Goal: Answer question/provide support

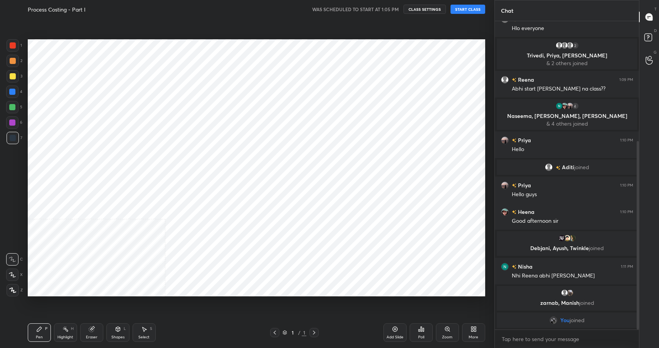
scroll to position [299, 463]
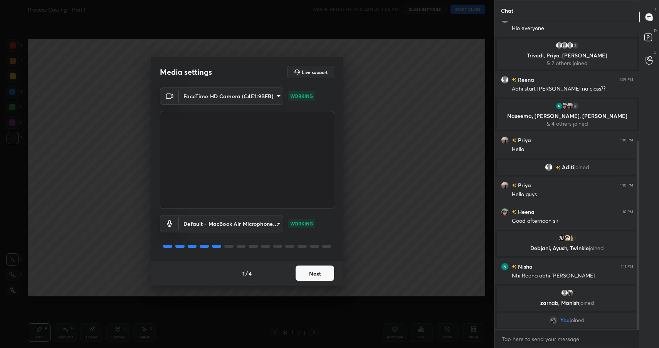
click at [314, 280] on button "Next" at bounding box center [315, 273] width 39 height 15
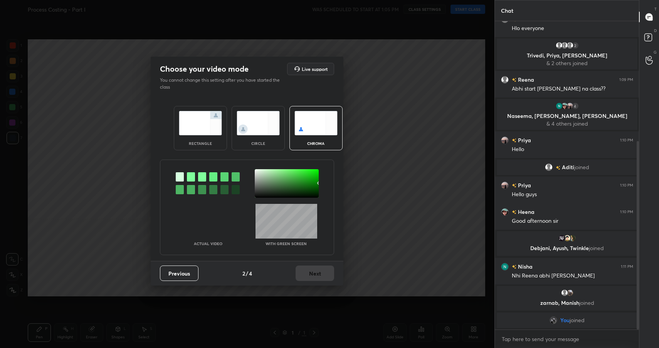
click at [200, 145] on div "rectangle" at bounding box center [200, 143] width 31 height 4
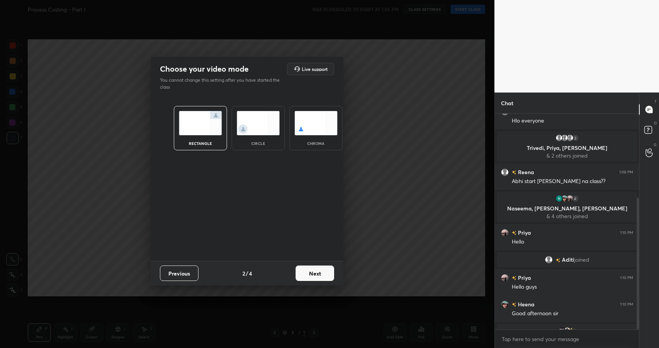
click at [333, 271] on button "Next" at bounding box center [315, 273] width 39 height 15
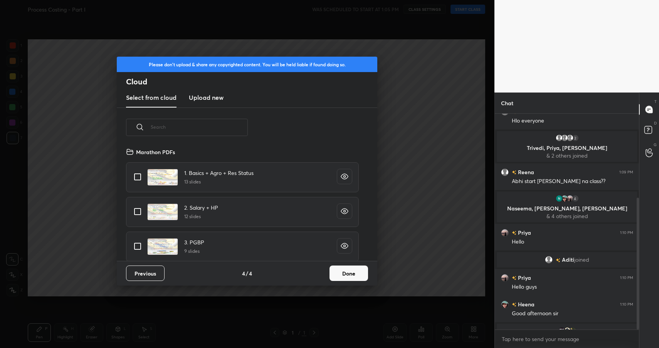
click at [345, 273] on button "Done" at bounding box center [349, 273] width 39 height 15
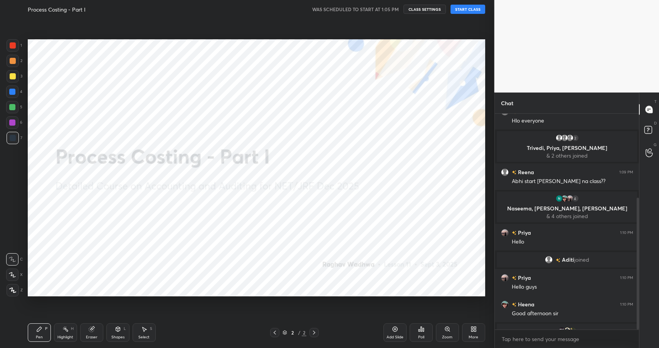
scroll to position [269, 0]
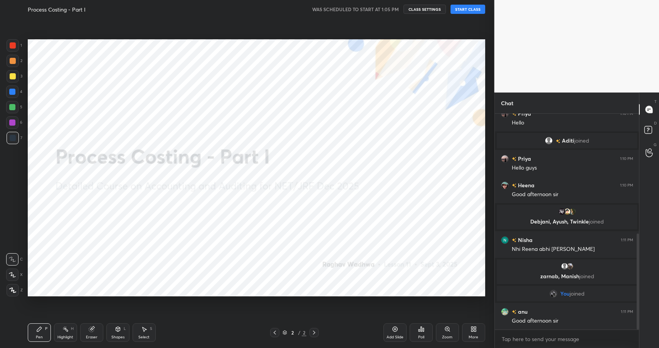
click at [470, 10] on button "START CLASS" at bounding box center [468, 9] width 35 height 9
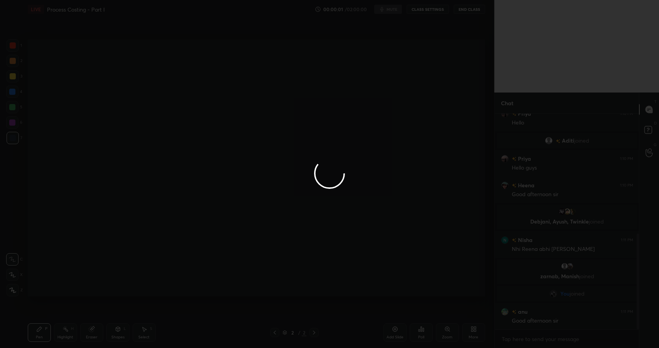
click at [479, 103] on div at bounding box center [329, 174] width 659 height 348
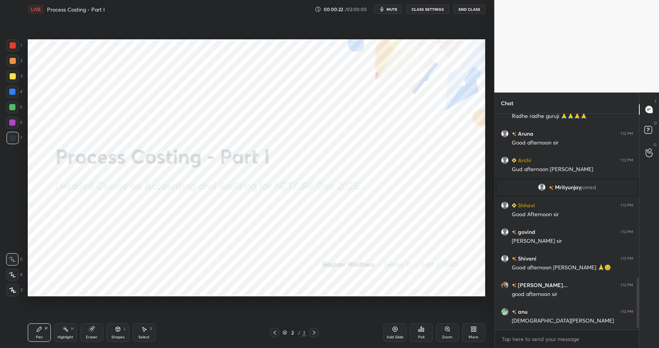
scroll to position [0, 0]
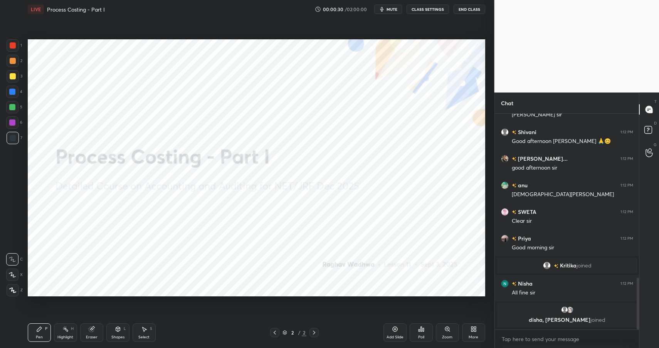
click at [476, 333] on div "More" at bounding box center [473, 332] width 23 height 19
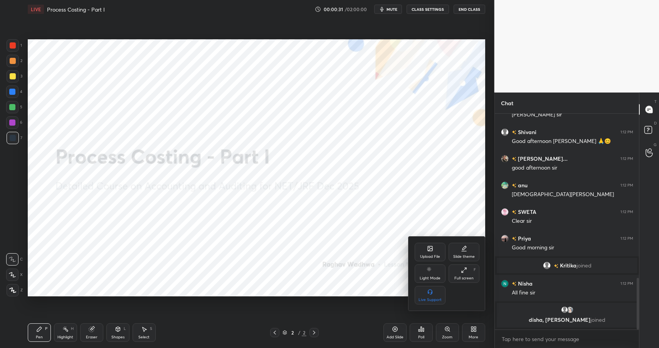
click at [429, 249] on icon at bounding box center [430, 248] width 5 height 5
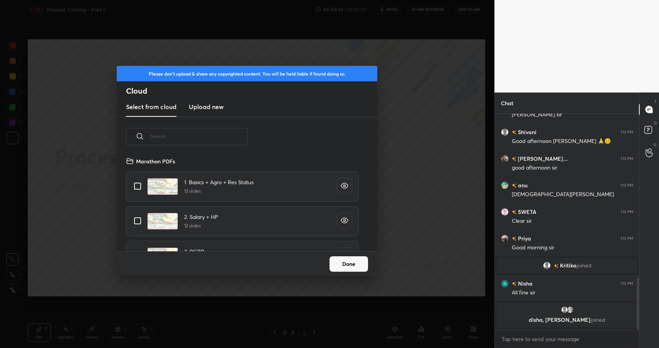
click at [196, 110] on h3 "Upload new" at bounding box center [206, 106] width 35 height 9
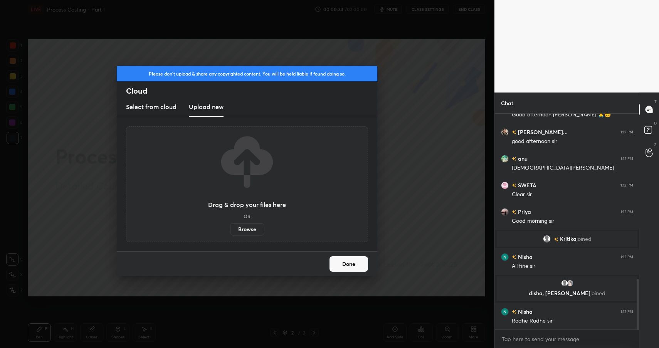
click at [237, 229] on label "Browse" at bounding box center [247, 229] width 34 height 12
click at [230, 229] on input "Browse" at bounding box center [230, 229] width 0 height 12
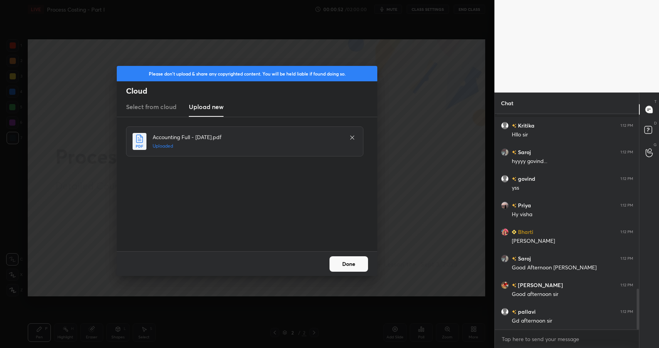
scroll to position [949, 0]
click at [335, 261] on button "Done" at bounding box center [349, 263] width 39 height 15
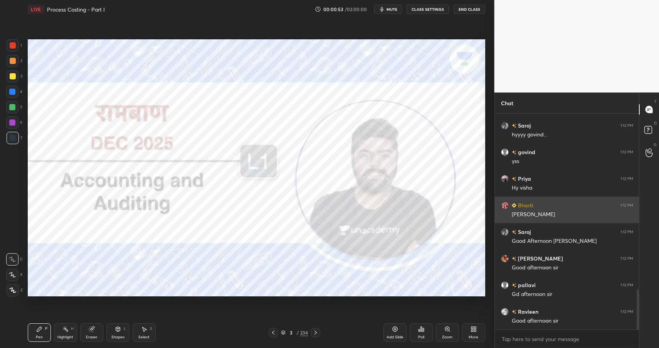
scroll to position [967, 0]
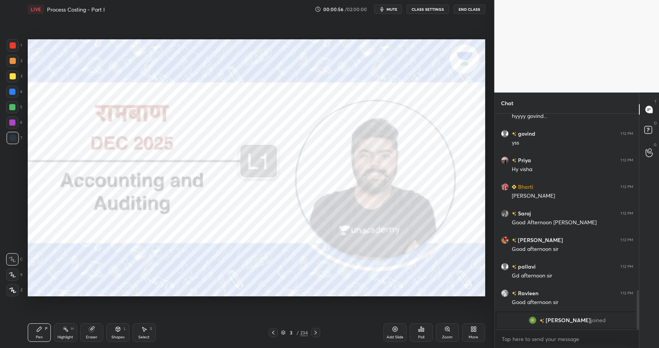
click at [307, 331] on div "234" at bounding box center [304, 332] width 8 height 7
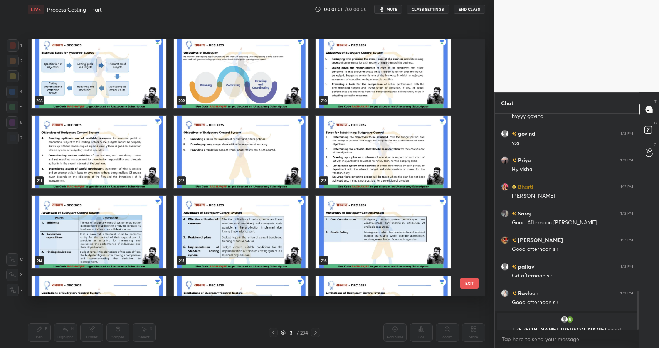
scroll to position [977, 0]
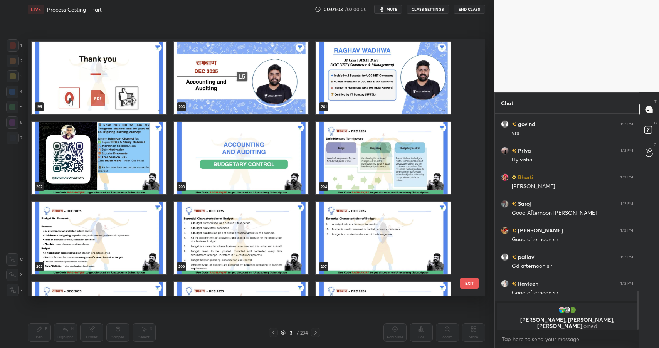
click at [254, 148] on img "grid" at bounding box center [241, 158] width 135 height 72
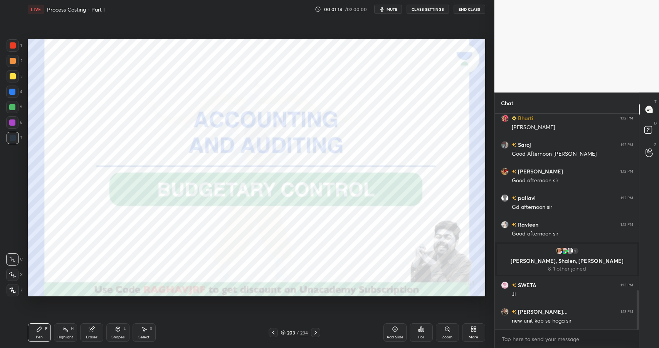
click at [15, 50] on div at bounding box center [13, 45] width 12 height 12
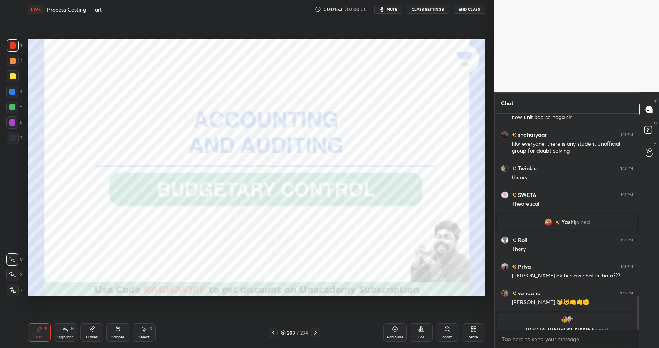
scroll to position [1156, 0]
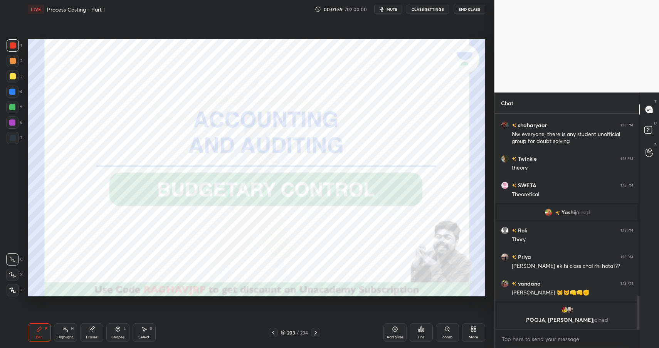
click at [13, 121] on div at bounding box center [12, 122] width 6 height 6
click at [17, 120] on div at bounding box center [12, 122] width 12 height 12
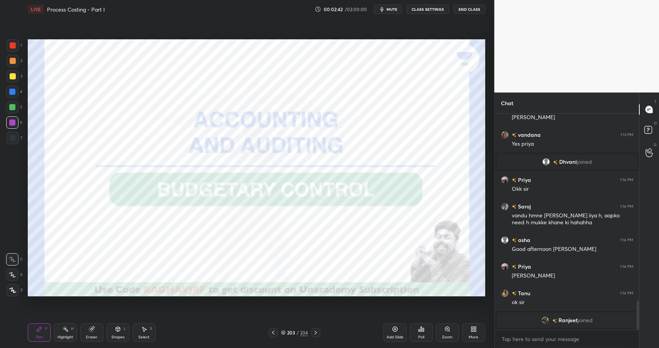
scroll to position [1361, 0]
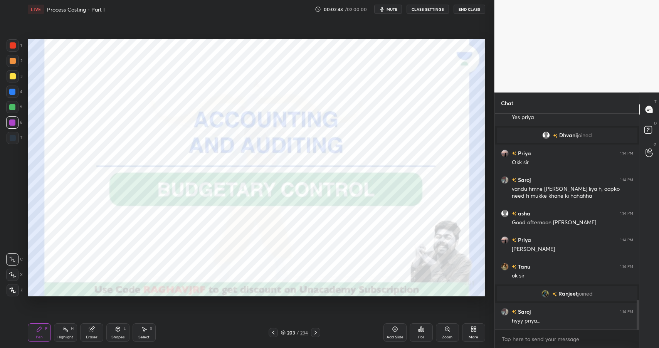
drag, startPoint x: 14, startPoint y: 49, endPoint x: 14, endPoint y: 45, distance: 4.2
click at [13, 49] on div at bounding box center [13, 45] width 12 height 12
click at [13, 45] on div at bounding box center [13, 45] width 6 height 6
click at [12, 44] on div at bounding box center [13, 45] width 6 height 6
drag, startPoint x: 12, startPoint y: 101, endPoint x: 12, endPoint y: 94, distance: 6.9
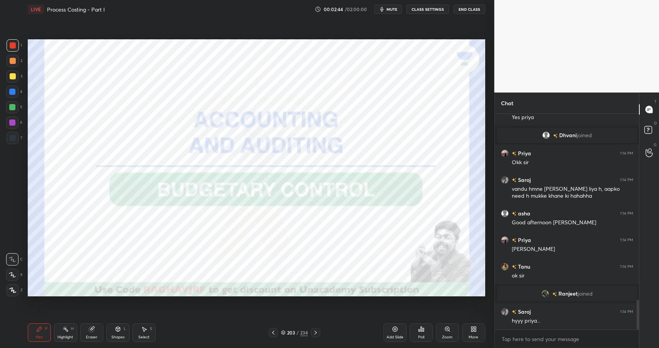
click at [12, 100] on div "1 2 3 4 5 6 7" at bounding box center [14, 93] width 16 height 108
click at [14, 87] on div at bounding box center [12, 92] width 12 height 12
drag, startPoint x: 14, startPoint y: 87, endPoint x: 16, endPoint y: 84, distance: 4.2
click at [14, 87] on div at bounding box center [12, 92] width 12 height 12
click at [10, 45] on div at bounding box center [13, 45] width 6 height 6
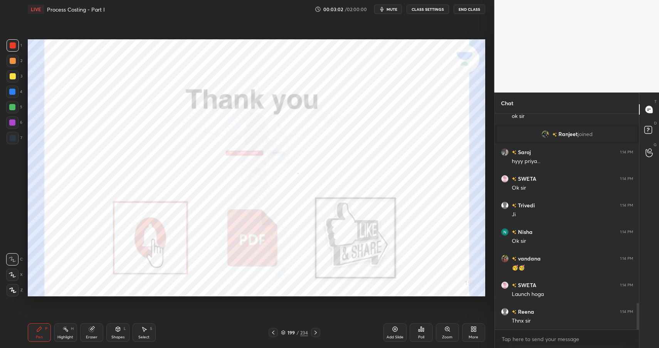
scroll to position [1540, 0]
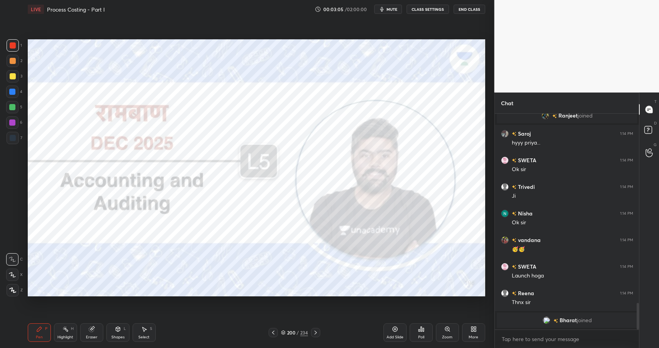
click at [293, 335] on div "200" at bounding box center [291, 332] width 8 height 5
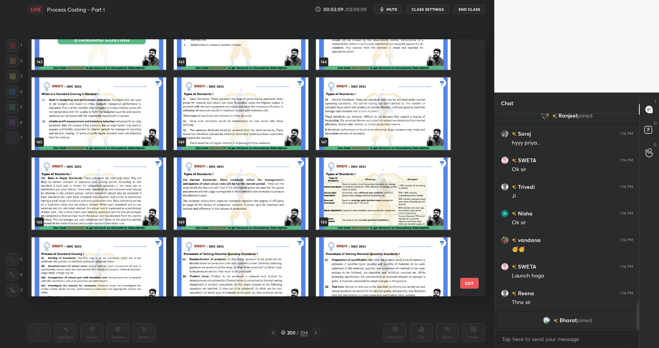
scroll to position [3703, 0]
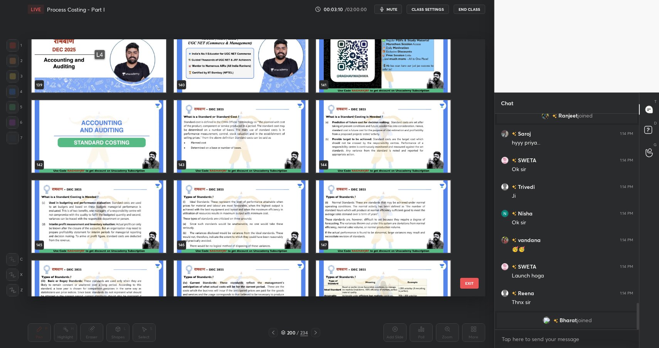
click at [118, 123] on img "grid" at bounding box center [99, 136] width 135 height 72
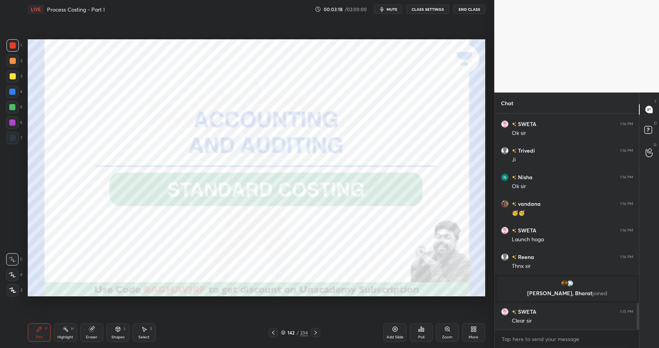
scroll to position [1545, 0]
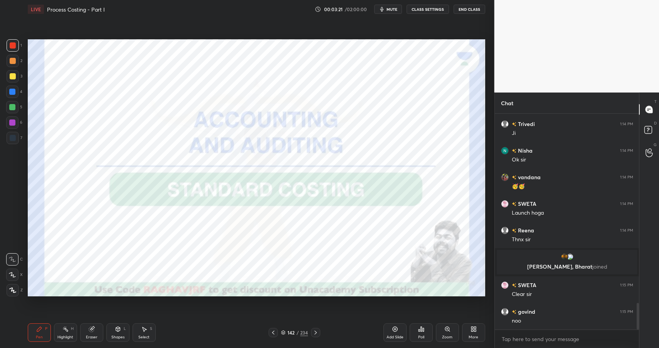
click at [45, 328] on div "P" at bounding box center [46, 329] width 2 height 4
drag, startPoint x: 45, startPoint y: 327, endPoint x: 58, endPoint y: 298, distance: 31.4
click at [45, 327] on div "P" at bounding box center [46, 329] width 2 height 4
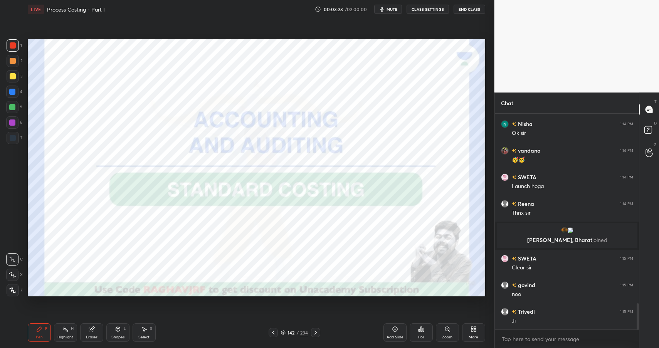
click at [475, 328] on icon at bounding box center [475, 328] width 2 height 2
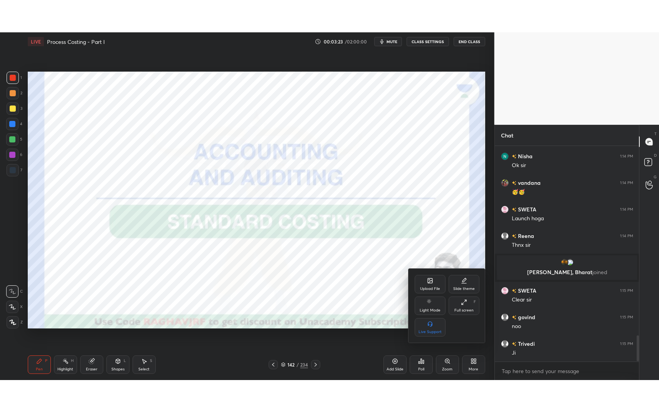
scroll to position [1598, 0]
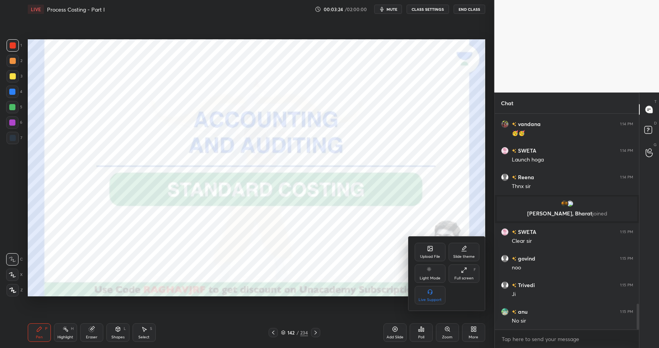
click at [464, 277] on div "Full screen" at bounding box center [463, 278] width 19 height 4
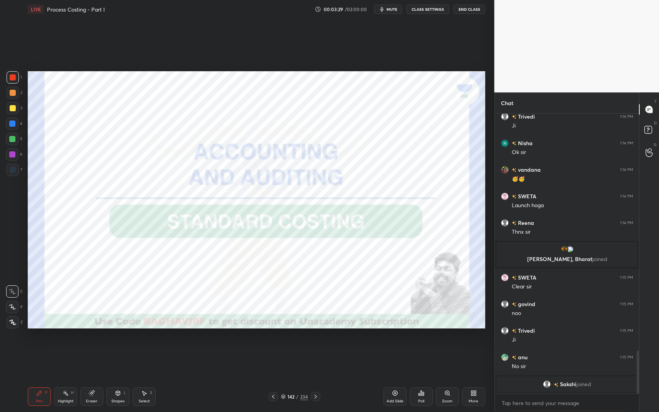
scroll to position [1549, 0]
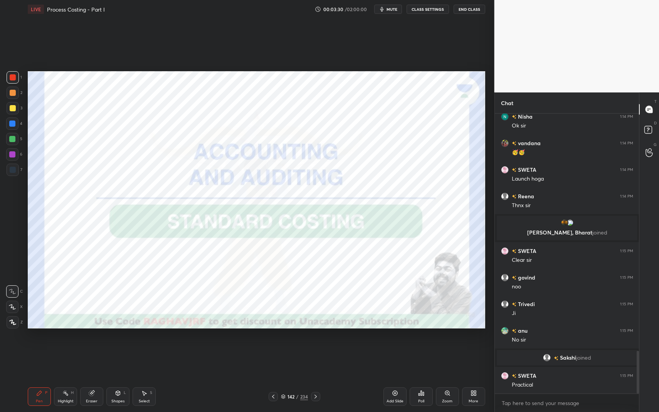
drag, startPoint x: 123, startPoint y: 397, endPoint x: 116, endPoint y: 385, distance: 14.3
click at [121, 348] on div "Shapes L" at bounding box center [117, 397] width 23 height 19
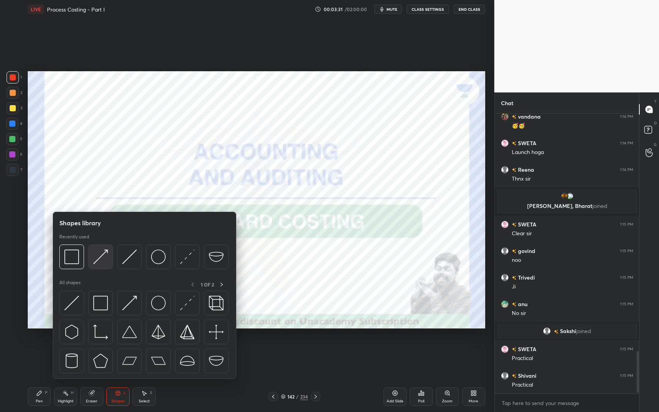
scroll to position [1602, 0]
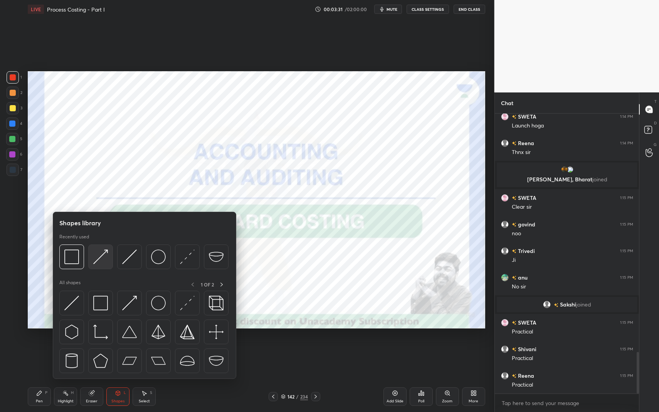
click at [108, 258] on img at bounding box center [100, 257] width 15 height 15
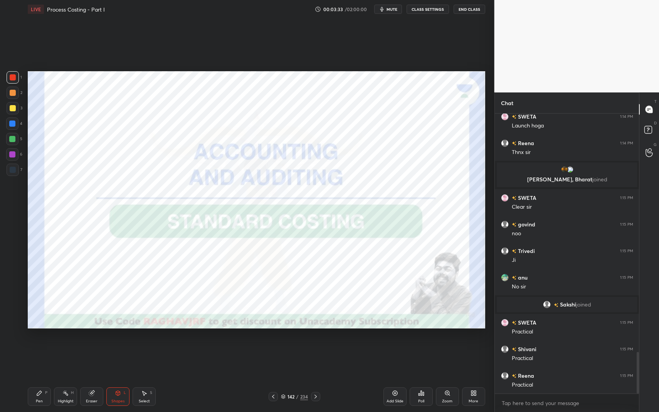
scroll to position [1629, 0]
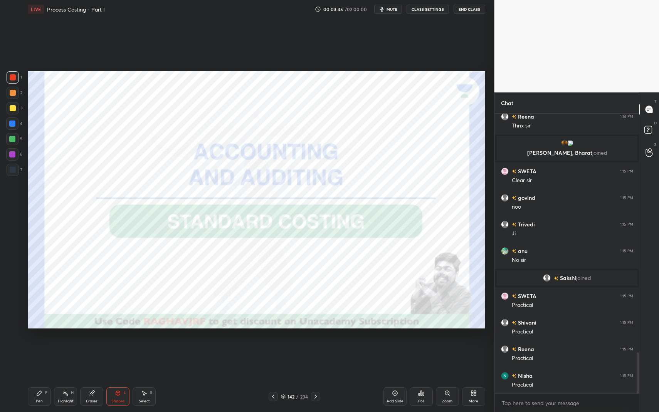
drag, startPoint x: 126, startPoint y: 394, endPoint x: 122, endPoint y: 384, distance: 9.9
click at [125, 348] on div "L" at bounding box center [125, 393] width 2 height 4
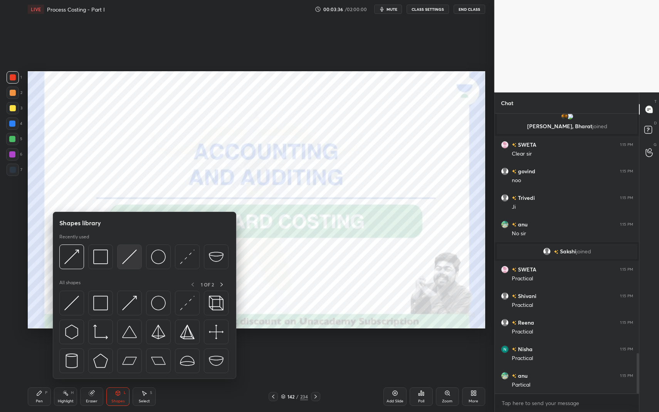
click at [128, 258] on img at bounding box center [129, 257] width 15 height 15
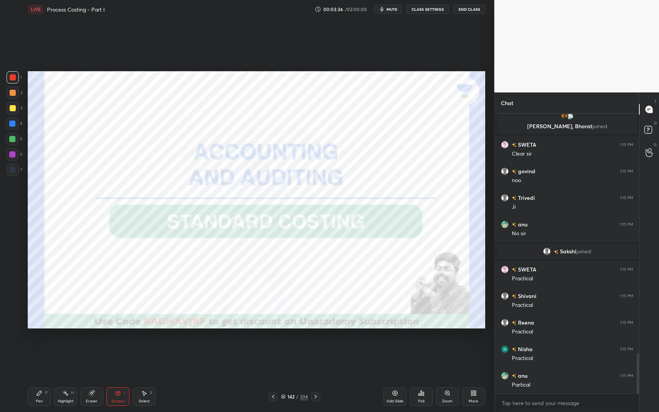
scroll to position [1682, 0]
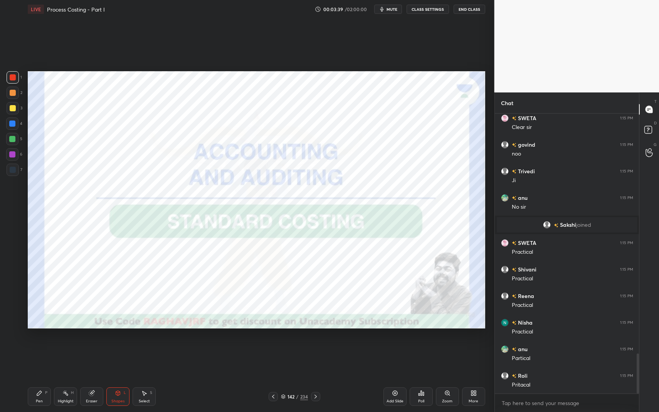
click at [43, 348] on div "Pen P" at bounding box center [39, 397] width 23 height 19
click at [45, 348] on div "P" at bounding box center [46, 393] width 2 height 4
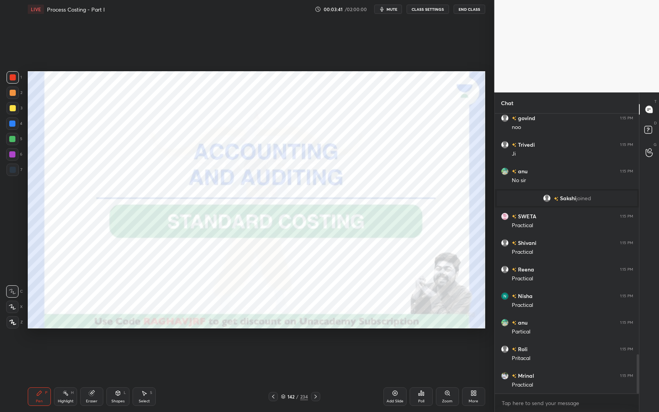
click at [13, 157] on div at bounding box center [12, 154] width 6 height 6
click at [14, 171] on div at bounding box center [13, 170] width 6 height 6
drag, startPoint x: 14, startPoint y: 171, endPoint x: 19, endPoint y: 167, distance: 6.0
click at [14, 171] on div at bounding box center [13, 170] width 6 height 6
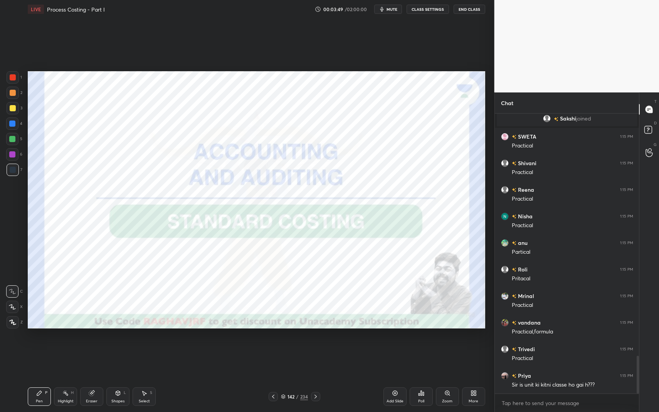
click at [121, 348] on div "Shapes L" at bounding box center [117, 397] width 23 height 19
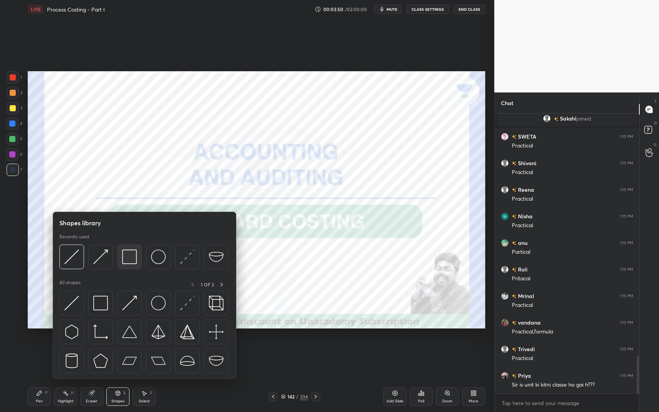
click at [130, 252] on img at bounding box center [129, 257] width 15 height 15
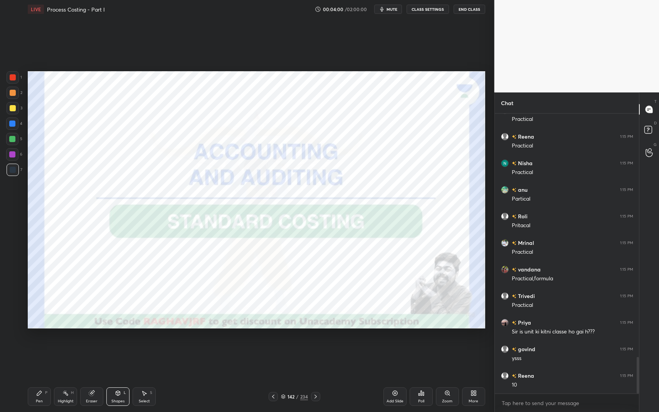
scroll to position [1868, 0]
click at [41, 348] on icon at bounding box center [39, 393] width 6 height 6
drag, startPoint x: 41, startPoint y: 396, endPoint x: 54, endPoint y: 341, distance: 56.6
click at [41, 348] on icon at bounding box center [39, 393] width 6 height 6
click at [112, 348] on div "Shapes" at bounding box center [117, 402] width 13 height 4
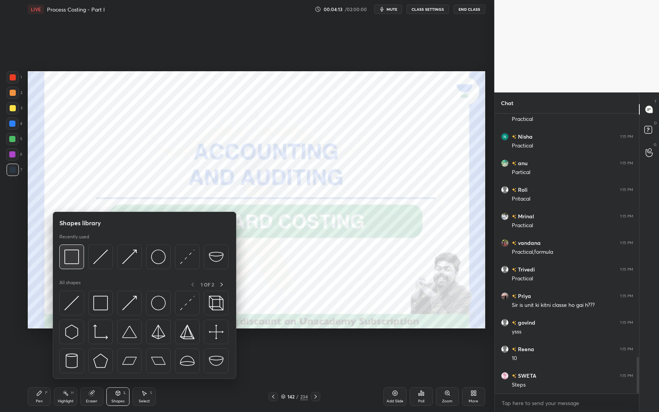
click at [74, 258] on img at bounding box center [71, 257] width 15 height 15
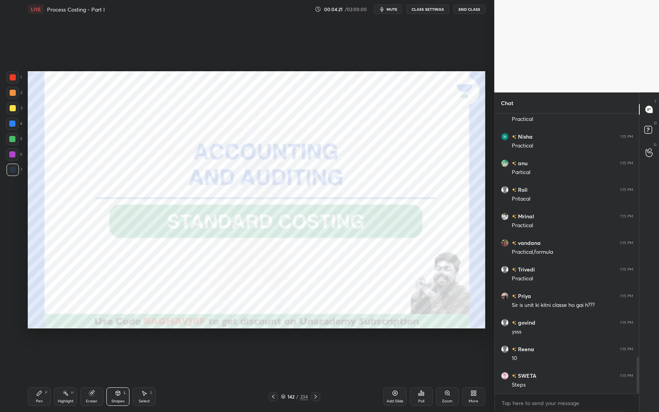
scroll to position [1887, 0]
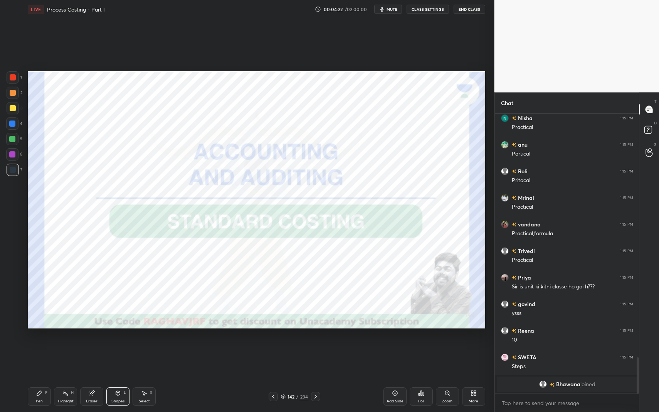
click at [69, 348] on div "Highlight H" at bounding box center [65, 397] width 23 height 19
click at [71, 348] on div "Highlight H" at bounding box center [65, 397] width 23 height 19
click at [12, 153] on div at bounding box center [12, 154] width 6 height 6
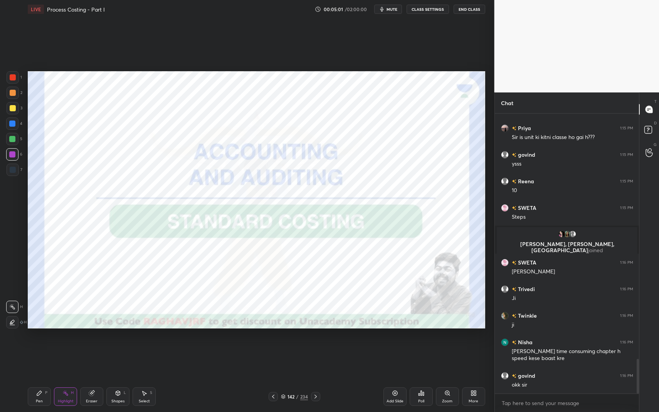
scroll to position [1970, 0]
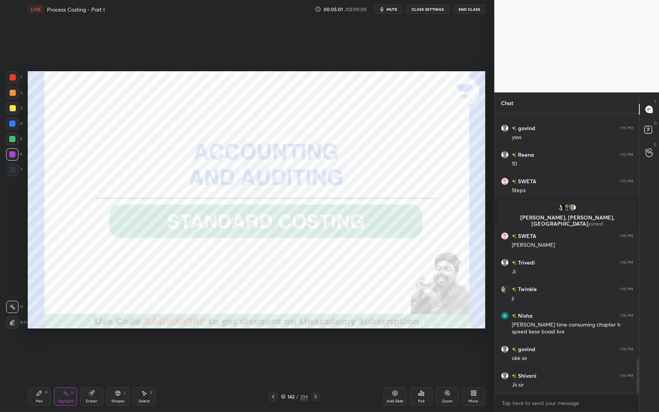
click at [39, 348] on div "Pen" at bounding box center [39, 402] width 7 height 4
drag, startPoint x: 39, startPoint y: 400, endPoint x: 42, endPoint y: 389, distance: 11.7
click at [39, 348] on div "Pen" at bounding box center [39, 402] width 7 height 4
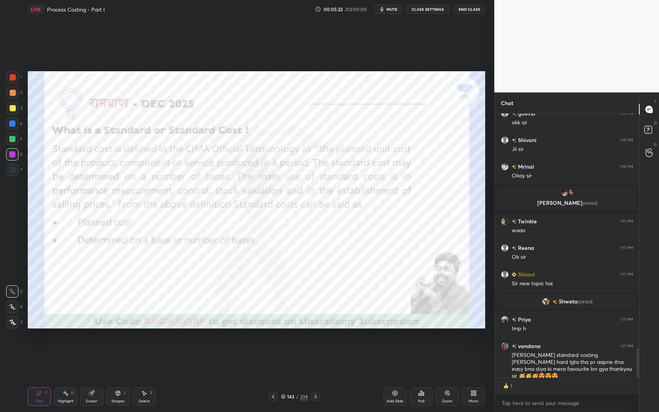
scroll to position [2143, 0]
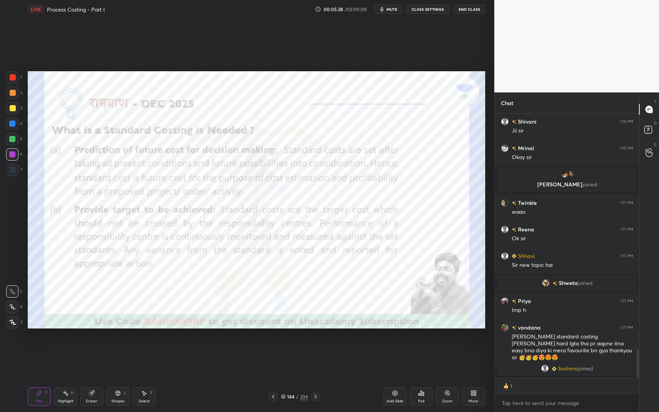
type textarea "x"
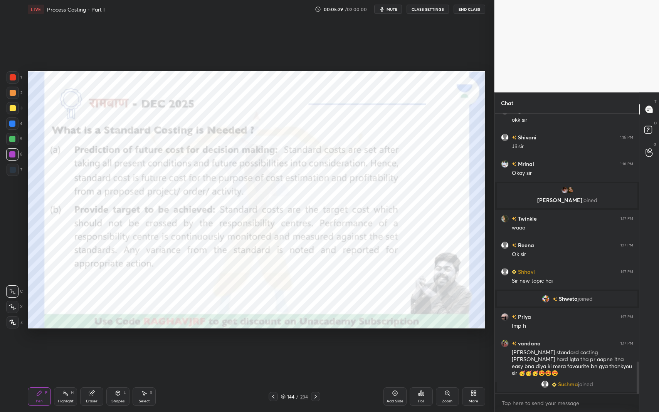
scroll to position [2127, 0]
click at [471, 8] on button "End Class" at bounding box center [470, 9] width 32 height 9
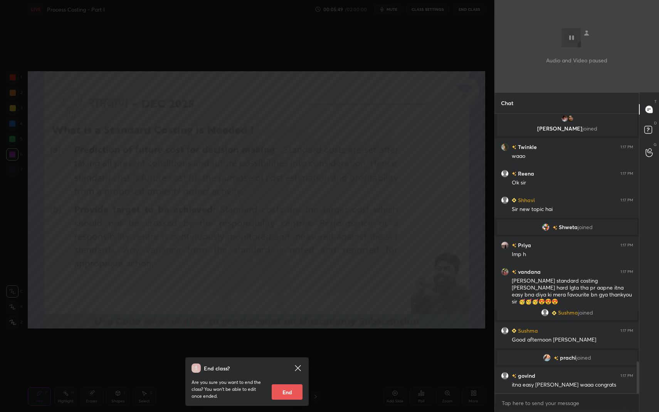
scroll to position [2181, 0]
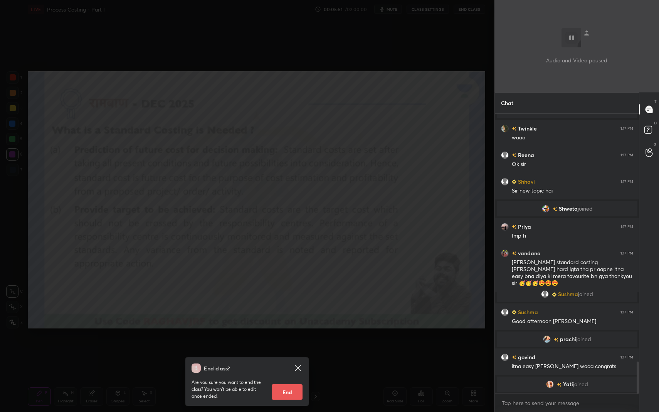
click at [320, 185] on div "End class? Are you sure you want to end the class? You won’t be able to edit on…" at bounding box center [247, 206] width 495 height 412
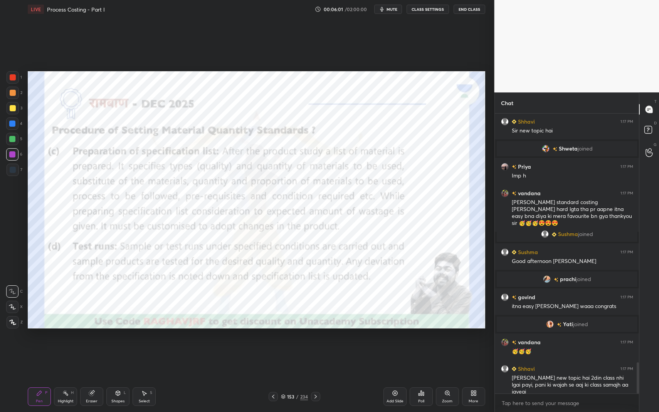
scroll to position [2267, 0]
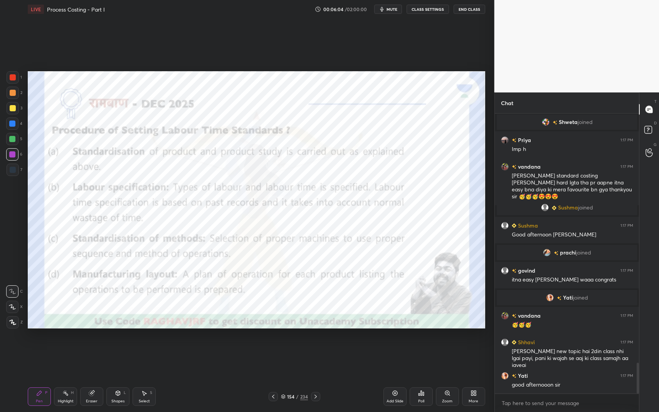
click at [125, 348] on div "Shapes L" at bounding box center [117, 397] width 23 height 19
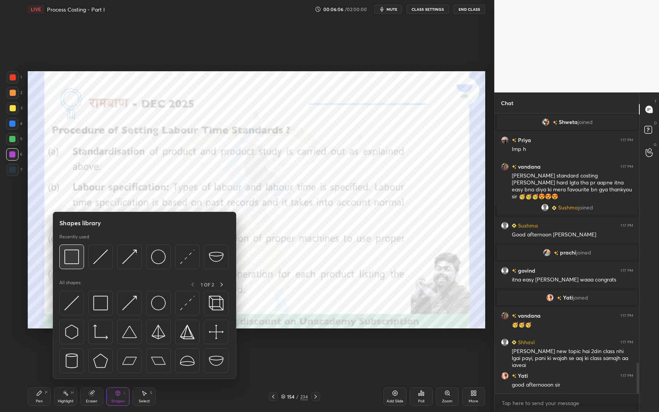
click at [77, 255] on img at bounding box center [71, 257] width 15 height 15
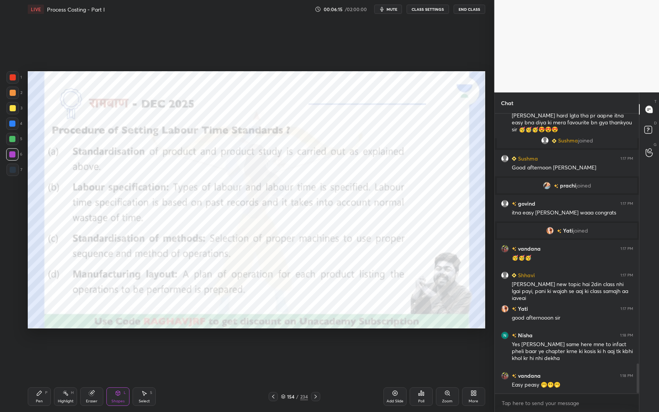
scroll to position [2361, 0]
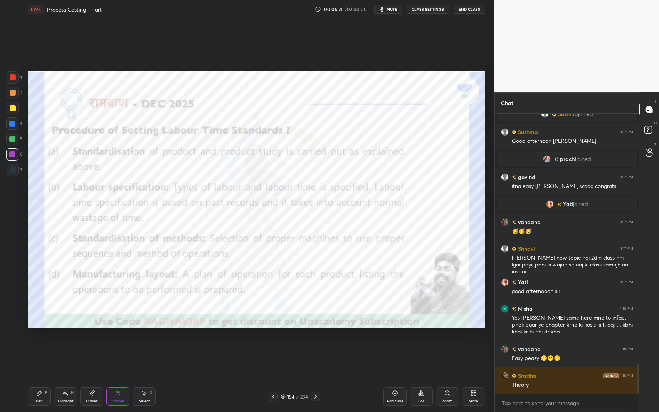
click at [125, 348] on div "L" at bounding box center [125, 393] width 2 height 4
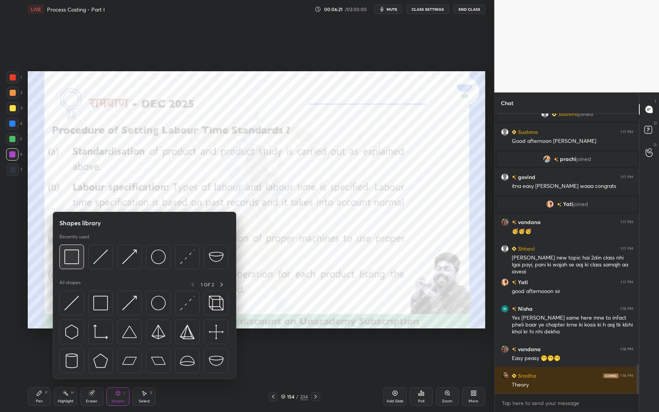
click at [78, 257] on img at bounding box center [71, 257] width 15 height 15
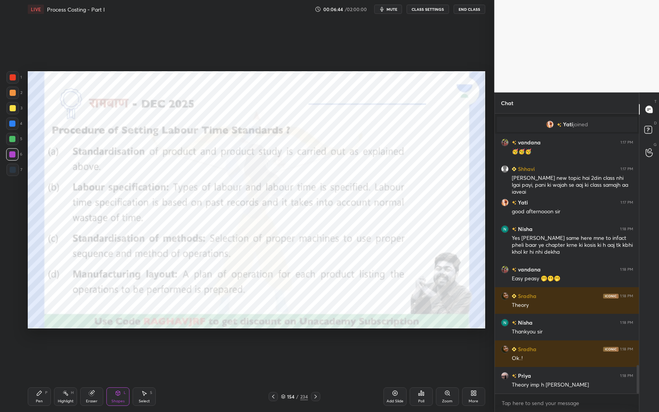
scroll to position [2467, 0]
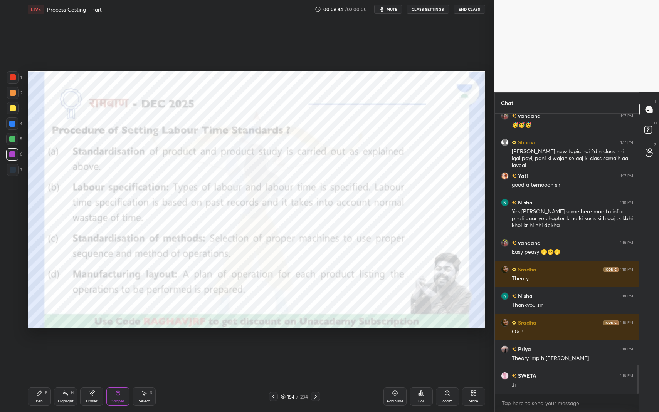
click at [39, 348] on div "Pen P" at bounding box center [39, 397] width 23 height 19
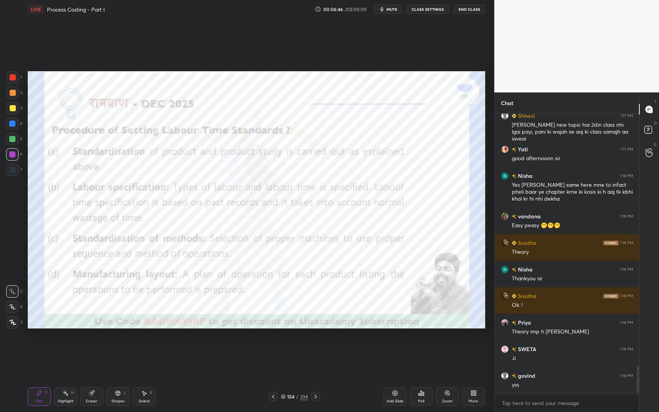
scroll to position [2521, 0]
click at [10, 76] on div at bounding box center [13, 77] width 6 height 6
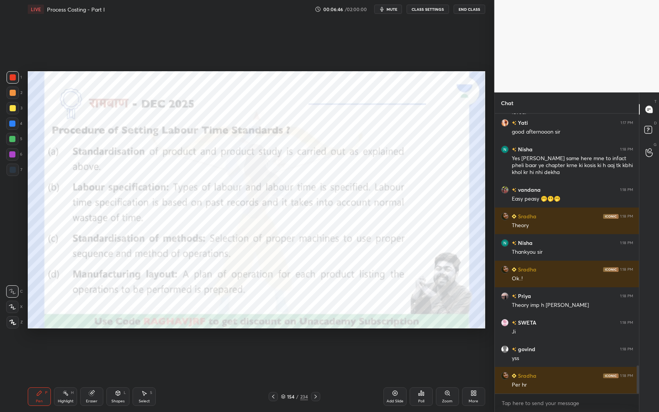
drag, startPoint x: 10, startPoint y: 76, endPoint x: 22, endPoint y: 75, distance: 12.0
click at [10, 76] on div at bounding box center [13, 77] width 6 height 6
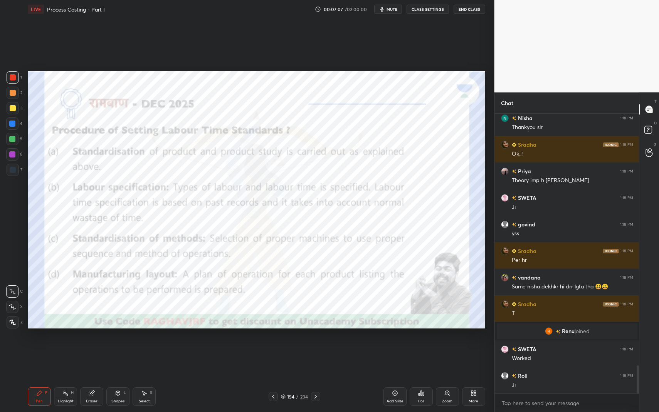
scroll to position [2546, 0]
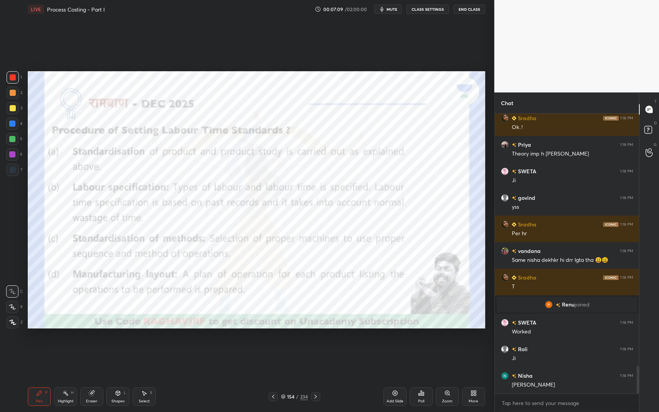
click at [13, 126] on div at bounding box center [12, 124] width 6 height 6
click at [16, 125] on div at bounding box center [12, 124] width 12 height 12
click at [115, 348] on div "Shapes L" at bounding box center [117, 397] width 23 height 19
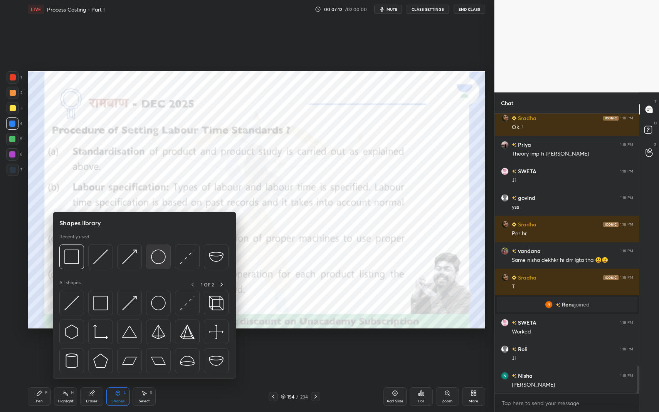
click at [157, 254] on img at bounding box center [158, 257] width 15 height 15
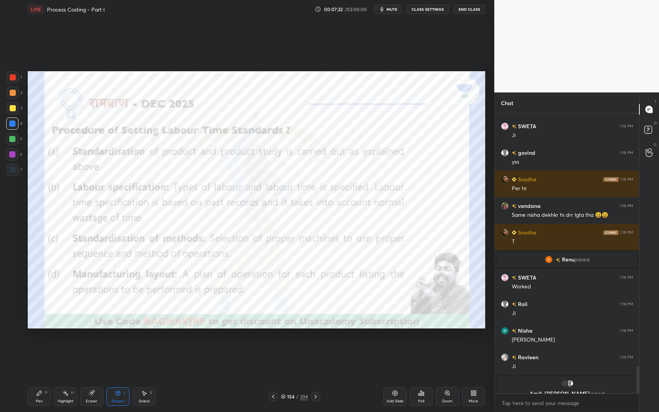
scroll to position [2600, 0]
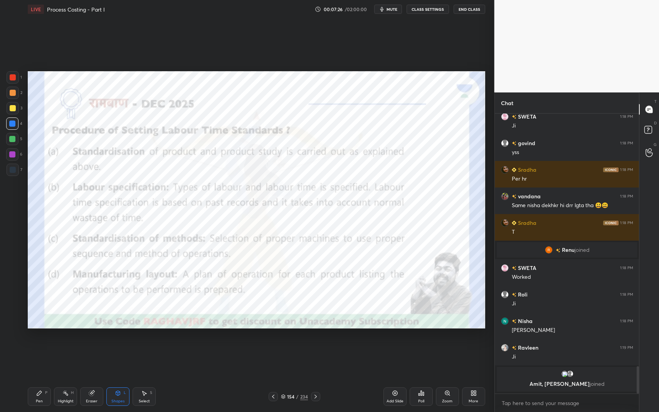
drag, startPoint x: 46, startPoint y: 387, endPoint x: 47, endPoint y: 392, distance: 5.8
click at [46, 348] on div "Pen P Highlight H Eraser Shapes L Select S 154 / 234 Add Slide Poll Zoom More" at bounding box center [257, 397] width 458 height 31
click at [46, 348] on div "P" at bounding box center [46, 393] width 2 height 4
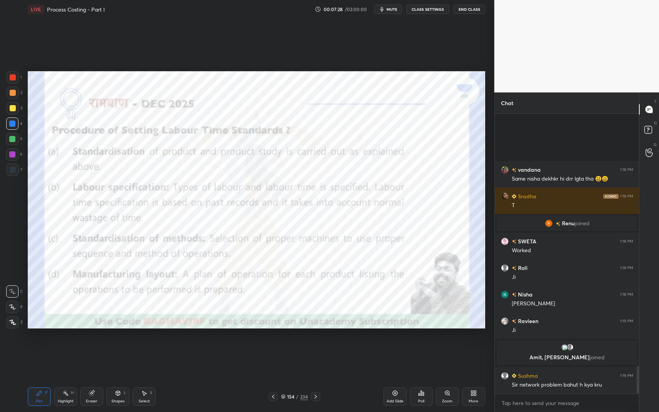
scroll to position [2592, 0]
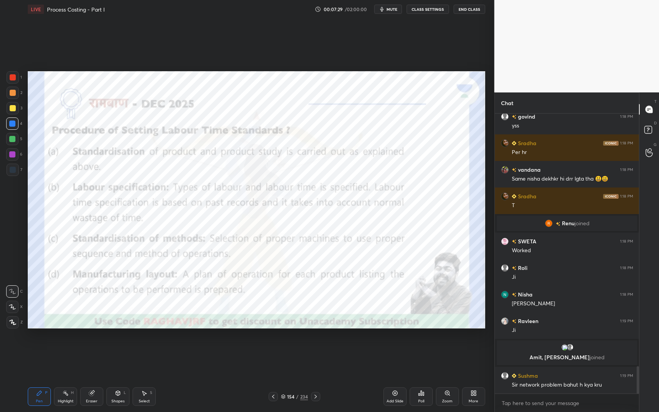
click at [13, 155] on div at bounding box center [12, 154] width 6 height 6
click at [16, 155] on div at bounding box center [12, 154] width 12 height 12
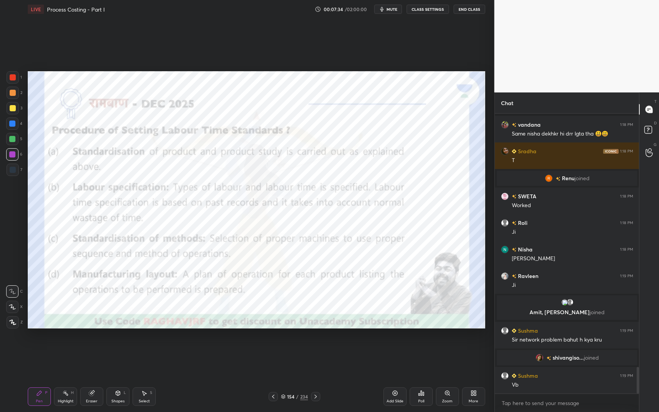
scroll to position [2685, 0]
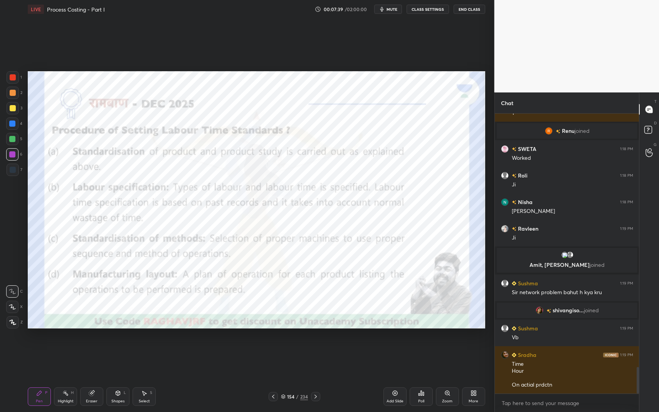
click at [118, 348] on div "Shapes L" at bounding box center [117, 397] width 23 height 19
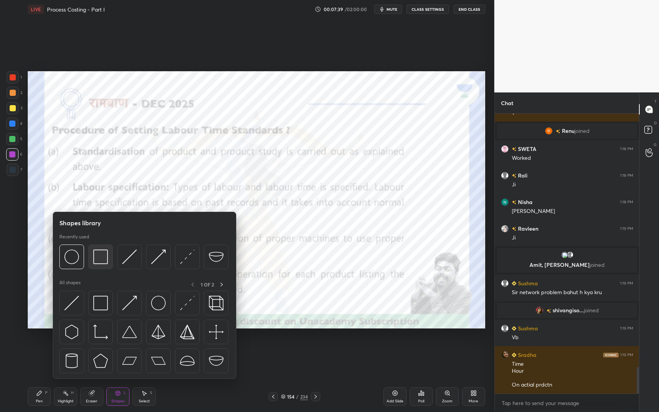
click at [96, 249] on div at bounding box center [100, 257] width 25 height 25
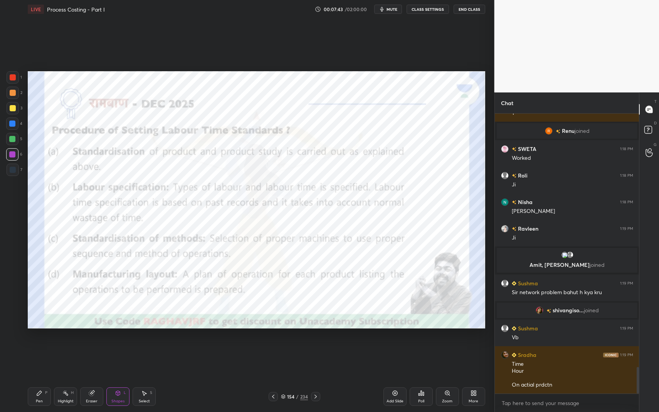
drag, startPoint x: 129, startPoint y: 401, endPoint x: 121, endPoint y: 399, distance: 8.2
click at [127, 348] on div "Shapes L" at bounding box center [117, 397] width 23 height 19
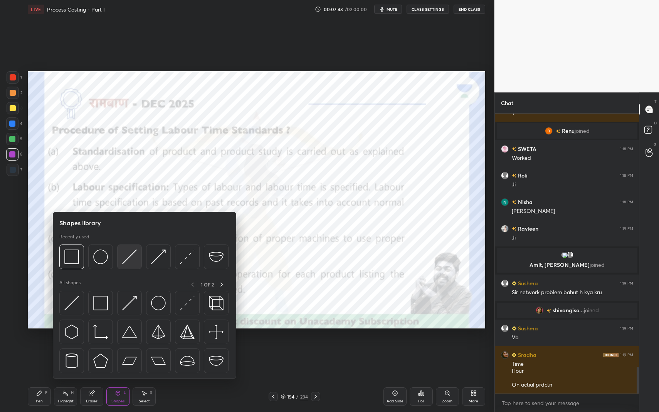
scroll to position [2712, 0]
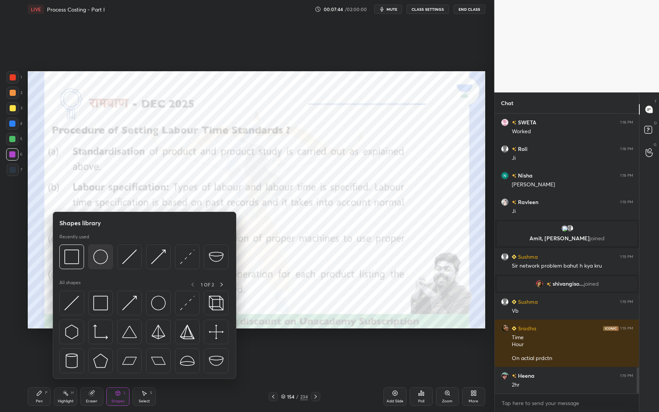
click at [103, 253] on img at bounding box center [100, 257] width 15 height 15
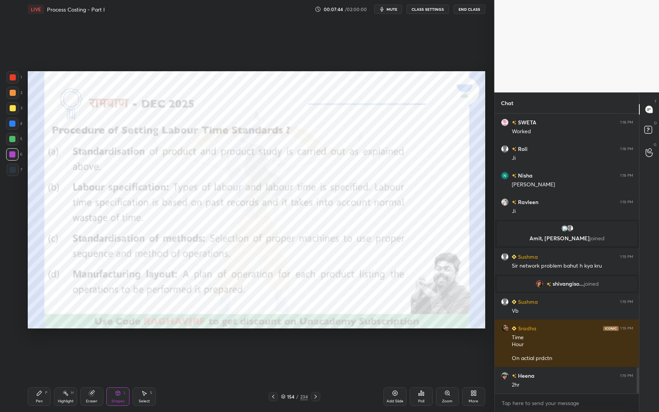
scroll to position [2757, 0]
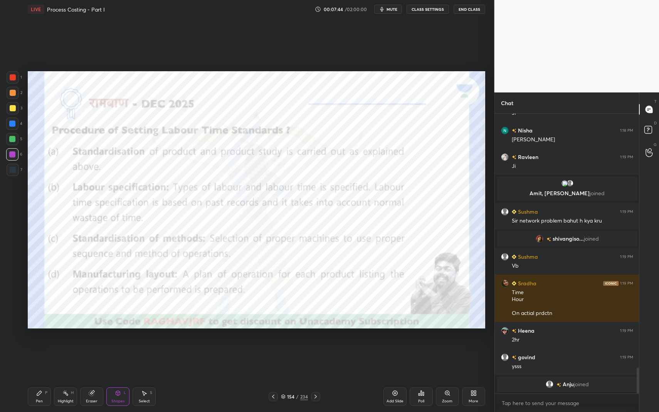
click at [14, 136] on div at bounding box center [12, 139] width 6 height 6
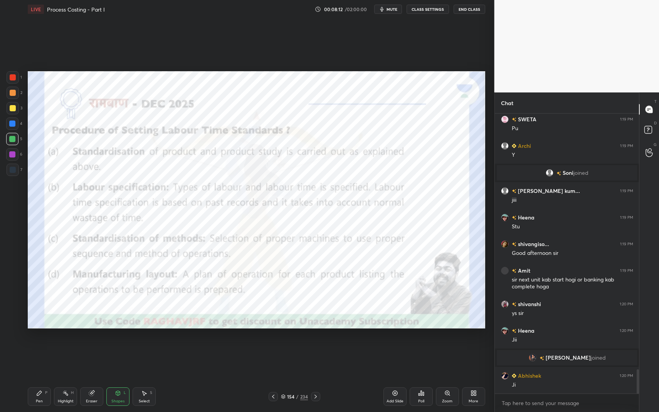
scroll to position [2976, 0]
click at [41, 348] on icon at bounding box center [39, 393] width 6 height 6
drag, startPoint x: 44, startPoint y: 394, endPoint x: 54, endPoint y: 384, distance: 14.4
click at [44, 348] on div "Pen P" at bounding box center [39, 397] width 23 height 19
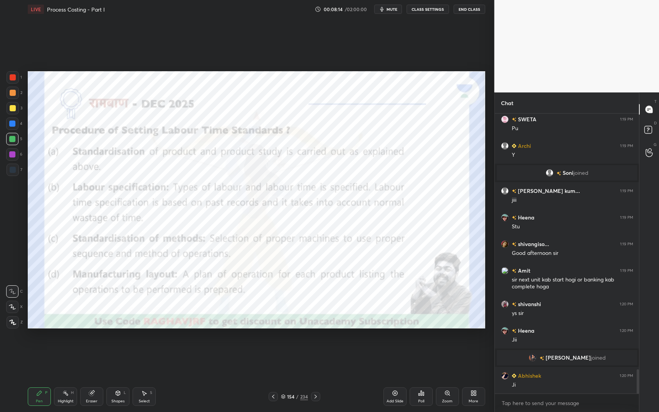
drag, startPoint x: 13, startPoint y: 84, endPoint x: 12, endPoint y: 80, distance: 3.9
click at [13, 82] on div "1" at bounding box center [14, 78] width 15 height 15
drag, startPoint x: 12, startPoint y: 80, endPoint x: 23, endPoint y: 83, distance: 11.2
click at [12, 80] on div at bounding box center [13, 77] width 6 height 6
click at [120, 348] on div "Shapes L" at bounding box center [117, 397] width 23 height 19
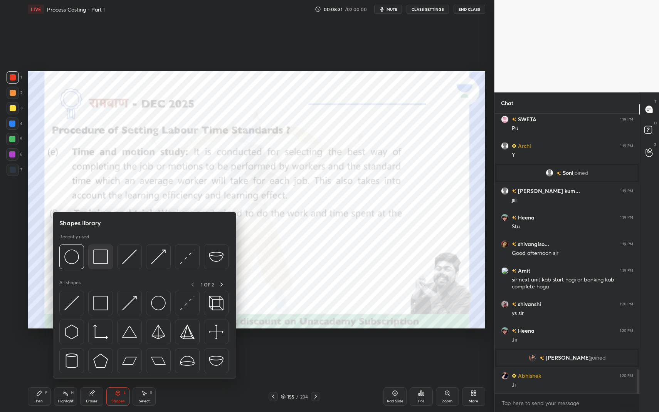
click at [98, 255] on img at bounding box center [100, 257] width 15 height 15
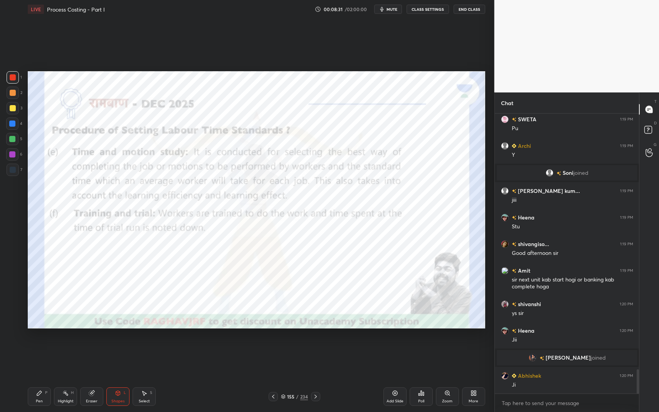
click at [119, 348] on div "Shapes L" at bounding box center [117, 397] width 23 height 19
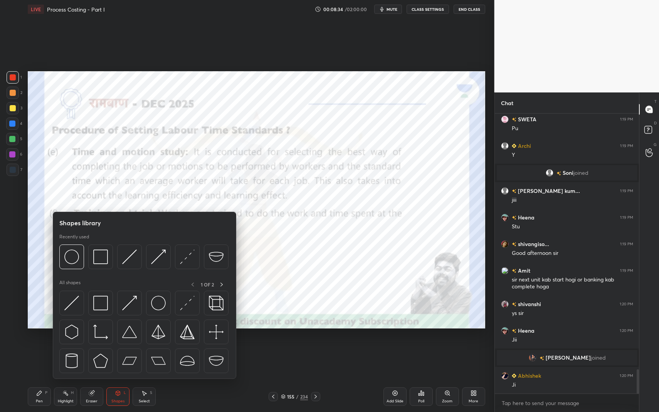
click at [135, 348] on img at bounding box center [129, 361] width 15 height 15
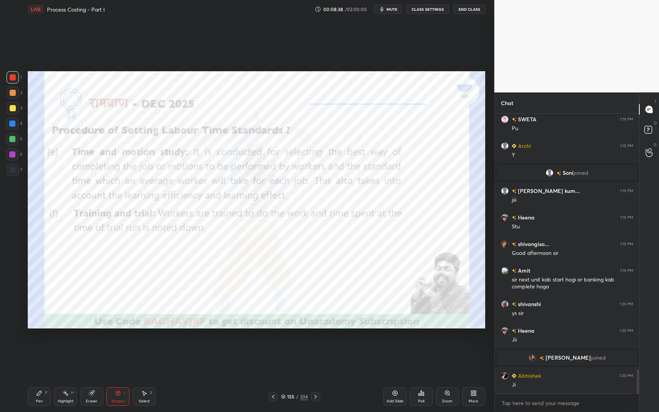
click at [45, 348] on div "Pen P" at bounding box center [39, 397] width 23 height 19
click at [13, 154] on div at bounding box center [12, 154] width 6 height 6
drag, startPoint x: 12, startPoint y: 155, endPoint x: 16, endPoint y: 156, distance: 4.2
click at [15, 156] on div at bounding box center [12, 154] width 6 height 6
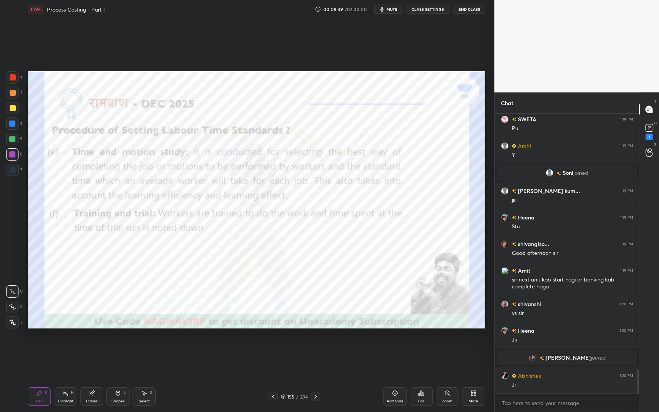
scroll to position [3009, 0]
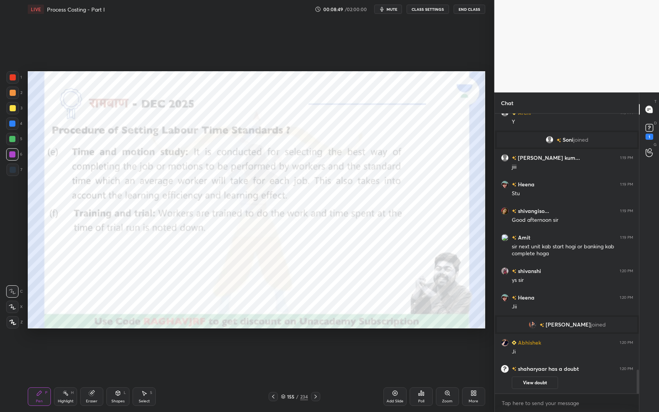
click at [12, 123] on div at bounding box center [12, 124] width 6 height 6
drag, startPoint x: 10, startPoint y: 126, endPoint x: 24, endPoint y: 140, distance: 19.4
click at [10, 126] on div at bounding box center [12, 124] width 6 height 6
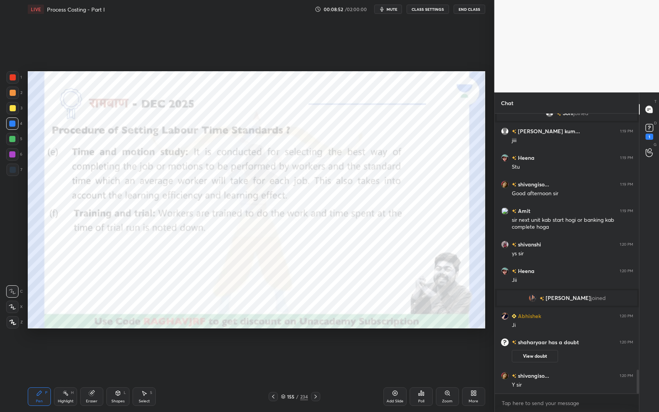
scroll to position [3048, 0]
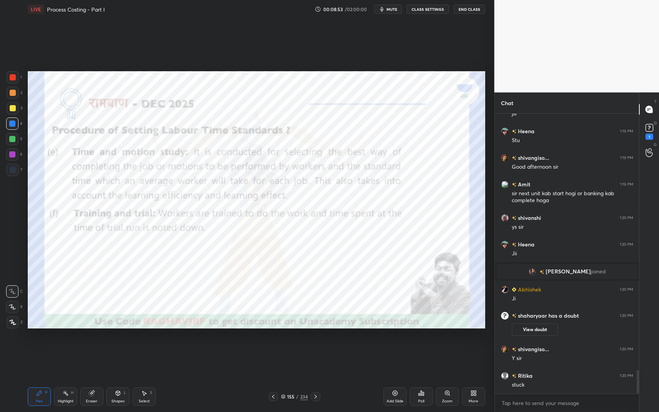
click at [120, 348] on icon at bounding box center [118, 393] width 4 height 5
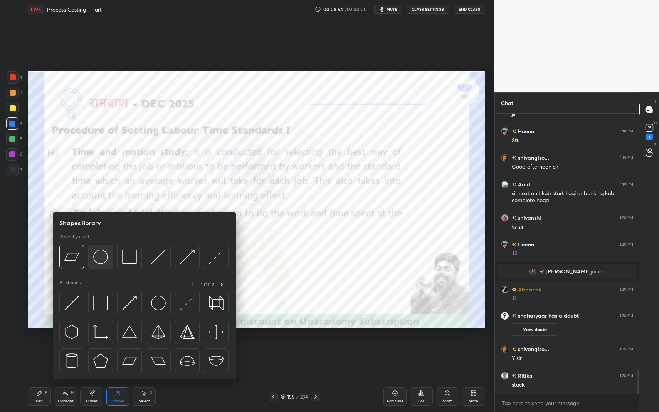
click at [104, 256] on img at bounding box center [100, 257] width 15 height 15
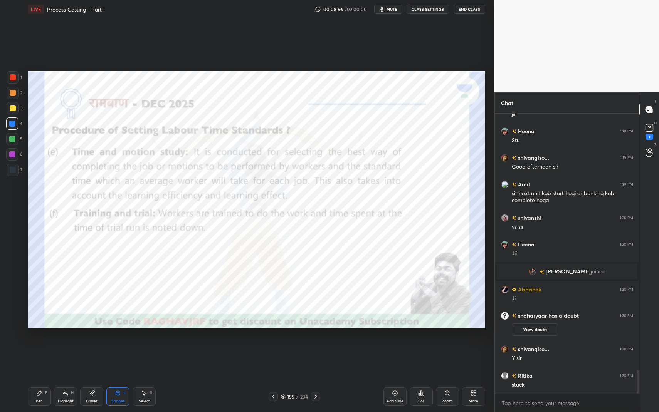
scroll to position [3074, 0]
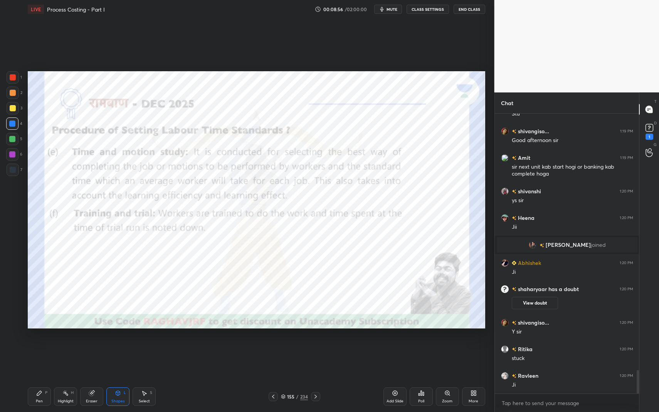
click at [37, 348] on icon at bounding box center [39, 393] width 6 height 6
click at [40, 348] on icon at bounding box center [39, 393] width 6 height 6
click at [14, 153] on div at bounding box center [12, 154] width 6 height 6
drag, startPoint x: 13, startPoint y: 153, endPoint x: 24, endPoint y: 152, distance: 10.1
click at [13, 153] on div at bounding box center [12, 154] width 6 height 6
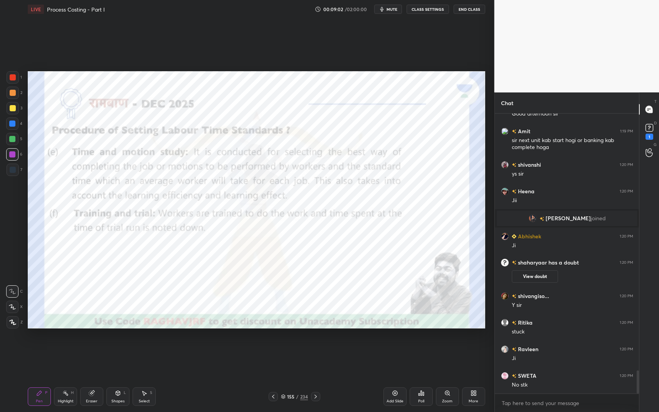
scroll to position [3128, 0]
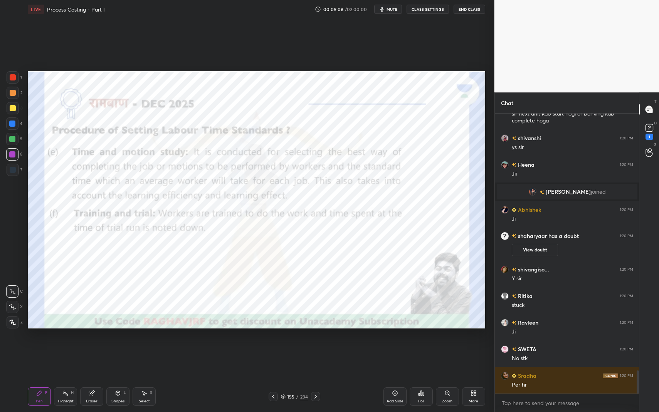
click at [7, 123] on div at bounding box center [12, 124] width 12 height 12
drag, startPoint x: 7, startPoint y: 123, endPoint x: 18, endPoint y: 128, distance: 11.2
click at [9, 126] on div at bounding box center [12, 124] width 12 height 12
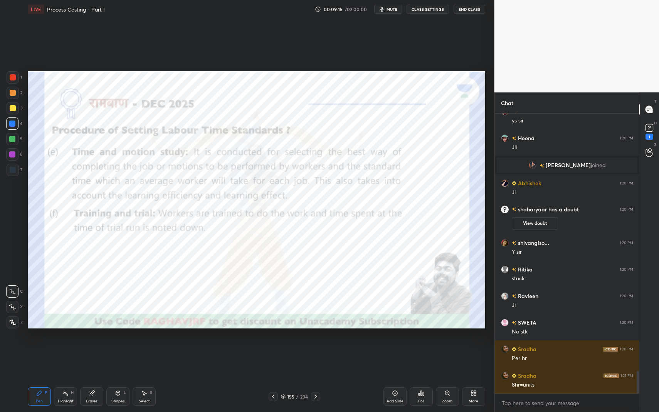
scroll to position [3173, 0]
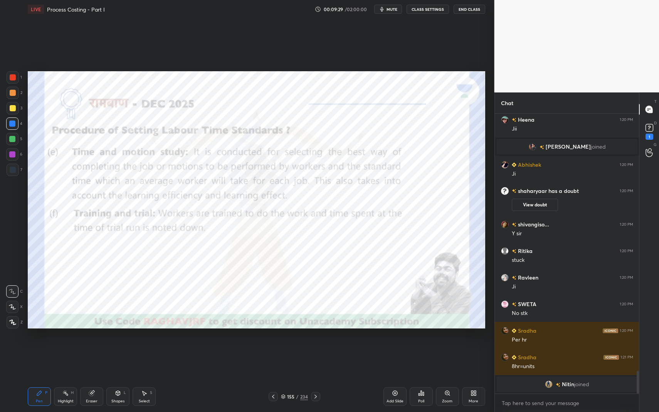
click at [10, 158] on div at bounding box center [12, 154] width 12 height 12
drag, startPoint x: 10, startPoint y: 158, endPoint x: 11, endPoint y: 151, distance: 6.3
click at [10, 158] on div at bounding box center [12, 154] width 12 height 12
click at [12, 139] on div at bounding box center [12, 139] width 6 height 6
drag, startPoint x: 11, startPoint y: 139, endPoint x: 24, endPoint y: 140, distance: 12.4
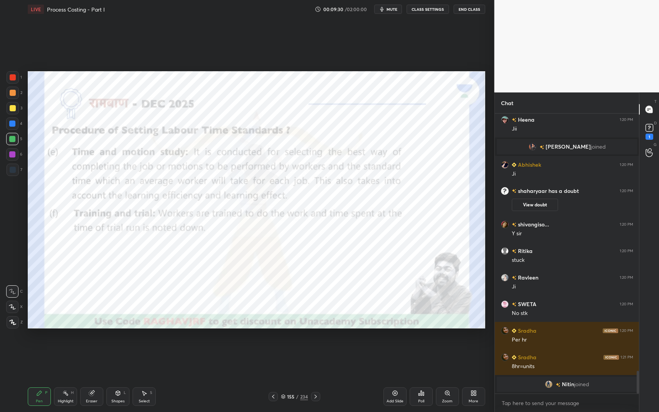
click at [15, 140] on div at bounding box center [12, 139] width 6 height 6
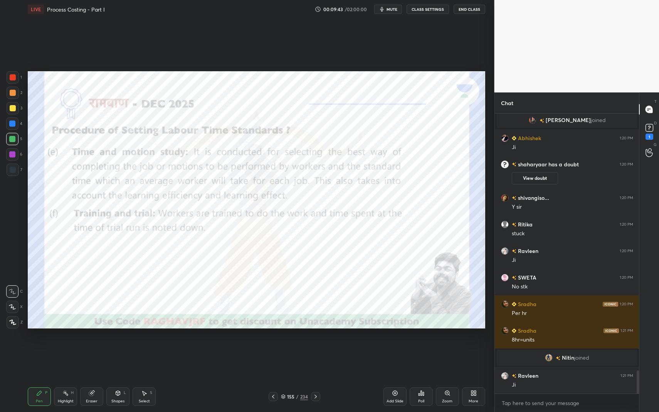
scroll to position [3134, 0]
click at [13, 139] on div at bounding box center [12, 139] width 6 height 6
drag, startPoint x: 13, startPoint y: 139, endPoint x: 22, endPoint y: 140, distance: 9.3
click at [13, 139] on div at bounding box center [12, 139] width 6 height 6
click at [63, 348] on circle at bounding box center [63, 393] width 1 height 1
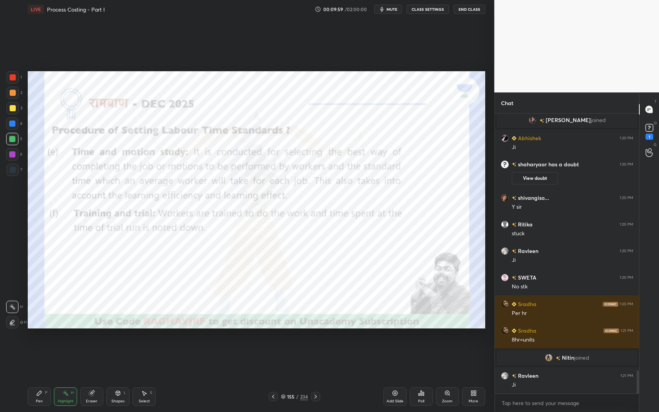
scroll to position [3160, 0]
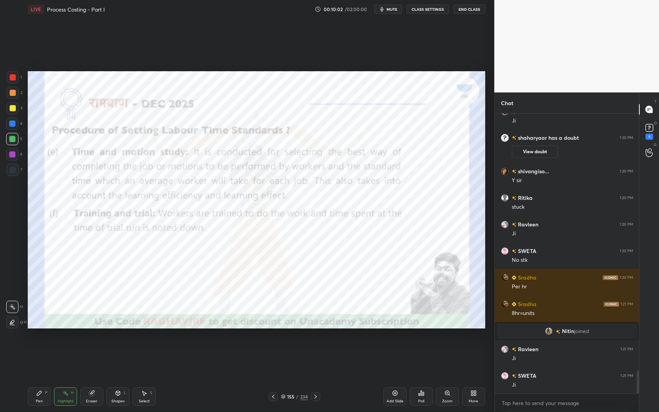
click at [39, 348] on icon at bounding box center [39, 393] width 5 height 5
click at [39, 348] on div "Pen P" at bounding box center [39, 397] width 23 height 19
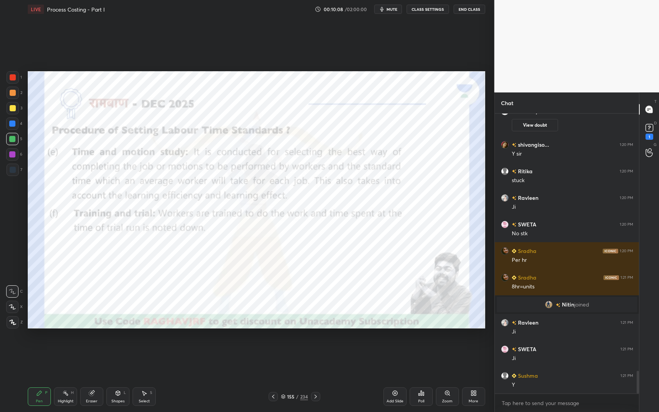
click at [67, 348] on icon at bounding box center [65, 393] width 6 height 6
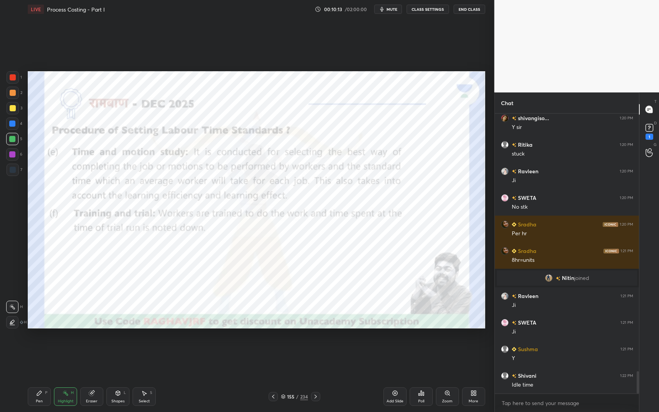
click at [110, 348] on div "Shapes L" at bounding box center [117, 397] width 23 height 19
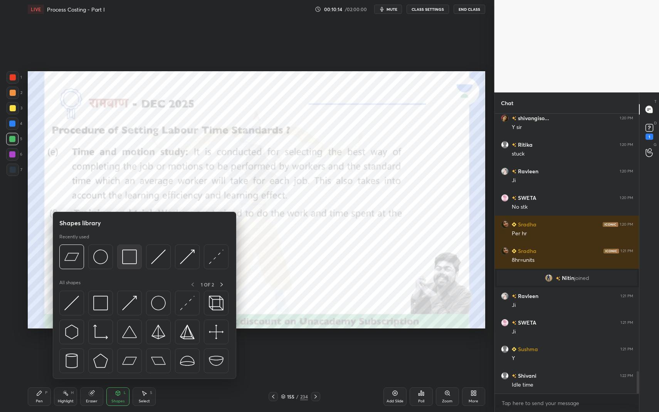
click at [129, 254] on img at bounding box center [129, 257] width 15 height 15
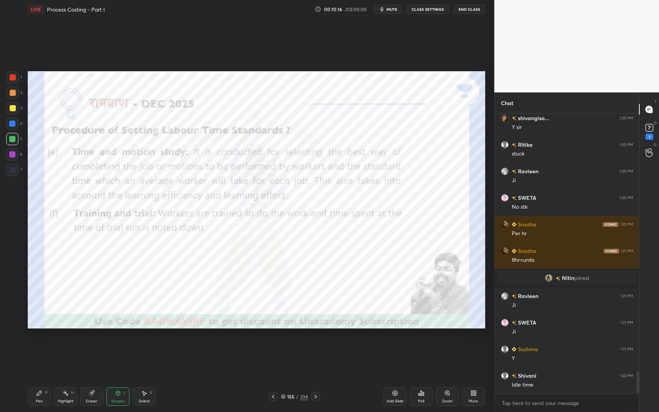
scroll to position [3240, 0]
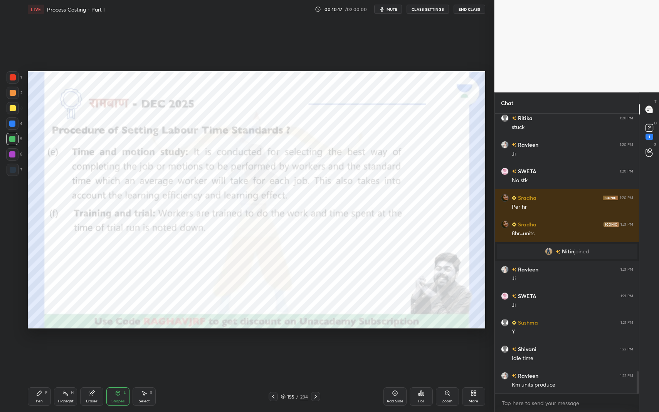
click at [37, 348] on div "Pen P" at bounding box center [39, 397] width 23 height 19
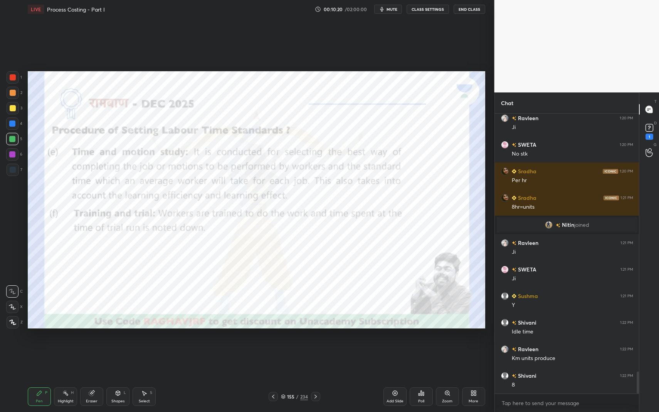
scroll to position [3300, 0]
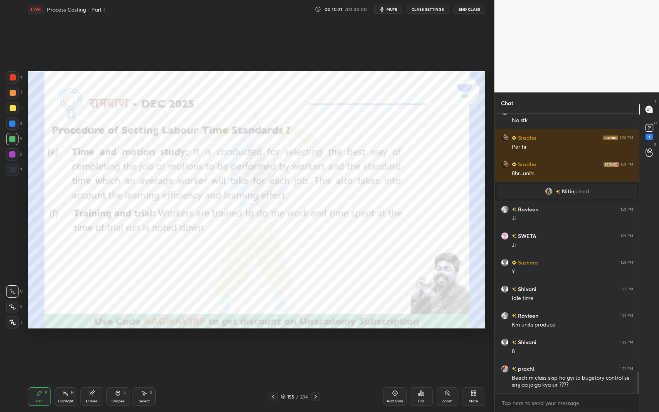
click at [10, 91] on div at bounding box center [13, 93] width 12 height 12
drag, startPoint x: 9, startPoint y: 93, endPoint x: 12, endPoint y: 91, distance: 4.2
click at [12, 91] on div at bounding box center [13, 93] width 12 height 12
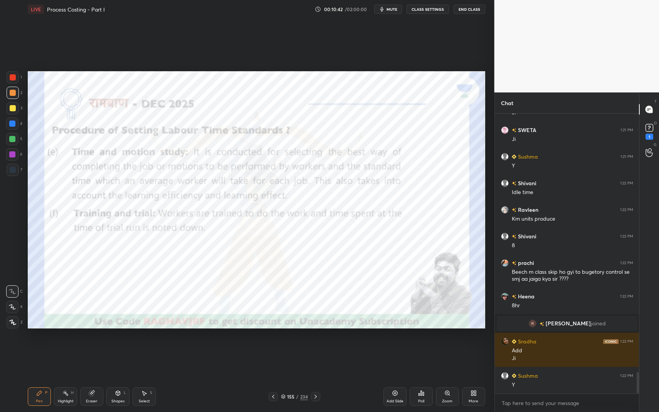
scroll to position [3383, 0]
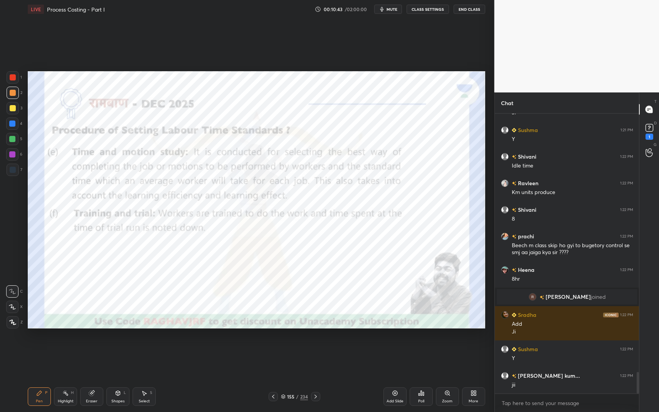
click at [118, 348] on div "Shapes" at bounding box center [117, 402] width 13 height 4
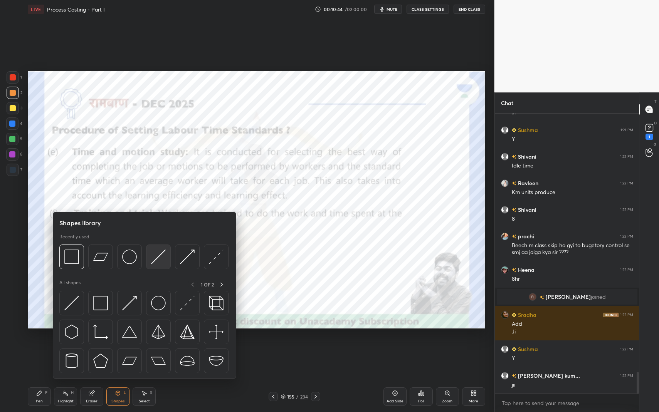
click at [156, 255] on img at bounding box center [158, 257] width 15 height 15
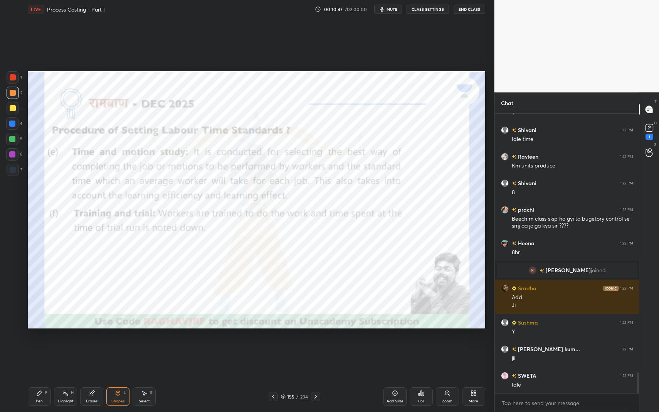
click at [32, 348] on div "Pen P" at bounding box center [39, 397] width 23 height 19
click at [34, 348] on div "Pen P" at bounding box center [39, 397] width 23 height 19
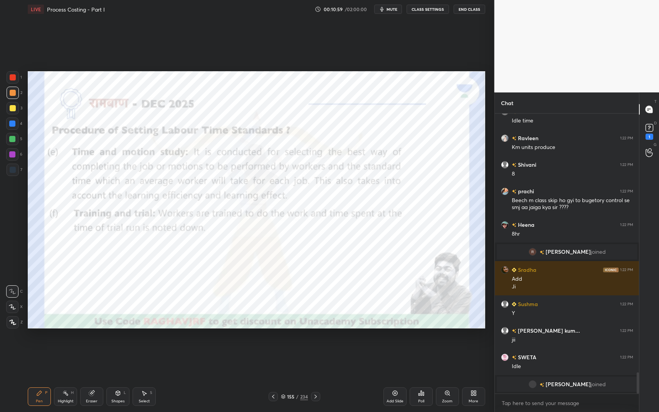
scroll to position [3392, 0]
drag, startPoint x: 13, startPoint y: 140, endPoint x: 20, endPoint y: 140, distance: 6.6
click at [14, 140] on div at bounding box center [12, 139] width 6 height 6
click at [13, 140] on div at bounding box center [12, 139] width 6 height 6
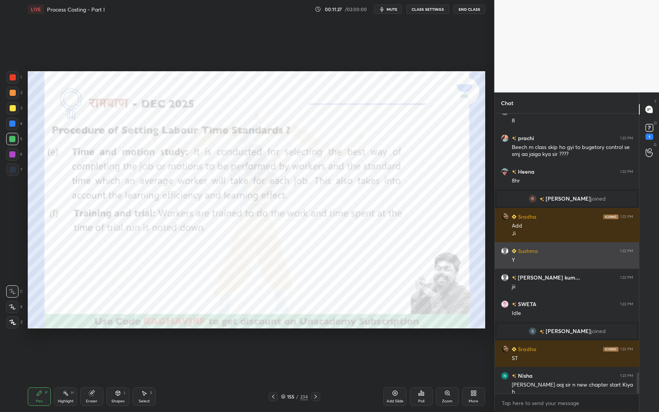
scroll to position [3472, 0]
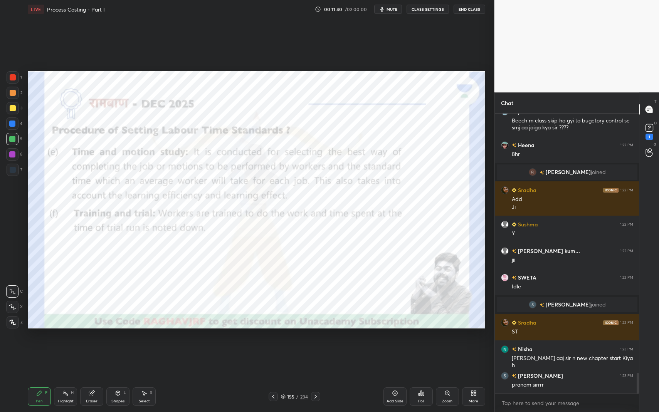
click at [70, 348] on div "Highlight H" at bounding box center [65, 397] width 23 height 19
click at [71, 348] on div "Highlight H" at bounding box center [65, 397] width 23 height 19
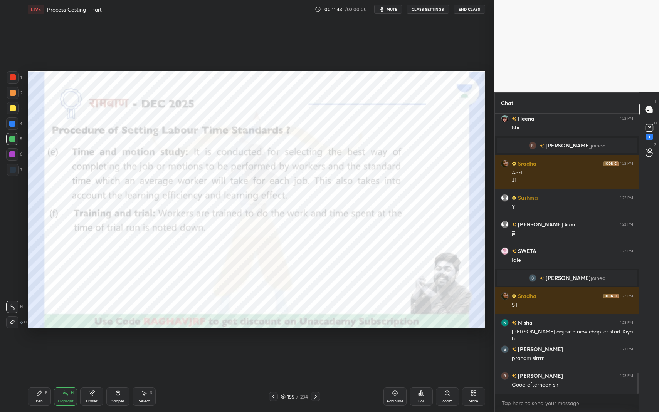
click at [44, 348] on div "Pen P" at bounding box center [39, 397] width 23 height 19
click at [47, 348] on div "Pen P" at bounding box center [39, 397] width 23 height 19
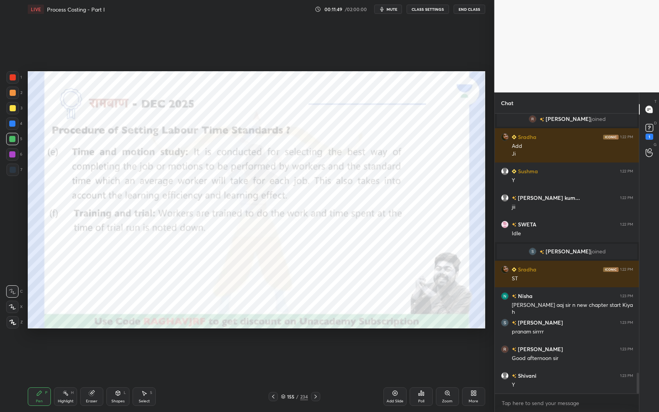
click at [15, 95] on div at bounding box center [13, 93] width 6 height 6
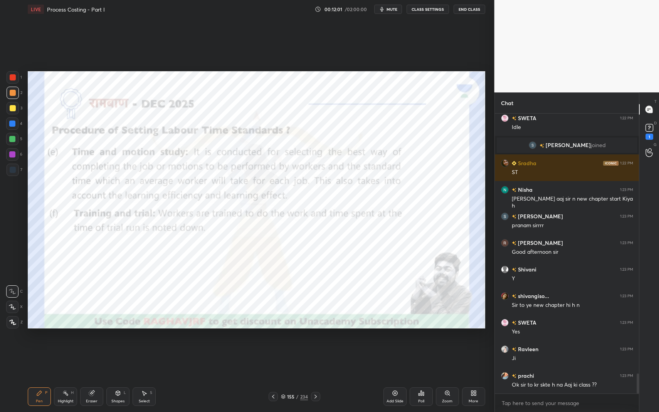
scroll to position [3658, 0]
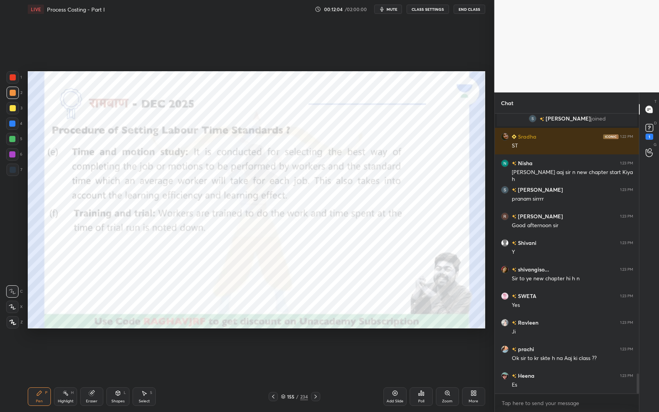
drag, startPoint x: 14, startPoint y: 141, endPoint x: 15, endPoint y: 136, distance: 4.7
click at [14, 140] on div at bounding box center [12, 139] width 6 height 6
click at [63, 348] on icon at bounding box center [65, 393] width 6 height 6
click at [67, 348] on rect at bounding box center [66, 394] width 4 height 4
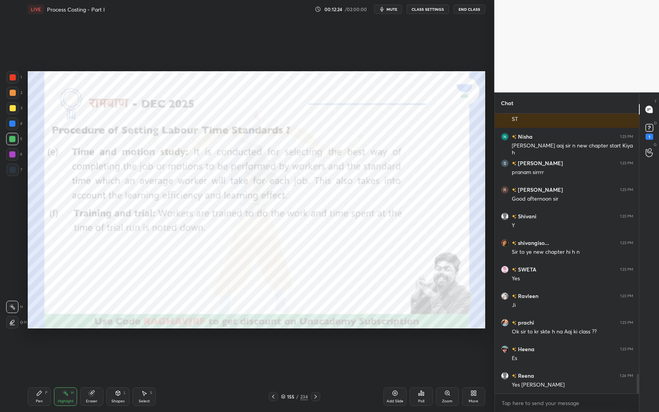
click at [119, 348] on div "Shapes L" at bounding box center [117, 397] width 23 height 19
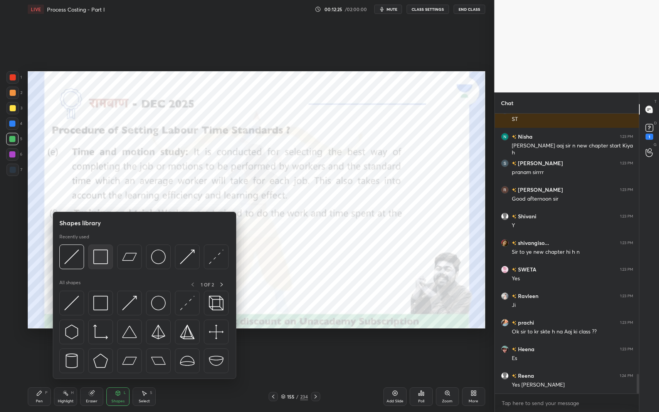
scroll to position [3711, 0]
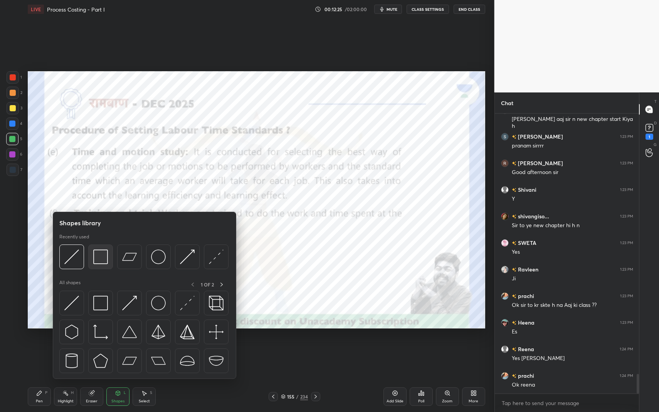
click at [101, 253] on img at bounding box center [100, 257] width 15 height 15
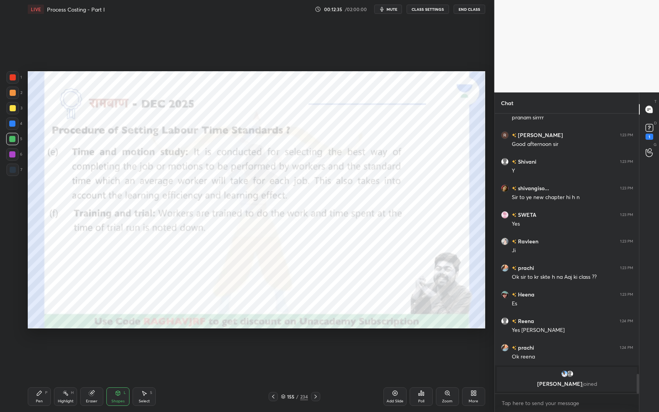
scroll to position [3673, 0]
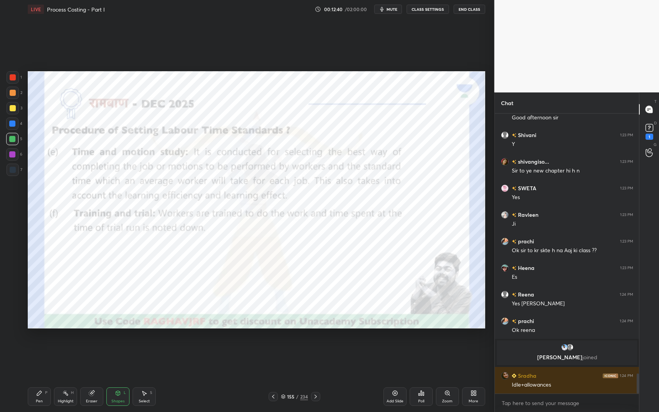
click at [41, 348] on icon at bounding box center [39, 393] width 6 height 6
drag, startPoint x: 41, startPoint y: 394, endPoint x: 52, endPoint y: 364, distance: 31.7
click at [41, 348] on icon at bounding box center [39, 393] width 6 height 6
click at [13, 81] on div at bounding box center [13, 77] width 12 height 12
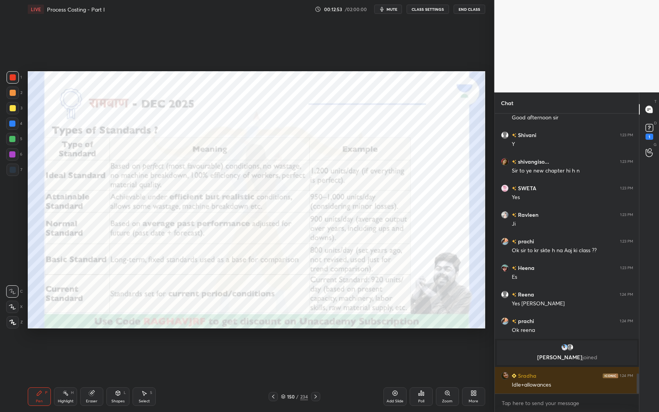
drag, startPoint x: 41, startPoint y: 392, endPoint x: 42, endPoint y: 397, distance: 5.1
click at [41, 348] on icon at bounding box center [39, 393] width 5 height 5
click at [43, 348] on div "Pen P" at bounding box center [39, 397] width 23 height 19
click at [66, 348] on icon at bounding box center [65, 393] width 6 height 6
click at [43, 348] on div "Pen P" at bounding box center [39, 397] width 23 height 19
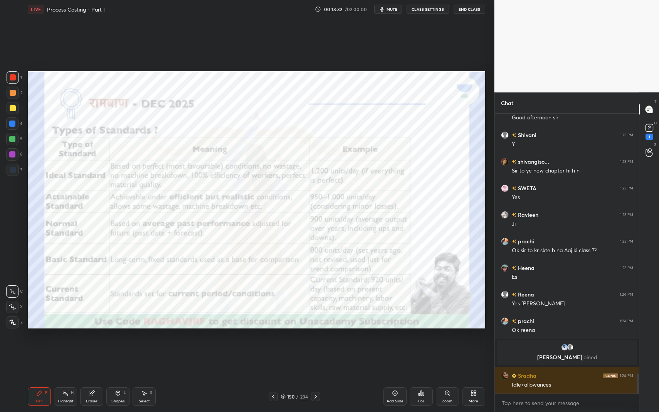
click at [70, 348] on div "Highlight H" at bounding box center [65, 397] width 23 height 19
click at [69, 348] on div "Highlight H" at bounding box center [65, 397] width 23 height 19
drag, startPoint x: 124, startPoint y: 391, endPoint x: 126, endPoint y: 387, distance: 4.0
click at [123, 348] on div "Shapes L" at bounding box center [117, 397] width 23 height 19
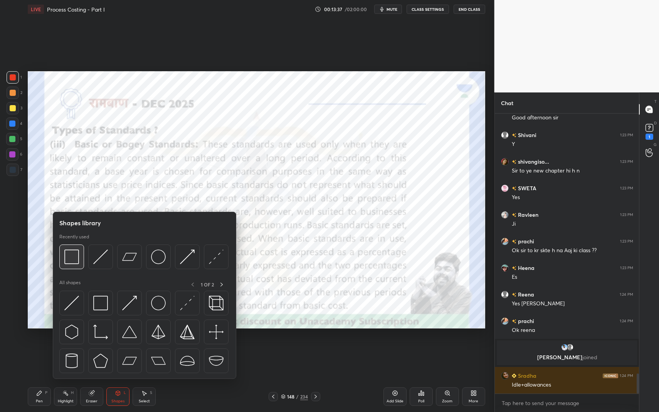
click at [79, 260] on img at bounding box center [71, 257] width 15 height 15
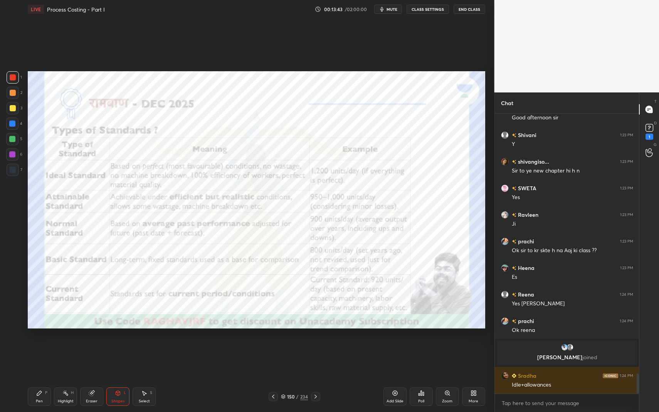
click at [69, 348] on div "Highlight H" at bounding box center [65, 397] width 23 height 19
drag, startPoint x: 68, startPoint y: 392, endPoint x: 81, endPoint y: 387, distance: 14.2
click at [71, 348] on div "Highlight H" at bounding box center [65, 397] width 23 height 19
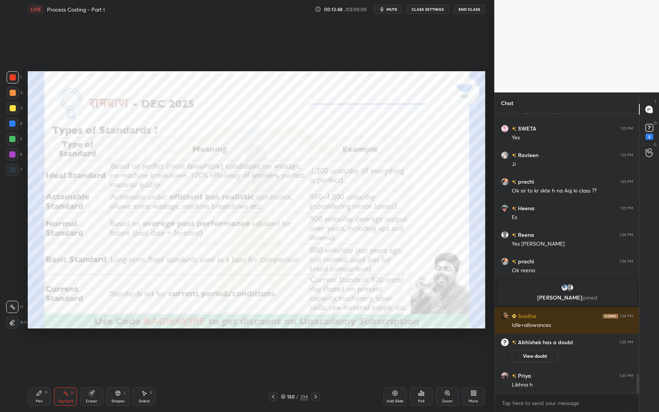
scroll to position [3704, 0]
click at [47, 348] on div "P" at bounding box center [46, 393] width 2 height 4
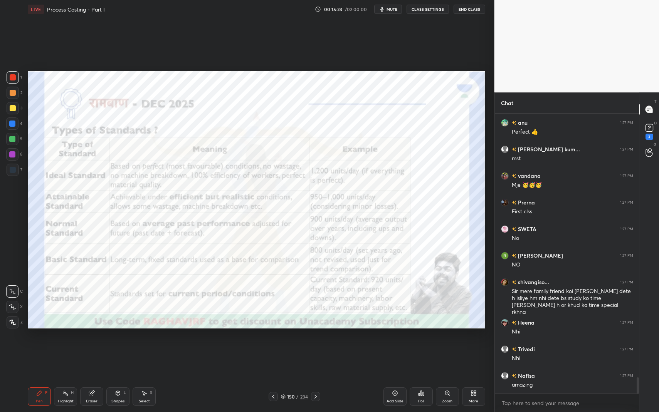
scroll to position [4657, 0]
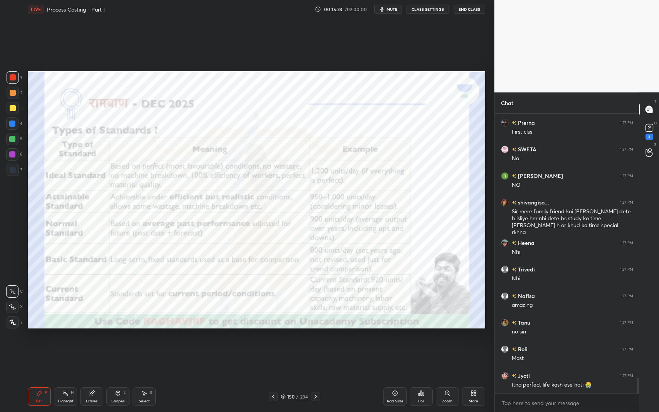
click at [66, 348] on div "Highlight H" at bounding box center [65, 397] width 23 height 19
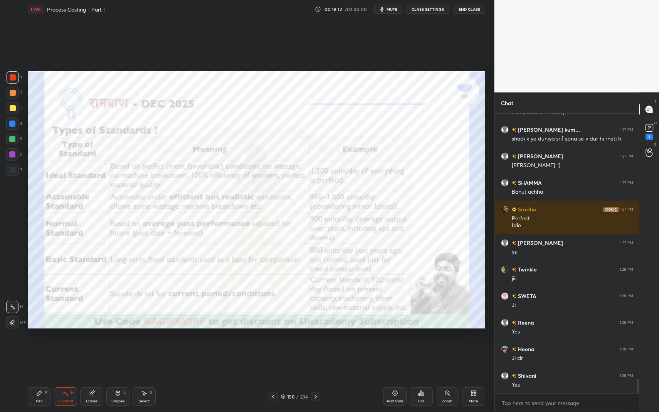
scroll to position [5249, 0]
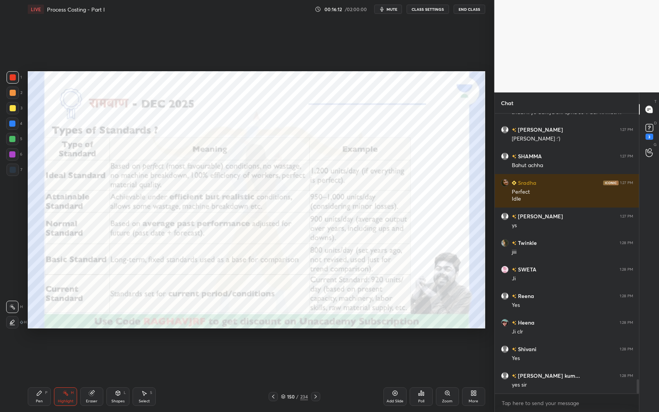
click at [42, 348] on div "Pen P" at bounding box center [39, 397] width 23 height 19
drag, startPoint x: 42, startPoint y: 392, endPoint x: 70, endPoint y: 382, distance: 29.4
click at [42, 348] on div "Pen P" at bounding box center [39, 397] width 23 height 19
click at [71, 348] on div "Highlight H" at bounding box center [65, 397] width 23 height 19
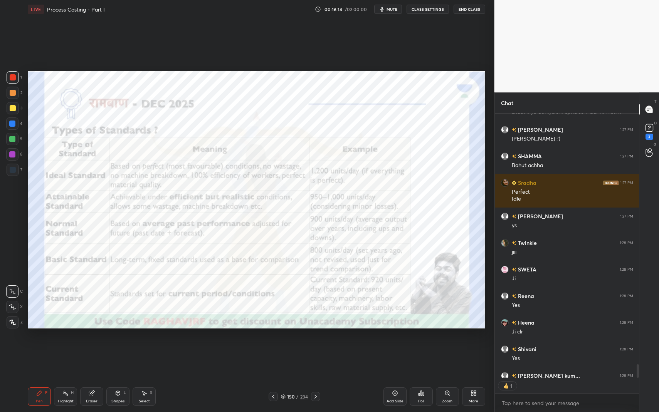
drag, startPoint x: 71, startPoint y: 397, endPoint x: 77, endPoint y: 386, distance: 12.4
click at [71, 348] on div "Highlight H" at bounding box center [65, 397] width 23 height 19
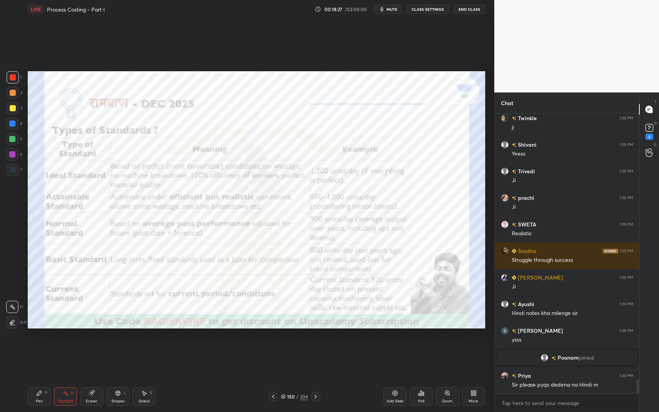
scroll to position [5425, 0]
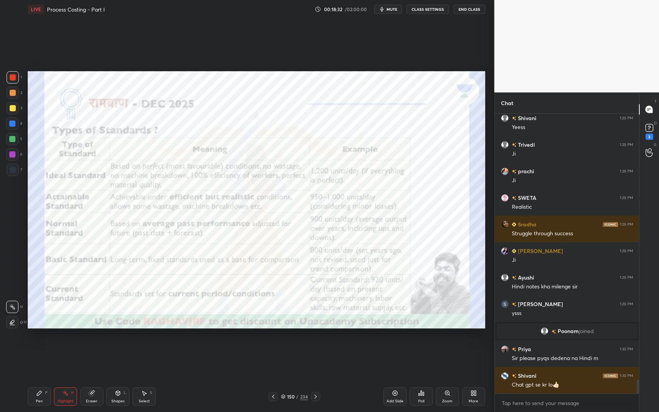
click at [119, 348] on icon at bounding box center [118, 393] width 6 height 6
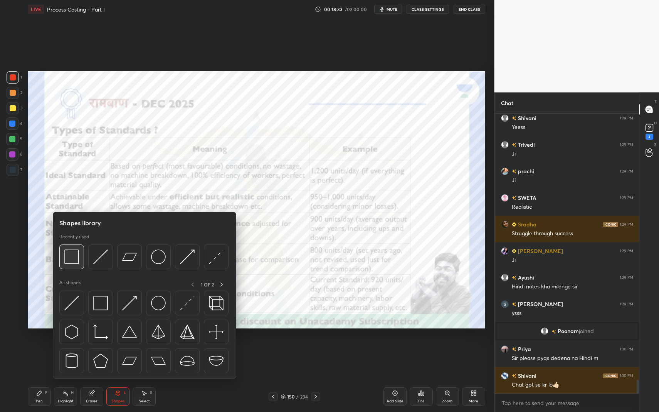
click at [74, 257] on img at bounding box center [71, 257] width 15 height 15
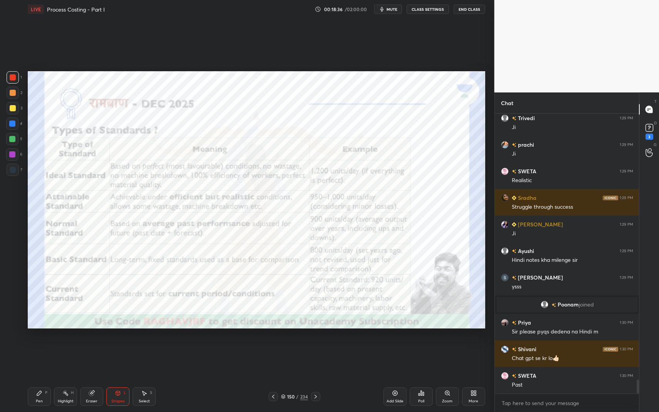
scroll to position [5505, 0]
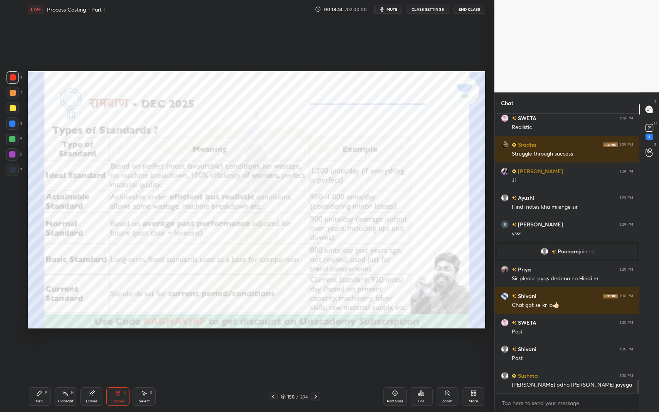
click at [40, 348] on div "Pen P" at bounding box center [39, 397] width 23 height 19
click at [39, 348] on div "Pen" at bounding box center [39, 402] width 7 height 4
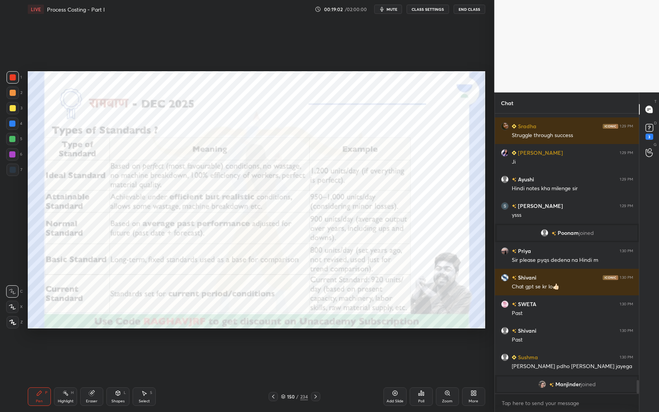
scroll to position [5521, 0]
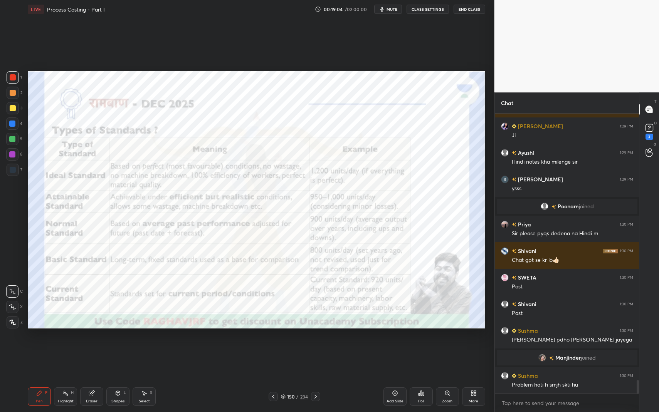
click at [12, 156] on div at bounding box center [12, 154] width 6 height 6
click at [14, 156] on div at bounding box center [12, 154] width 6 height 6
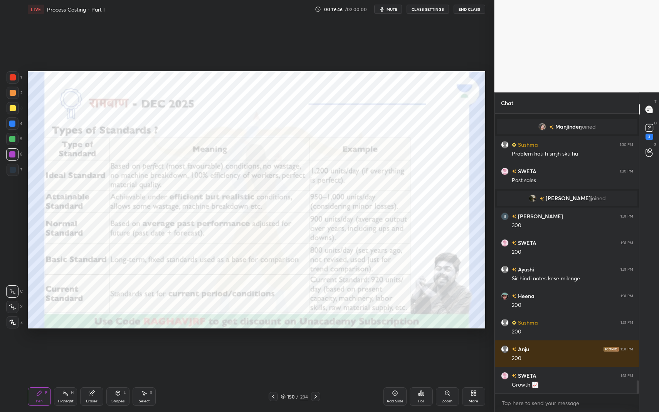
scroll to position [5757, 0]
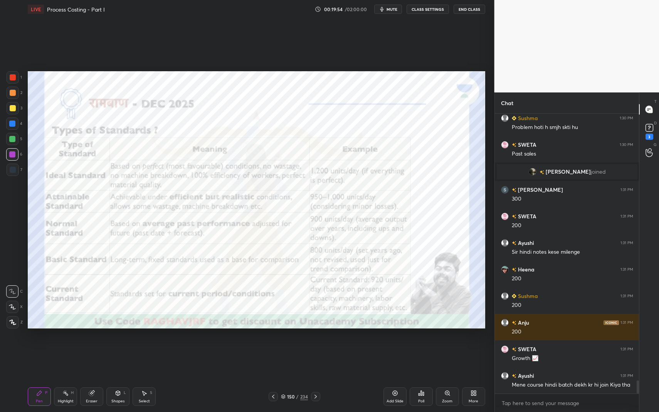
click at [68, 348] on div "Highlight H" at bounding box center [65, 397] width 23 height 19
drag, startPoint x: 69, startPoint y: 390, endPoint x: 94, endPoint y: 363, distance: 36.5
click at [69, 348] on div "Highlight H" at bounding box center [65, 397] width 23 height 19
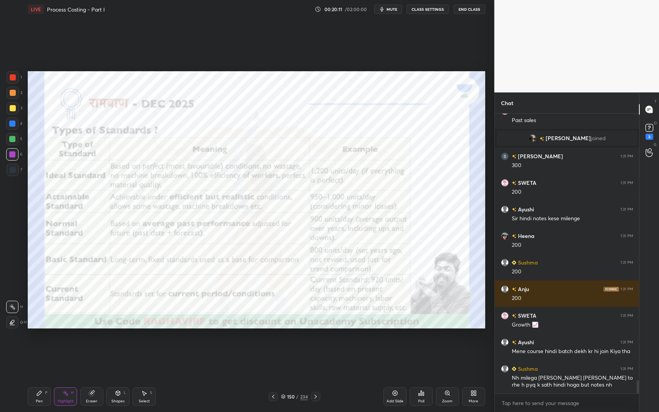
click at [121, 348] on div "Shapes L" at bounding box center [117, 397] width 23 height 19
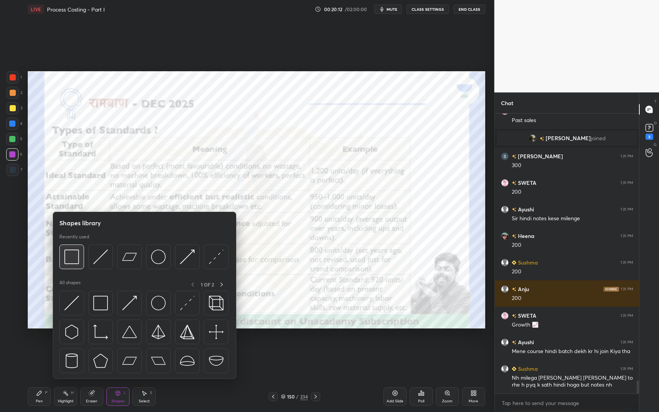
click at [80, 259] on div at bounding box center [71, 257] width 25 height 25
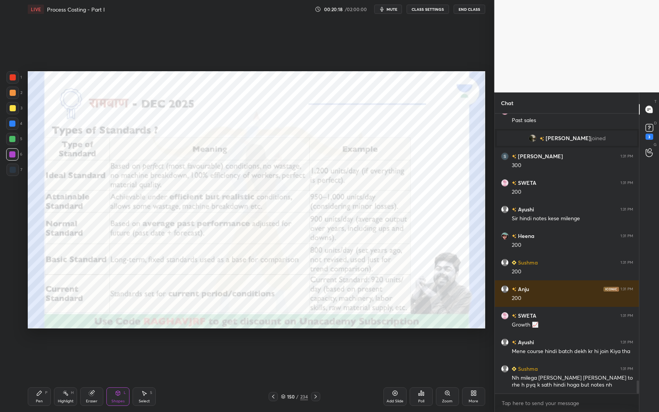
click at [47, 348] on div "Pen P" at bounding box center [39, 397] width 23 height 19
click at [10, 126] on div at bounding box center [12, 124] width 6 height 6
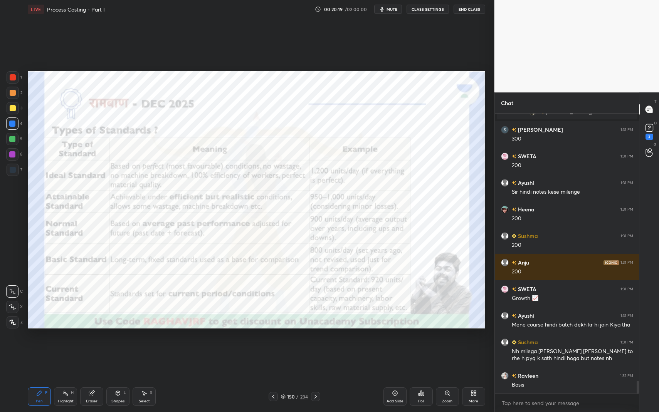
drag, startPoint x: 13, startPoint y: 125, endPoint x: 17, endPoint y: 122, distance: 5.0
click at [14, 125] on div at bounding box center [12, 124] width 6 height 6
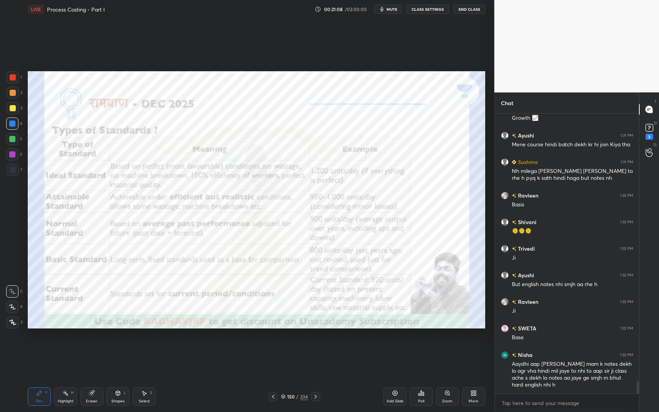
scroll to position [6024, 0]
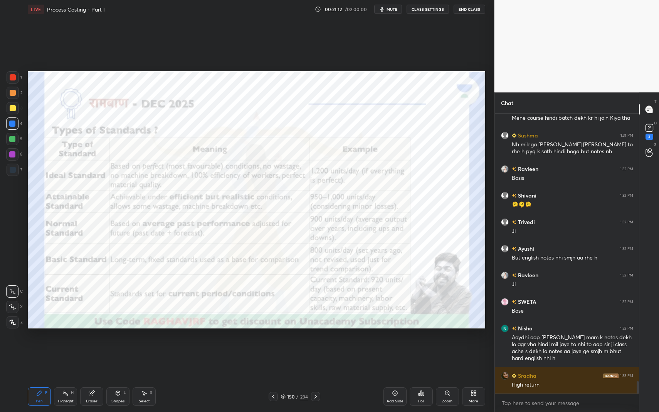
drag, startPoint x: 91, startPoint y: 395, endPoint x: 93, endPoint y: 392, distance: 4.0
click at [91, 348] on icon at bounding box center [91, 393] width 5 height 5
drag, startPoint x: 13, startPoint y: 309, endPoint x: 17, endPoint y: 306, distance: 4.9
click at [13, 308] on icon at bounding box center [12, 307] width 6 height 7
click at [67, 348] on icon at bounding box center [65, 393] width 6 height 6
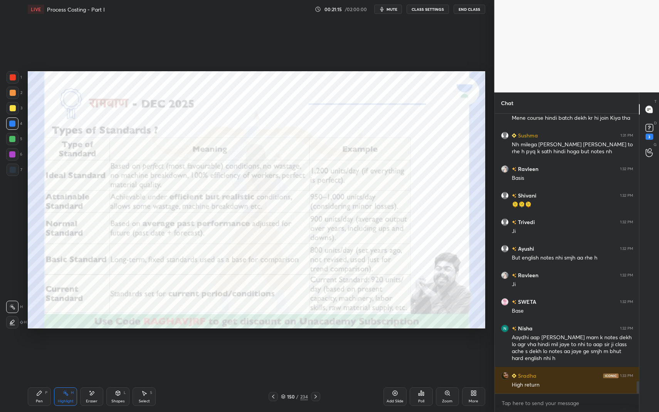
click at [67, 348] on div "Highlight H" at bounding box center [65, 397] width 23 height 19
drag, startPoint x: 121, startPoint y: 393, endPoint x: 131, endPoint y: 380, distance: 16.7
click at [121, 348] on div "Shapes L" at bounding box center [117, 397] width 23 height 19
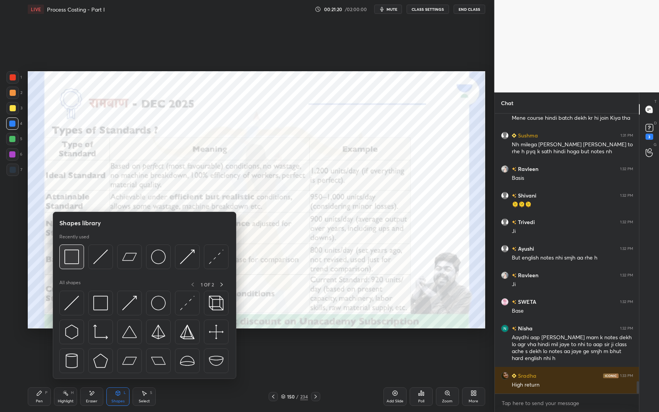
click at [72, 253] on img at bounding box center [71, 257] width 15 height 15
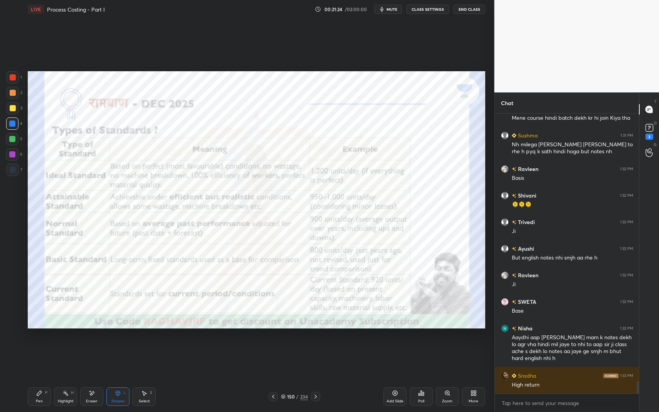
click at [62, 348] on div "Highlight H" at bounding box center [65, 397] width 23 height 19
click at [63, 348] on div "Highlight" at bounding box center [66, 402] width 16 height 4
click at [38, 348] on div "Pen P" at bounding box center [39, 397] width 23 height 19
click at [39, 348] on icon at bounding box center [39, 393] width 5 height 5
click at [34, 348] on div "Pen P" at bounding box center [39, 397] width 23 height 19
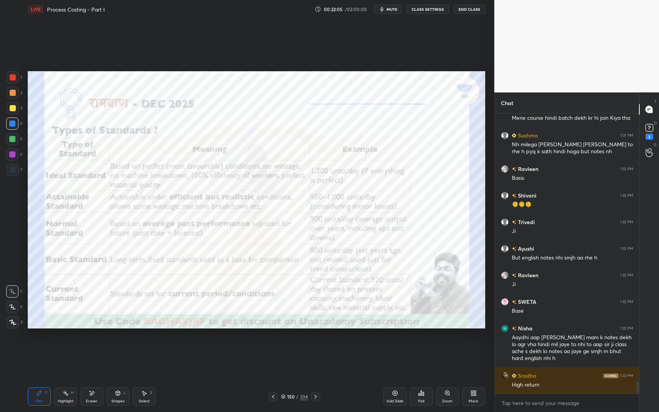
scroll to position [6058, 0]
drag, startPoint x: 34, startPoint y: 400, endPoint x: 39, endPoint y: 399, distance: 5.1
click at [37, 348] on div "Pen P" at bounding box center [39, 397] width 23 height 19
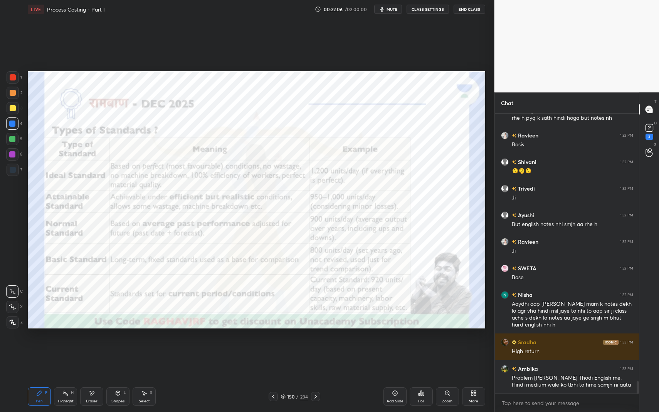
click at [70, 348] on div "Highlight H" at bounding box center [65, 397] width 23 height 19
click at [71, 348] on div "Highlight H" at bounding box center [65, 397] width 23 height 19
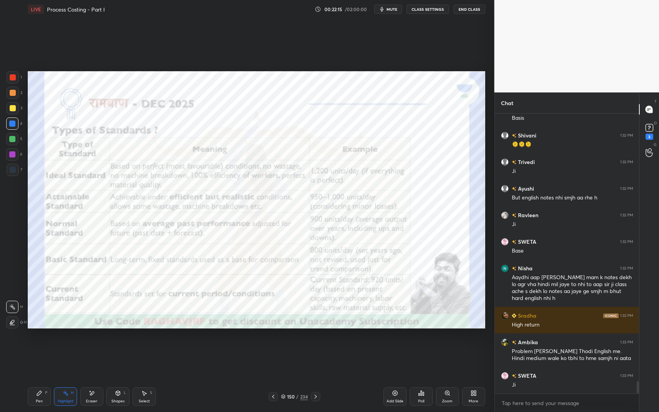
click at [67, 348] on div "Highlight H" at bounding box center [65, 397] width 23 height 19
click at [69, 348] on div "Highlight H" at bounding box center [65, 397] width 23 height 19
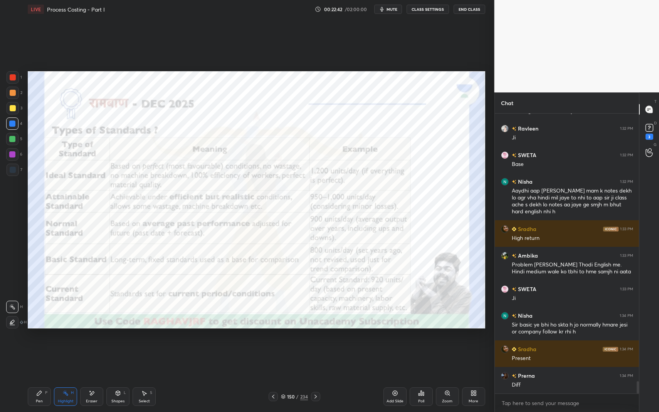
scroll to position [6198, 0]
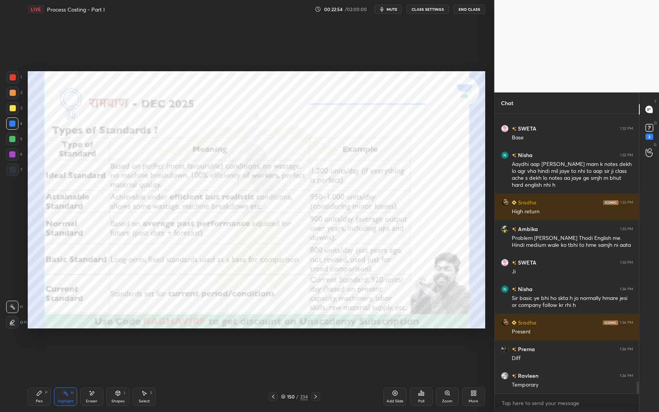
click at [291, 348] on div "150" at bounding box center [291, 397] width 8 height 5
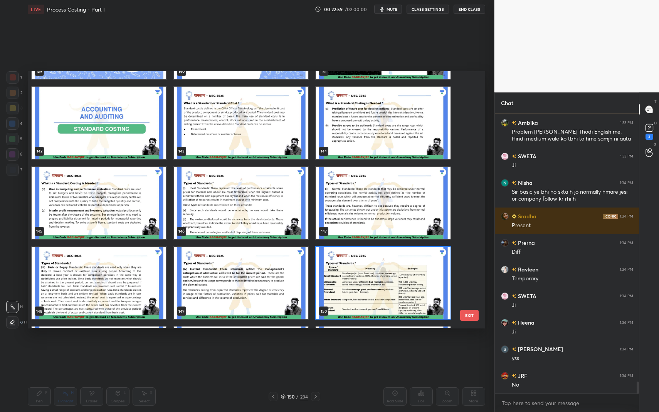
scroll to position [6331, 0]
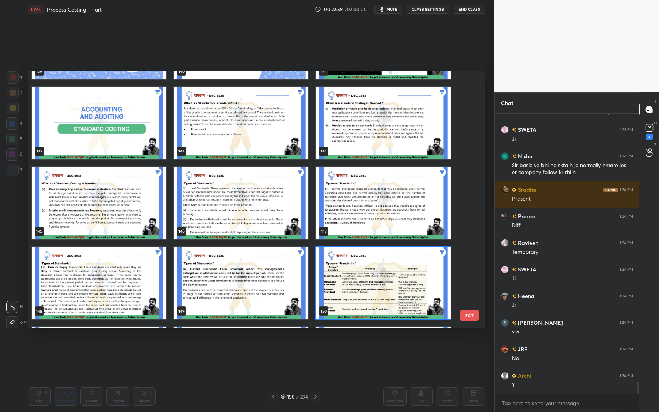
click at [255, 202] on img "grid" at bounding box center [241, 203] width 135 height 72
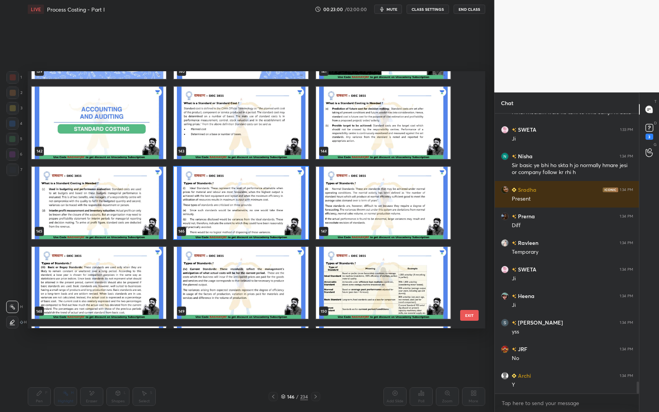
click at [255, 202] on img "grid" at bounding box center [241, 203] width 135 height 72
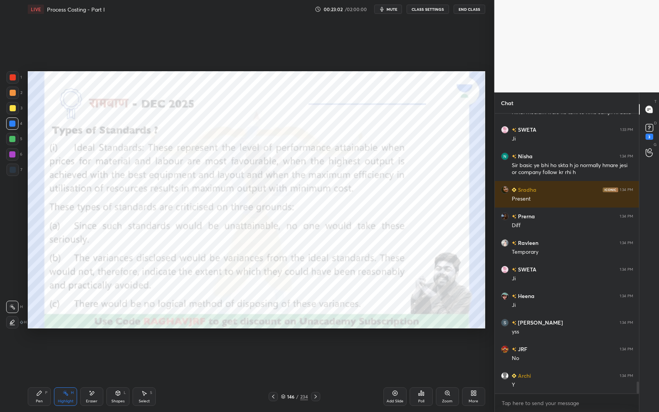
click at [119, 348] on icon at bounding box center [118, 393] width 6 height 6
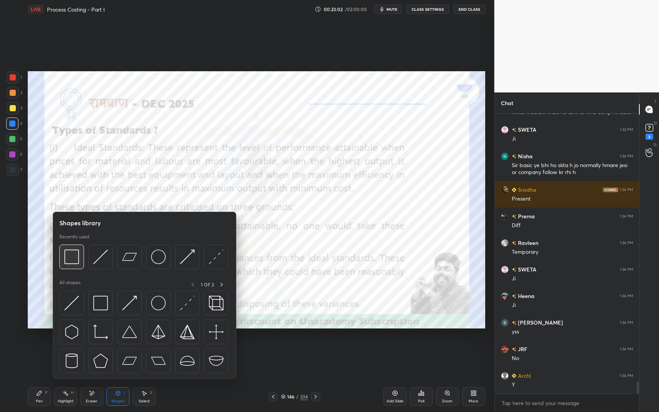
click at [69, 249] on div at bounding box center [71, 257] width 25 height 25
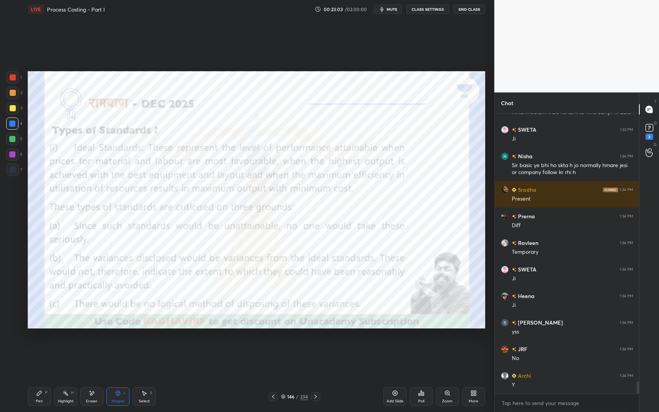
scroll to position [6357, 0]
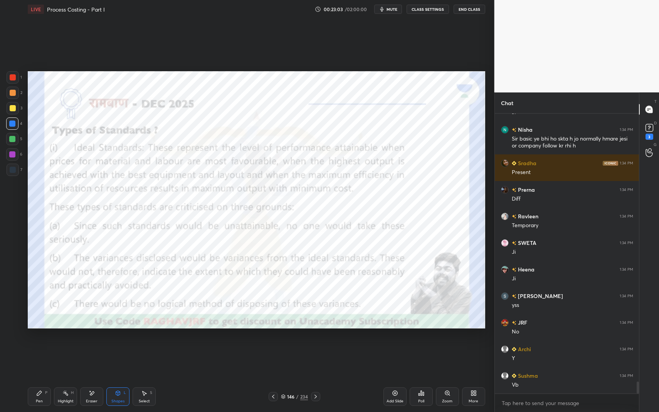
click at [12, 77] on div at bounding box center [13, 77] width 6 height 6
click at [11, 79] on div at bounding box center [13, 77] width 6 height 6
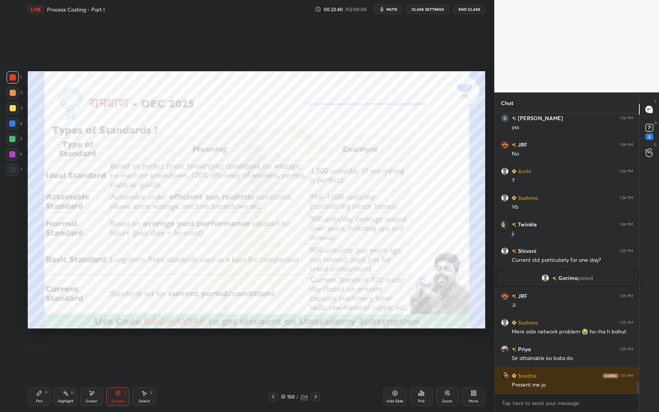
scroll to position [6345, 0]
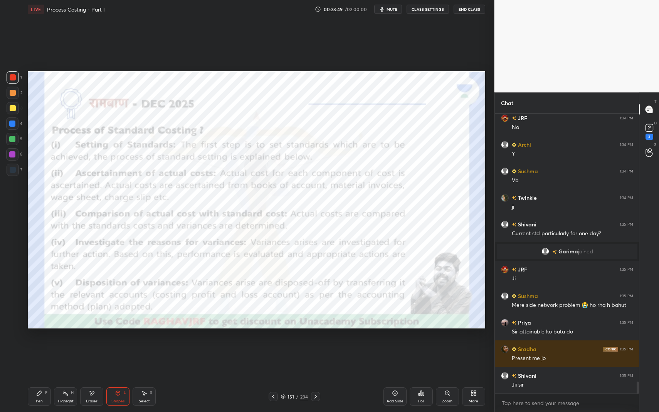
click at [119, 348] on div "Shapes L" at bounding box center [117, 397] width 23 height 19
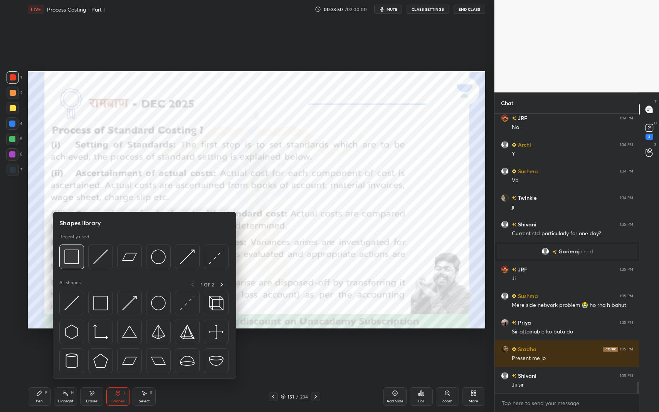
click at [75, 257] on img at bounding box center [71, 257] width 15 height 15
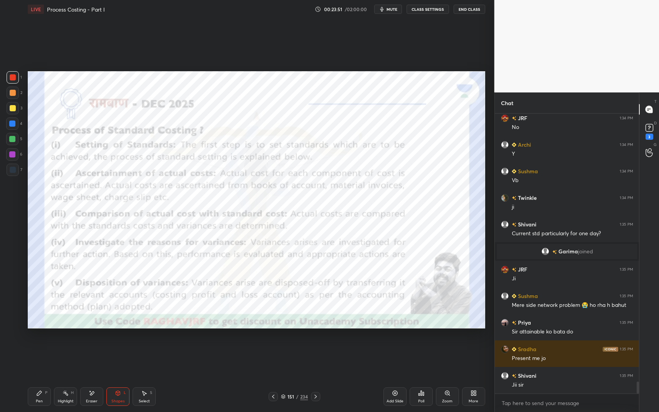
scroll to position [6372, 0]
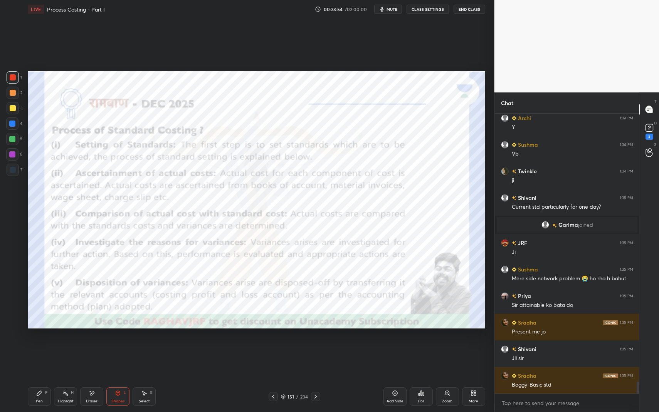
click at [37, 348] on div "Pen" at bounding box center [39, 402] width 7 height 4
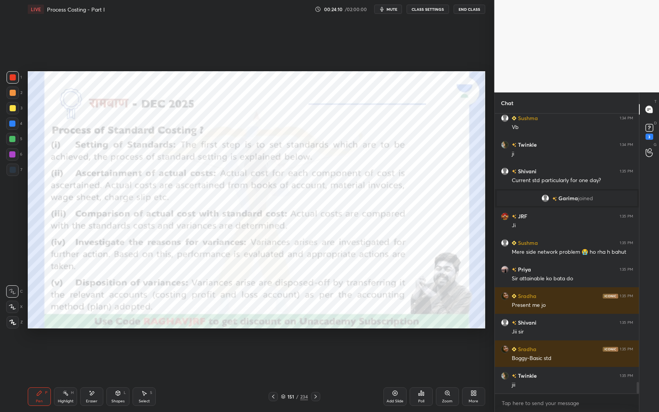
click at [12, 158] on div at bounding box center [12, 154] width 12 height 12
click at [16, 158] on div at bounding box center [12, 154] width 12 height 12
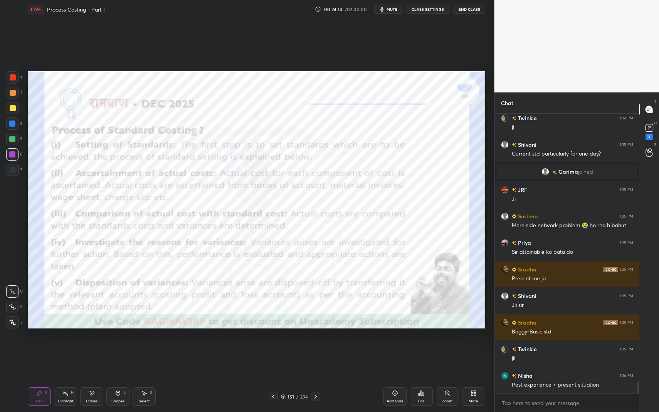
click at [117, 348] on icon at bounding box center [118, 393] width 6 height 6
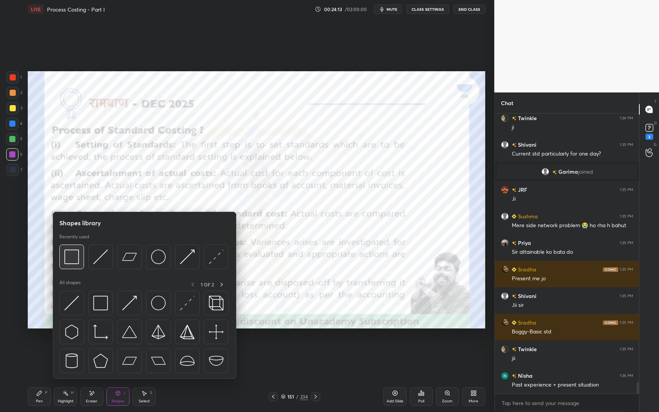
click at [70, 258] on img at bounding box center [71, 257] width 15 height 15
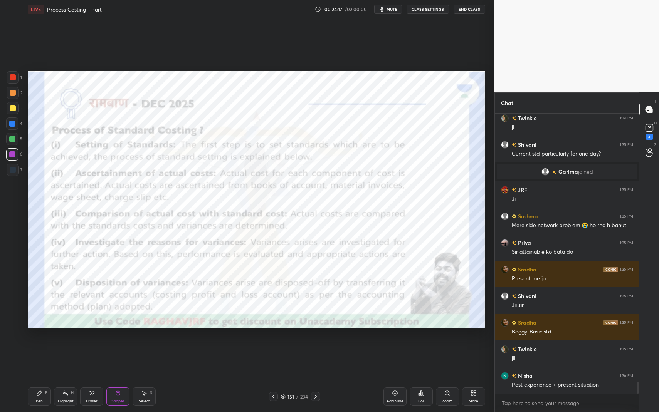
scroll to position [6443, 0]
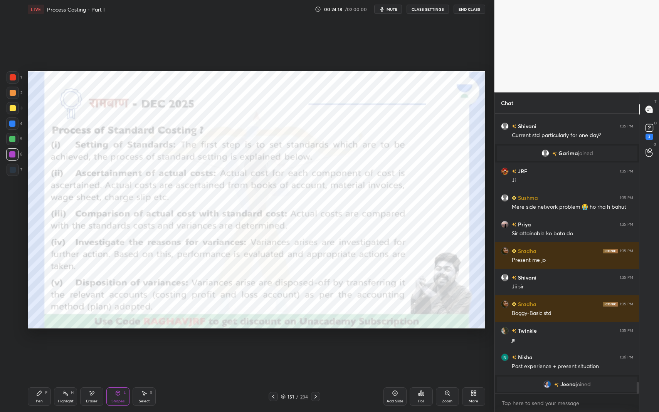
click at [43, 348] on div "Pen P" at bounding box center [39, 397] width 23 height 19
click at [44, 348] on div "Pen P" at bounding box center [39, 397] width 23 height 19
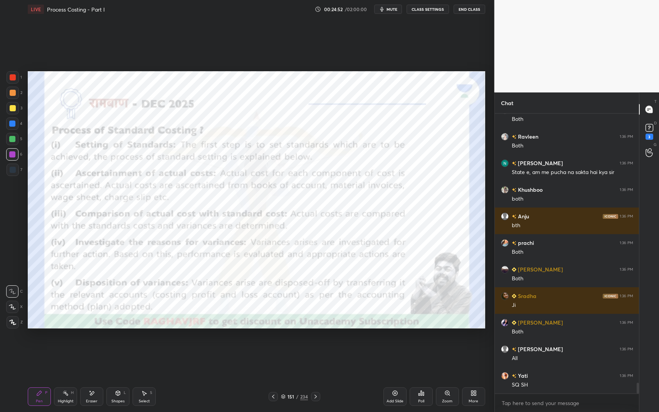
scroll to position [7022, 0]
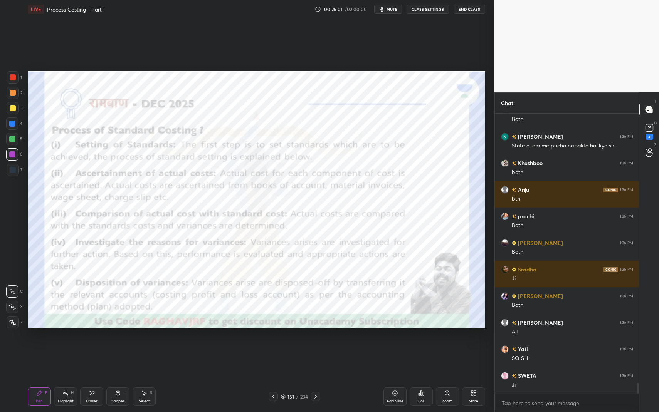
click at [119, 348] on icon at bounding box center [118, 393] width 6 height 6
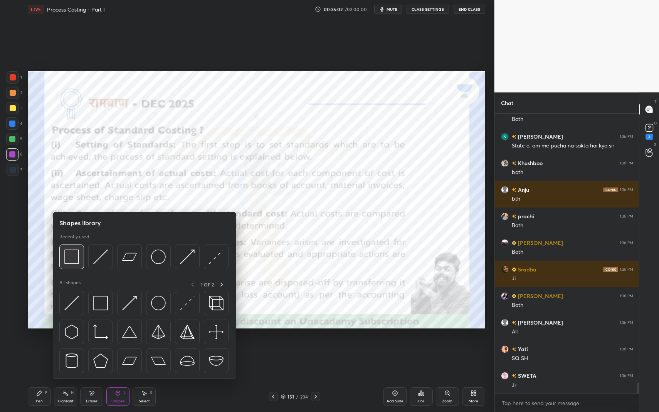
click at [71, 256] on img at bounding box center [71, 257] width 15 height 15
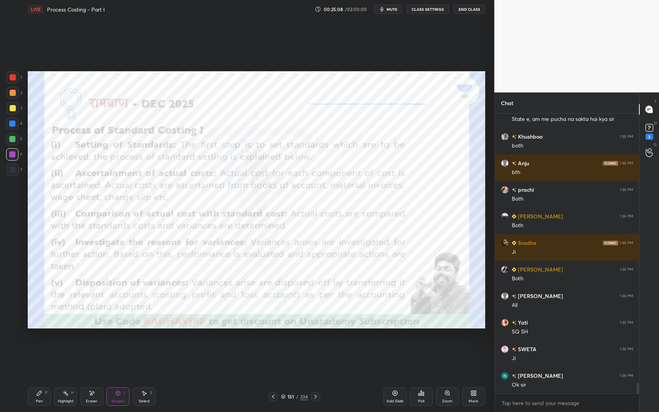
scroll to position [7075, 0]
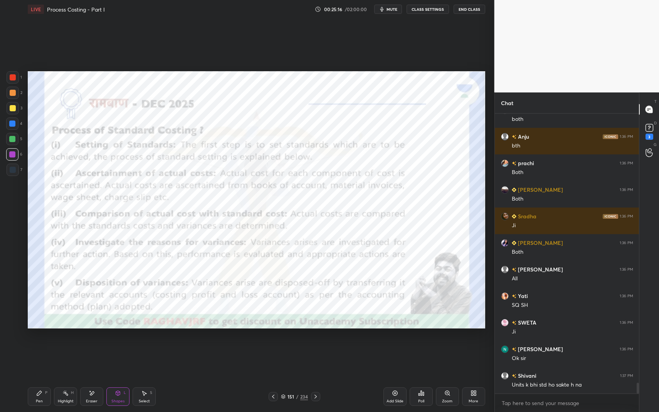
click at [72, 348] on div "Highlight H" at bounding box center [65, 397] width 23 height 19
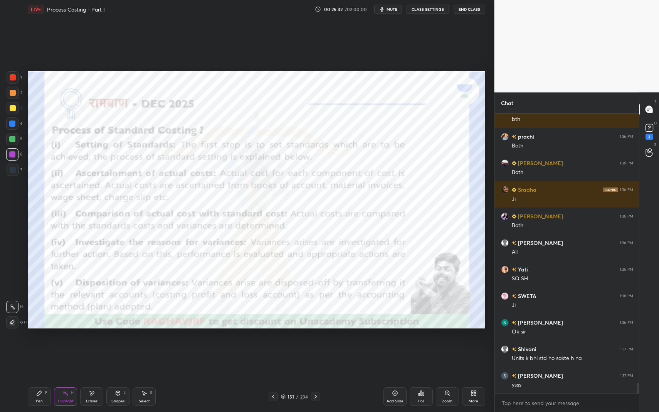
click at [40, 348] on div "Pen P" at bounding box center [39, 397] width 23 height 19
drag, startPoint x: 40, startPoint y: 397, endPoint x: 54, endPoint y: 374, distance: 26.5
click at [40, 348] on div "Pen P" at bounding box center [39, 397] width 23 height 19
click at [12, 123] on div at bounding box center [12, 124] width 6 height 6
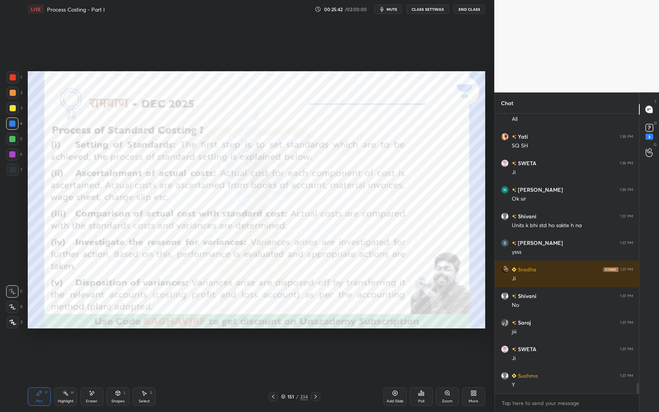
scroll to position [7261, 0]
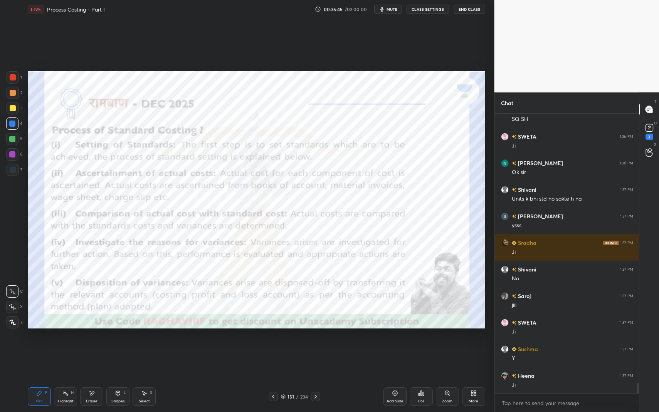
click at [17, 136] on div at bounding box center [12, 139] width 12 height 12
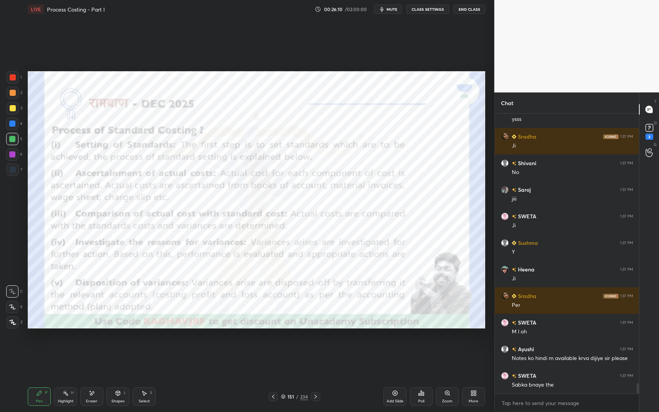
scroll to position [7394, 0]
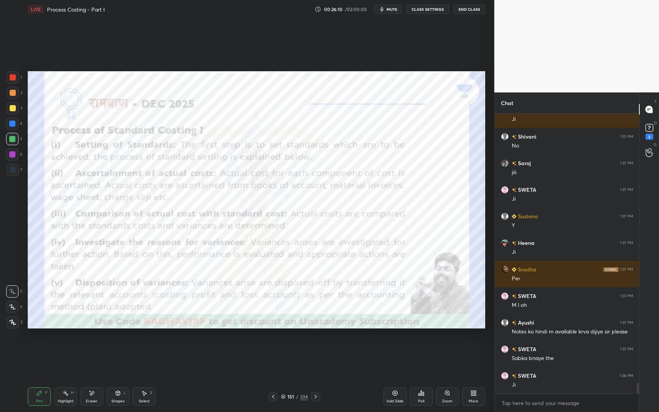
click at [13, 78] on div at bounding box center [13, 77] width 6 height 6
click at [13, 154] on div at bounding box center [12, 154] width 6 height 6
click at [14, 153] on div at bounding box center [12, 154] width 6 height 6
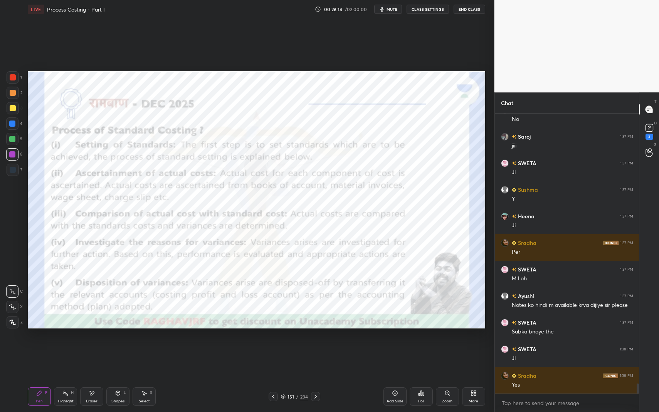
click at [69, 348] on div "Highlight H" at bounding box center [65, 397] width 23 height 19
click at [71, 348] on div "H" at bounding box center [72, 393] width 3 height 4
click at [41, 348] on icon at bounding box center [39, 393] width 6 height 6
click at [43, 348] on div "Pen P" at bounding box center [39, 397] width 23 height 19
drag, startPoint x: 116, startPoint y: 396, endPoint x: 114, endPoint y: 385, distance: 10.9
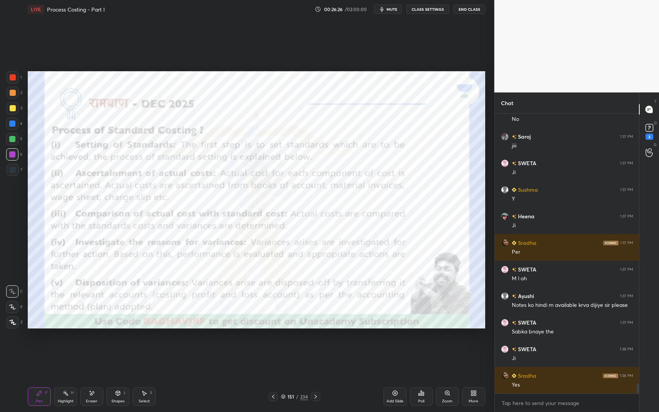
click at [116, 348] on icon at bounding box center [118, 393] width 6 height 6
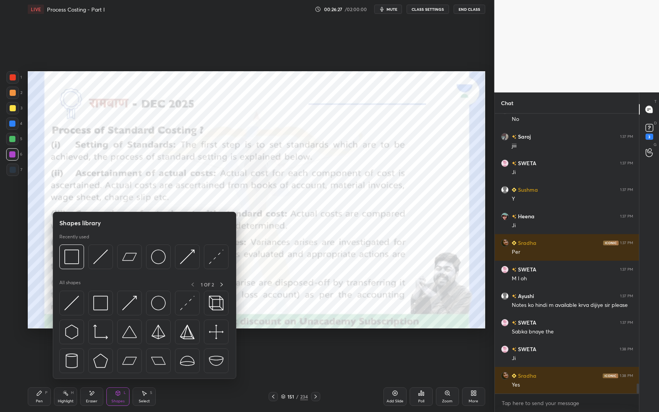
click at [74, 244] on div "Recently used" at bounding box center [143, 254] width 169 height 40
click at [74, 256] on img at bounding box center [71, 257] width 15 height 15
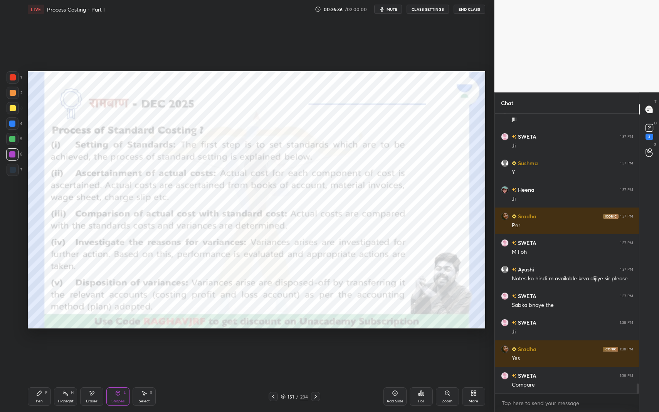
scroll to position [7474, 0]
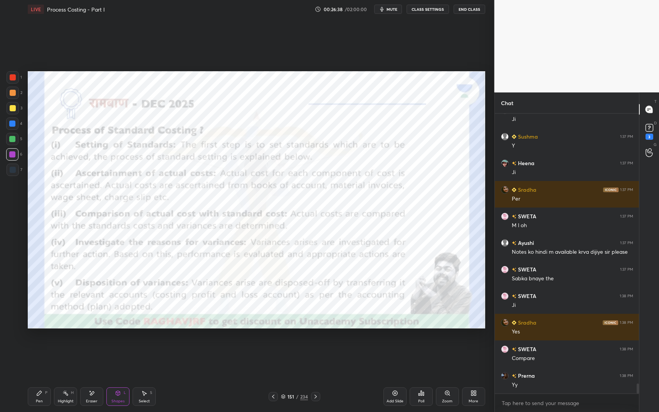
click at [60, 348] on div "Highlight H" at bounding box center [65, 397] width 23 height 19
drag, startPoint x: 60, startPoint y: 394, endPoint x: 96, endPoint y: 370, distance: 43.5
click at [59, 348] on div "Highlight H" at bounding box center [65, 397] width 23 height 19
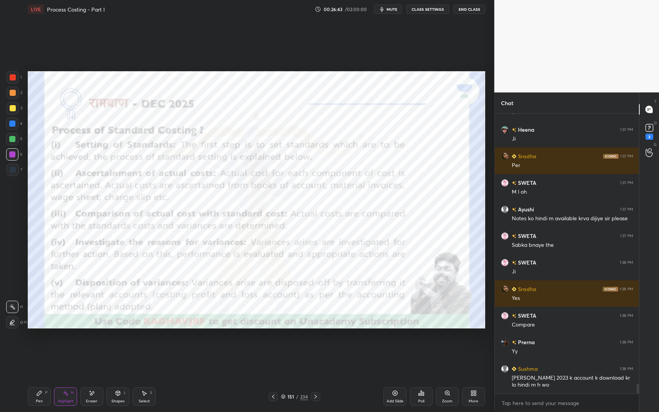
click at [41, 348] on div "Pen P" at bounding box center [39, 397] width 23 height 19
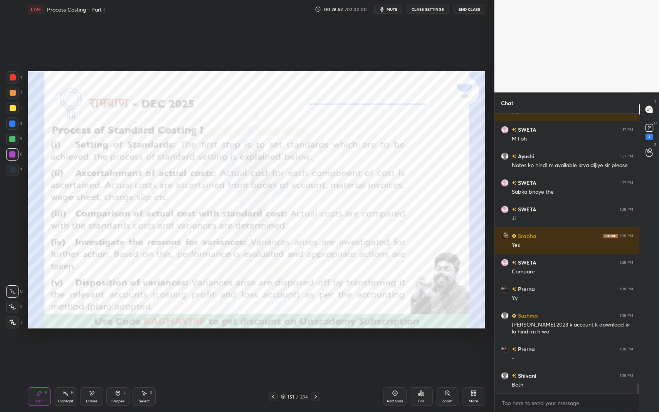
scroll to position [7587, 0]
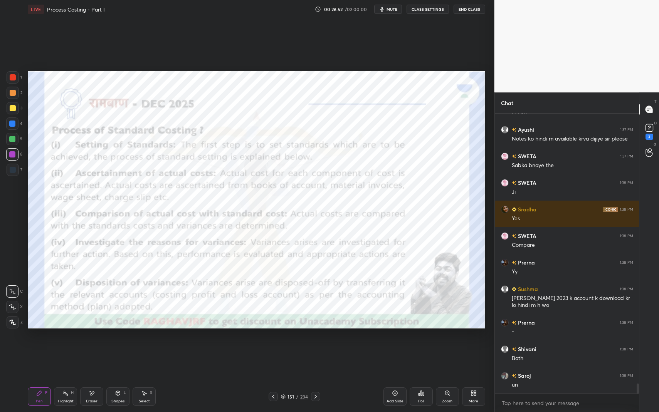
click at [117, 348] on div "Shapes" at bounding box center [117, 402] width 13 height 4
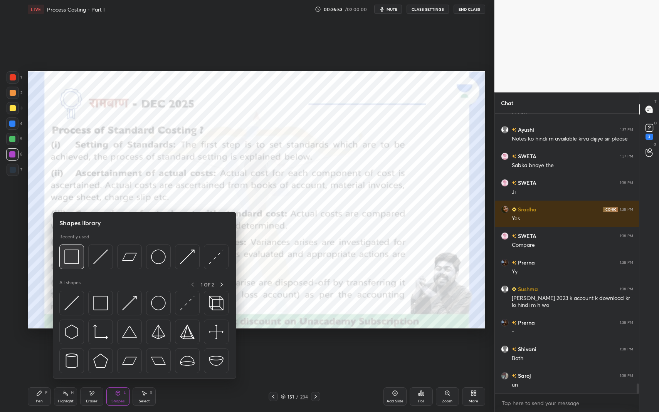
click at [73, 259] on img at bounding box center [71, 257] width 15 height 15
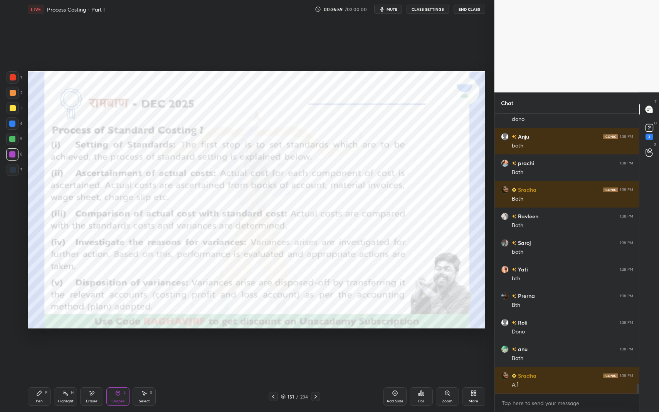
scroll to position [7986, 0]
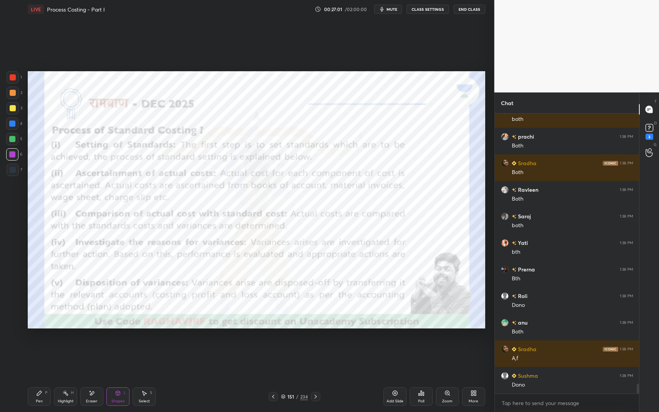
click at [42, 348] on icon at bounding box center [39, 393] width 6 height 6
drag, startPoint x: 40, startPoint y: 394, endPoint x: 59, endPoint y: 374, distance: 27.3
click at [40, 348] on icon at bounding box center [39, 393] width 6 height 6
click at [117, 348] on div "Shapes" at bounding box center [117, 402] width 13 height 4
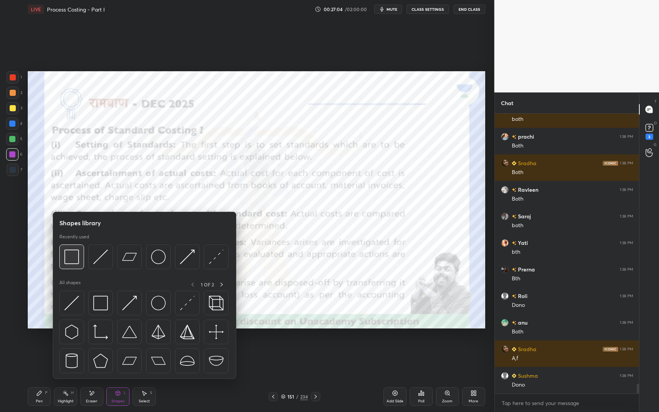
click at [71, 251] on img at bounding box center [71, 257] width 15 height 15
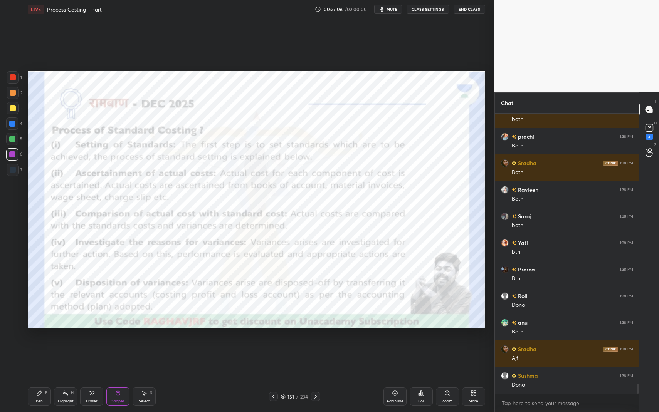
scroll to position [8013, 0]
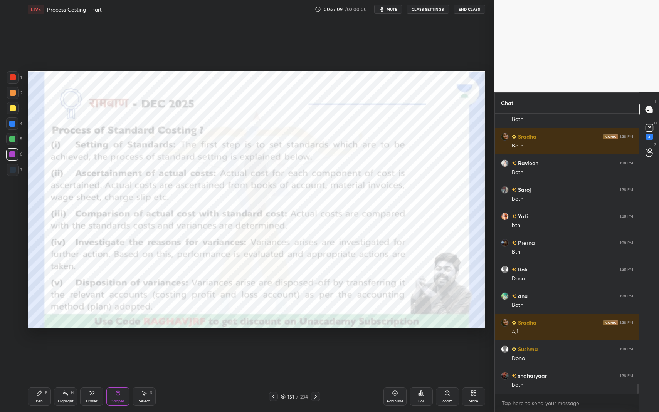
click at [119, 348] on icon at bounding box center [118, 393] width 4 height 5
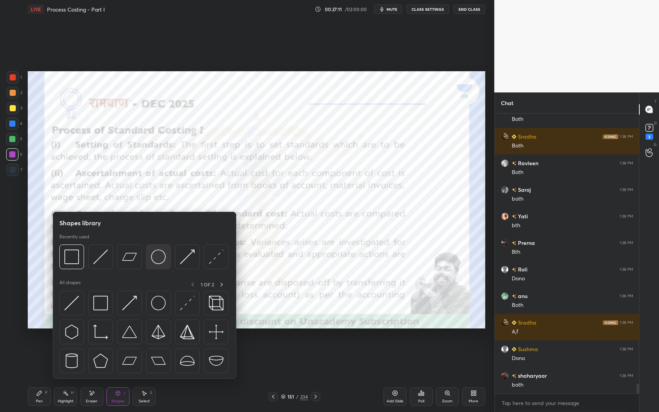
click at [158, 252] on img at bounding box center [158, 257] width 15 height 15
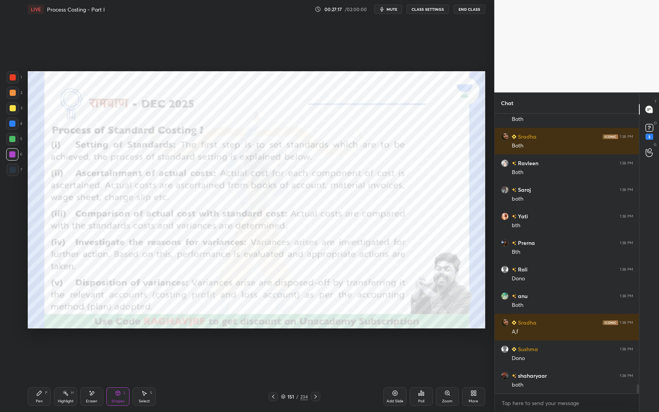
scroll to position [8039, 0]
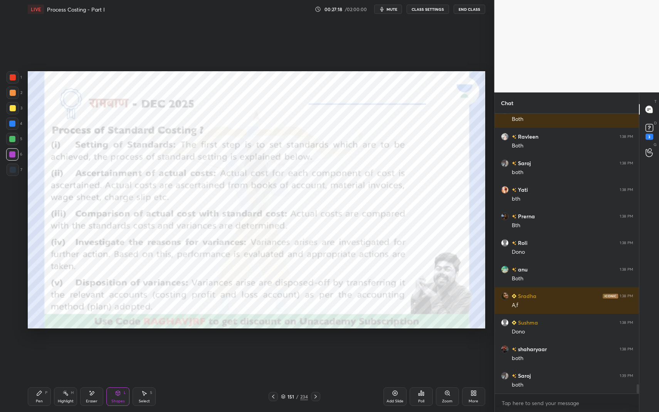
click at [37, 348] on icon at bounding box center [39, 393] width 6 height 6
click at [39, 348] on div "Pen" at bounding box center [39, 402] width 7 height 4
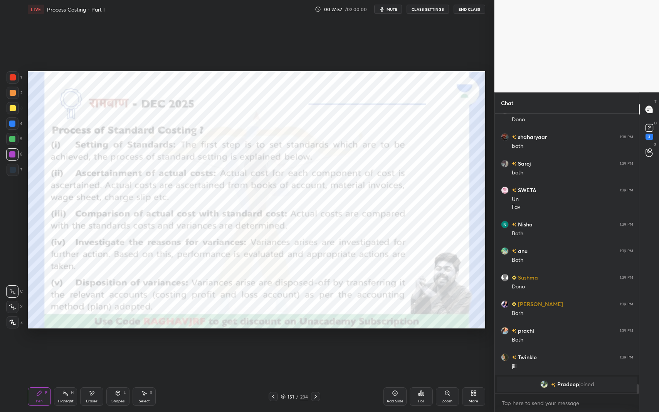
scroll to position [7739, 0]
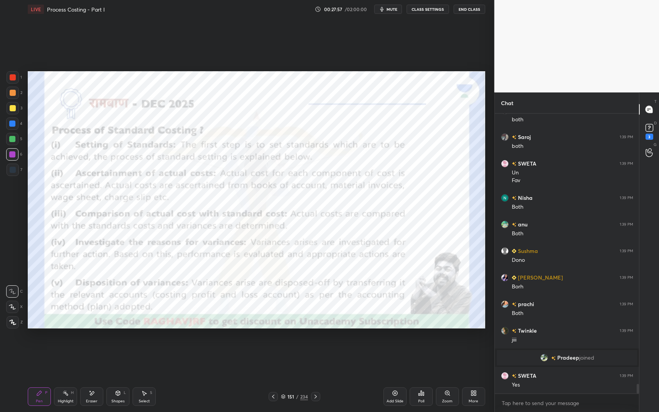
click at [44, 348] on div "Pen P" at bounding box center [39, 397] width 23 height 19
drag, startPoint x: 42, startPoint y: 394, endPoint x: 42, endPoint y: 369, distance: 25.5
click at [42, 348] on div "Pen P" at bounding box center [39, 397] width 23 height 19
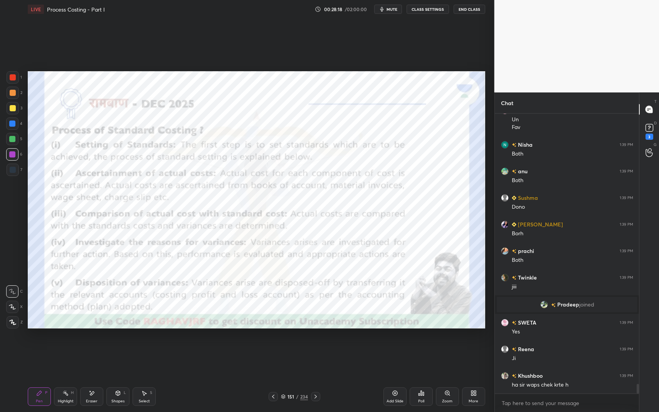
scroll to position [7819, 0]
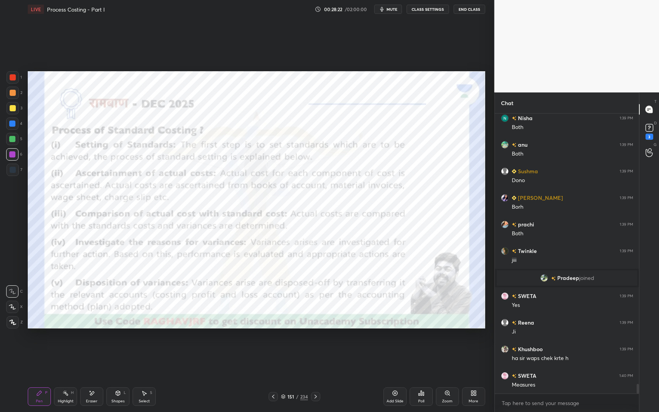
click at [122, 348] on div "Shapes L" at bounding box center [117, 397] width 23 height 19
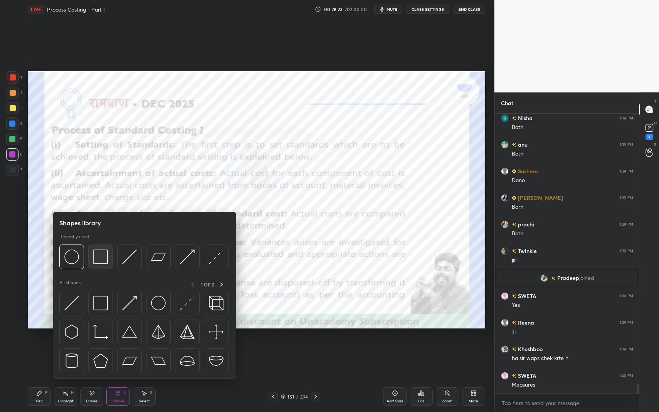
click at [101, 255] on img at bounding box center [100, 257] width 15 height 15
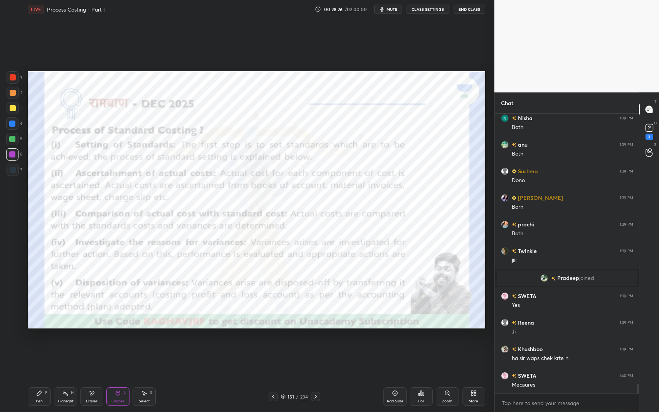
click at [66, 348] on icon at bounding box center [65, 393] width 6 height 6
click at [69, 348] on div "Highlight H" at bounding box center [65, 397] width 23 height 19
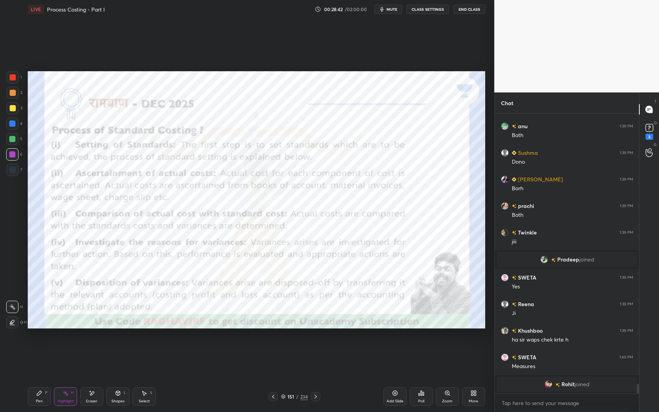
click at [118, 348] on div "Shapes L" at bounding box center [117, 397] width 23 height 19
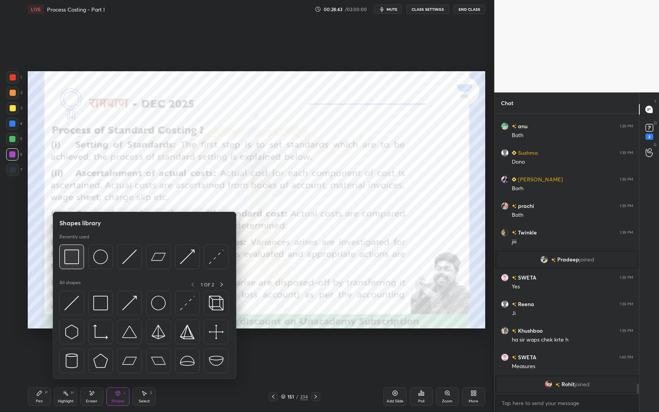
click at [78, 254] on img at bounding box center [71, 257] width 15 height 15
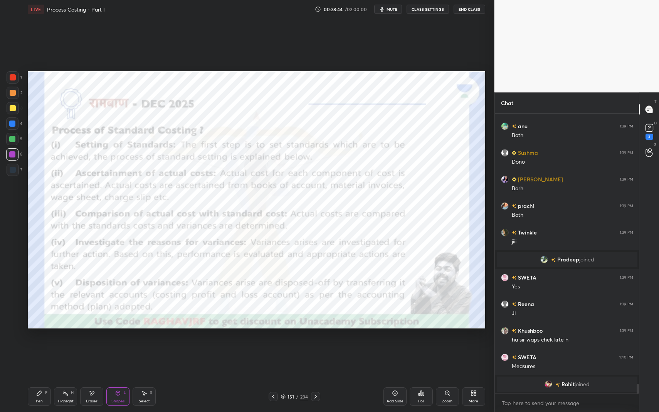
click at [14, 139] on div at bounding box center [12, 139] width 6 height 6
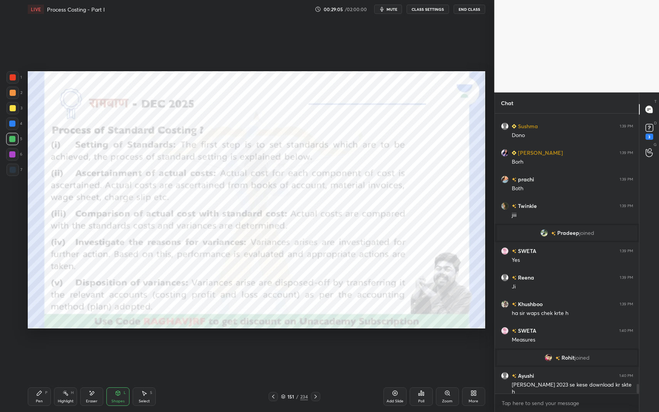
scroll to position [7854, 0]
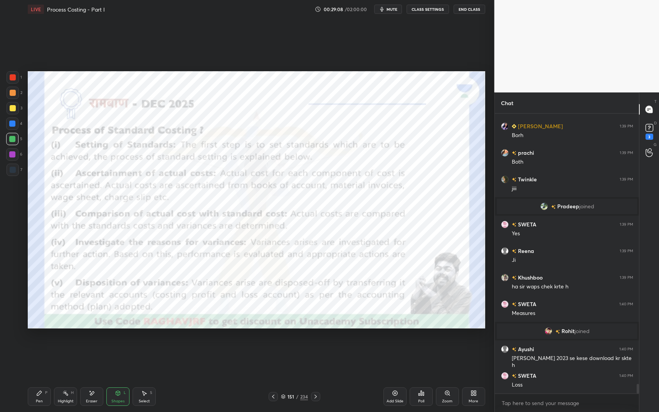
click at [65, 348] on div "Highlight H" at bounding box center [65, 397] width 23 height 19
click at [68, 348] on div "Highlight H" at bounding box center [65, 397] width 23 height 19
click at [29, 348] on div "Pen P" at bounding box center [39, 397] width 23 height 19
click at [34, 348] on div "Pen P" at bounding box center [39, 397] width 23 height 19
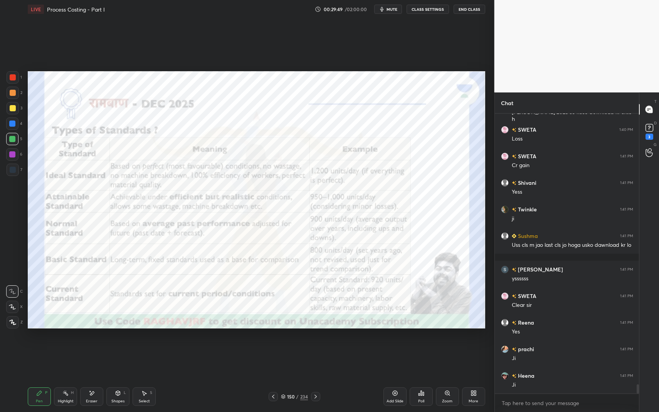
scroll to position [8127, 0]
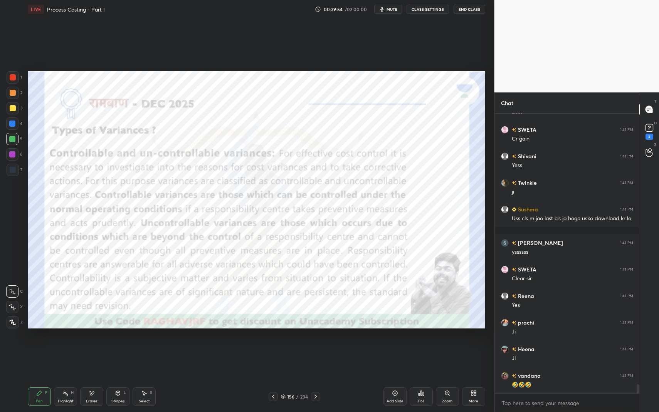
click at [113, 348] on div "Shapes L" at bounding box center [117, 397] width 23 height 19
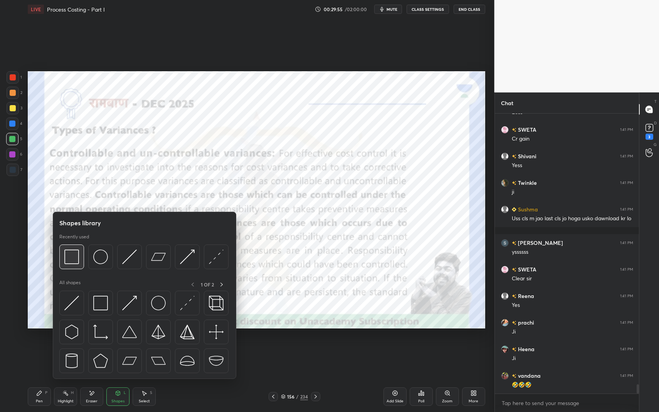
click at [79, 262] on div at bounding box center [71, 257] width 25 height 25
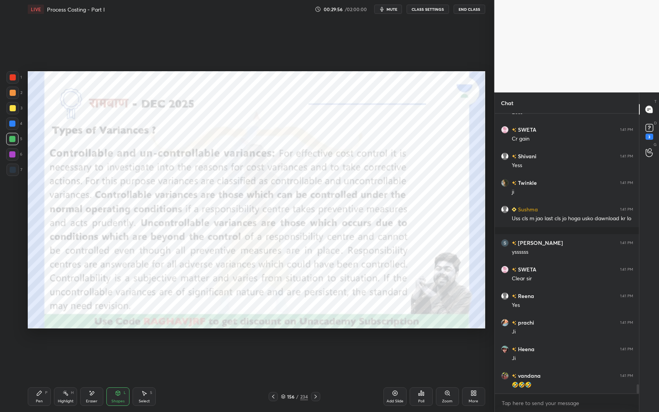
click at [15, 80] on div at bounding box center [13, 77] width 6 height 6
click at [14, 77] on div at bounding box center [13, 77] width 6 height 6
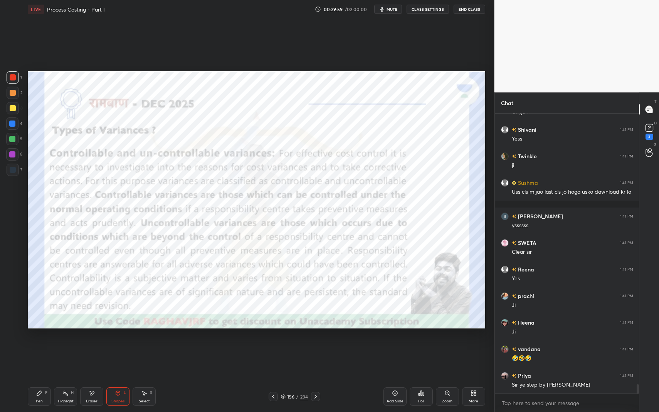
scroll to position [8180, 0]
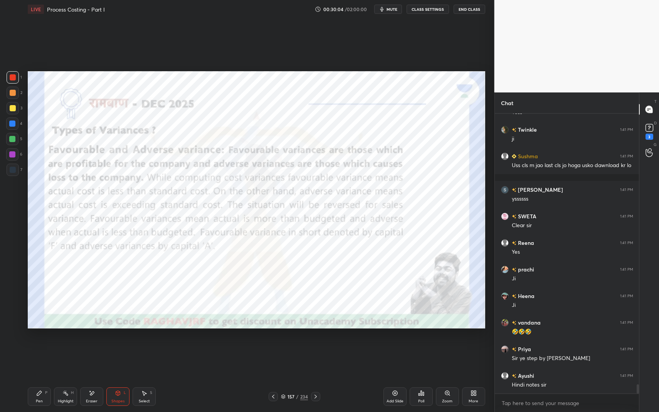
click at [64, 348] on icon at bounding box center [65, 393] width 6 height 6
drag, startPoint x: 67, startPoint y: 396, endPoint x: 70, endPoint y: 392, distance: 5.8
click at [67, 348] on icon at bounding box center [65, 393] width 6 height 6
click at [39, 348] on div "Pen P" at bounding box center [39, 397] width 23 height 19
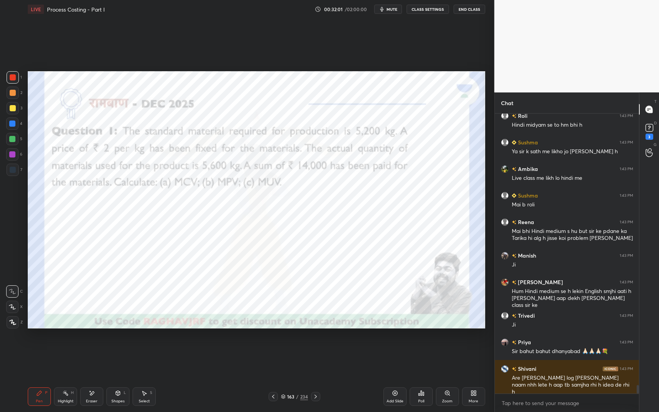
scroll to position [8800, 0]
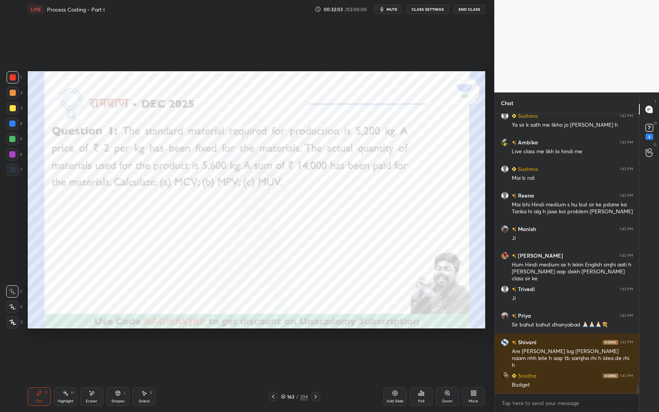
click at [294, 348] on div "163" at bounding box center [291, 397] width 8 height 5
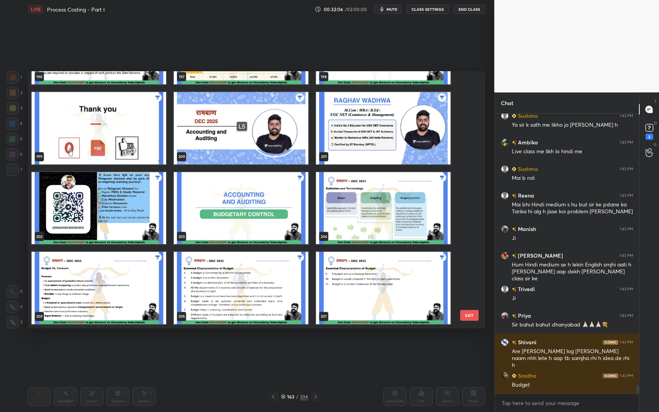
scroll to position [5265, 0]
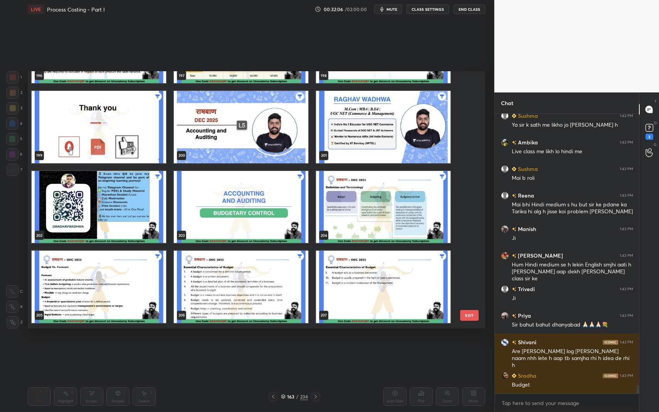
click at [279, 212] on img "grid" at bounding box center [241, 207] width 135 height 72
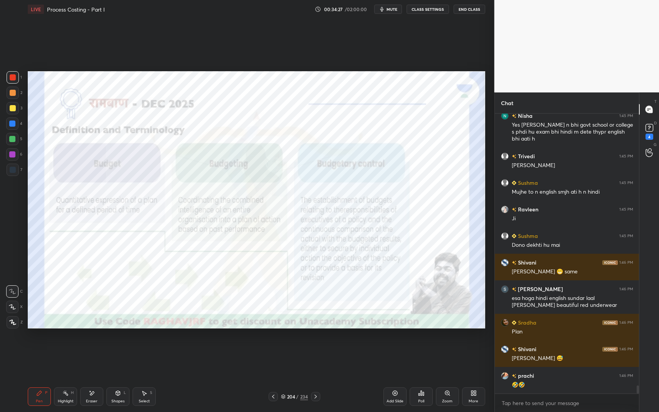
scroll to position [9345, 0]
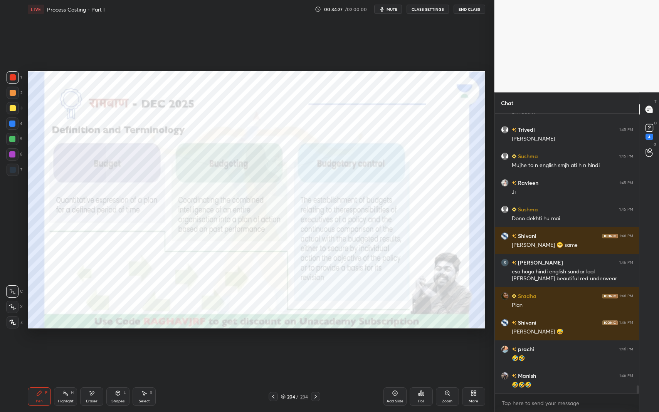
click at [121, 348] on div "Shapes L" at bounding box center [117, 397] width 23 height 19
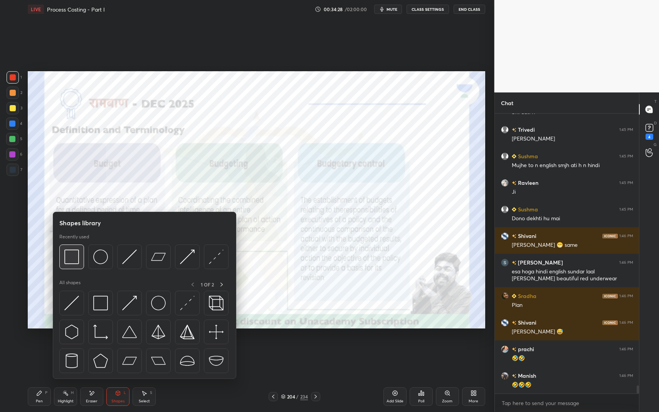
scroll to position [9371, 0]
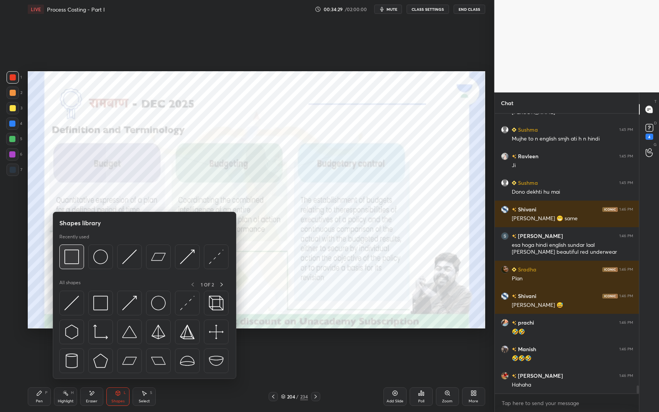
click at [74, 254] on img at bounding box center [71, 257] width 15 height 15
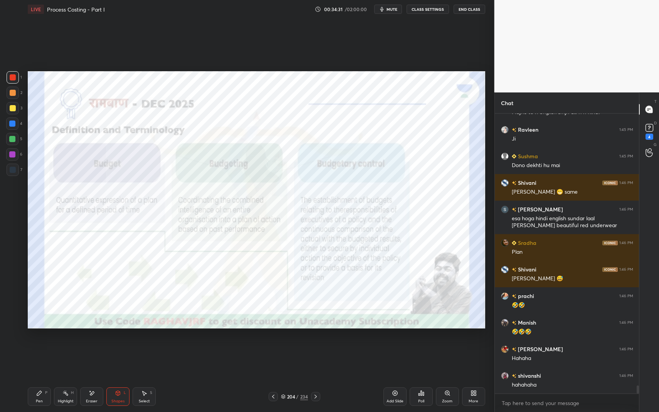
scroll to position [9425, 0]
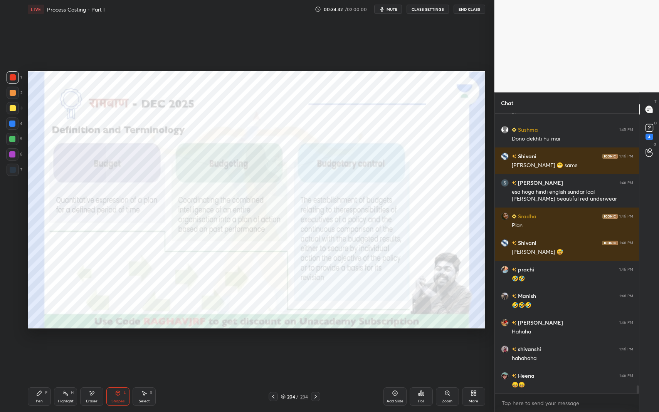
click at [117, 348] on icon at bounding box center [118, 393] width 6 height 6
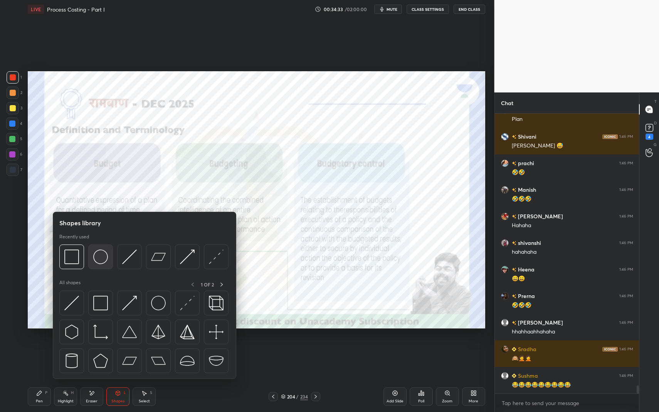
click at [100, 250] on img at bounding box center [100, 257] width 15 height 15
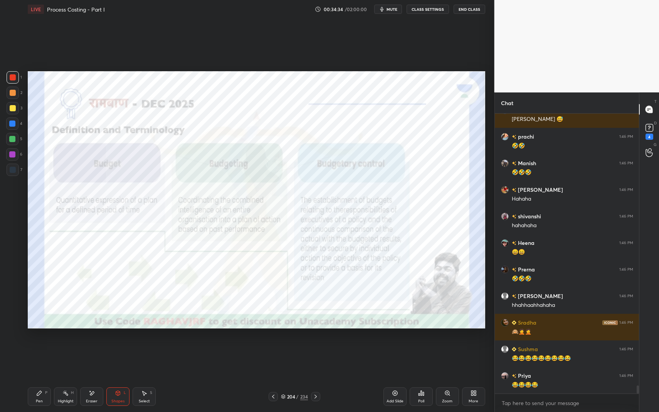
scroll to position [9611, 0]
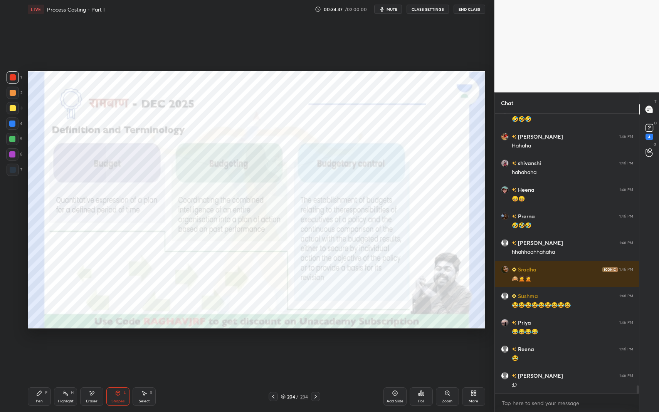
click at [68, 348] on div "Highlight H" at bounding box center [65, 397] width 23 height 19
click at [69, 348] on div "Highlight" at bounding box center [66, 402] width 16 height 4
drag, startPoint x: 447, startPoint y: 396, endPoint x: 451, endPoint y: 385, distance: 11.0
click at [447, 348] on icon at bounding box center [447, 393] width 6 height 6
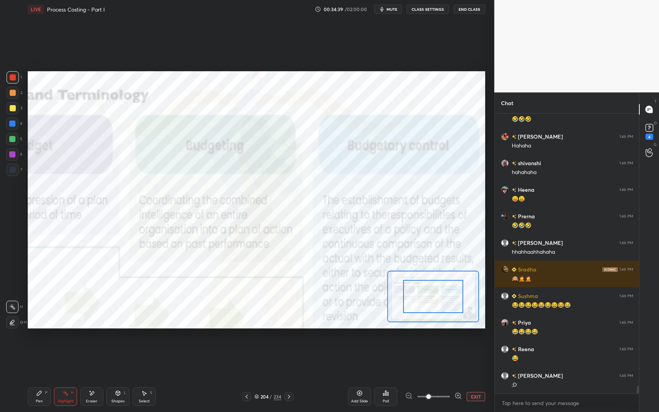
click at [429, 307] on div at bounding box center [433, 296] width 60 height 33
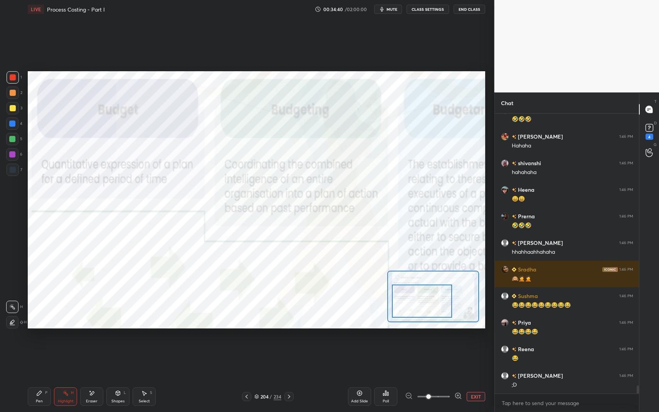
drag, startPoint x: 431, startPoint y: 305, endPoint x: 419, endPoint y: 306, distance: 12.0
click at [418, 309] on div at bounding box center [422, 301] width 60 height 33
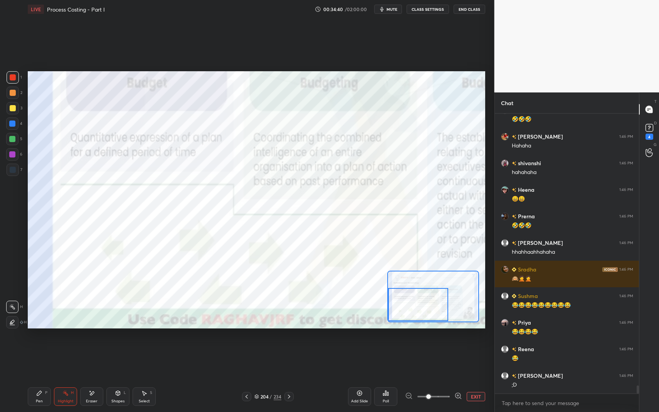
drag, startPoint x: 426, startPoint y: 306, endPoint x: 417, endPoint y: 305, distance: 8.6
click at [415, 311] on div at bounding box center [418, 304] width 60 height 33
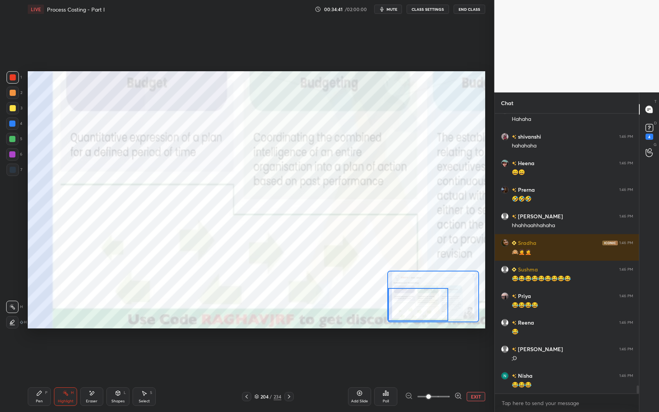
click at [119, 348] on div "Shapes L" at bounding box center [117, 397] width 23 height 19
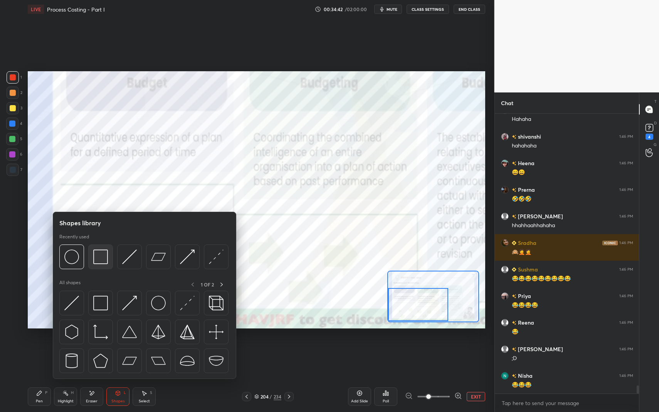
click at [99, 256] on img at bounding box center [100, 257] width 15 height 15
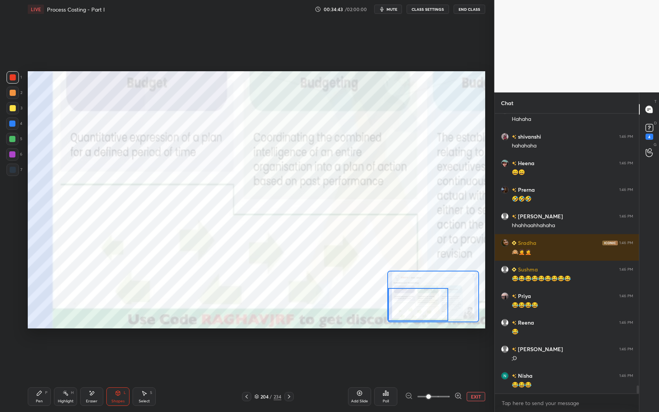
click at [13, 127] on div at bounding box center [12, 124] width 12 height 12
drag, startPoint x: 13, startPoint y: 127, endPoint x: 24, endPoint y: 129, distance: 10.7
click at [13, 127] on div at bounding box center [12, 124] width 12 height 12
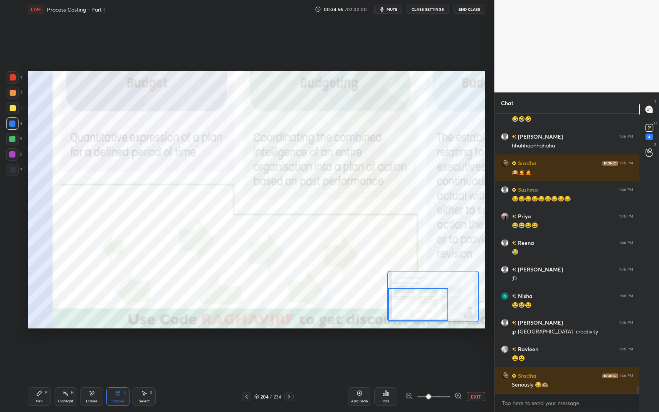
scroll to position [9744, 0]
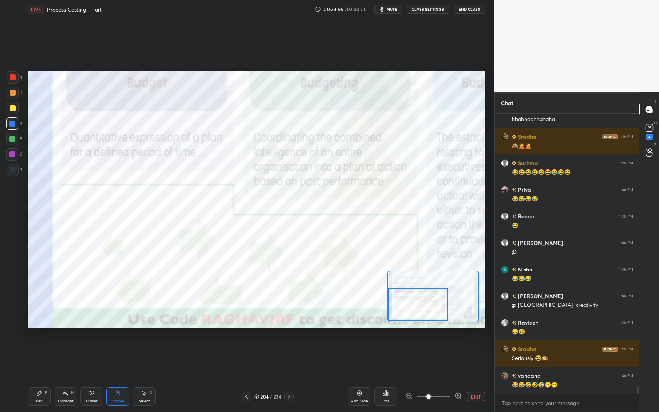
click at [43, 348] on div "Pen P" at bounding box center [39, 397] width 23 height 19
drag, startPoint x: 43, startPoint y: 396, endPoint x: 46, endPoint y: 360, distance: 35.6
click at [43, 348] on div "Pen P" at bounding box center [39, 397] width 23 height 19
click at [11, 155] on div at bounding box center [12, 154] width 6 height 6
drag, startPoint x: 13, startPoint y: 156, endPoint x: 26, endPoint y: 146, distance: 15.7
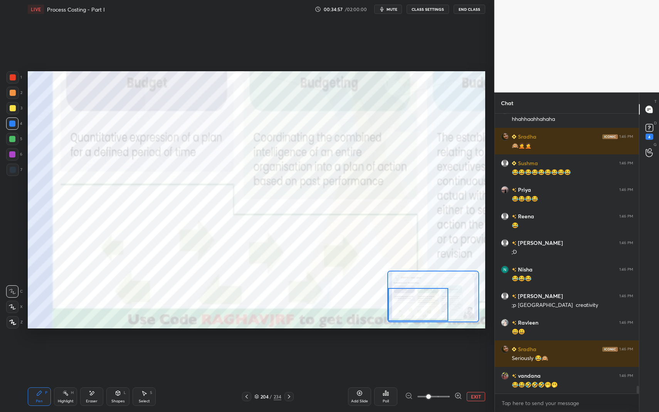
click at [13, 156] on div at bounding box center [12, 154] width 6 height 6
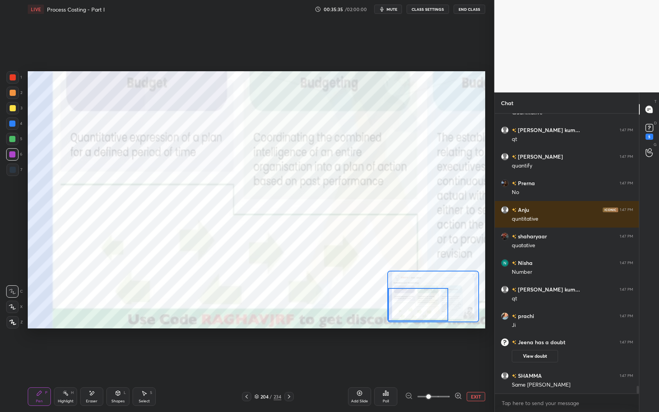
scroll to position [9828, 0]
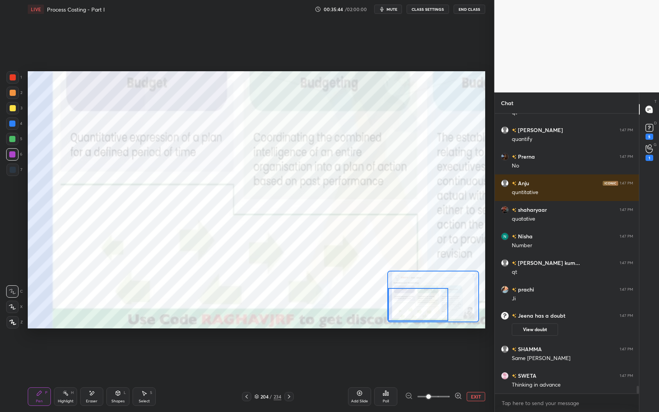
click at [116, 348] on icon at bounding box center [118, 393] width 6 height 6
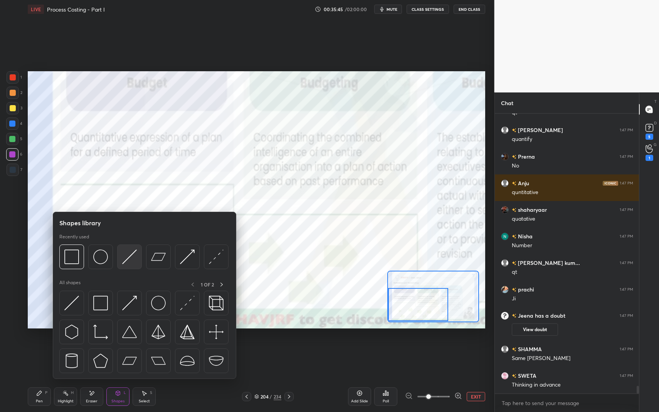
click at [128, 246] on div at bounding box center [129, 257] width 25 height 25
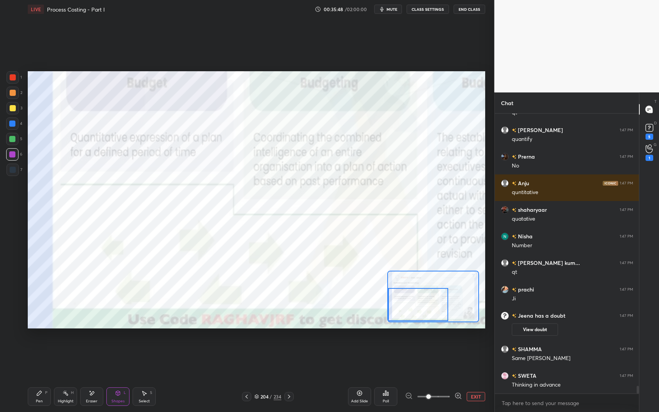
click at [40, 348] on icon at bounding box center [39, 393] width 5 height 5
click at [44, 348] on div "Pen P" at bounding box center [39, 397] width 23 height 19
click at [15, 125] on div at bounding box center [12, 124] width 12 height 12
click at [15, 125] on div at bounding box center [12, 124] width 6 height 6
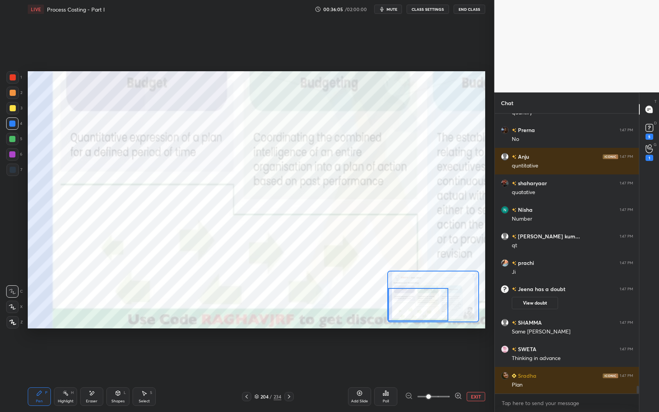
scroll to position [9874, 0]
click at [118, 348] on div "Shapes L" at bounding box center [117, 397] width 23 height 19
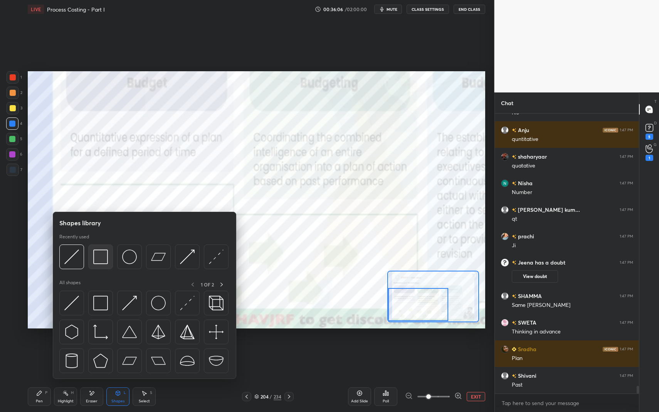
click at [100, 257] on img at bounding box center [100, 257] width 15 height 15
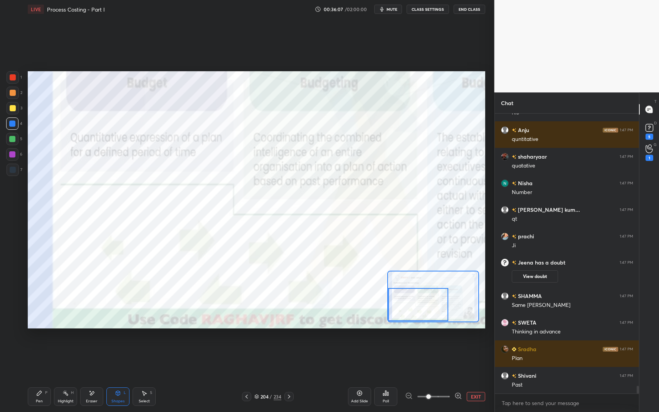
scroll to position [9900, 0]
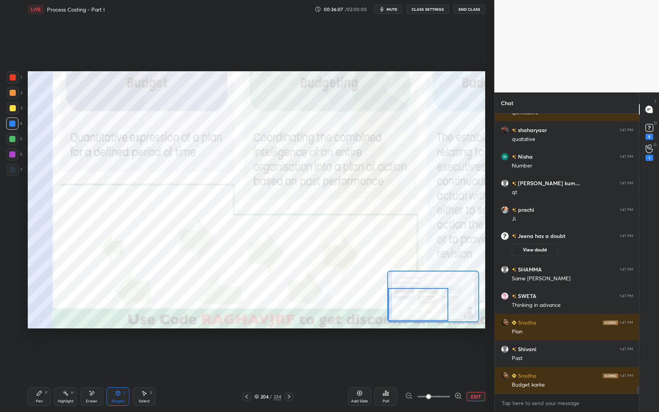
click at [15, 138] on div at bounding box center [12, 139] width 12 height 12
click at [13, 156] on div at bounding box center [12, 154] width 6 height 6
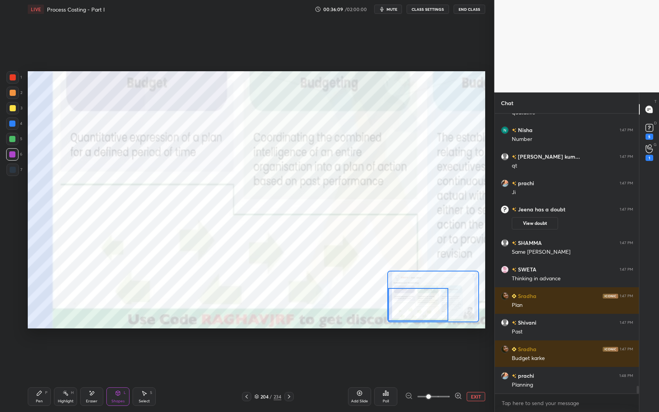
click at [13, 93] on div at bounding box center [13, 93] width 6 height 6
click at [11, 94] on div at bounding box center [13, 93] width 6 height 6
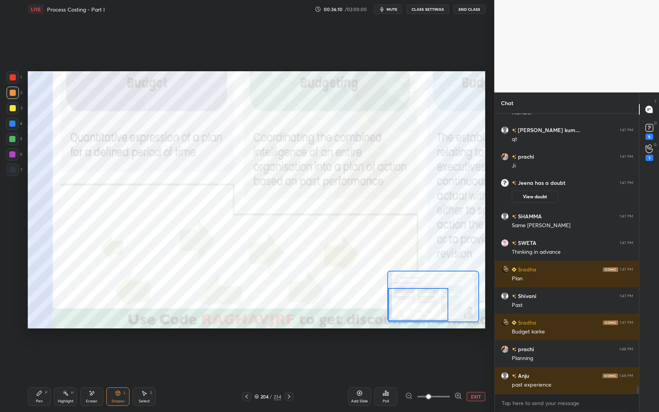
scroll to position [9980, 0]
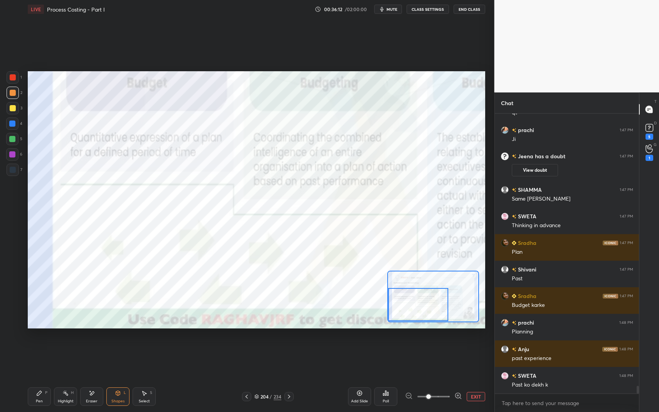
click at [42, 348] on div "Pen P" at bounding box center [39, 397] width 23 height 19
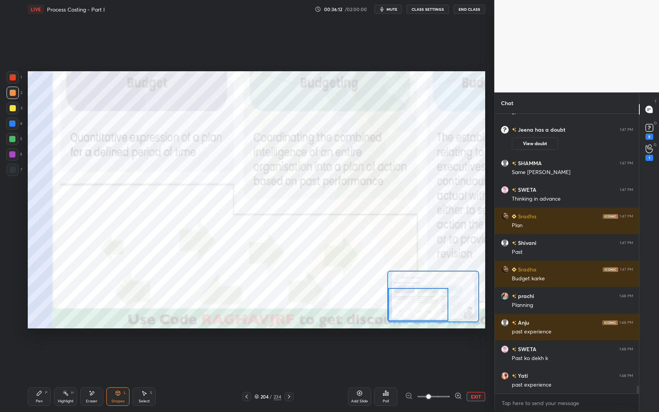
click at [45, 348] on div "P" at bounding box center [46, 393] width 2 height 4
drag, startPoint x: 67, startPoint y: 395, endPoint x: 71, endPoint y: 369, distance: 27.0
click at [67, 348] on rect at bounding box center [66, 394] width 4 height 4
click at [13, 320] on icon at bounding box center [12, 322] width 4 height 4
drag, startPoint x: 42, startPoint y: 389, endPoint x: 47, endPoint y: 390, distance: 4.3
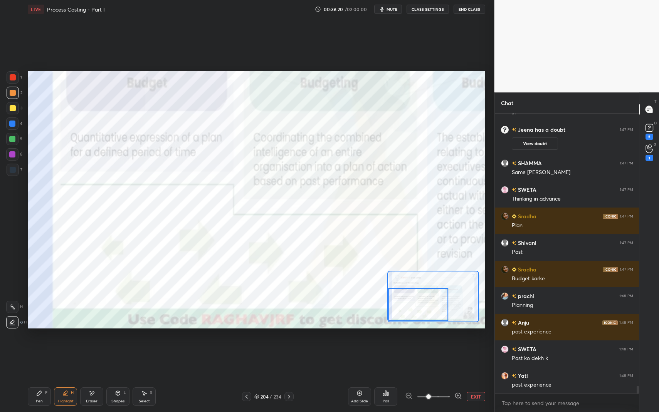
click at [43, 348] on div "Pen P" at bounding box center [39, 397] width 23 height 19
click at [44, 348] on div "Pen P" at bounding box center [39, 397] width 23 height 19
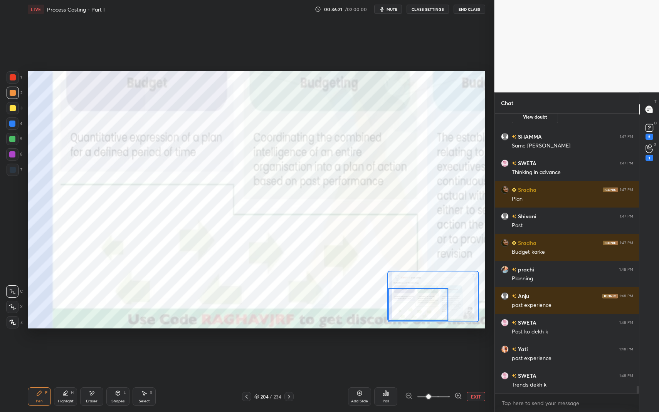
click at [13, 127] on div at bounding box center [12, 124] width 6 height 6
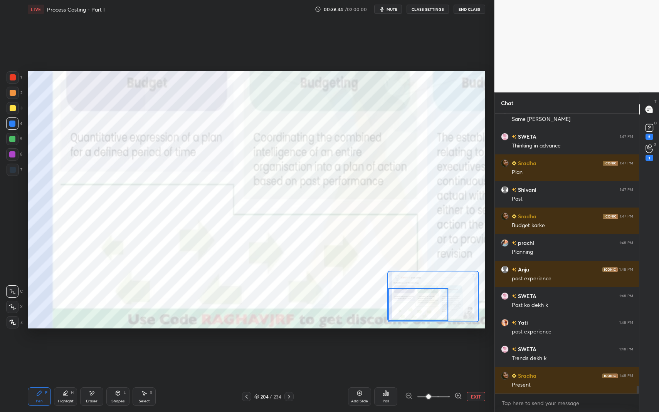
scroll to position [10086, 0]
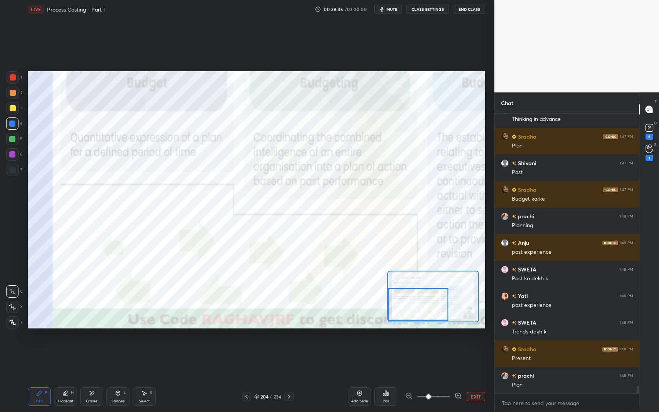
drag, startPoint x: 114, startPoint y: 391, endPoint x: 118, endPoint y: 388, distance: 5.4
click at [118, 348] on div "Shapes L" at bounding box center [117, 397] width 23 height 19
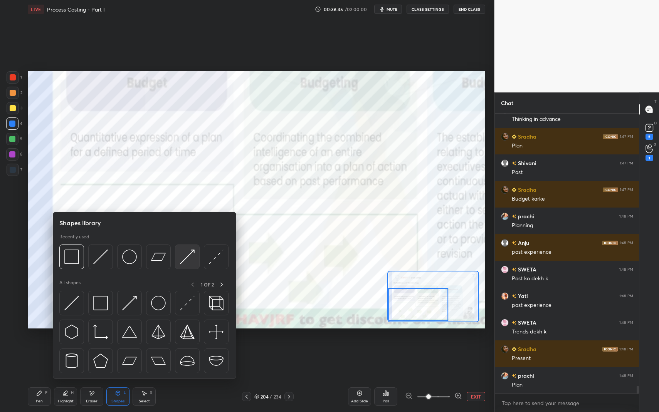
scroll to position [10140, 0]
click at [188, 260] on img at bounding box center [187, 257] width 15 height 15
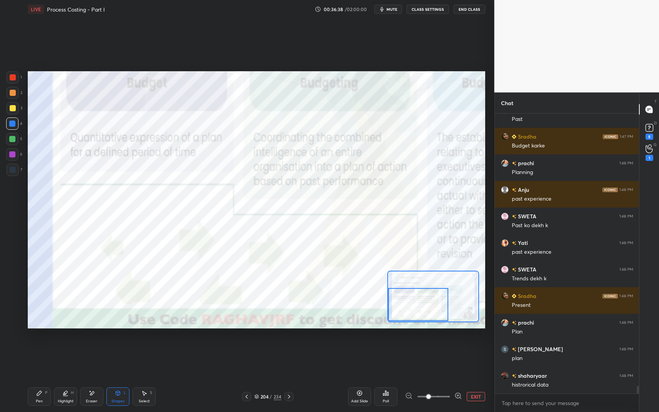
click at [38, 348] on icon at bounding box center [39, 393] width 5 height 5
click at [40, 348] on icon at bounding box center [39, 393] width 6 height 6
drag, startPoint x: 67, startPoint y: 395, endPoint x: 72, endPoint y: 394, distance: 5.5
click at [67, 348] on icon at bounding box center [65, 393] width 6 height 6
click at [14, 306] on icon at bounding box center [12, 307] width 6 height 6
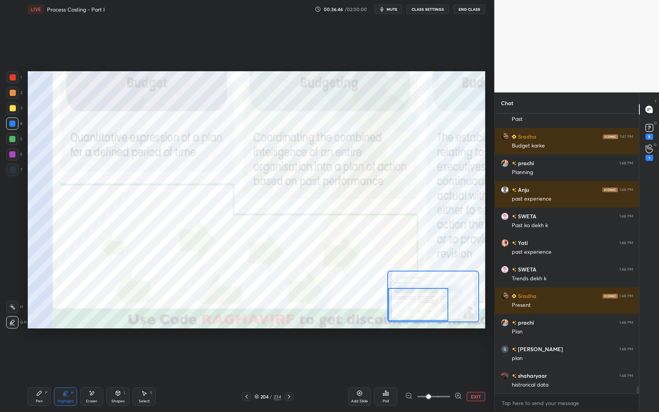
scroll to position [10166, 0]
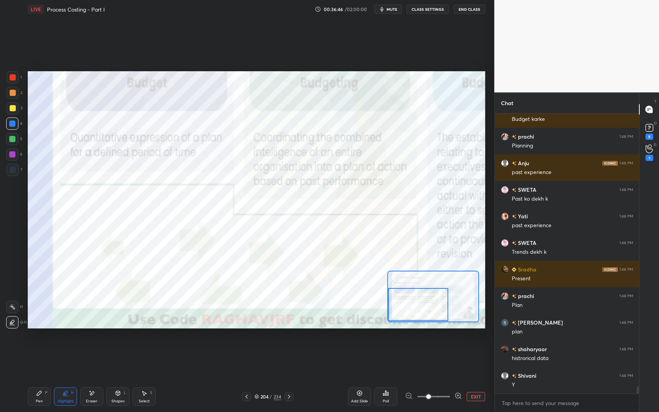
drag, startPoint x: 14, startPoint y: 306, endPoint x: 20, endPoint y: 300, distance: 8.7
click at [14, 306] on icon at bounding box center [12, 307] width 6 height 6
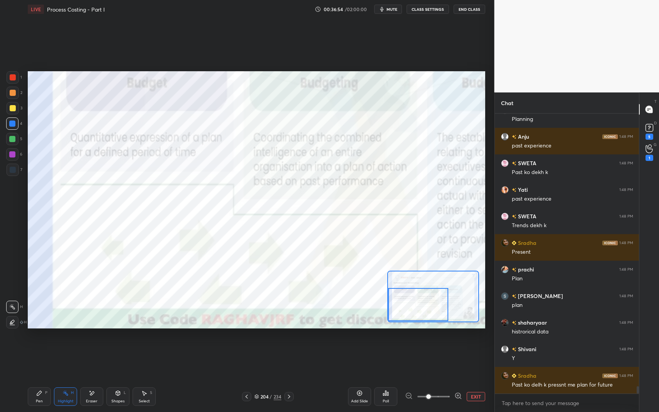
scroll to position [10219, 0]
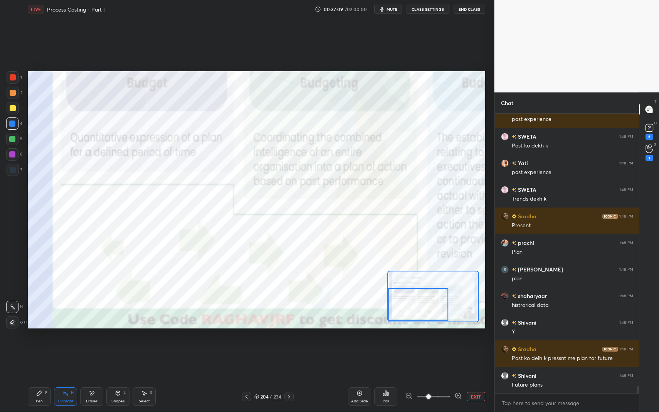
click at [37, 348] on icon at bounding box center [39, 393] width 6 height 6
click at [41, 348] on icon at bounding box center [39, 393] width 5 height 5
click at [13, 156] on div at bounding box center [12, 154] width 6 height 6
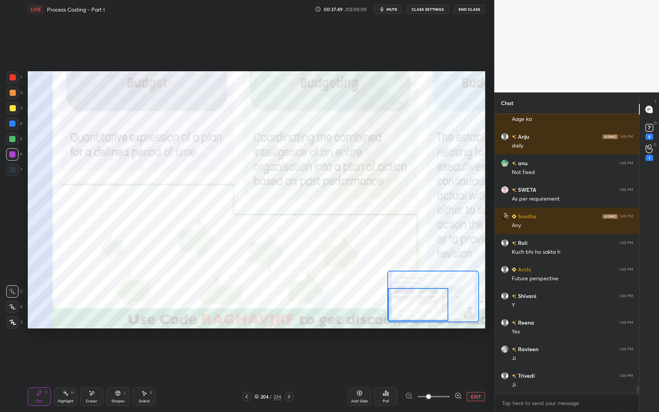
scroll to position [10636, 0]
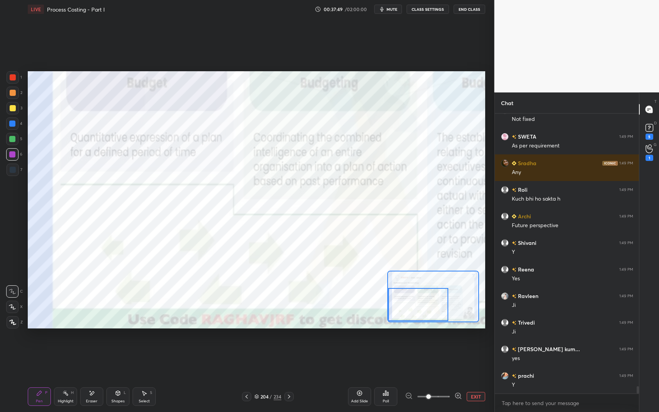
click at [40, 348] on icon at bounding box center [39, 393] width 6 height 6
drag, startPoint x: 43, startPoint y: 397, endPoint x: 74, endPoint y: 356, distance: 51.8
click at [43, 348] on div "Pen P" at bounding box center [39, 397] width 23 height 19
click at [13, 124] on div at bounding box center [12, 124] width 6 height 6
click at [13, 125] on div at bounding box center [12, 124] width 6 height 6
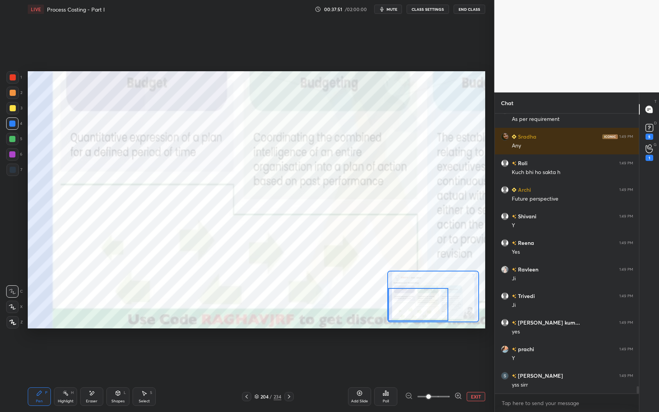
scroll to position [10689, 0]
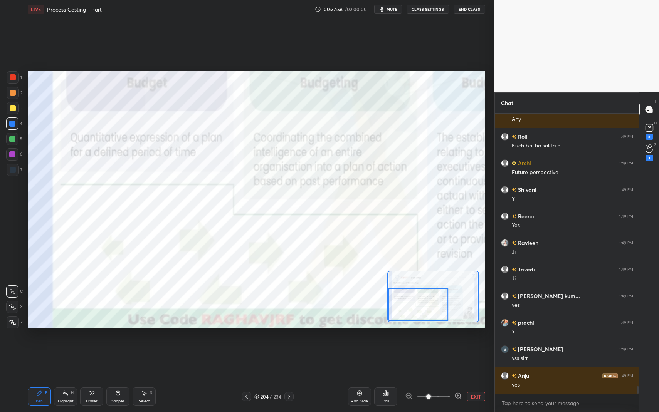
click at [13, 173] on div at bounding box center [13, 170] width 12 height 12
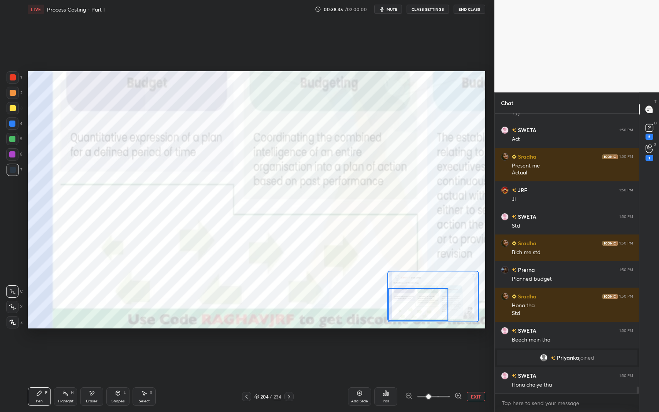
scroll to position [10895, 0]
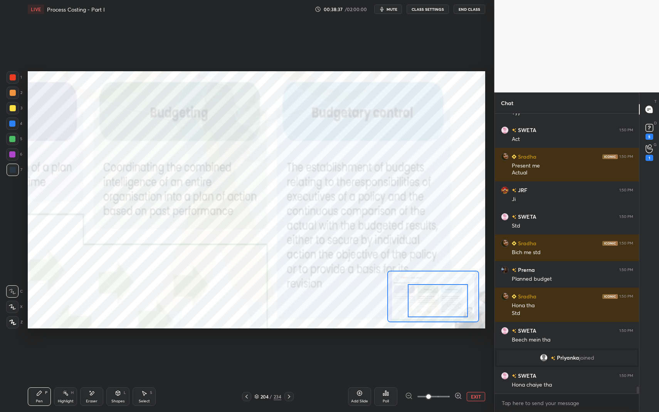
drag, startPoint x: 427, startPoint y: 303, endPoint x: 446, endPoint y: 300, distance: 18.9
click at [447, 300] on div at bounding box center [438, 300] width 60 height 33
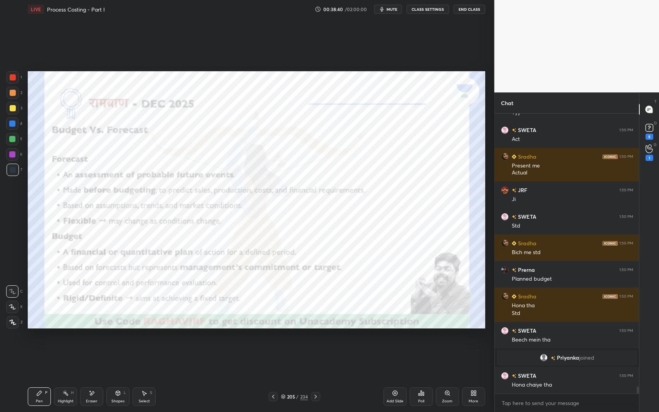
click at [118, 348] on icon at bounding box center [118, 393] width 4 height 5
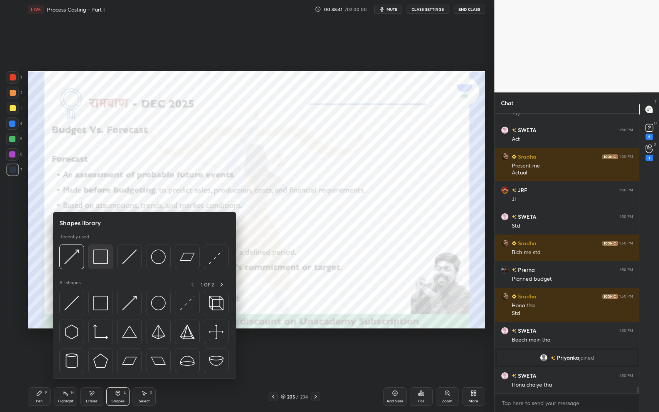
click at [98, 254] on img at bounding box center [100, 257] width 15 height 15
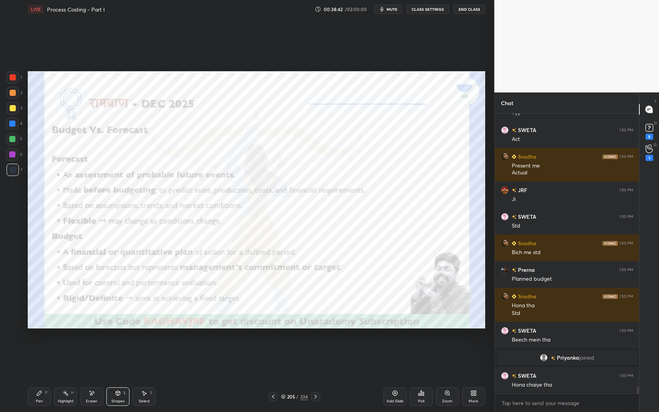
click at [15, 124] on div at bounding box center [12, 124] width 6 height 6
click at [11, 125] on div at bounding box center [12, 124] width 6 height 6
click at [453, 348] on div "Zoom" at bounding box center [447, 397] width 23 height 19
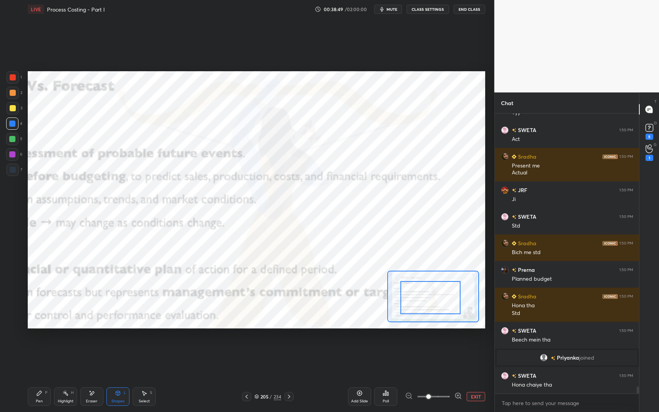
drag, startPoint x: 440, startPoint y: 306, endPoint x: 427, endPoint y: 312, distance: 14.5
click at [426, 315] on div at bounding box center [430, 297] width 60 height 33
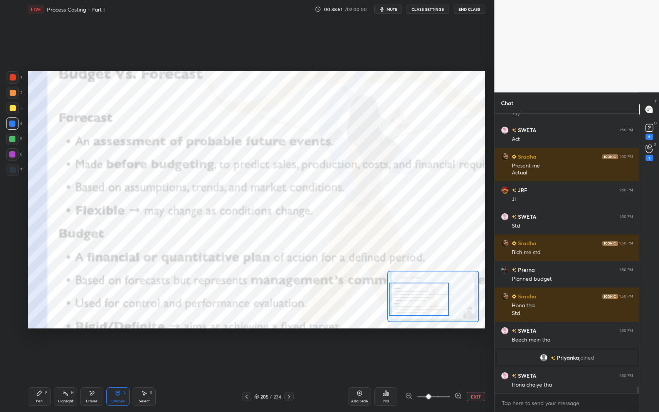
drag, startPoint x: 439, startPoint y: 306, endPoint x: 439, endPoint y: 299, distance: 7.0
click at [439, 303] on div at bounding box center [419, 299] width 60 height 33
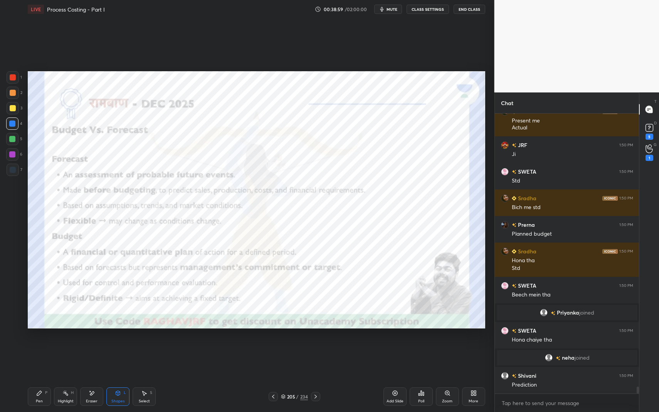
scroll to position [10952, 0]
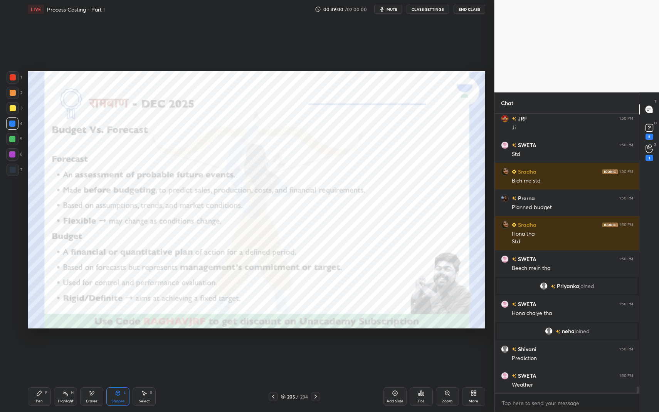
click at [62, 348] on div "Highlight H" at bounding box center [65, 397] width 23 height 19
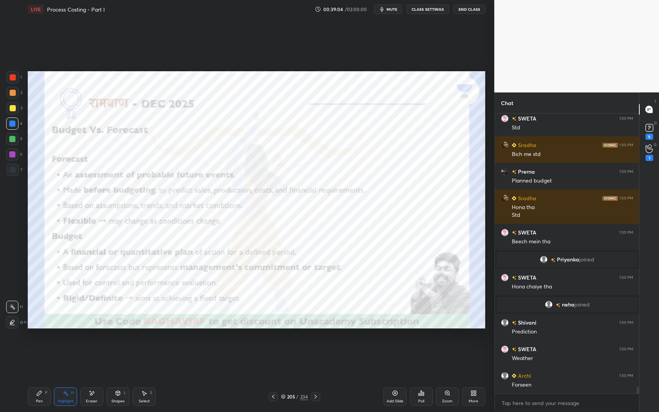
click at [113, 348] on div "Shapes L" at bounding box center [117, 397] width 23 height 19
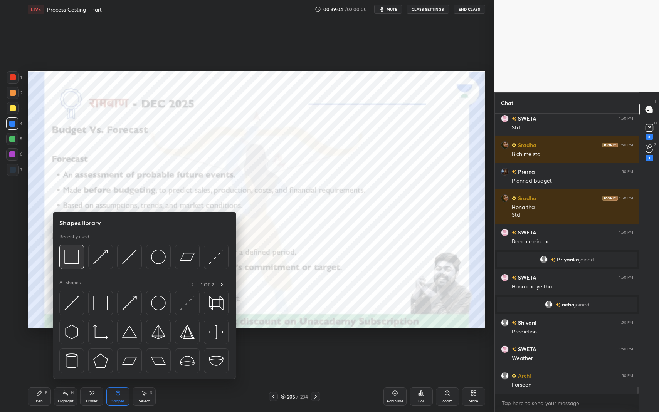
click at [72, 254] on img at bounding box center [71, 257] width 15 height 15
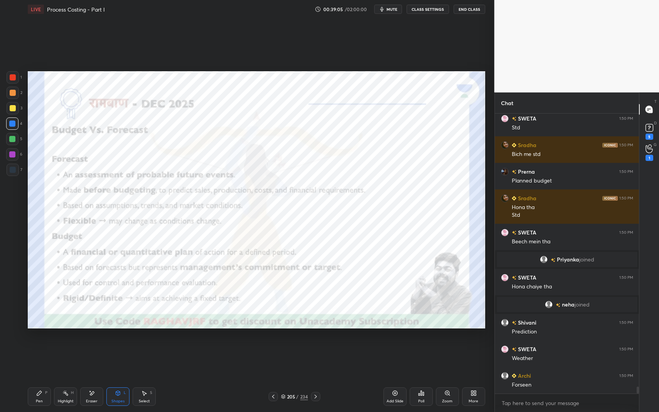
click at [10, 140] on div at bounding box center [12, 139] width 6 height 6
click at [12, 138] on div at bounding box center [12, 139] width 6 height 6
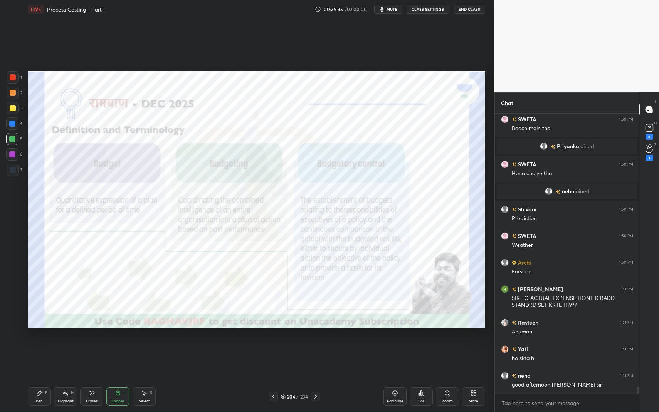
scroll to position [11118, 0]
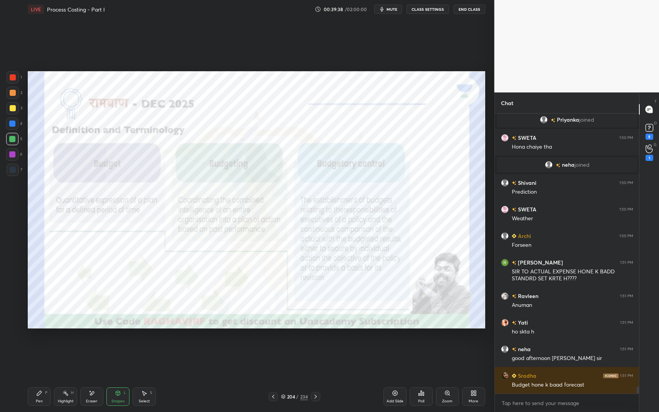
click at [60, 348] on div "Highlight H" at bounding box center [65, 397] width 23 height 19
click at [62, 348] on icon at bounding box center [65, 393] width 6 height 6
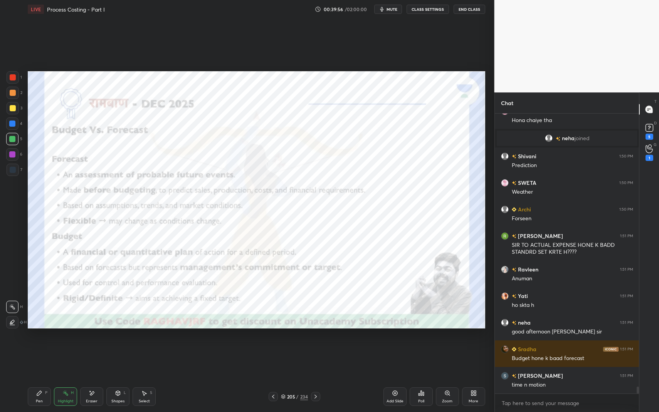
click at [47, 348] on div "Pen P" at bounding box center [39, 397] width 23 height 19
click at [49, 348] on div "Pen P" at bounding box center [39, 397] width 23 height 19
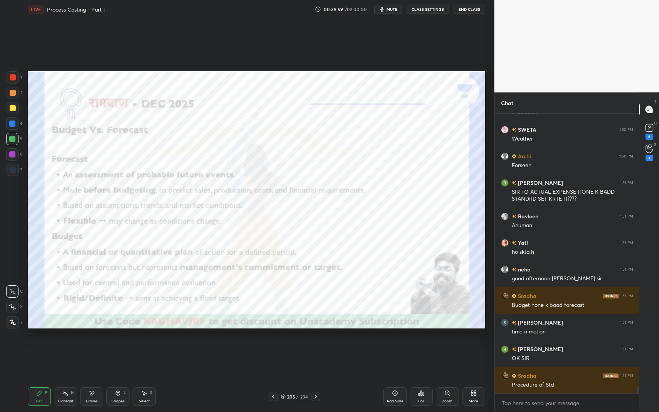
scroll to position [11225, 0]
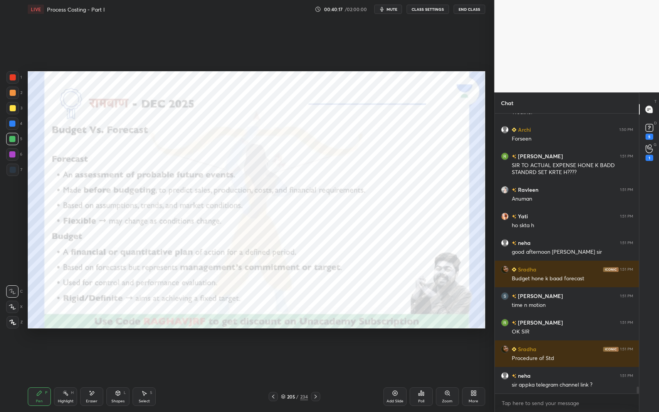
click at [530, 348] on div "x" at bounding box center [567, 403] width 145 height 18
type textarea "x"
type textarea "T"
type textarea "x"
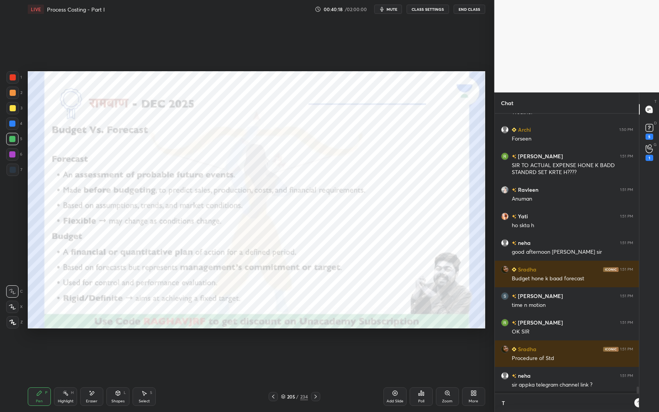
type textarea "Te"
type textarea "x"
type textarea "Tel"
type textarea "x"
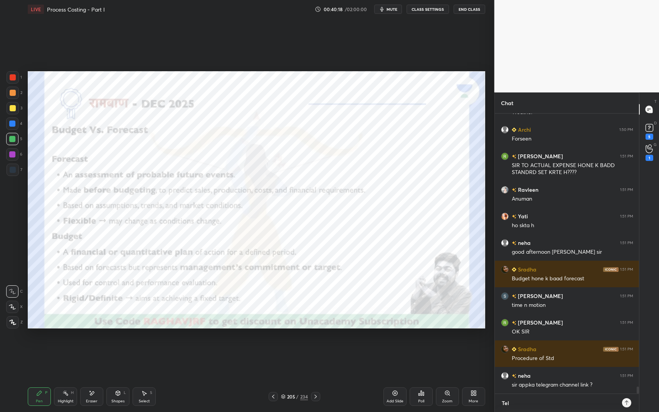
type textarea "Tele"
type textarea "x"
type textarea "Teleg"
type textarea "x"
type textarea "Telegr"
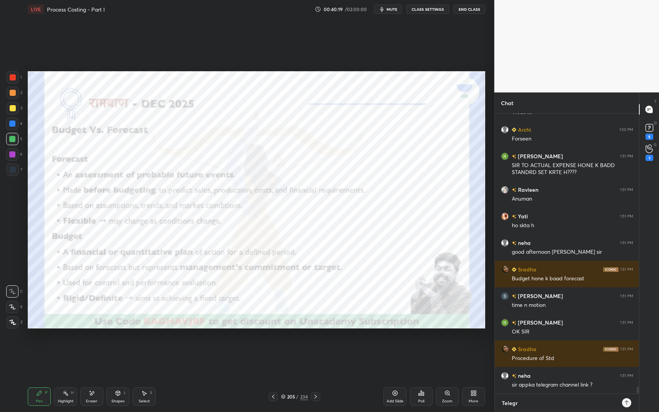
type textarea "x"
type textarea "Telegra"
type textarea "x"
type textarea "Telegram"
type textarea "x"
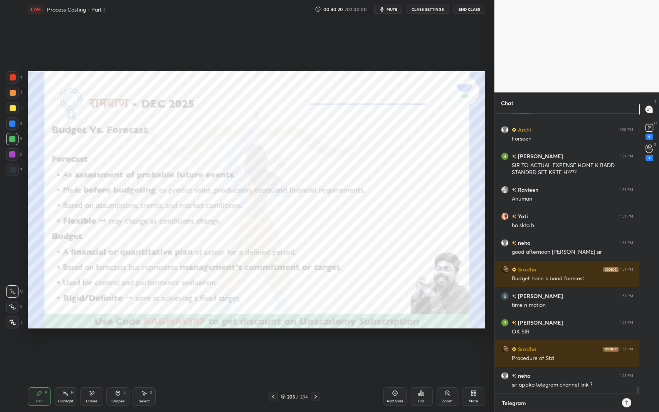
type textarea "Telegram:"
type textarea "x"
type textarea "Telegram:"
type textarea "x"
paste textarea "[URL][DOMAIN_NAME]"
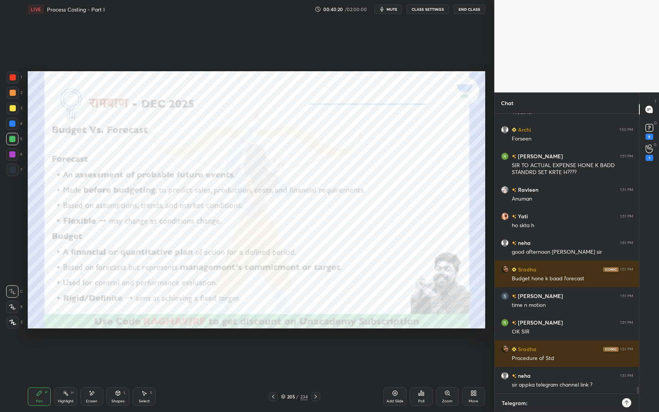
type textarea "Telegram: [URL][DOMAIN_NAME]"
type textarea "x"
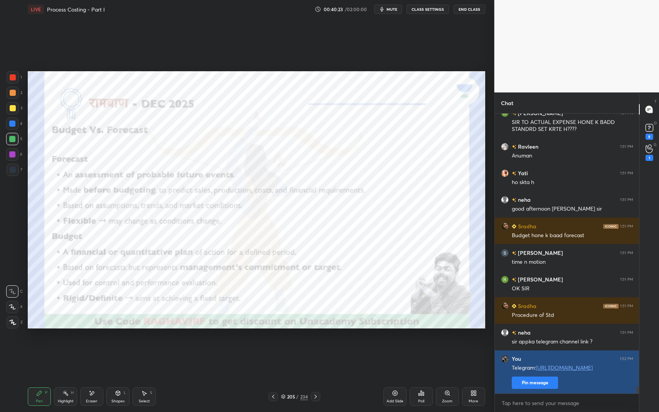
click at [549, 348] on button "Pin message" at bounding box center [535, 383] width 46 height 12
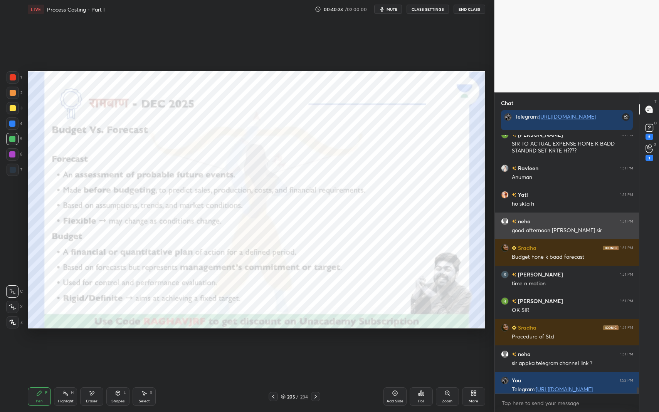
scroll to position [11289, 0]
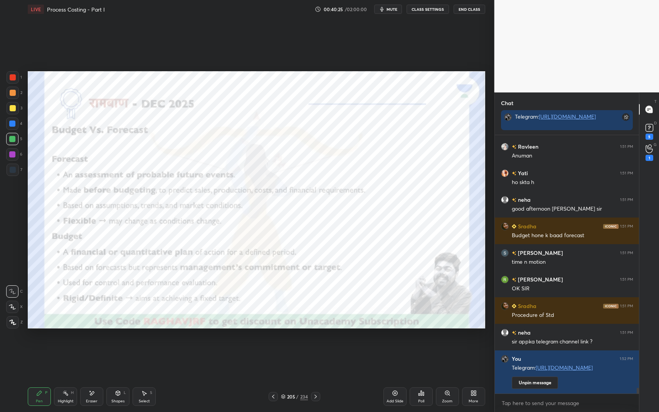
click at [40, 348] on icon at bounding box center [39, 393] width 6 height 6
drag, startPoint x: 40, startPoint y: 396, endPoint x: 70, endPoint y: 361, distance: 46.7
click at [40, 348] on icon at bounding box center [39, 393] width 6 height 6
click at [69, 348] on div "Highlight H" at bounding box center [65, 397] width 23 height 19
click at [67, 348] on rect at bounding box center [66, 394] width 4 height 4
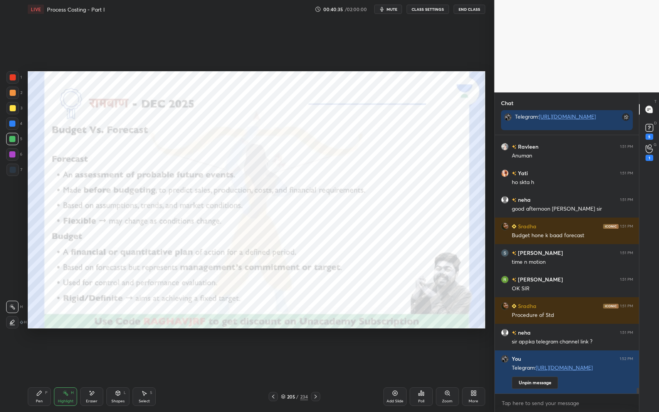
click at [40, 348] on div "Pen" at bounding box center [39, 402] width 7 height 4
click at [41, 348] on div "Pen" at bounding box center [39, 402] width 7 height 4
click at [14, 96] on div at bounding box center [13, 93] width 12 height 12
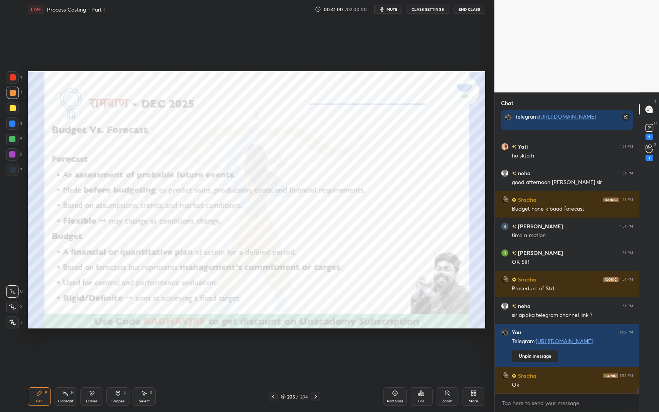
click at [12, 140] on div at bounding box center [12, 139] width 6 height 6
drag, startPoint x: 13, startPoint y: 140, endPoint x: 24, endPoint y: 146, distance: 12.3
click at [13, 140] on div at bounding box center [12, 139] width 6 height 6
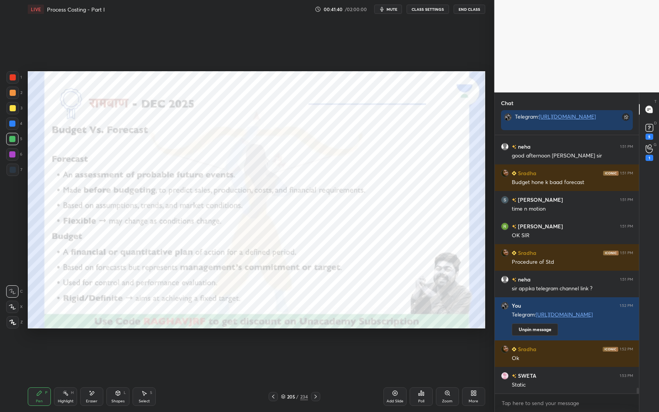
click at [11, 96] on div at bounding box center [13, 93] width 6 height 6
click at [12, 96] on div at bounding box center [13, 93] width 6 height 6
click at [121, 348] on icon at bounding box center [118, 393] width 6 height 6
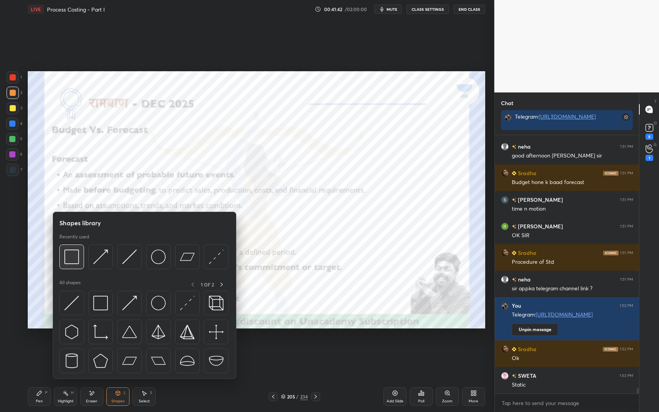
click at [76, 257] on img at bounding box center [71, 257] width 15 height 15
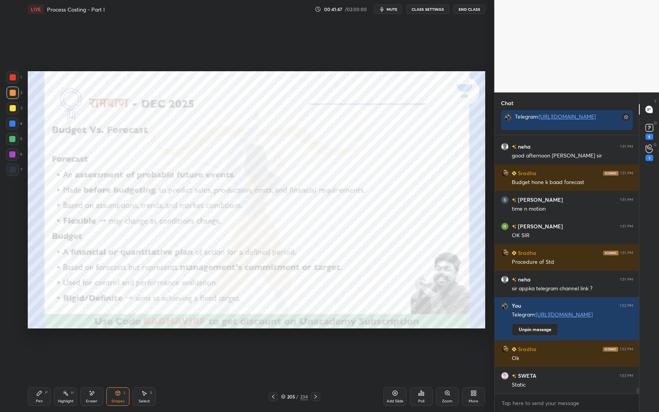
click at [41, 348] on div "Pen P" at bounding box center [39, 397] width 23 height 19
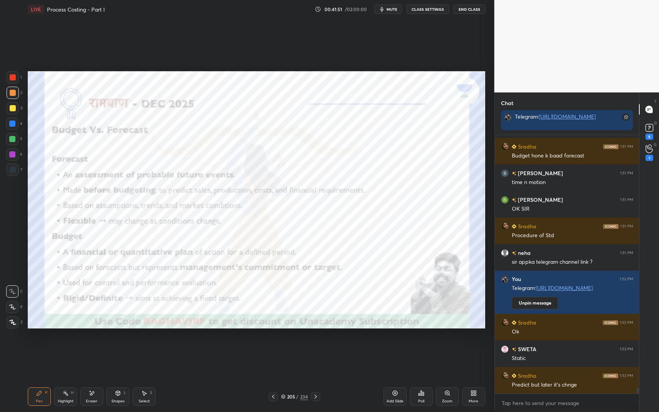
click at [116, 348] on div "Shapes L" at bounding box center [117, 397] width 23 height 19
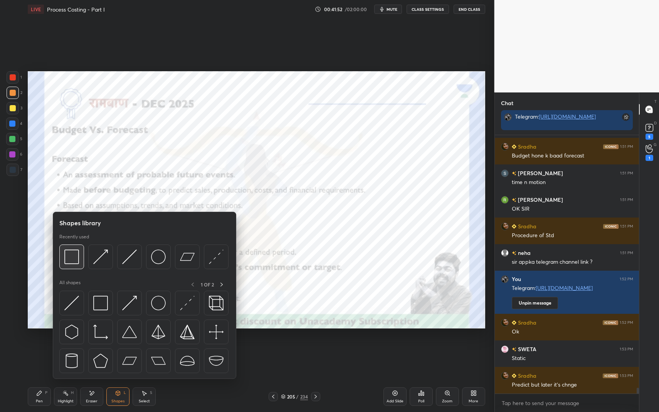
click at [77, 251] on img at bounding box center [71, 257] width 15 height 15
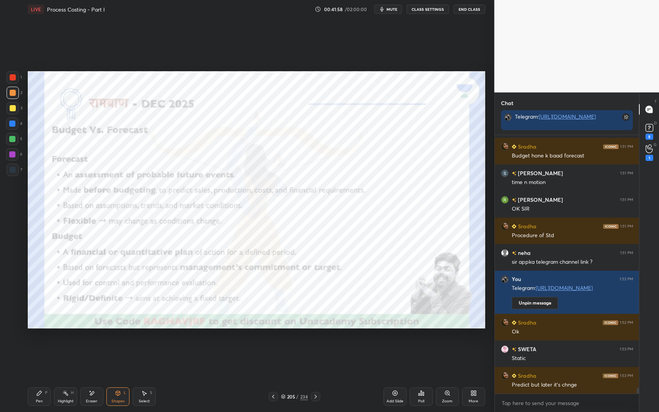
click at [71, 348] on div "H" at bounding box center [72, 393] width 3 height 4
click at [70, 348] on div "Highlight H" at bounding box center [65, 397] width 23 height 19
drag, startPoint x: 32, startPoint y: 395, endPoint x: 36, endPoint y: 397, distance: 4.0
click at [34, 348] on div "Pen P" at bounding box center [39, 397] width 23 height 19
drag, startPoint x: 36, startPoint y: 397, endPoint x: 48, endPoint y: 374, distance: 26.0
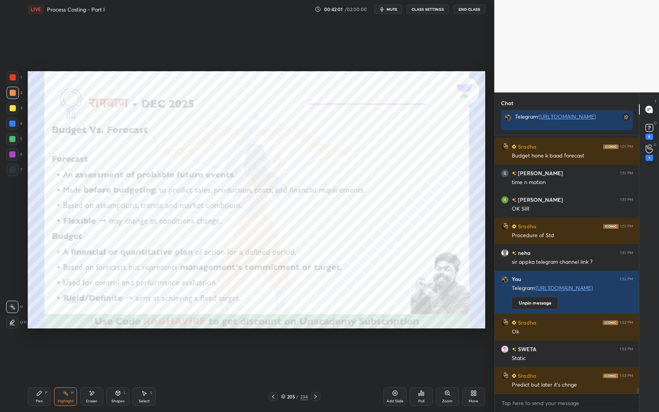
click at [36, 348] on div "Pen P" at bounding box center [39, 397] width 23 height 19
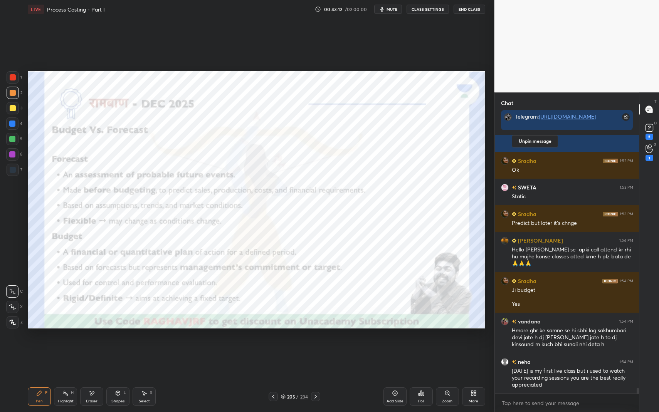
scroll to position [11558, 0]
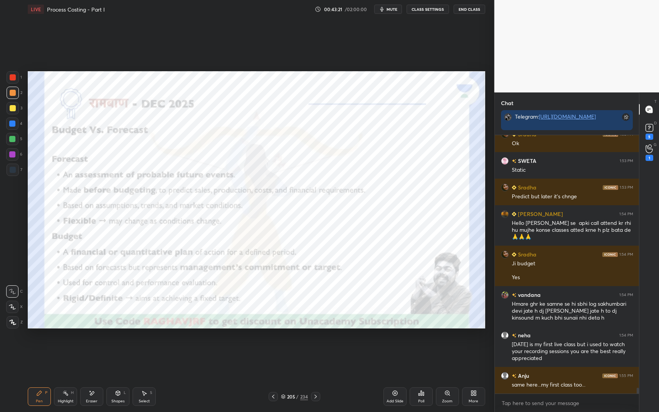
click at [37, 348] on icon at bounding box center [39, 393] width 6 height 6
click at [42, 348] on icon at bounding box center [39, 393] width 6 height 6
drag, startPoint x: 15, startPoint y: 71, endPoint x: 16, endPoint y: 75, distance: 4.0
click at [15, 72] on div at bounding box center [13, 77] width 12 height 12
drag, startPoint x: 16, startPoint y: 76, endPoint x: 19, endPoint y: 66, distance: 10.1
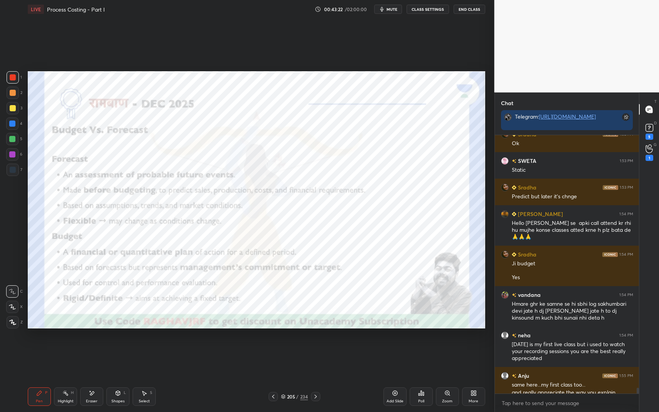
click at [16, 76] on div at bounding box center [13, 77] width 12 height 12
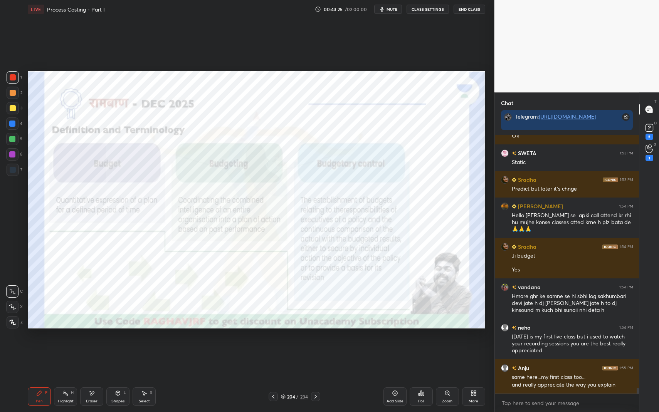
scroll to position [11592, 0]
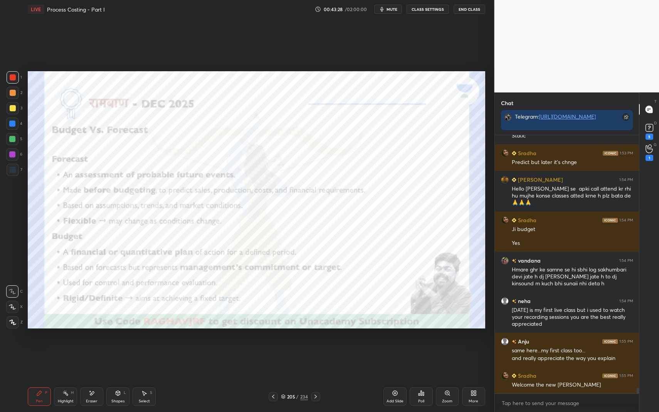
click at [397, 348] on icon at bounding box center [394, 393] width 5 height 5
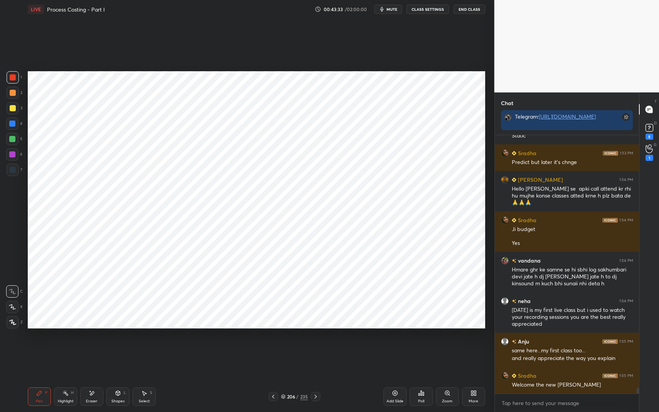
click at [123, 348] on div "Shapes" at bounding box center [117, 402] width 13 height 4
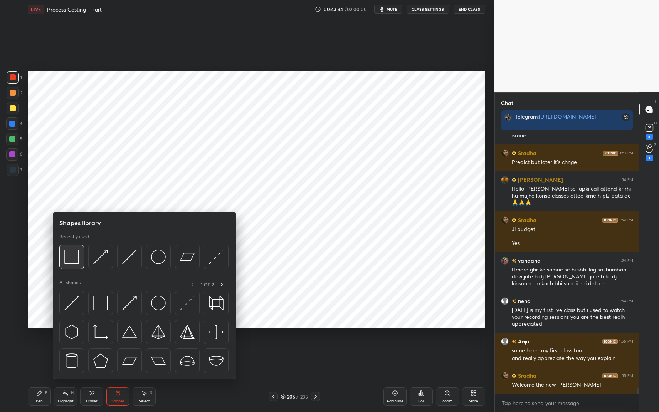
click at [69, 252] on img at bounding box center [71, 257] width 15 height 15
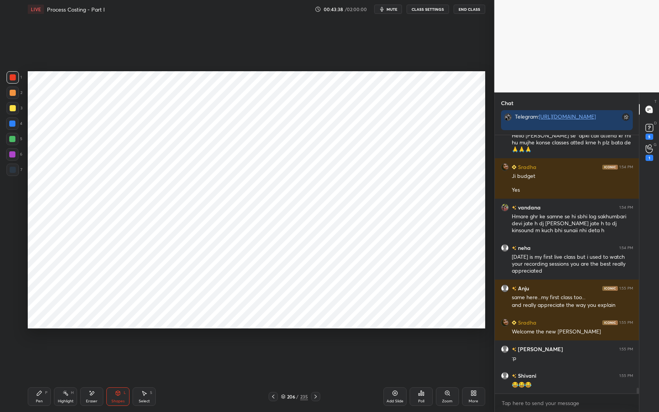
scroll to position [11672, 0]
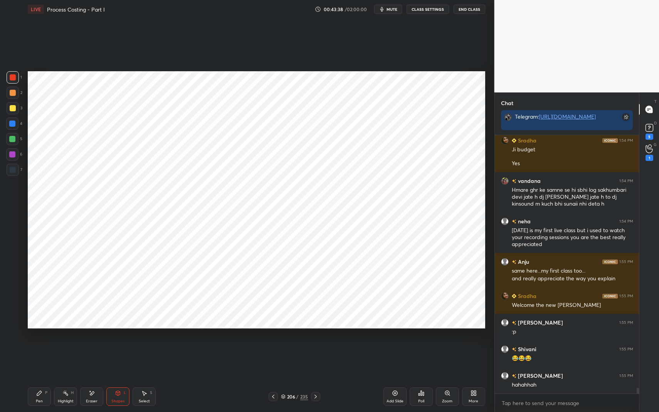
click at [118, 348] on icon at bounding box center [118, 393] width 6 height 6
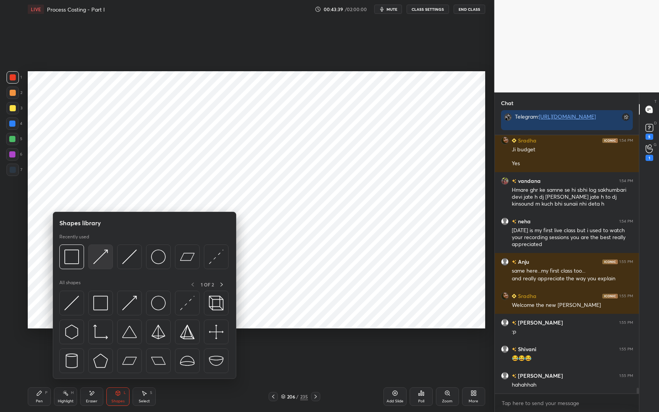
click at [107, 256] on img at bounding box center [100, 257] width 15 height 15
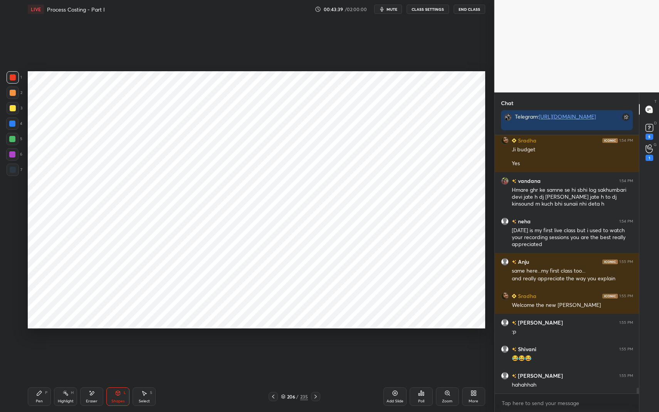
scroll to position [11698, 0]
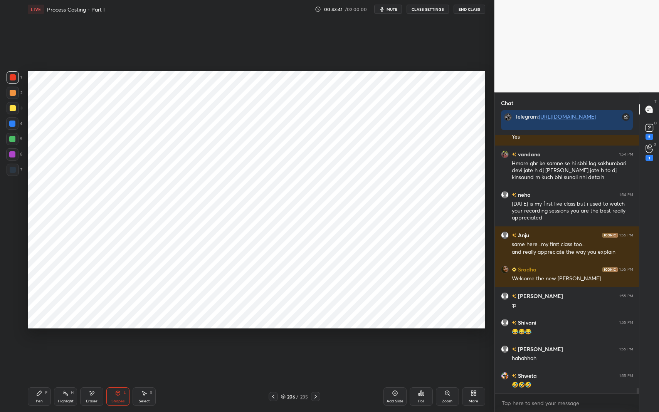
click at [46, 348] on div "Pen P" at bounding box center [39, 397] width 23 height 19
drag, startPoint x: 46, startPoint y: 396, endPoint x: 53, endPoint y: 389, distance: 10.4
click at [46, 348] on div "Pen P" at bounding box center [39, 397] width 23 height 19
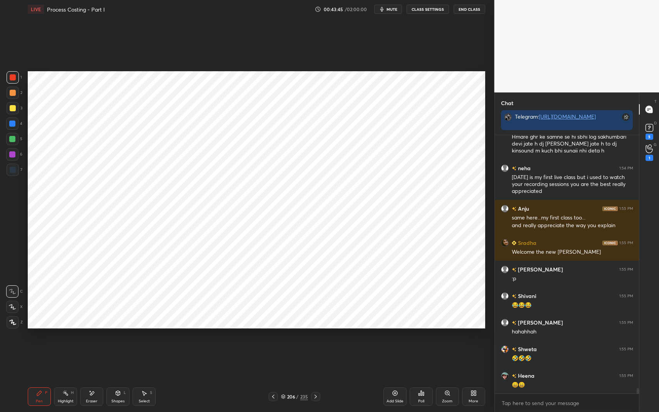
scroll to position [11778, 0]
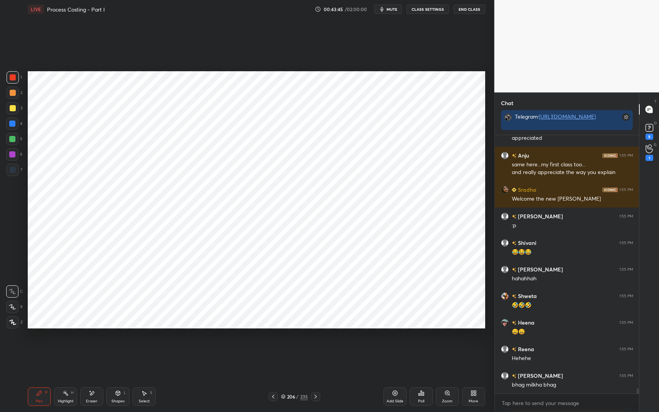
click at [14, 165] on div at bounding box center [13, 170] width 12 height 12
drag, startPoint x: 14, startPoint y: 165, endPoint x: 24, endPoint y: 157, distance: 12.9
click at [14, 165] on div at bounding box center [13, 170] width 12 height 12
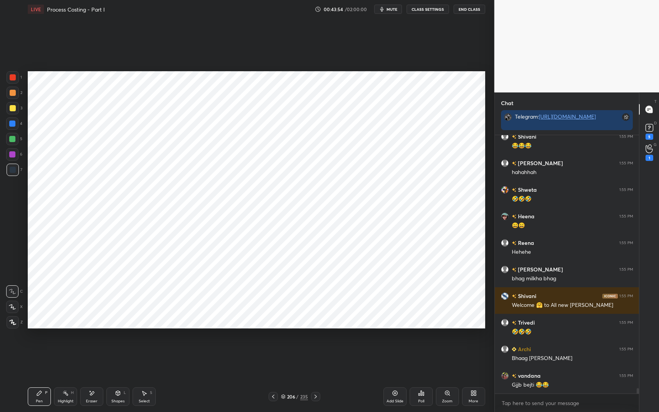
scroll to position [11911, 0]
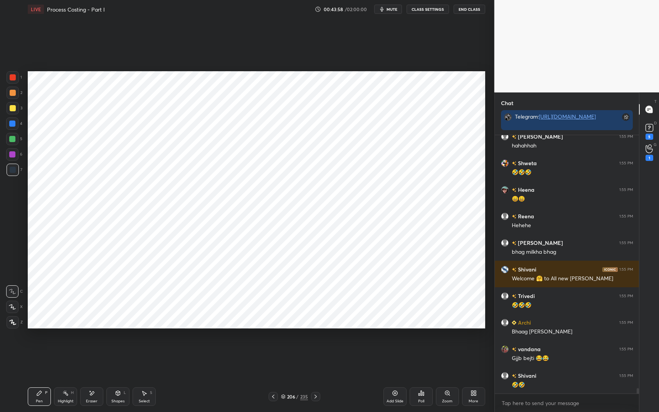
click at [121, 348] on icon at bounding box center [118, 393] width 6 height 6
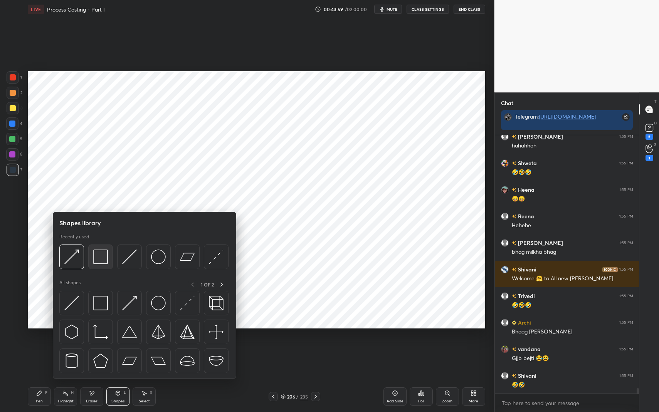
click at [91, 257] on div at bounding box center [100, 257] width 25 height 25
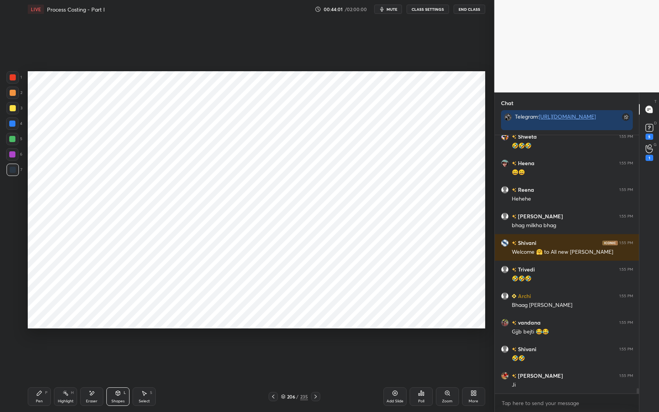
click at [119, 348] on icon at bounding box center [118, 393] width 6 height 6
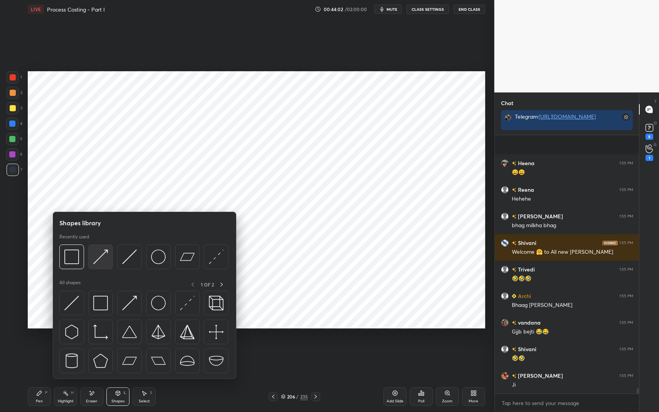
scroll to position [11991, 0]
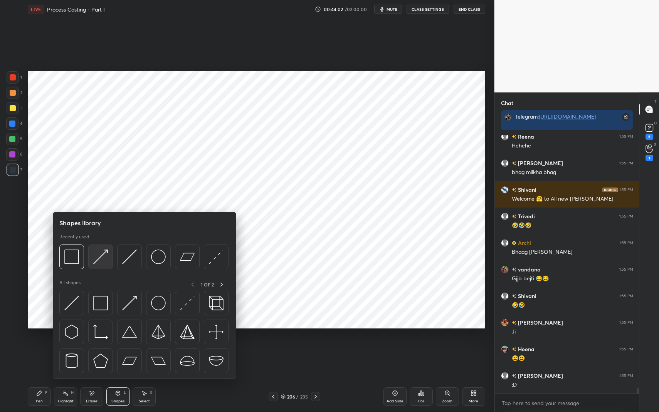
click at [106, 255] on img at bounding box center [100, 257] width 15 height 15
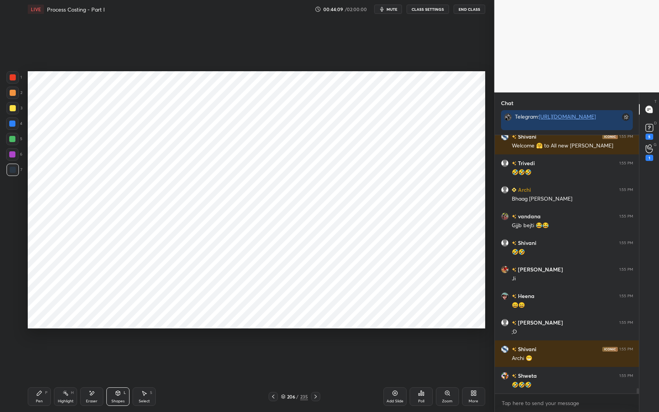
scroll to position [12071, 0]
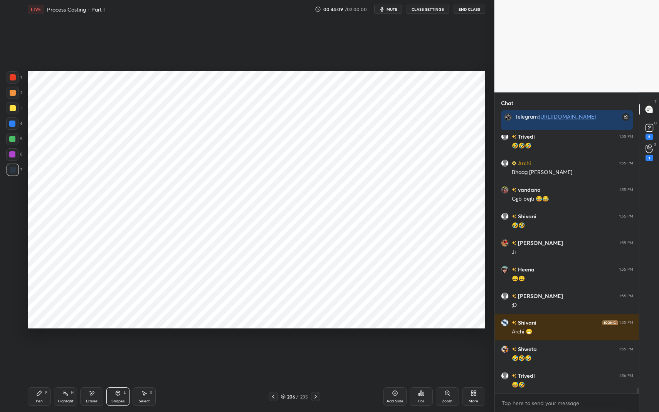
click at [30, 348] on div "Pen P" at bounding box center [39, 397] width 23 height 19
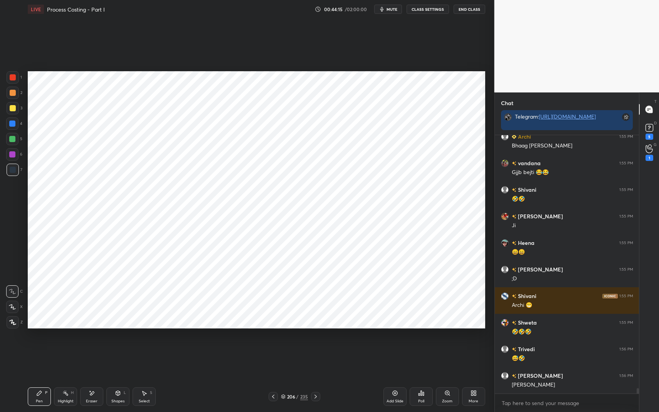
click at [123, 348] on div "Shapes L" at bounding box center [117, 397] width 23 height 19
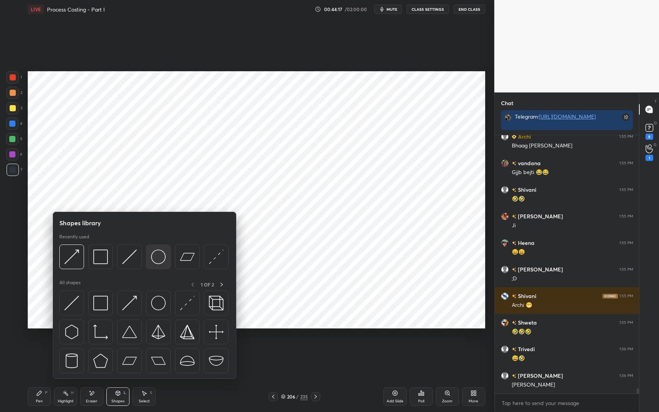
click at [154, 254] on img at bounding box center [158, 257] width 15 height 15
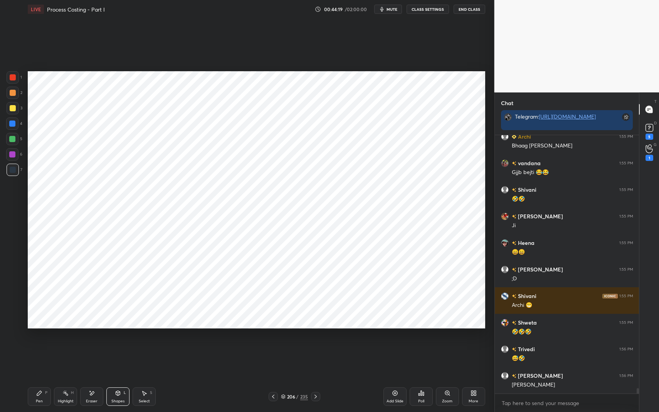
click at [43, 348] on div "Pen P" at bounding box center [39, 397] width 23 height 19
click at [42, 348] on div "Pen P" at bounding box center [39, 397] width 23 height 19
click at [13, 123] on div at bounding box center [12, 124] width 6 height 6
click at [14, 122] on div at bounding box center [12, 124] width 6 height 6
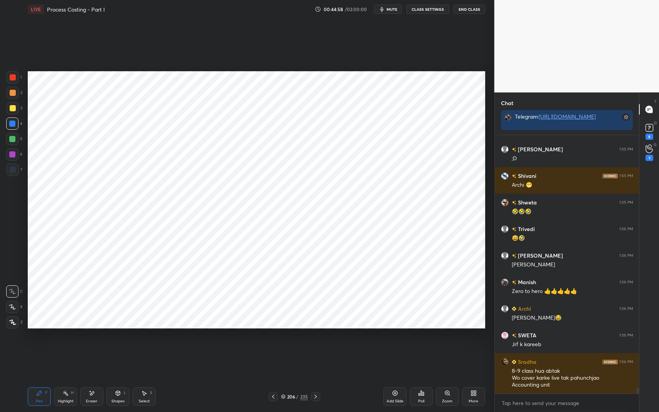
scroll to position [12244, 0]
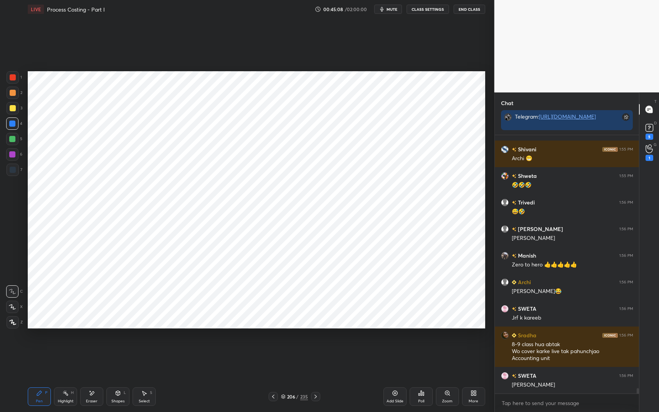
click at [15, 152] on div at bounding box center [12, 154] width 6 height 6
click at [15, 153] on div at bounding box center [12, 154] width 6 height 6
click at [121, 348] on div "Shapes" at bounding box center [117, 402] width 13 height 4
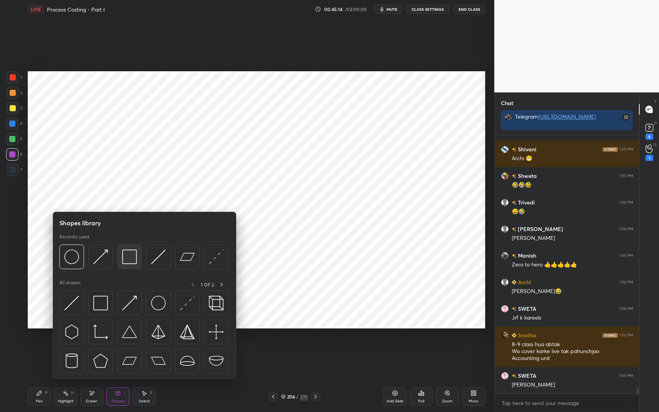
click at [128, 254] on img at bounding box center [129, 257] width 15 height 15
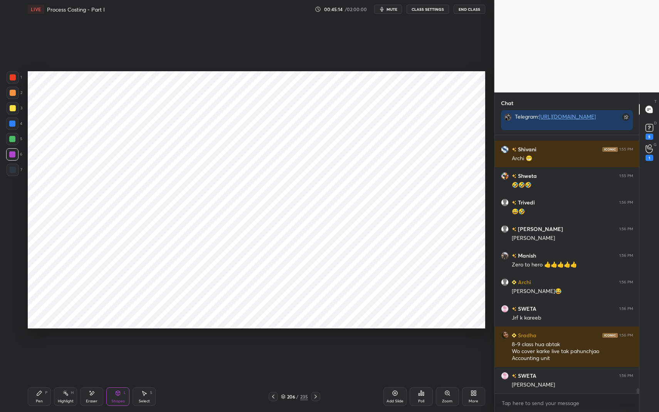
scroll to position [12277, 0]
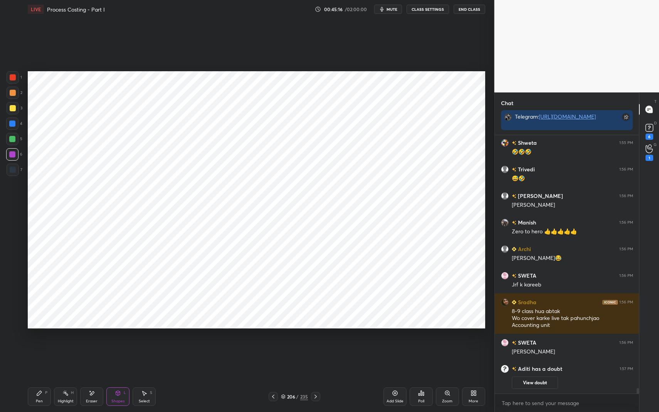
click at [112, 348] on div "Shapes L" at bounding box center [117, 397] width 23 height 19
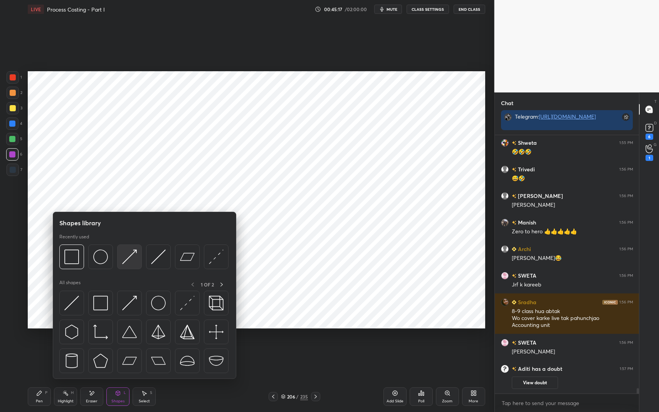
click at [129, 258] on img at bounding box center [129, 257] width 15 height 15
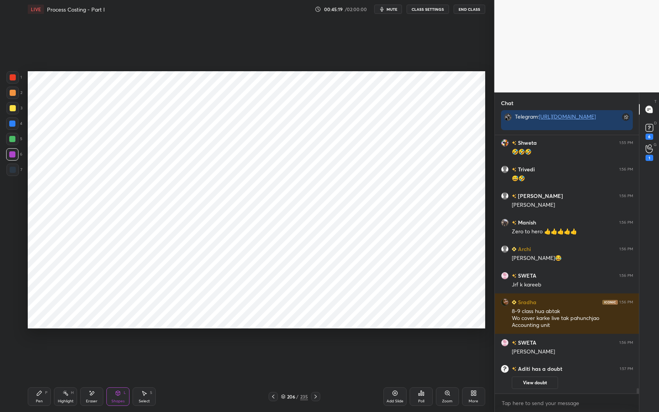
click at [38, 348] on div "Pen P" at bounding box center [39, 397] width 23 height 19
click at [39, 348] on div "Pen P" at bounding box center [39, 397] width 23 height 19
drag, startPoint x: 10, startPoint y: 128, endPoint x: 20, endPoint y: 124, distance: 10.2
click at [10, 127] on div at bounding box center [12, 124] width 12 height 12
click at [15, 125] on div at bounding box center [12, 124] width 6 height 6
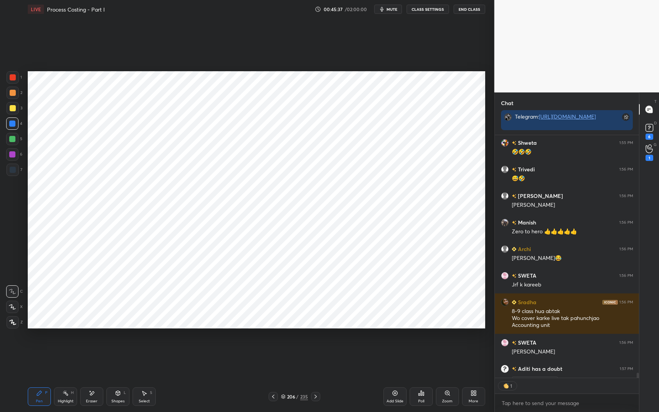
scroll to position [3, 3]
click at [9, 155] on div at bounding box center [12, 154] width 6 height 6
click at [12, 155] on div at bounding box center [12, 154] width 6 height 6
drag, startPoint x: 118, startPoint y: 404, endPoint x: 108, endPoint y: 396, distance: 13.3
click at [118, 348] on div "Shapes L" at bounding box center [117, 397] width 23 height 19
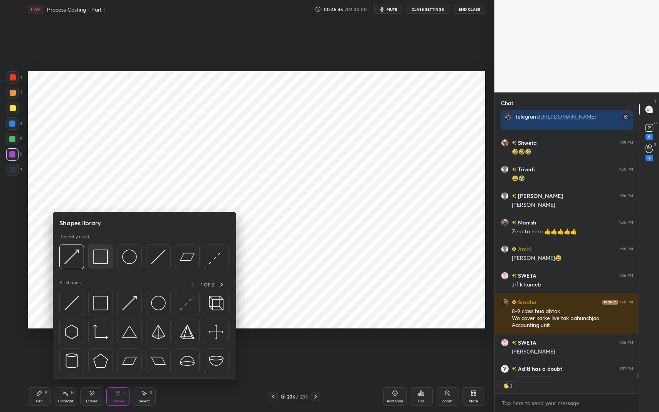
click at [96, 247] on div at bounding box center [100, 257] width 25 height 25
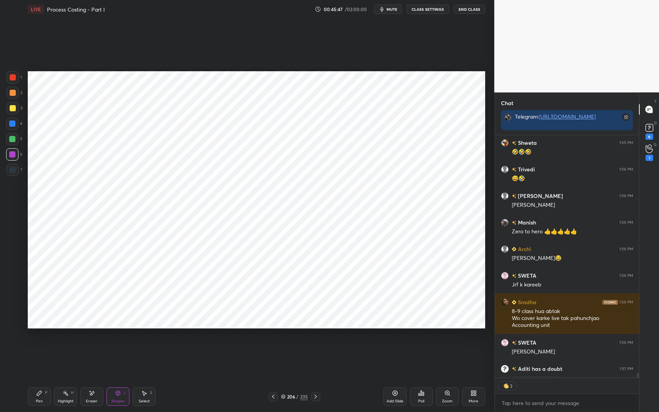
click at [34, 348] on div "Pen P" at bounding box center [39, 397] width 23 height 19
click at [39, 348] on div "Pen" at bounding box center [39, 402] width 7 height 4
drag, startPoint x: 12, startPoint y: 142, endPoint x: 15, endPoint y: 138, distance: 5.4
click at [12, 142] on div at bounding box center [12, 139] width 12 height 12
click at [15, 138] on div at bounding box center [12, 139] width 6 height 6
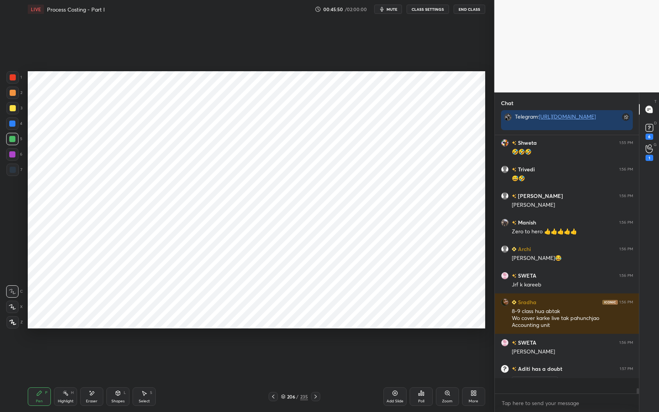
scroll to position [12277, 0]
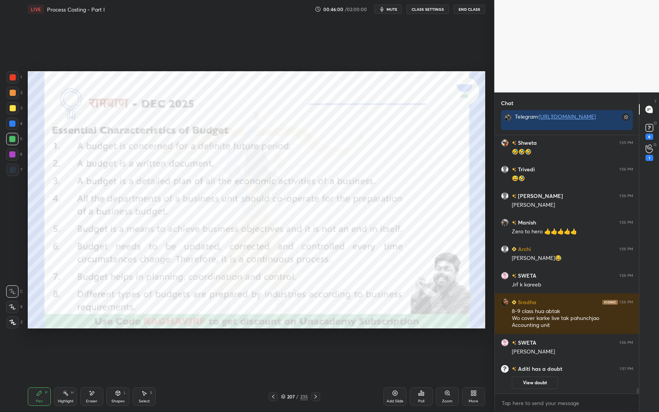
click at [9, 80] on div at bounding box center [13, 77] width 12 height 12
click at [13, 79] on div at bounding box center [13, 77] width 6 height 6
click at [113, 348] on div "Shapes L" at bounding box center [117, 397] width 23 height 19
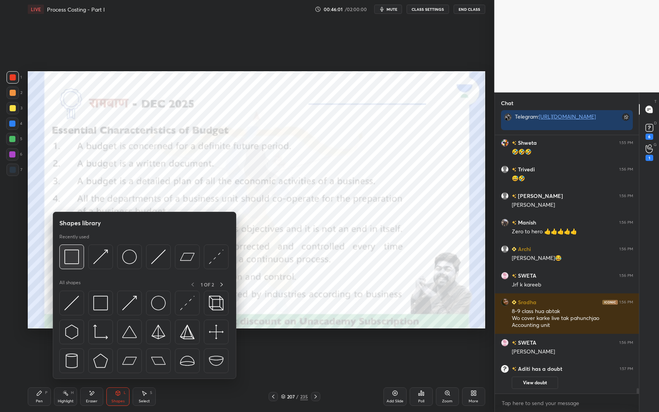
click at [74, 255] on img at bounding box center [71, 257] width 15 height 15
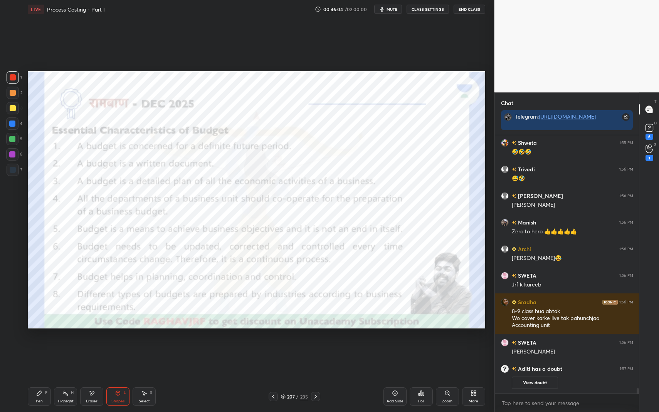
click at [42, 348] on icon at bounding box center [39, 393] width 6 height 6
click at [44, 348] on div "Pen P" at bounding box center [39, 397] width 23 height 19
drag, startPoint x: 118, startPoint y: 397, endPoint x: 115, endPoint y: 381, distance: 16.5
click at [118, 348] on div "Shapes L" at bounding box center [117, 397] width 23 height 19
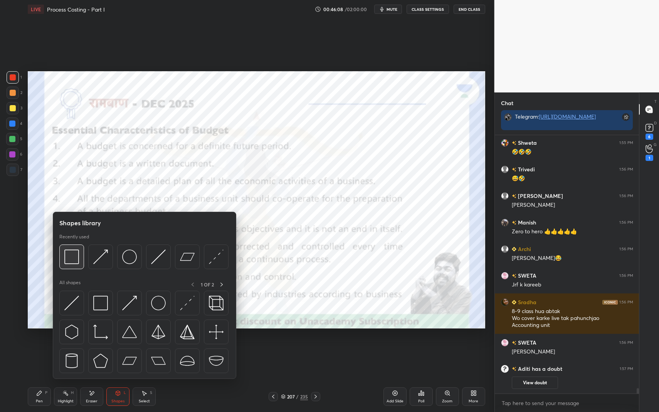
click at [82, 255] on div at bounding box center [71, 257] width 25 height 25
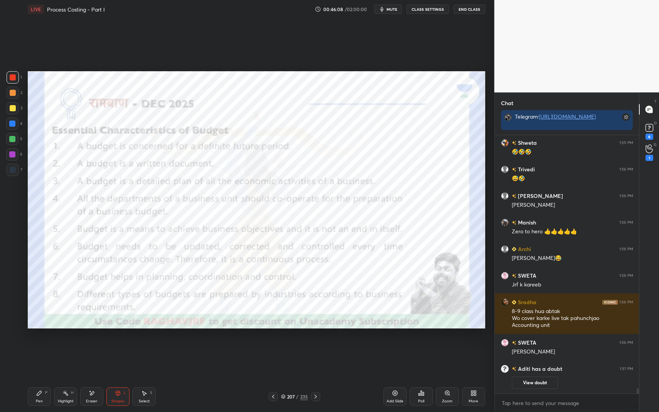
click at [15, 124] on div at bounding box center [12, 124] width 6 height 6
drag, startPoint x: 15, startPoint y: 124, endPoint x: 24, endPoint y: 123, distance: 9.7
click at [15, 124] on div at bounding box center [12, 124] width 6 height 6
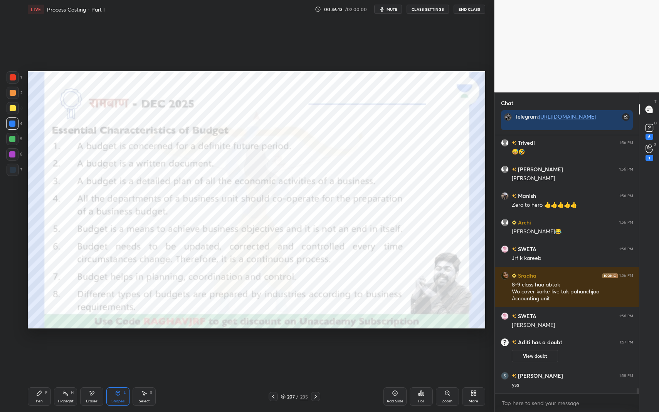
click at [40, 348] on icon at bounding box center [39, 393] width 6 height 6
drag, startPoint x: 40, startPoint y: 395, endPoint x: 60, endPoint y: 363, distance: 38.1
click at [40, 348] on icon at bounding box center [39, 393] width 6 height 6
click at [122, 348] on div "Shapes L" at bounding box center [117, 397] width 23 height 19
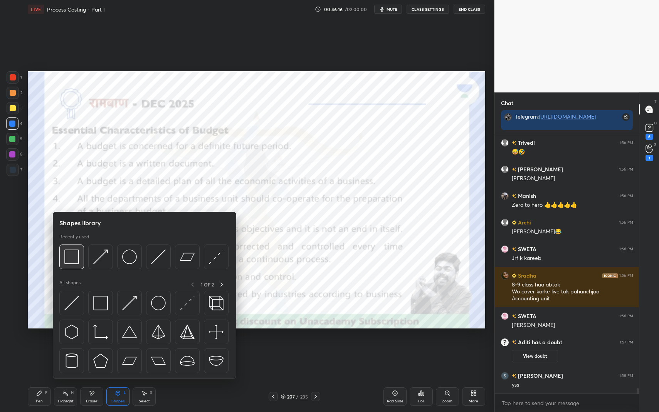
click at [69, 253] on img at bounding box center [71, 257] width 15 height 15
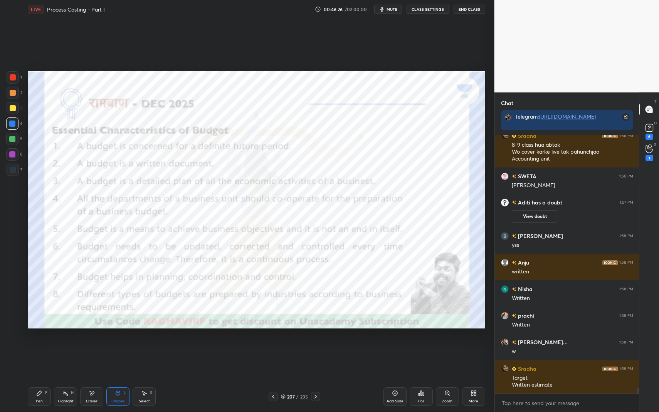
scroll to position [12005, 0]
click at [51, 348] on div "Pen P Highlight H Eraser Shapes L Select S" at bounding box center [117, 397] width 178 height 19
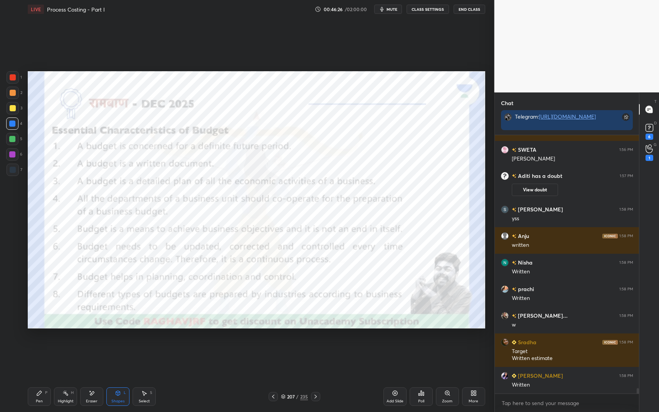
drag, startPoint x: 51, startPoint y: 397, endPoint x: 72, endPoint y: 371, distance: 33.4
click at [51, 348] on div "Pen P Highlight H Eraser Shapes L Select S" at bounding box center [117, 397] width 178 height 19
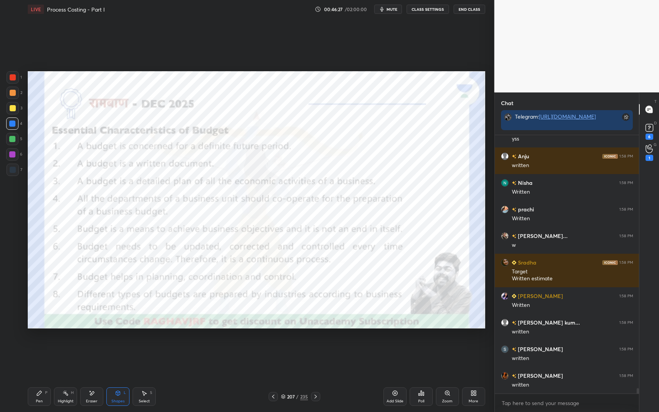
click at [40, 348] on div "Pen P" at bounding box center [39, 397] width 23 height 19
drag, startPoint x: 41, startPoint y: 398, endPoint x: 59, endPoint y: 345, distance: 56.1
click at [41, 348] on div "Pen P" at bounding box center [39, 397] width 23 height 19
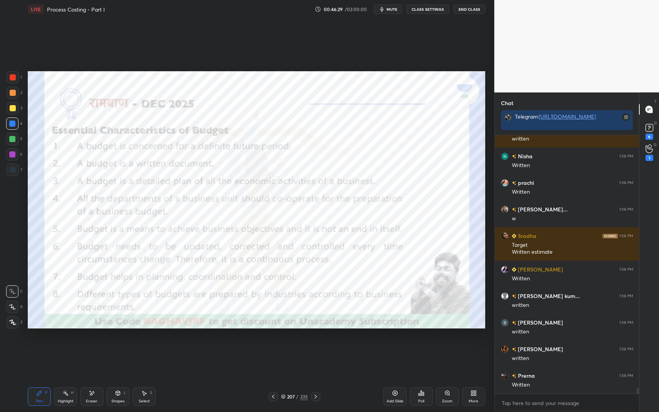
drag, startPoint x: 118, startPoint y: 406, endPoint x: 117, endPoint y: 400, distance: 5.8
click at [117, 348] on div "Pen P Highlight H Eraser Shapes L Select S 207 / 235 Add Slide Poll Zoom More" at bounding box center [257, 397] width 458 height 31
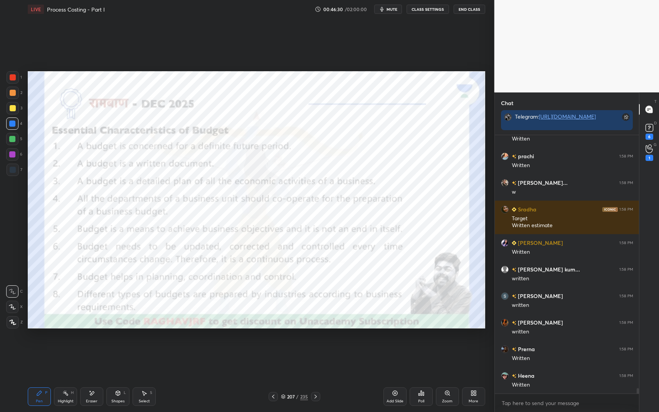
click at [121, 348] on div "Shapes L" at bounding box center [117, 397] width 23 height 19
click at [44, 348] on div "Pen P" at bounding box center [39, 397] width 23 height 19
click at [45, 348] on div "Pen P" at bounding box center [39, 397] width 23 height 19
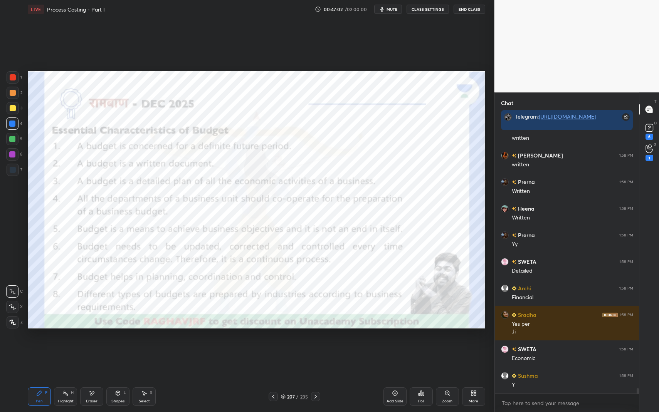
scroll to position [12332, 0]
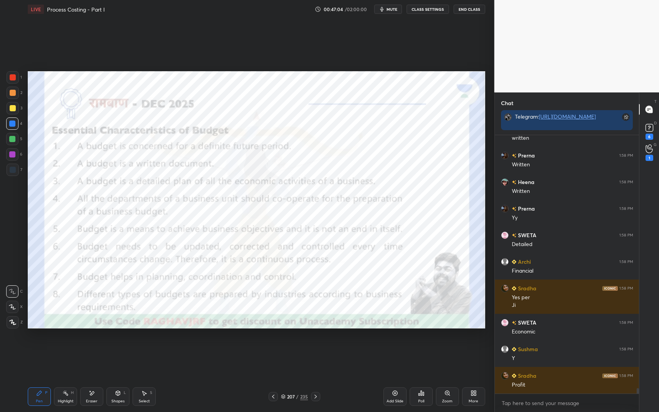
click at [38, 348] on div "Pen P" at bounding box center [39, 397] width 23 height 19
drag, startPoint x: 38, startPoint y: 397, endPoint x: 53, endPoint y: 376, distance: 25.7
click at [39, 348] on div "Pen P" at bounding box center [39, 397] width 23 height 19
click at [117, 348] on icon at bounding box center [118, 393] width 6 height 6
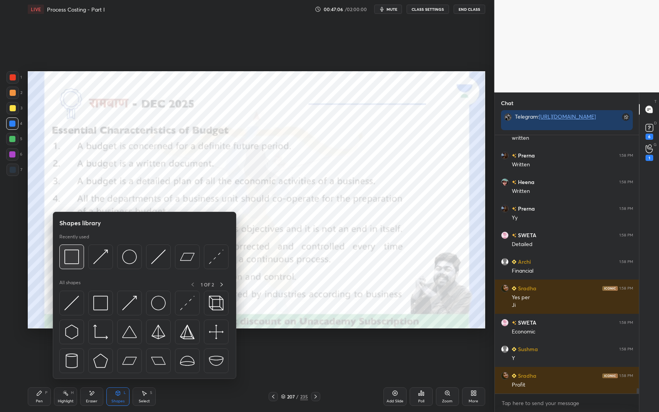
click at [75, 262] on img at bounding box center [71, 257] width 15 height 15
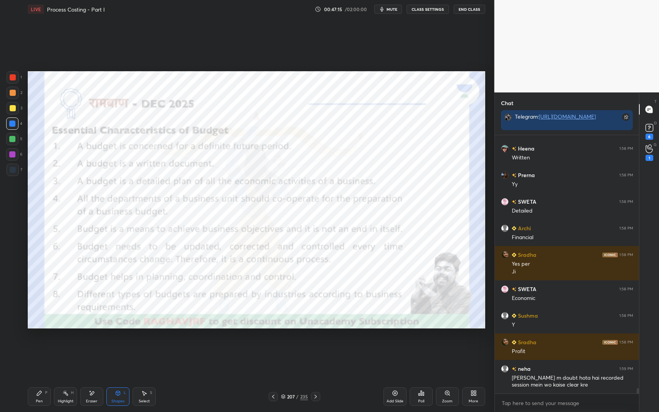
scroll to position [12392, 0]
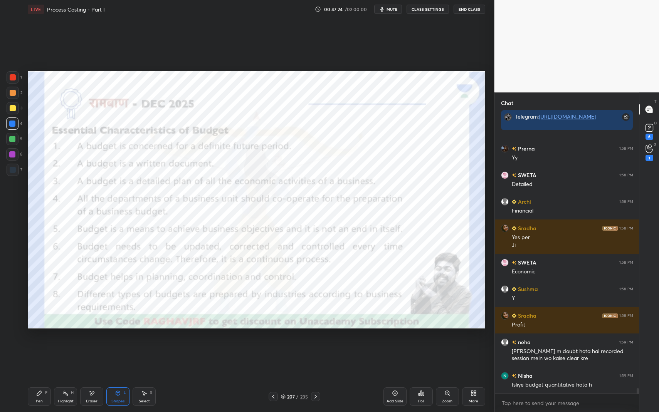
click at [64, 348] on div "Highlight H" at bounding box center [65, 397] width 23 height 19
drag, startPoint x: 66, startPoint y: 392, endPoint x: 91, endPoint y: 363, distance: 38.0
click at [66, 348] on icon at bounding box center [65, 393] width 6 height 6
click at [45, 348] on div "Pen P" at bounding box center [39, 397] width 23 height 19
click at [44, 348] on div "Pen P" at bounding box center [39, 397] width 23 height 19
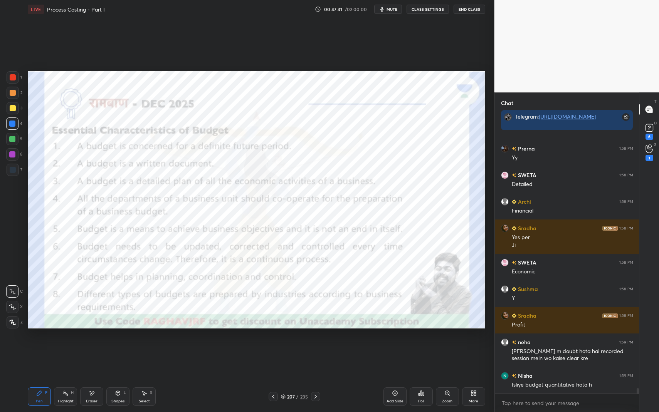
click at [15, 77] on div at bounding box center [13, 77] width 6 height 6
drag, startPoint x: 14, startPoint y: 77, endPoint x: 24, endPoint y: 74, distance: 9.8
click at [14, 77] on div at bounding box center [13, 77] width 6 height 6
click at [122, 348] on div "Shapes" at bounding box center [117, 402] width 13 height 4
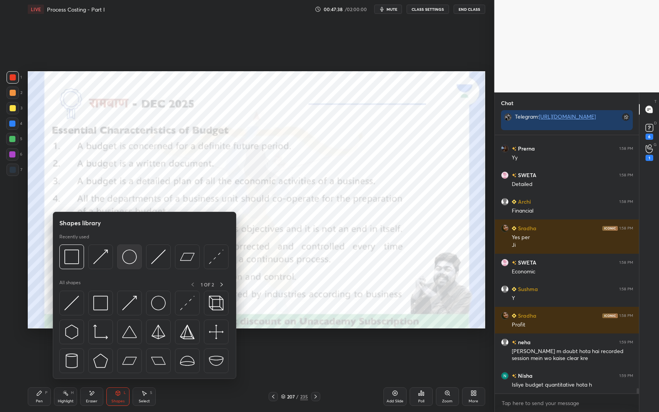
click at [128, 257] on img at bounding box center [129, 257] width 15 height 15
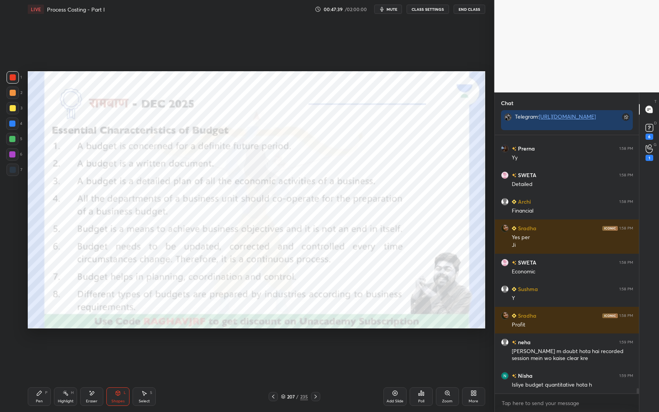
click at [116, 348] on div "Shapes" at bounding box center [117, 402] width 13 height 4
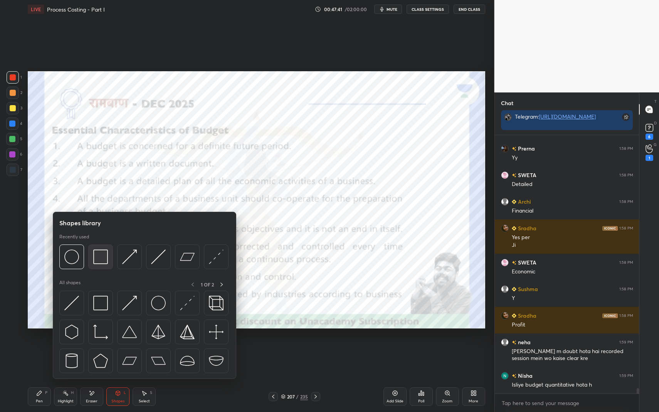
click at [94, 258] on img at bounding box center [100, 257] width 15 height 15
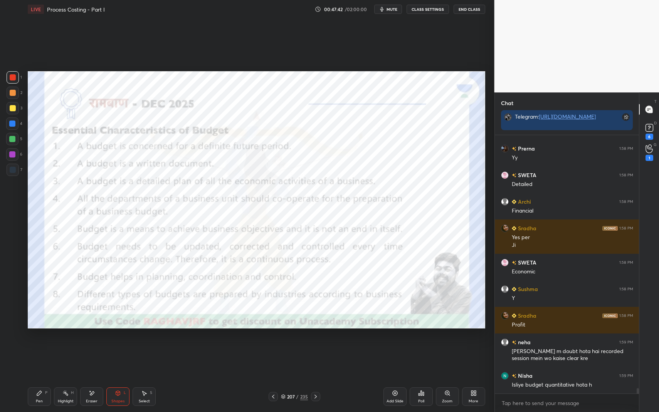
scroll to position [12418, 0]
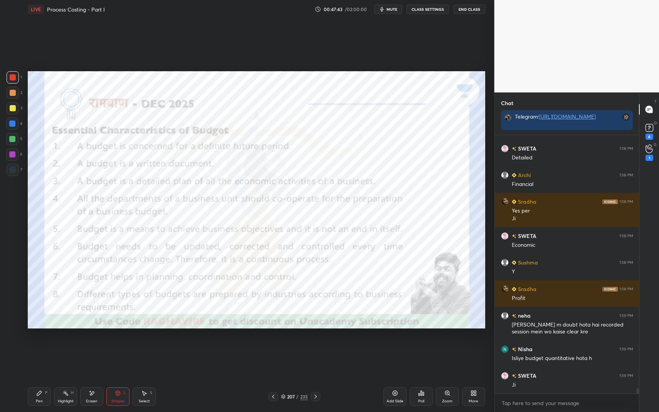
drag, startPoint x: 15, startPoint y: 126, endPoint x: 13, endPoint y: 121, distance: 6.0
click at [15, 126] on div at bounding box center [12, 124] width 12 height 12
click at [10, 120] on div at bounding box center [12, 124] width 12 height 12
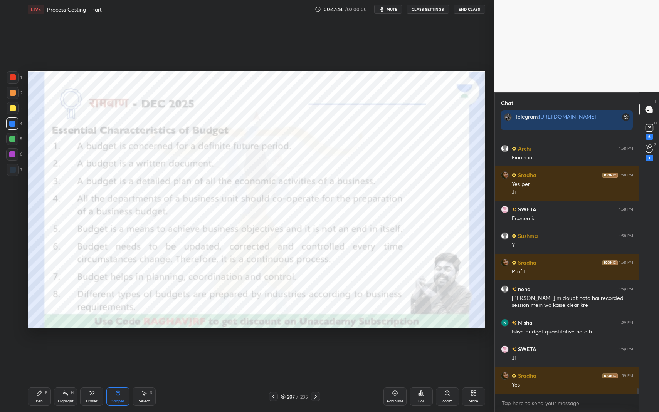
scroll to position [12498, 0]
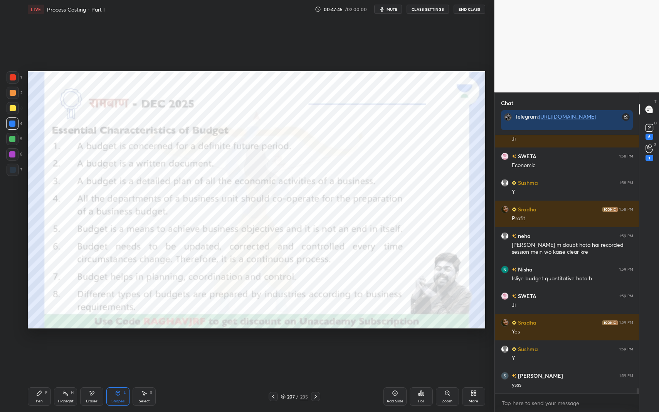
click at [34, 348] on div "Pen P" at bounding box center [39, 397] width 23 height 19
drag, startPoint x: 34, startPoint y: 397, endPoint x: 113, endPoint y: 348, distance: 93.0
click at [34, 348] on div "Pen P" at bounding box center [39, 397] width 23 height 19
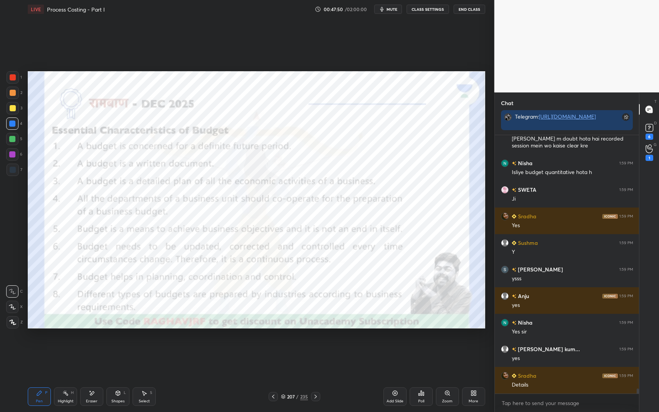
scroll to position [12658, 0]
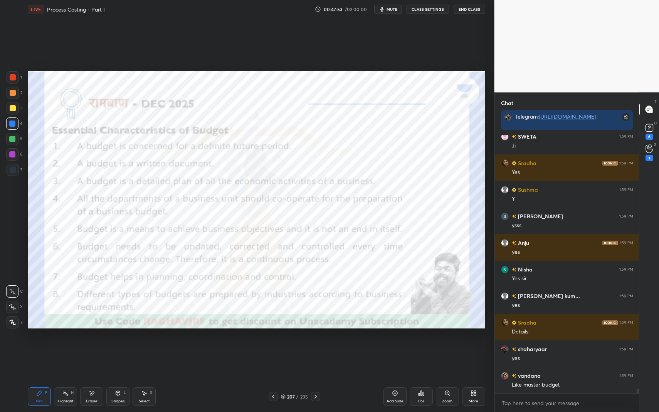
click at [10, 158] on div at bounding box center [12, 154] width 12 height 12
click at [9, 84] on div "1" at bounding box center [14, 78] width 15 height 15
click at [10, 81] on div at bounding box center [13, 77] width 12 height 12
click at [123, 348] on div "Shapes" at bounding box center [117, 402] width 13 height 4
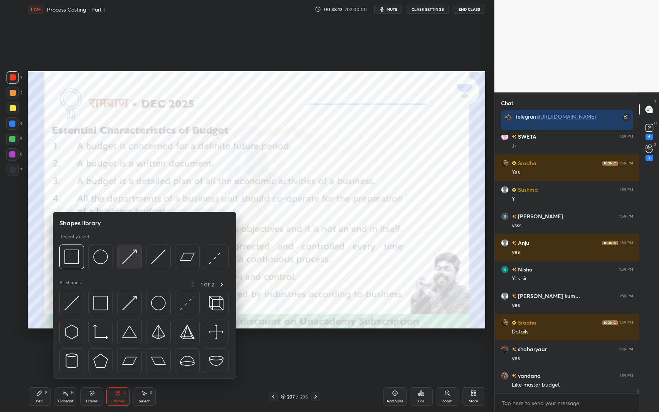
click at [132, 266] on div at bounding box center [129, 257] width 25 height 25
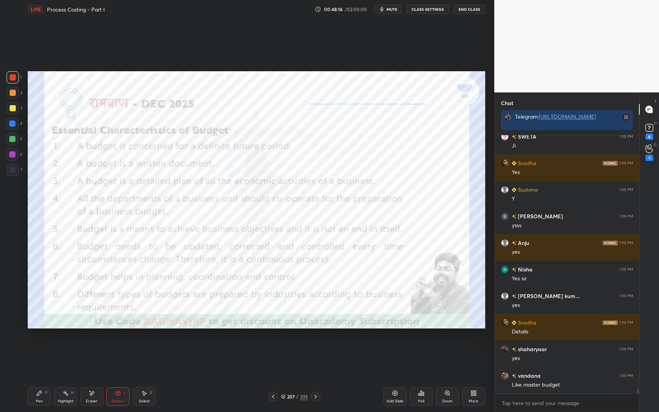
click at [42, 348] on div "Pen" at bounding box center [39, 402] width 7 height 4
click at [45, 348] on div "Pen P" at bounding box center [39, 397] width 23 height 19
click at [123, 348] on div "Shapes L" at bounding box center [117, 397] width 23 height 19
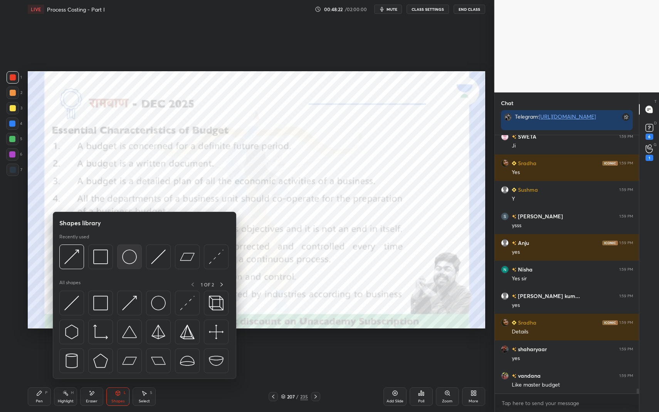
scroll to position [12684, 0]
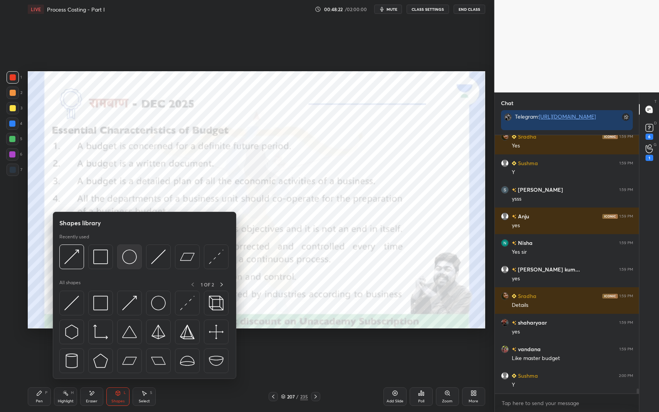
click at [131, 257] on img at bounding box center [129, 257] width 15 height 15
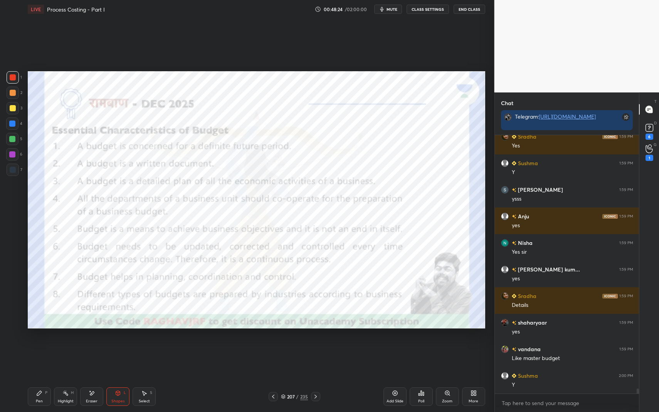
click at [77, 348] on div "Highlight H" at bounding box center [65, 397] width 23 height 19
drag, startPoint x: 73, startPoint y: 402, endPoint x: 118, endPoint y: 354, distance: 65.7
click at [73, 348] on div "Highlight" at bounding box center [66, 402] width 16 height 4
click at [47, 348] on div "P" at bounding box center [46, 393] width 2 height 4
click at [15, 130] on div at bounding box center [12, 124] width 12 height 12
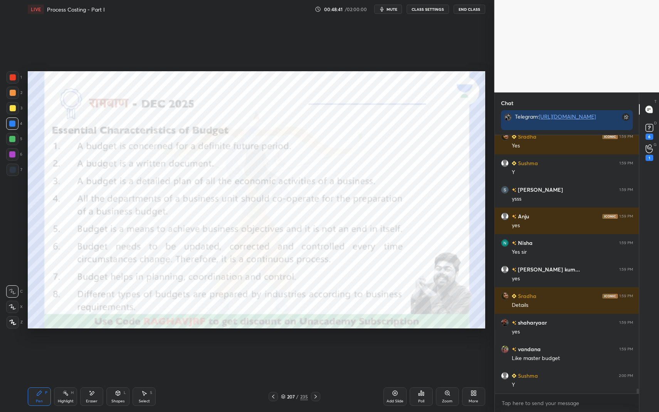
drag, startPoint x: 12, startPoint y: 141, endPoint x: 16, endPoint y: 137, distance: 5.7
click at [12, 141] on div at bounding box center [12, 139] width 6 height 6
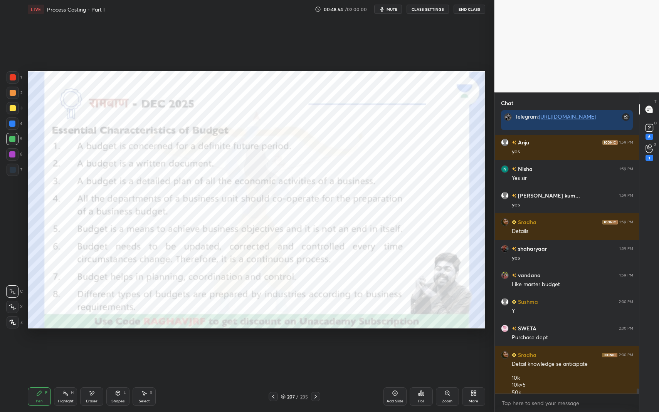
scroll to position [12766, 0]
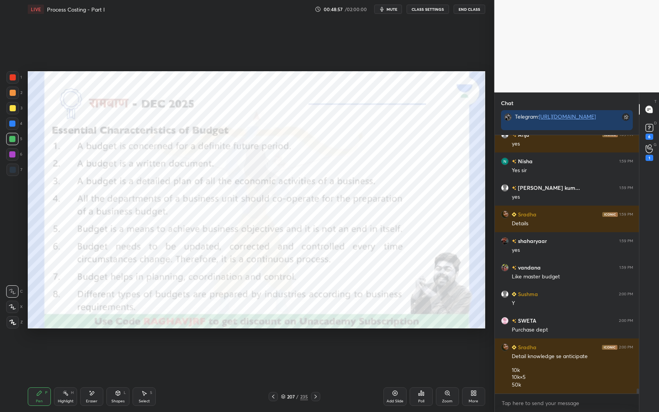
click at [12, 124] on div at bounding box center [12, 124] width 6 height 6
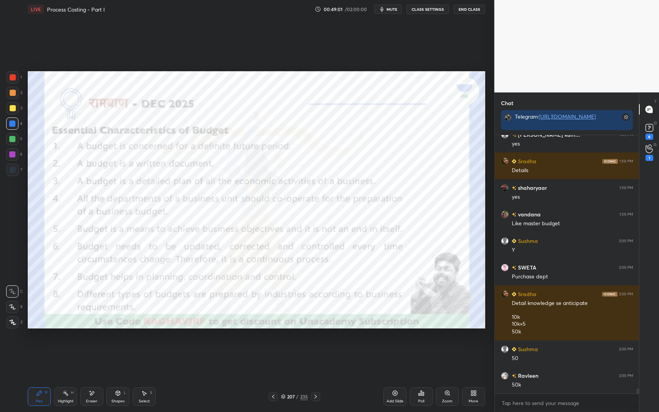
scroll to position [12846, 0]
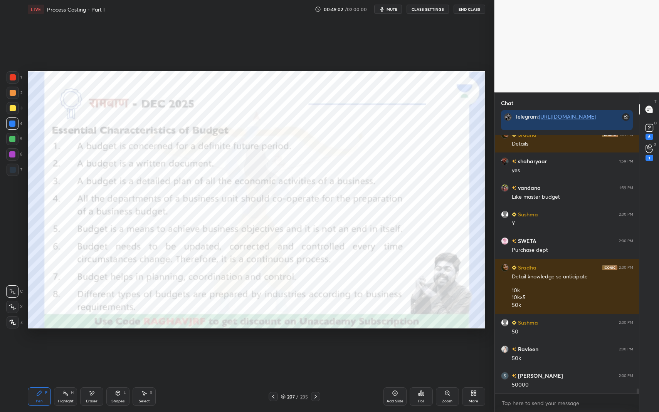
click at [118, 348] on div "Shapes" at bounding box center [117, 402] width 13 height 4
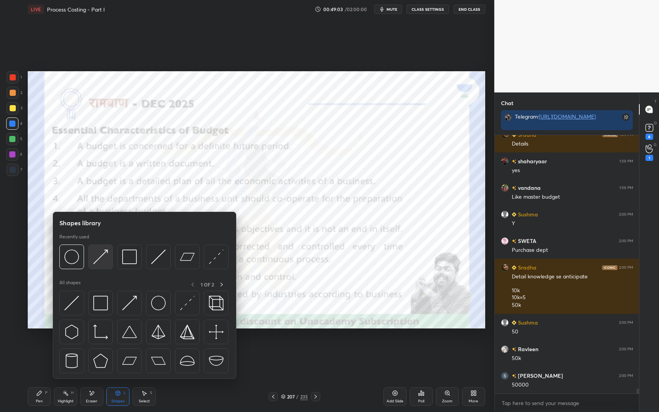
click at [106, 264] on img at bounding box center [100, 257] width 15 height 15
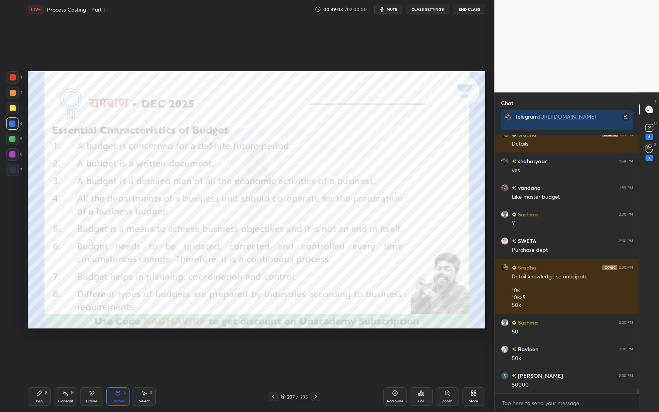
scroll to position [12872, 0]
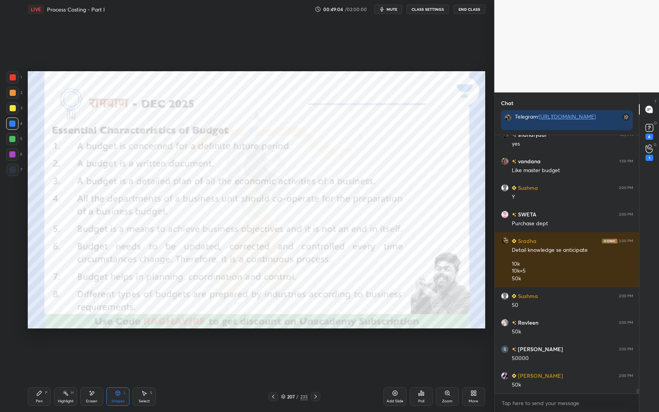
click at [12, 78] on div at bounding box center [13, 77] width 6 height 6
drag, startPoint x: 12, startPoint y: 79, endPoint x: 25, endPoint y: 79, distance: 12.7
click at [12, 79] on div at bounding box center [13, 77] width 6 height 6
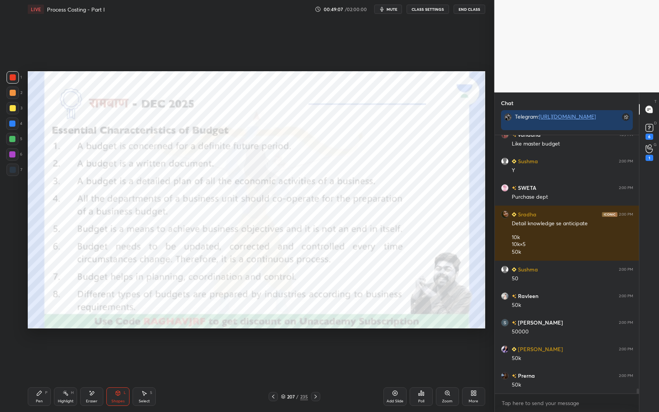
click at [47, 348] on div "Pen P" at bounding box center [39, 397] width 23 height 19
drag, startPoint x: 47, startPoint y: 396, endPoint x: 57, endPoint y: 389, distance: 12.1
click at [44, 348] on div "Pen P" at bounding box center [39, 397] width 23 height 19
click at [122, 348] on div "Shapes" at bounding box center [117, 402] width 13 height 4
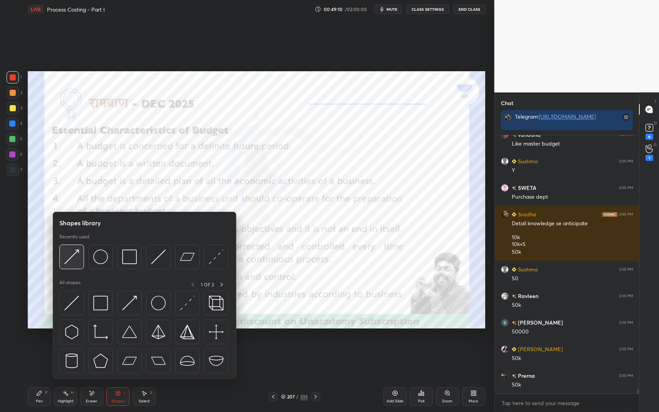
click at [72, 259] on img at bounding box center [71, 257] width 15 height 15
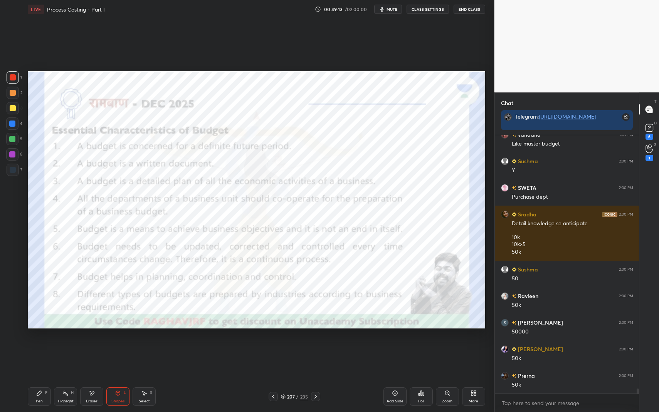
click at [42, 348] on div "Pen P" at bounding box center [39, 397] width 23 height 19
click at [45, 348] on div "P" at bounding box center [46, 393] width 2 height 4
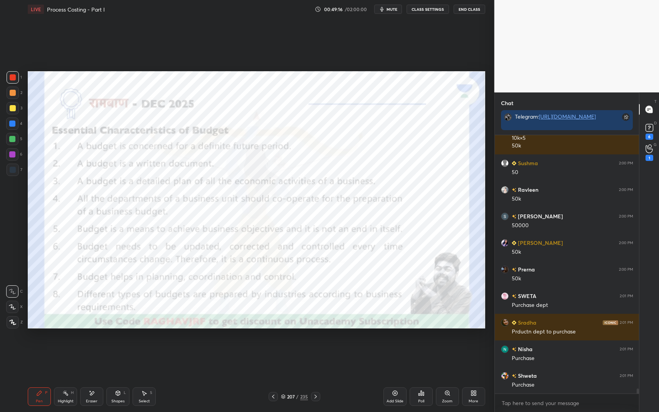
scroll to position [13032, 0]
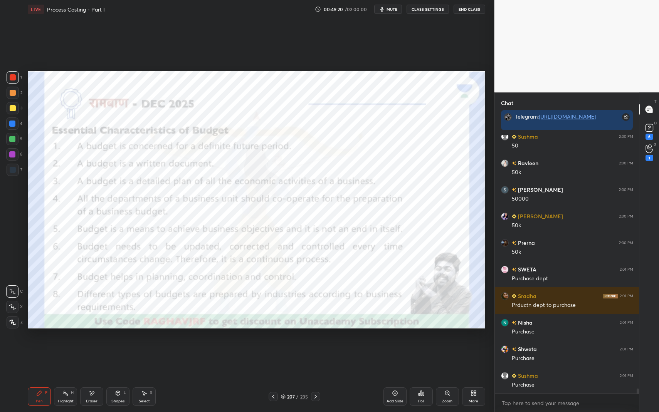
click at [117, 348] on icon at bounding box center [118, 393] width 4 height 5
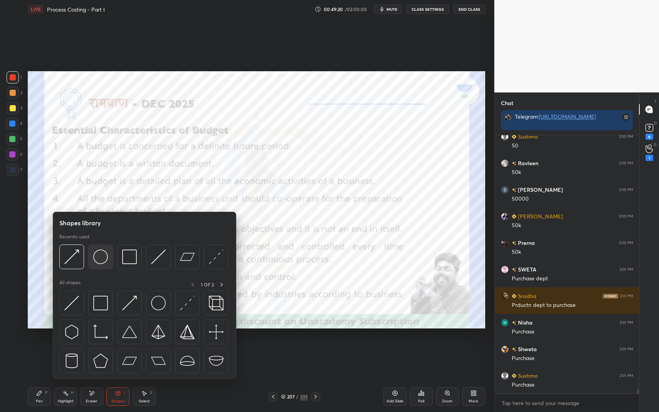
click at [97, 254] on img at bounding box center [100, 257] width 15 height 15
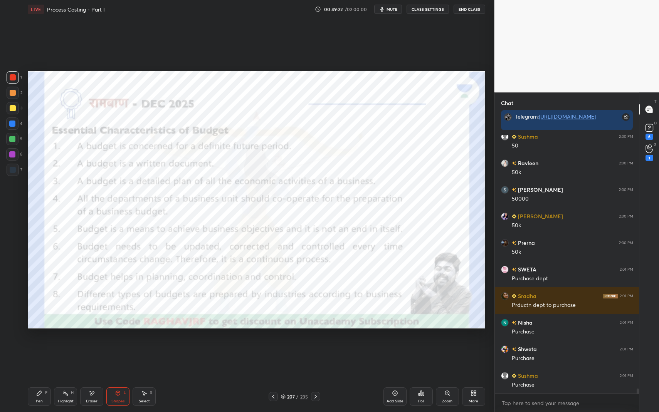
click at [37, 348] on div "Pen P" at bounding box center [39, 397] width 23 height 19
drag, startPoint x: 40, startPoint y: 397, endPoint x: 62, endPoint y: 348, distance: 54.5
click at [40, 348] on div "Pen P" at bounding box center [39, 397] width 23 height 19
click at [14, 154] on div at bounding box center [12, 154] width 6 height 6
drag, startPoint x: 14, startPoint y: 154, endPoint x: 25, endPoint y: 148, distance: 11.9
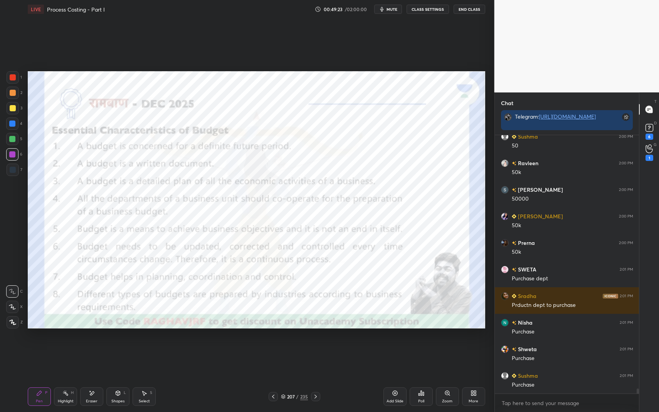
click at [14, 154] on div at bounding box center [12, 154] width 6 height 6
click at [12, 125] on div at bounding box center [12, 124] width 6 height 6
click at [14, 91] on div at bounding box center [13, 93] width 6 height 6
drag, startPoint x: 14, startPoint y: 91, endPoint x: 19, endPoint y: 91, distance: 4.3
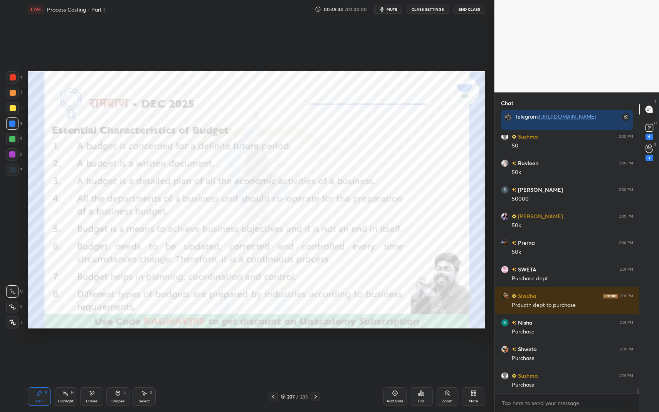
click at [14, 91] on div at bounding box center [13, 93] width 6 height 6
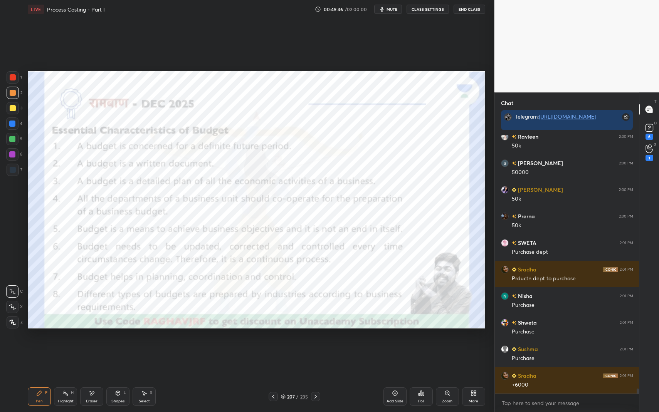
click at [13, 139] on div at bounding box center [12, 139] width 6 height 6
drag, startPoint x: 13, startPoint y: 138, endPoint x: 27, endPoint y: 131, distance: 15.0
click at [13, 138] on div at bounding box center [12, 139] width 6 height 6
click at [14, 122] on div at bounding box center [12, 124] width 6 height 6
drag, startPoint x: 15, startPoint y: 122, endPoint x: 24, endPoint y: 119, distance: 10.1
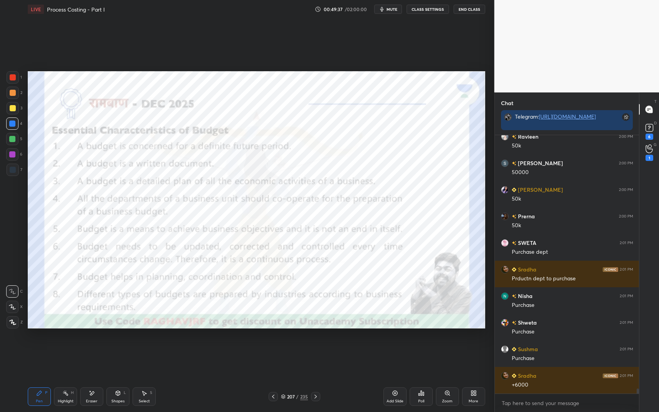
click at [15, 122] on div at bounding box center [12, 124] width 6 height 6
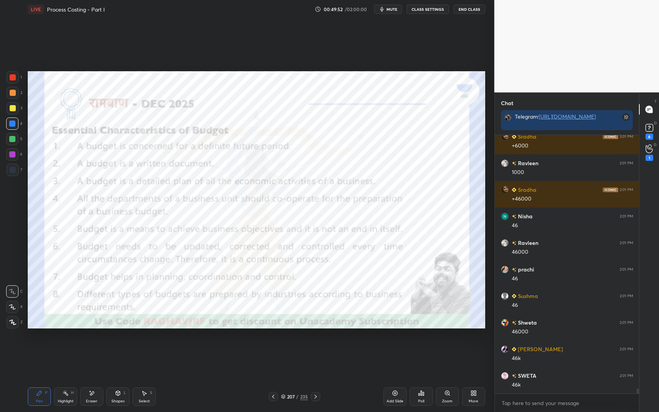
scroll to position [13325, 0]
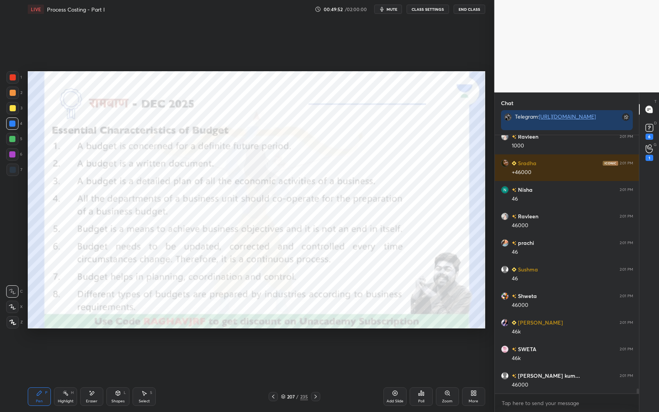
click at [118, 348] on div "Shapes" at bounding box center [117, 402] width 13 height 4
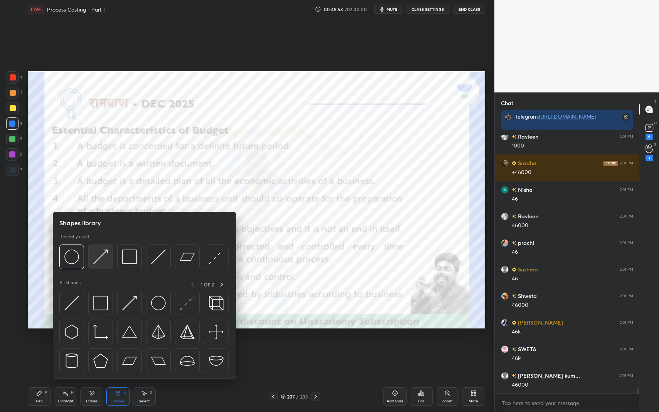
click at [108, 257] on div at bounding box center [100, 257] width 25 height 25
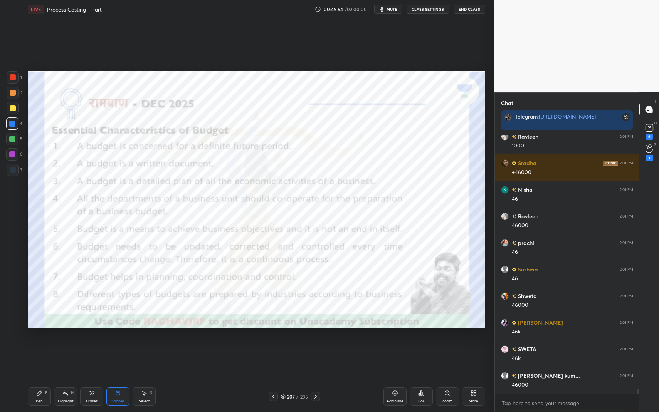
scroll to position [13351, 0]
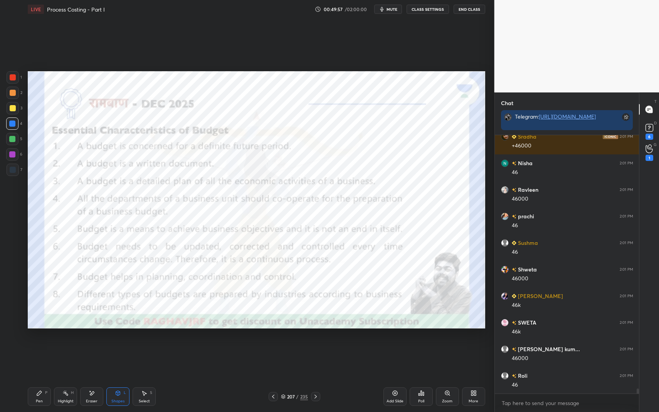
click at [40, 348] on icon at bounding box center [39, 393] width 6 height 6
click at [43, 348] on div "Pen P" at bounding box center [39, 397] width 23 height 19
click at [10, 81] on div at bounding box center [13, 77] width 12 height 12
drag, startPoint x: 12, startPoint y: 81, endPoint x: 25, endPoint y: 80, distance: 13.5
click at [12, 81] on div at bounding box center [13, 77] width 12 height 12
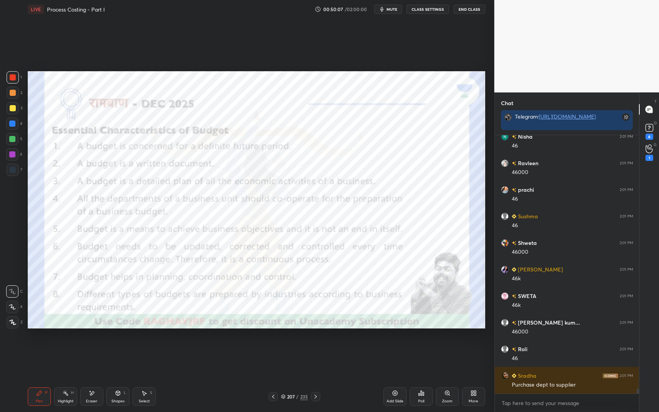
scroll to position [13404, 0]
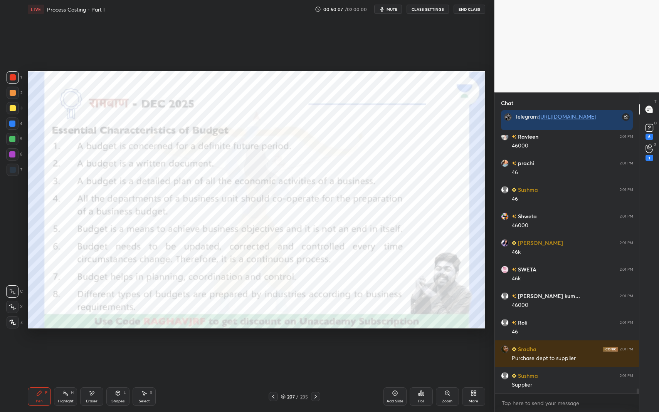
click at [121, 348] on div "Shapes L" at bounding box center [117, 397] width 23 height 19
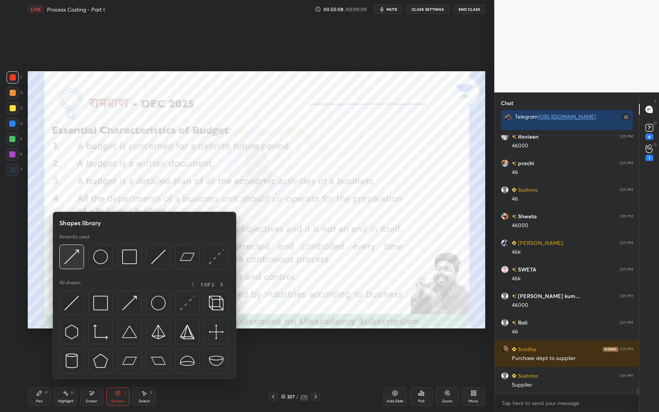
click at [70, 254] on img at bounding box center [71, 257] width 15 height 15
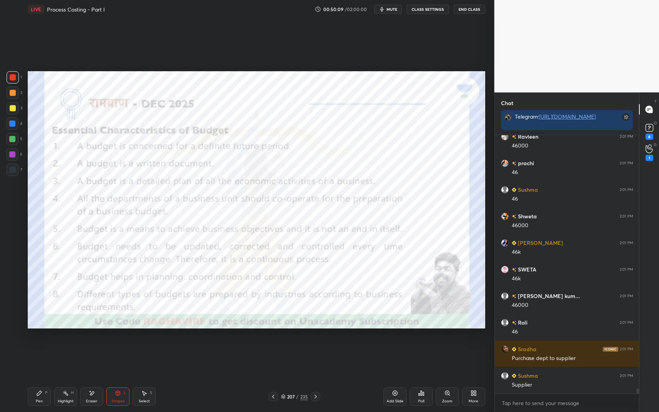
click at [10, 124] on div at bounding box center [12, 124] width 6 height 6
click at [41, 348] on icon at bounding box center [39, 393] width 5 height 5
drag, startPoint x: 42, startPoint y: 393, endPoint x: 47, endPoint y: 360, distance: 33.6
click at [42, 348] on icon at bounding box center [39, 393] width 6 height 6
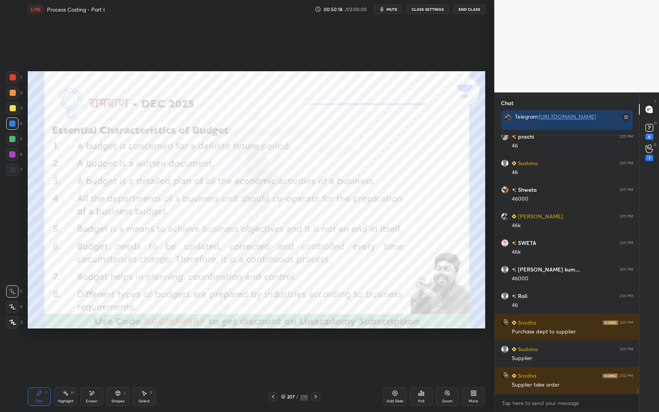
scroll to position [13458, 0]
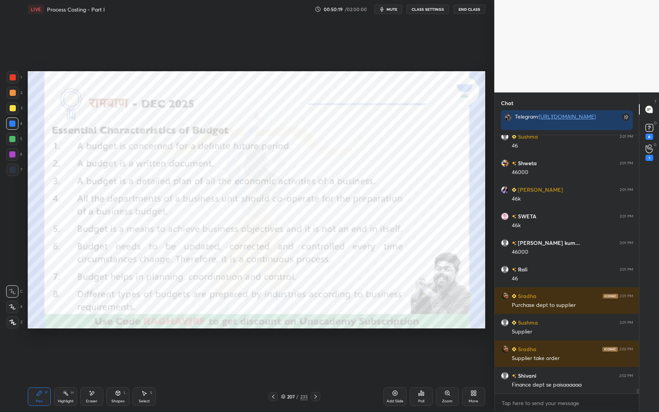
click at [14, 155] on div at bounding box center [12, 154] width 6 height 6
click at [123, 348] on div "Shapes" at bounding box center [117, 402] width 13 height 4
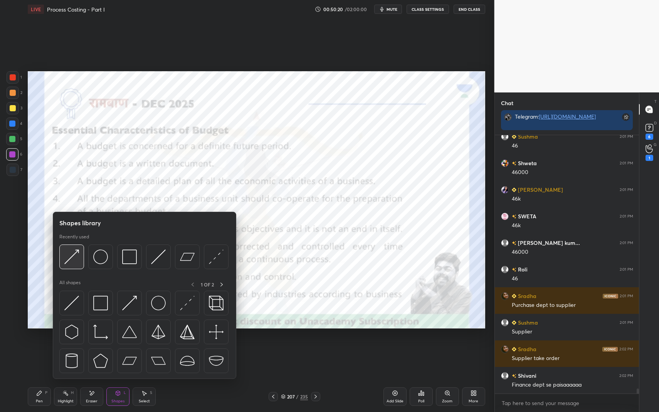
click at [76, 257] on img at bounding box center [71, 257] width 15 height 15
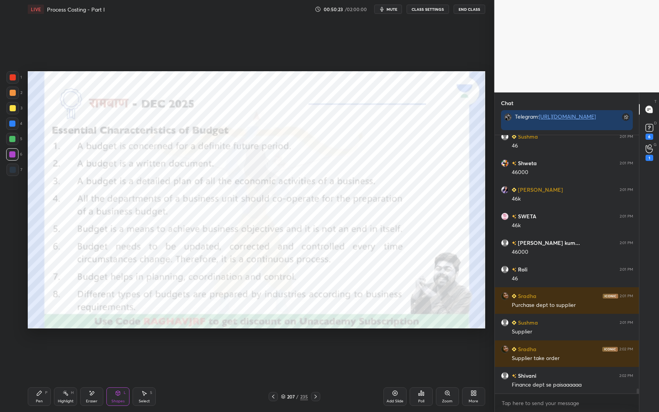
click at [34, 348] on div "Pen P" at bounding box center [39, 397] width 23 height 19
click at [38, 348] on div "Pen" at bounding box center [39, 402] width 7 height 4
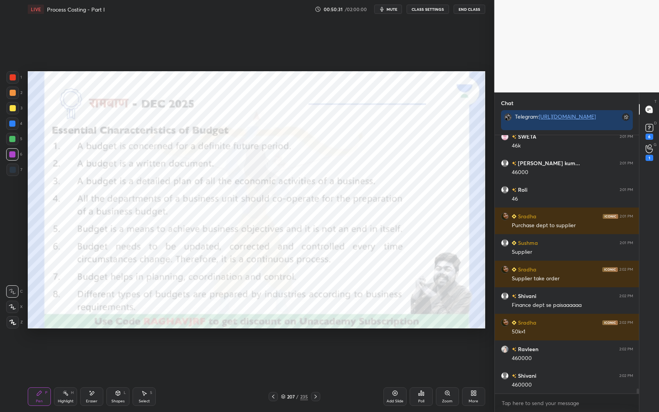
scroll to position [13564, 0]
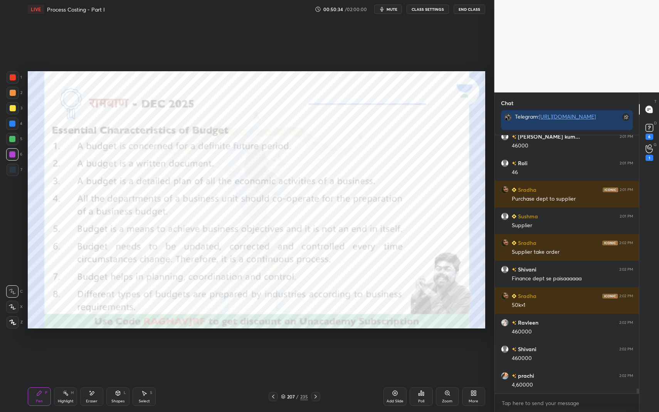
click at [62, 348] on div "Highlight H" at bounding box center [65, 397] width 23 height 19
click at [64, 348] on icon at bounding box center [65, 393] width 6 height 6
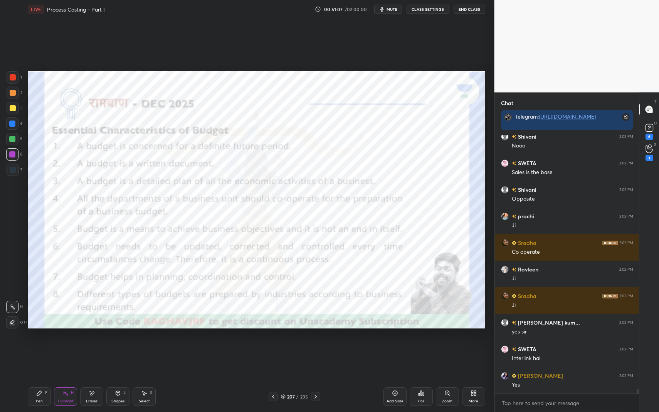
scroll to position [13883, 0]
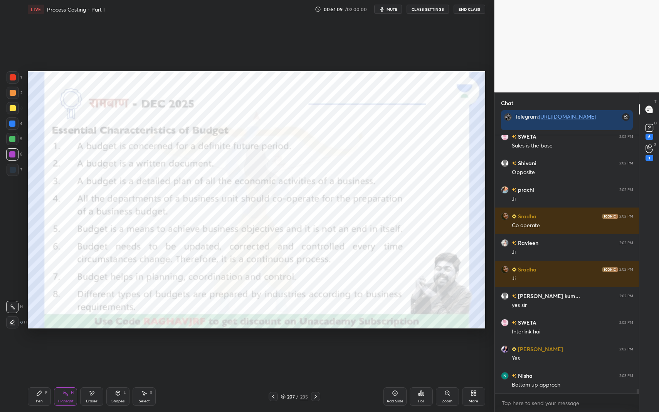
click at [40, 348] on div "Pen" at bounding box center [39, 402] width 7 height 4
drag, startPoint x: 40, startPoint y: 401, endPoint x: 61, endPoint y: 390, distance: 24.5
click at [40, 348] on div "Pen" at bounding box center [39, 402] width 7 height 4
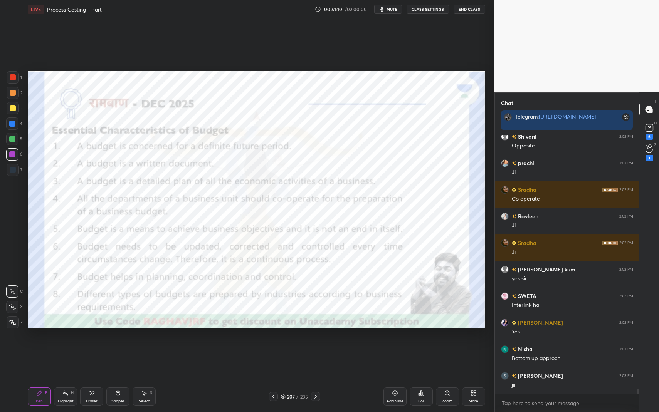
drag, startPoint x: 17, startPoint y: 136, endPoint x: 13, endPoint y: 133, distance: 4.9
click at [14, 134] on div at bounding box center [12, 139] width 12 height 12
click at [14, 128] on div at bounding box center [12, 124] width 12 height 12
drag, startPoint x: 125, startPoint y: 399, endPoint x: 131, endPoint y: 393, distance: 9.5
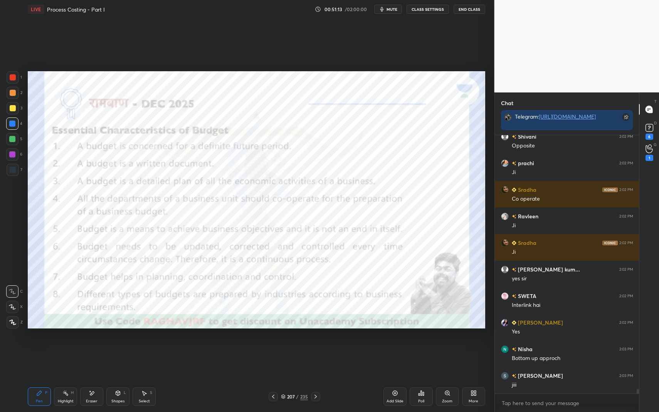
click at [125, 348] on div "Shapes L" at bounding box center [117, 397] width 23 height 19
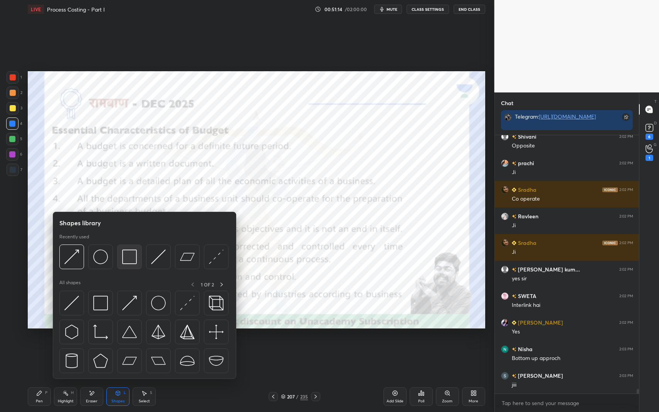
click at [127, 249] on div at bounding box center [129, 257] width 25 height 25
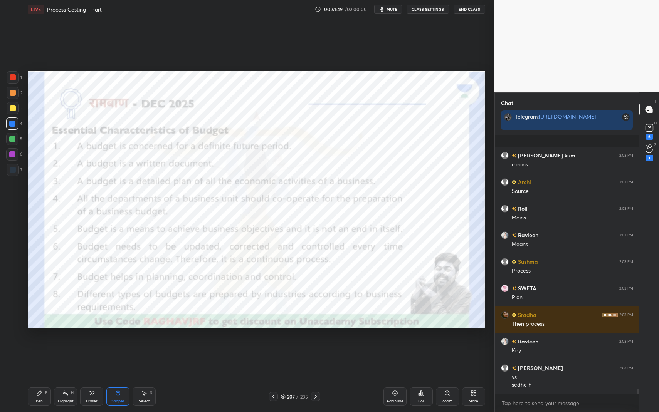
scroll to position [13929, 0]
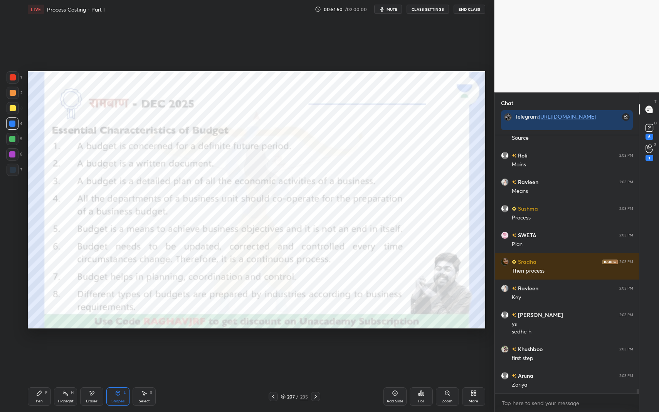
click at [35, 348] on div "Pen P" at bounding box center [39, 397] width 23 height 19
click at [38, 348] on icon at bounding box center [39, 393] width 6 height 6
click at [121, 348] on div "Shapes L" at bounding box center [117, 397] width 23 height 19
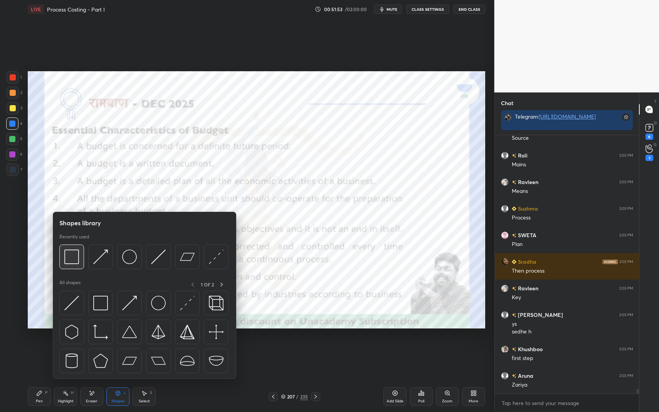
click at [69, 249] on div at bounding box center [71, 257] width 25 height 25
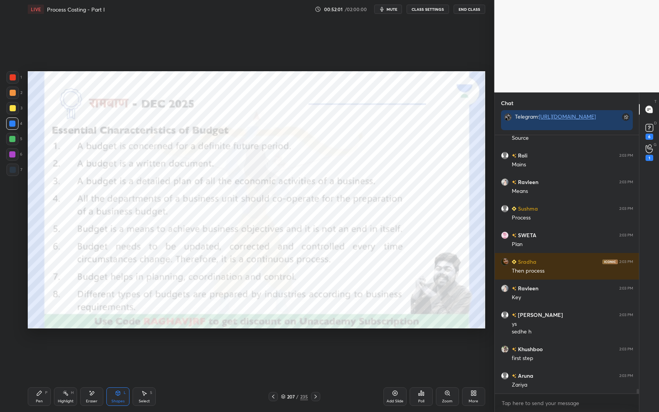
click at [68, 348] on div "Highlight H" at bounding box center [65, 397] width 23 height 19
click at [69, 348] on div "Highlight H" at bounding box center [65, 397] width 23 height 19
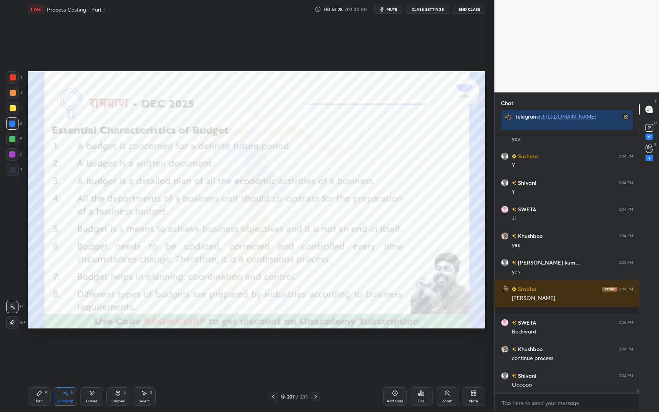
scroll to position [14388, 0]
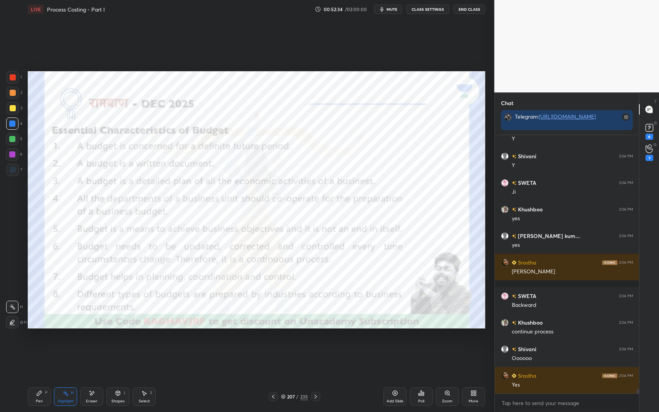
click at [118, 348] on icon at bounding box center [118, 393] width 4 height 5
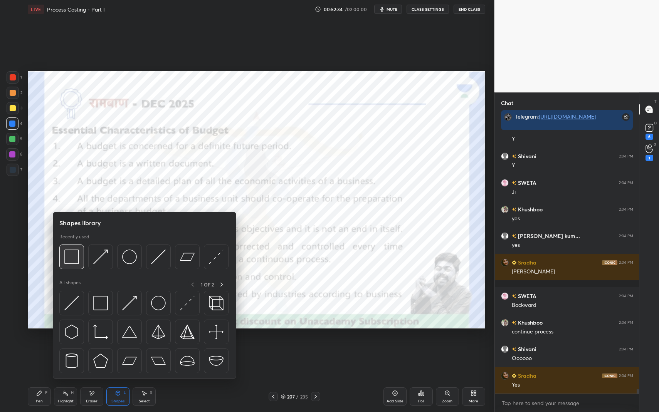
click at [77, 264] on img at bounding box center [71, 257] width 15 height 15
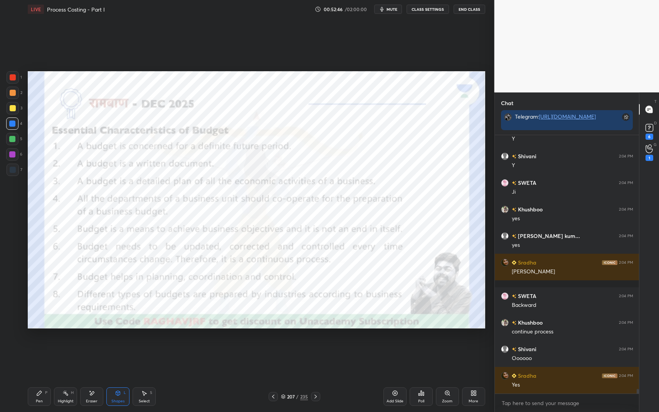
scroll to position [14414, 0]
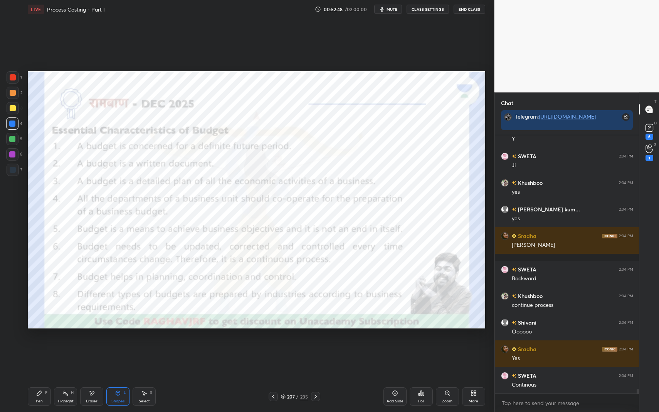
click at [41, 348] on div "Pen P" at bounding box center [39, 397] width 23 height 19
click at [44, 348] on div "Pen P" at bounding box center [39, 397] width 23 height 19
click at [10, 121] on div at bounding box center [12, 124] width 6 height 6
click at [118, 348] on icon at bounding box center [118, 393] width 6 height 6
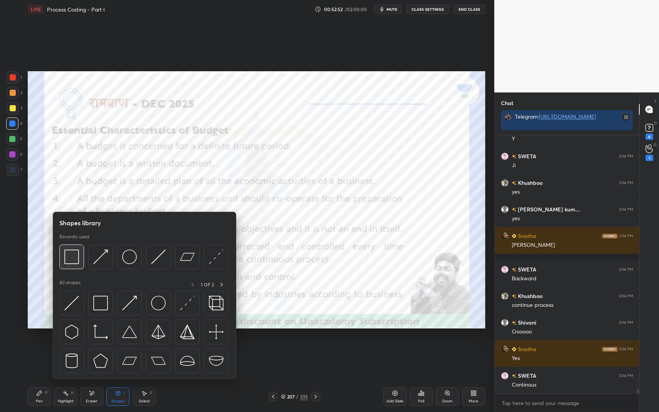
click at [71, 259] on img at bounding box center [71, 257] width 15 height 15
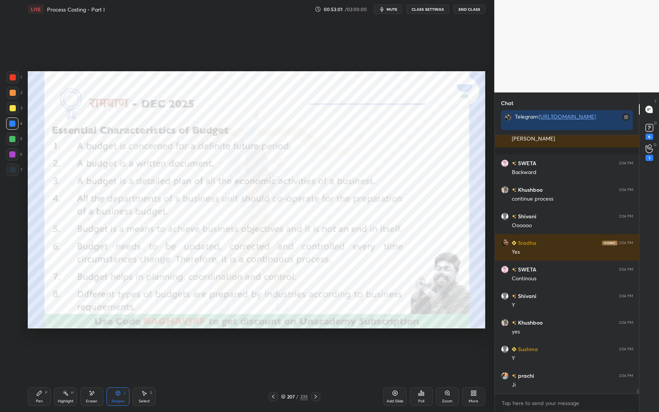
scroll to position [14547, 0]
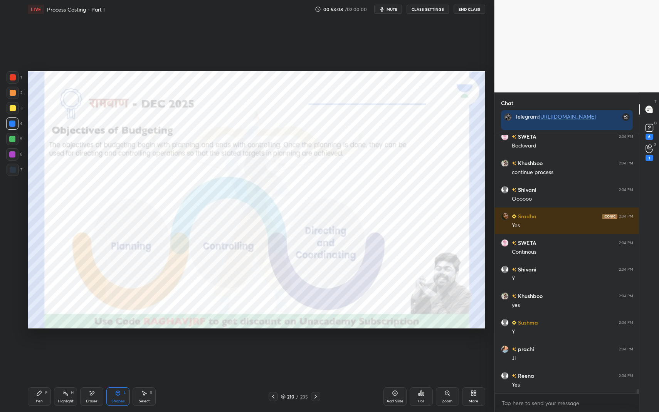
click at [59, 348] on div "Highlight" at bounding box center [66, 402] width 16 height 4
drag, startPoint x: 62, startPoint y: 399, endPoint x: 70, endPoint y: 382, distance: 19.1
click at [62, 348] on div "Highlight" at bounding box center [66, 402] width 16 height 4
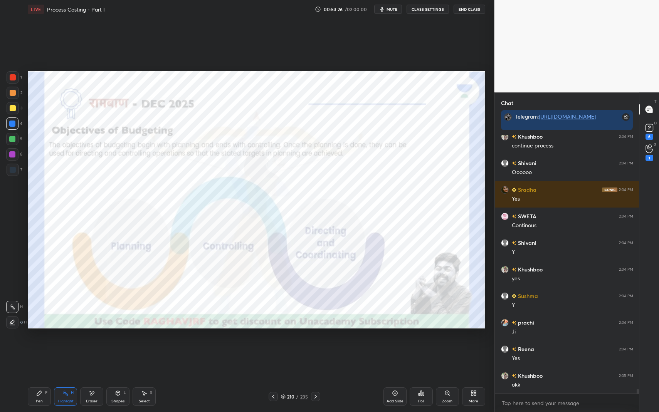
scroll to position [14600, 0]
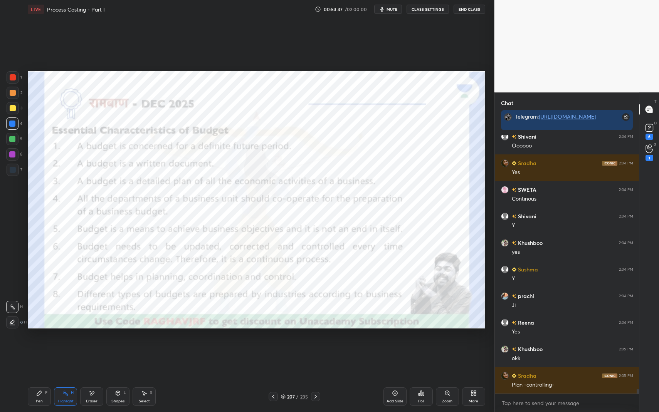
click at [44, 348] on div "Pen P" at bounding box center [39, 397] width 23 height 19
click at [42, 348] on div "Pen P" at bounding box center [39, 397] width 23 height 19
click at [115, 348] on icon at bounding box center [118, 393] width 6 height 6
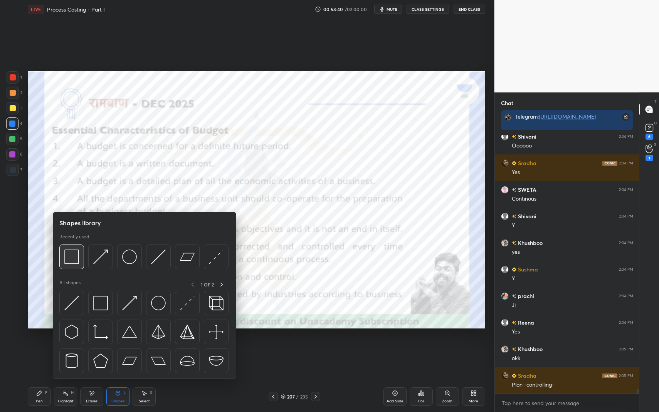
click at [72, 261] on img at bounding box center [71, 257] width 15 height 15
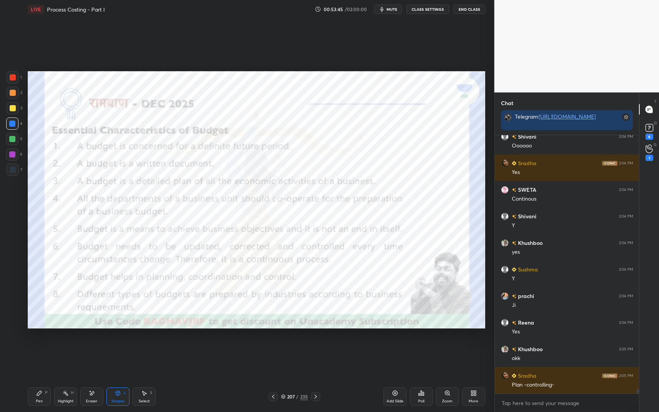
drag, startPoint x: 290, startPoint y: 395, endPoint x: 290, endPoint y: 390, distance: 4.6
click at [291, 348] on div "207" at bounding box center [291, 397] width 8 height 5
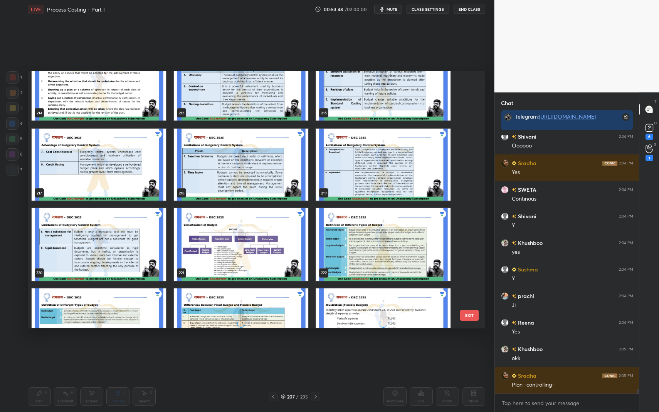
scroll to position [5748, 0]
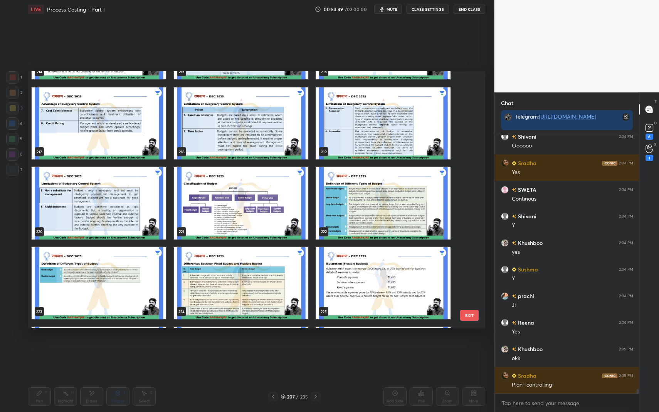
click at [272, 216] on img "grid" at bounding box center [241, 203] width 135 height 72
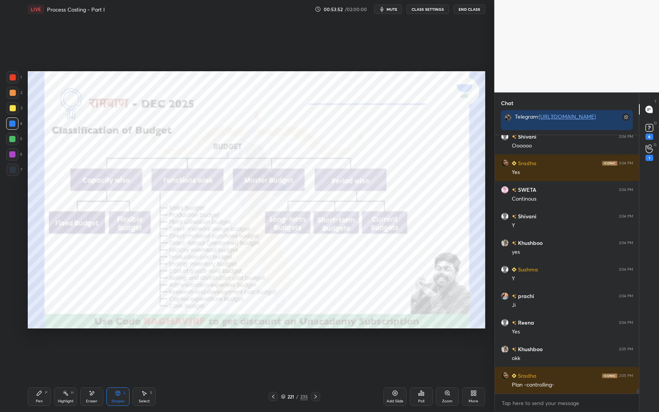
click at [63, 348] on div "Highlight H" at bounding box center [65, 397] width 23 height 19
click at [67, 348] on div "Highlight H" at bounding box center [65, 397] width 23 height 19
click at [453, 348] on div "Zoom" at bounding box center [447, 397] width 23 height 19
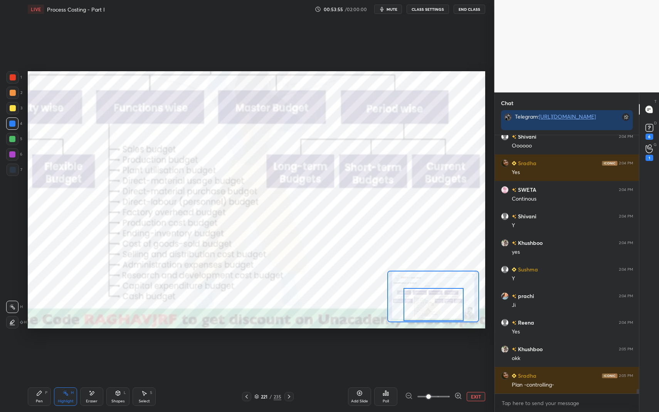
drag, startPoint x: 437, startPoint y: 316, endPoint x: 431, endPoint y: 303, distance: 15.0
click at [438, 317] on div at bounding box center [434, 304] width 60 height 33
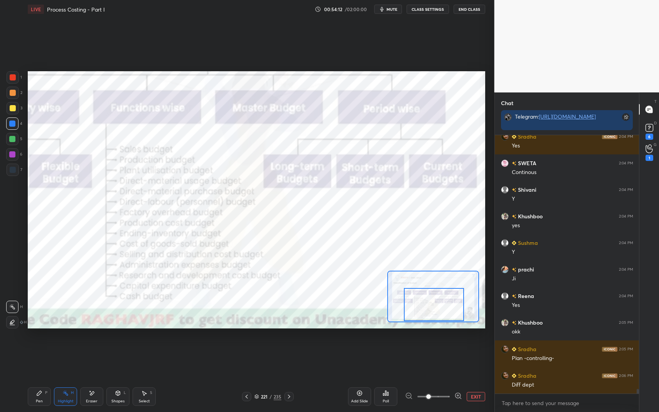
click at [269, 348] on div "221 / 235" at bounding box center [268, 396] width 52 height 9
click at [272, 348] on div "221 / 235" at bounding box center [267, 397] width 27 height 7
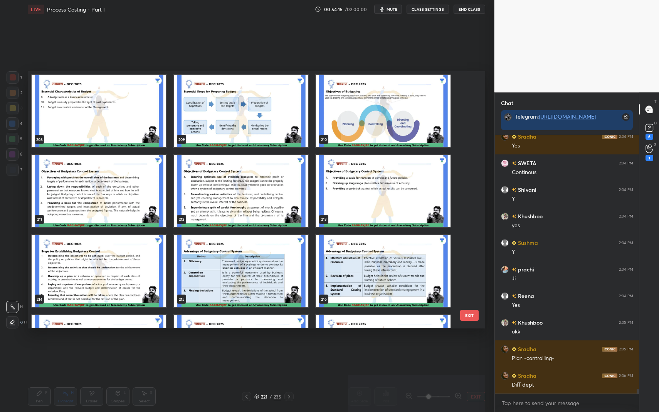
scroll to position [14654, 0]
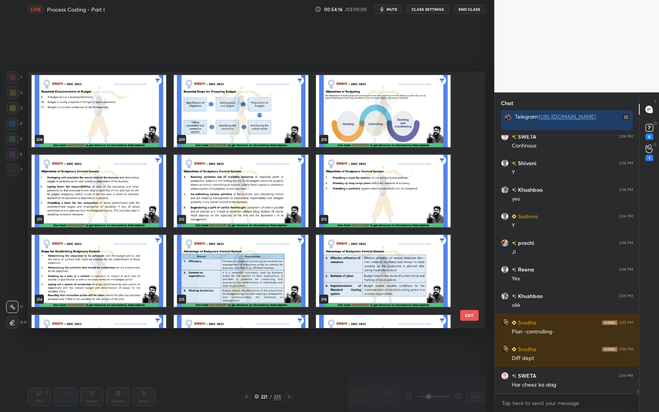
click at [260, 190] on img "grid" at bounding box center [241, 191] width 135 height 72
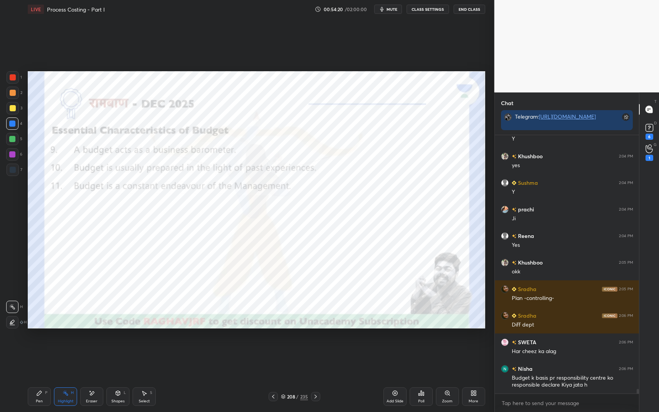
scroll to position [14714, 0]
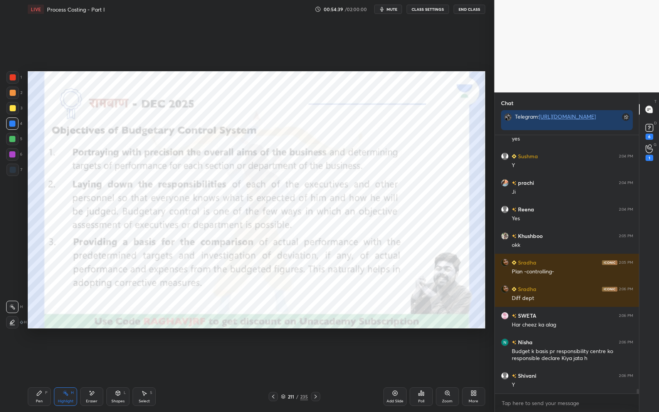
click at [124, 348] on div "Shapes L" at bounding box center [117, 397] width 23 height 19
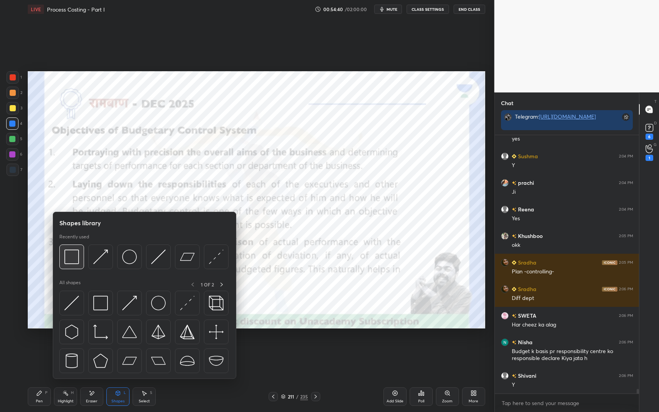
click at [73, 252] on img at bounding box center [71, 257] width 15 height 15
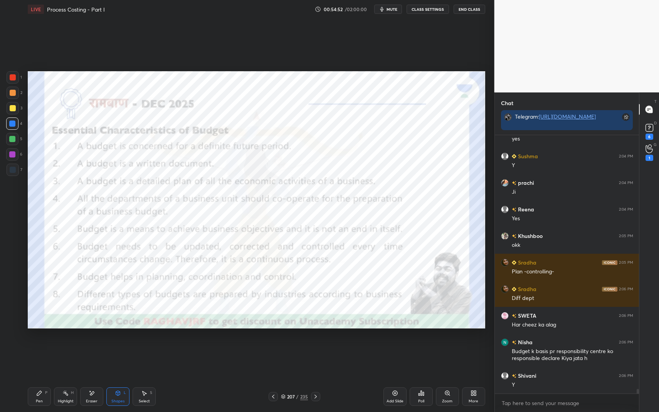
click at [64, 348] on icon at bounding box center [65, 393] width 6 height 6
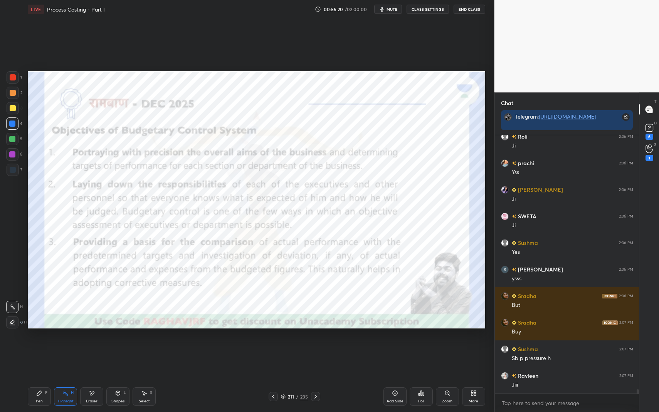
scroll to position [15067, 0]
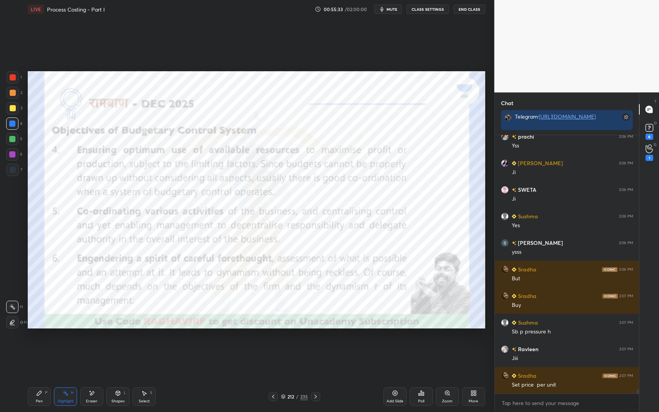
click at [118, 348] on icon at bounding box center [118, 394] width 0 height 3
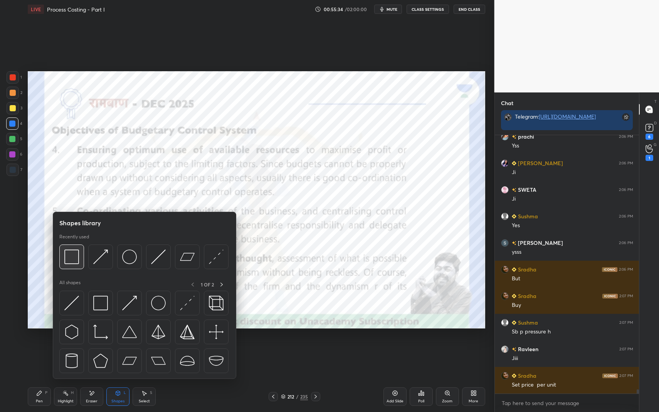
click at [74, 264] on img at bounding box center [71, 257] width 15 height 15
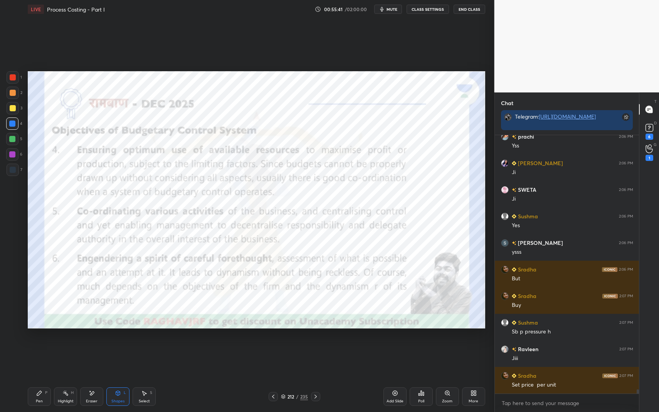
click at [72, 348] on div "Highlight H" at bounding box center [65, 397] width 23 height 19
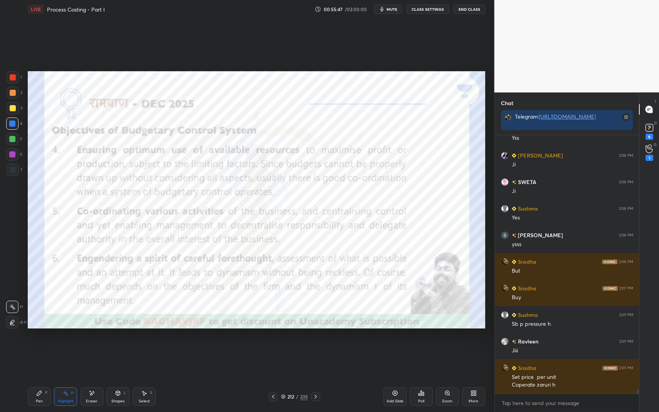
scroll to position [15102, 0]
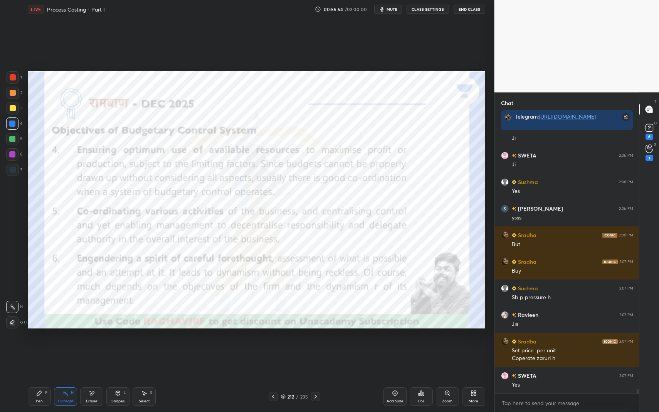
click at [116, 348] on icon at bounding box center [118, 393] width 4 height 5
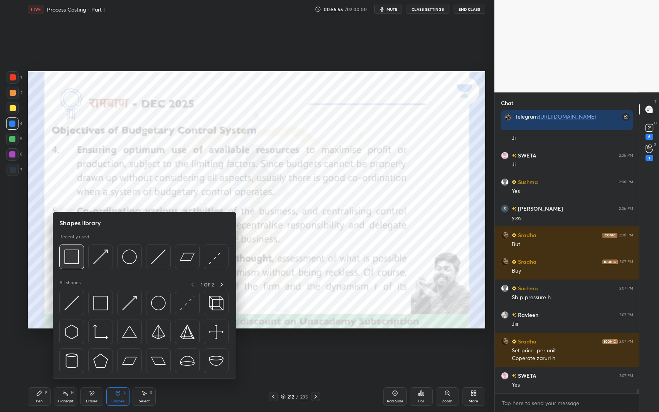
click at [69, 257] on img at bounding box center [71, 257] width 15 height 15
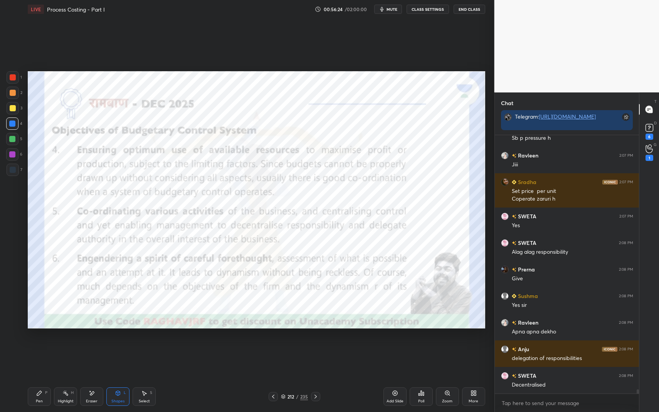
scroll to position [15288, 0]
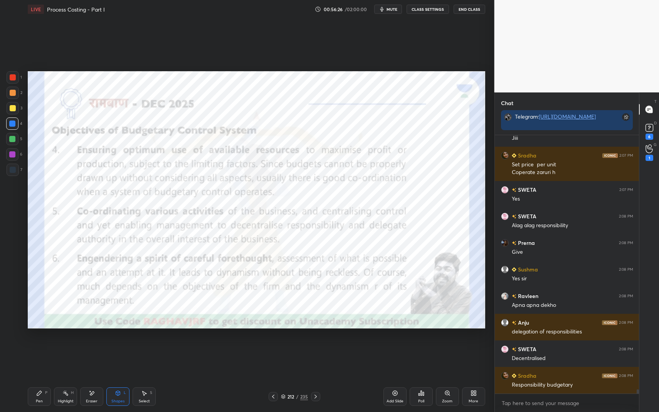
click at [119, 348] on icon at bounding box center [118, 393] width 6 height 6
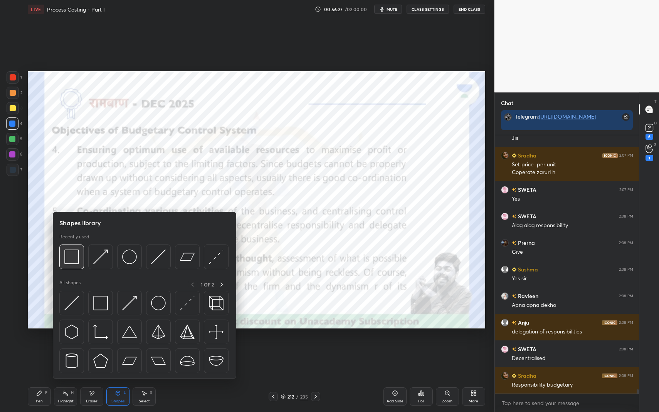
click at [70, 247] on div at bounding box center [71, 257] width 25 height 25
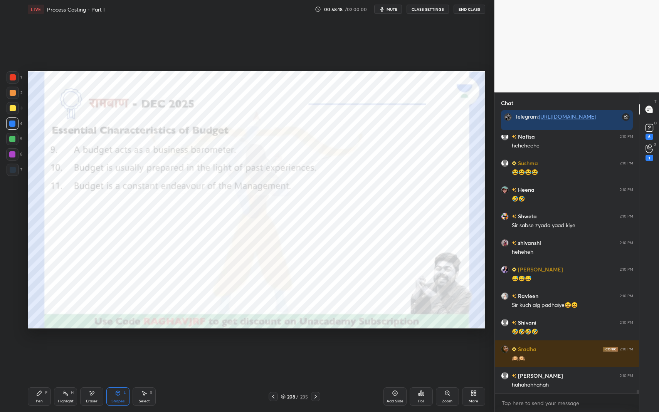
scroll to position [16300, 0]
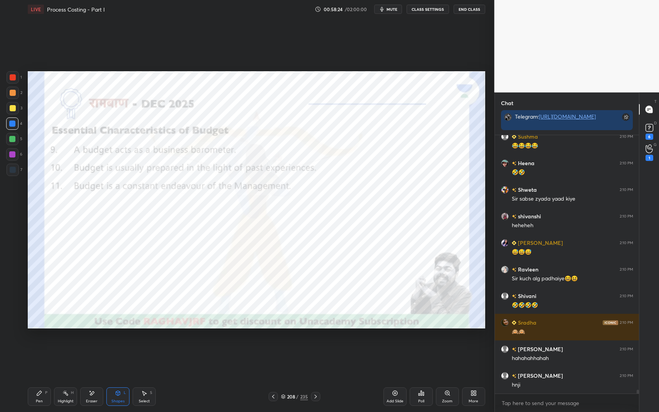
click at [42, 348] on div "Pen" at bounding box center [39, 402] width 7 height 4
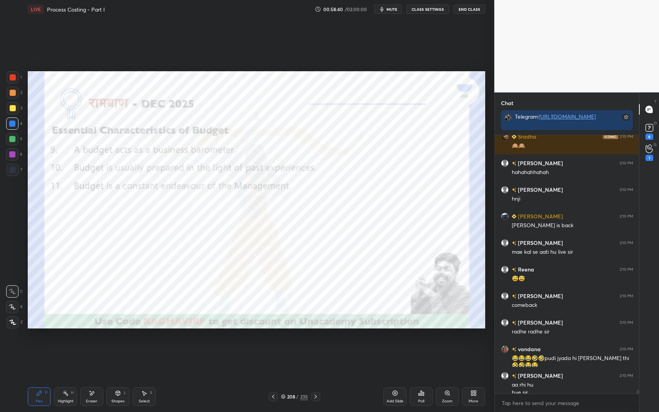
scroll to position [16494, 0]
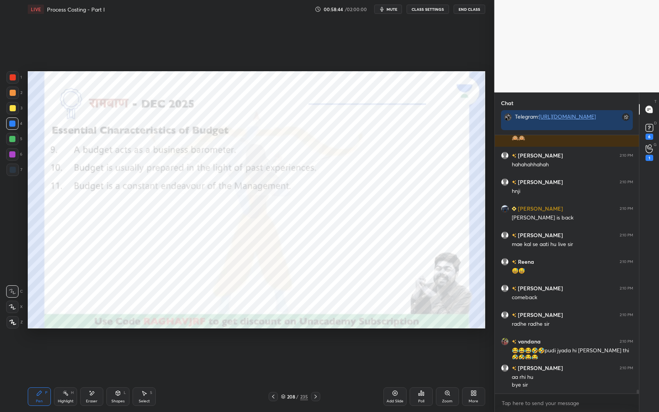
click at [35, 348] on div "Pen P" at bounding box center [39, 397] width 23 height 19
click at [37, 348] on div "Pen" at bounding box center [39, 402] width 7 height 4
click at [13, 125] on div at bounding box center [12, 124] width 6 height 6
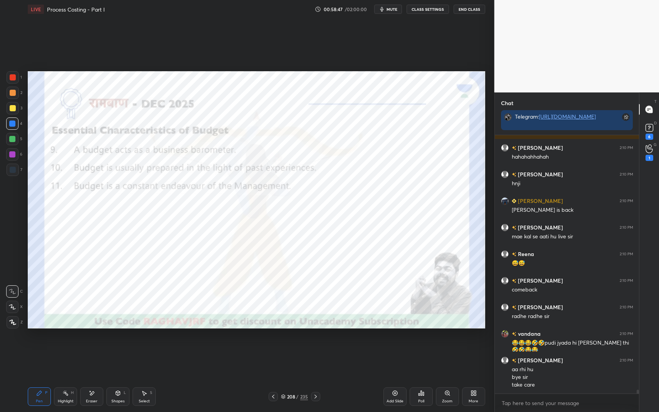
scroll to position [16528, 0]
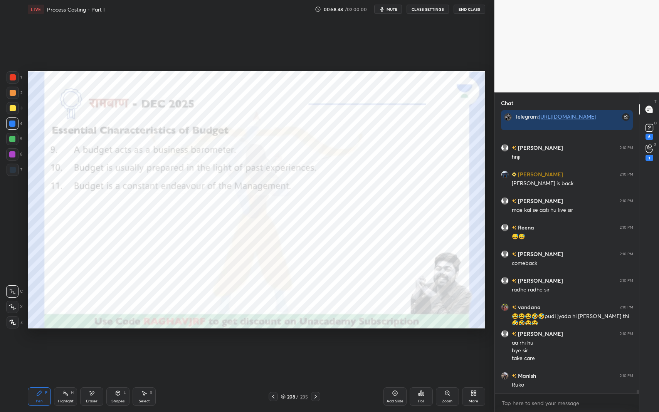
click at [125, 348] on div "L" at bounding box center [125, 393] width 2 height 4
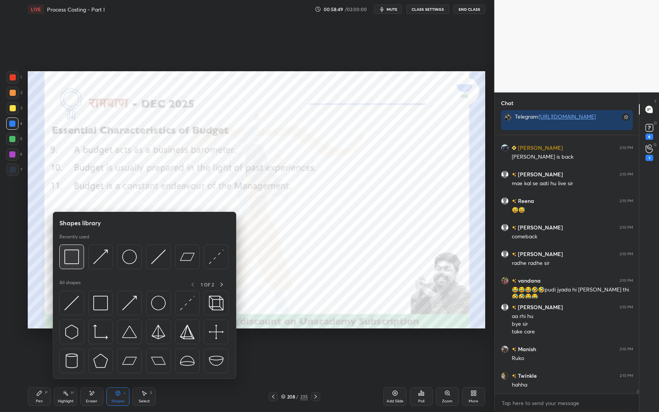
click at [74, 259] on img at bounding box center [71, 257] width 15 height 15
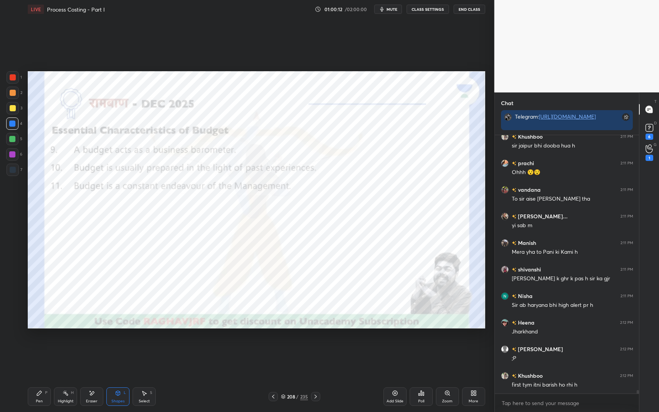
scroll to position [18051, 0]
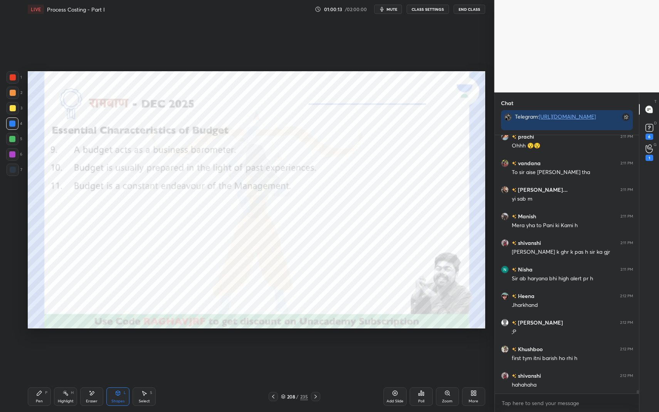
click at [45, 348] on div "Pen P" at bounding box center [39, 397] width 23 height 19
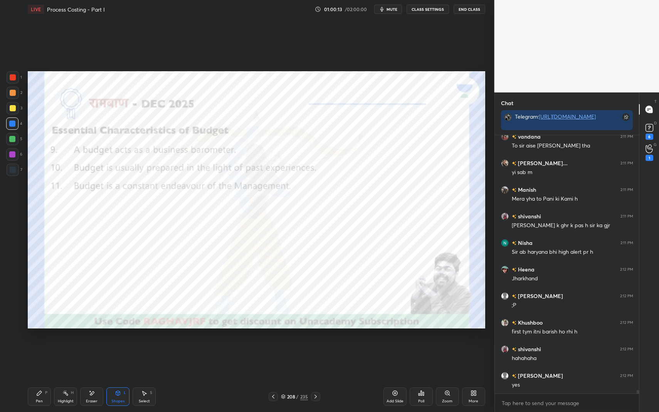
click at [44, 348] on div "Pen P" at bounding box center [39, 397] width 23 height 19
drag, startPoint x: 44, startPoint y: 394, endPoint x: 79, endPoint y: 369, distance: 43.2
click at [44, 348] on div "Pen P" at bounding box center [39, 397] width 23 height 19
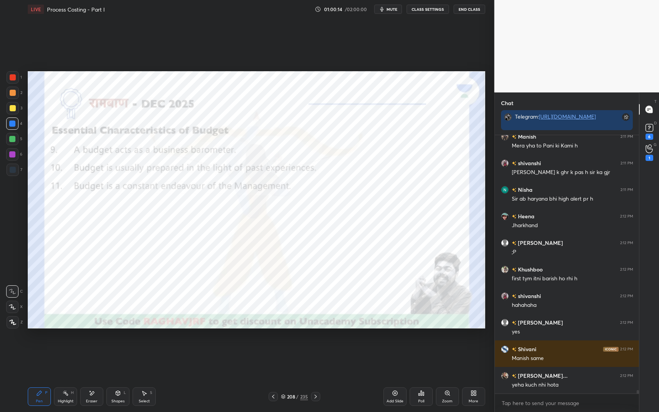
click at [118, 348] on icon at bounding box center [118, 393] width 4 height 5
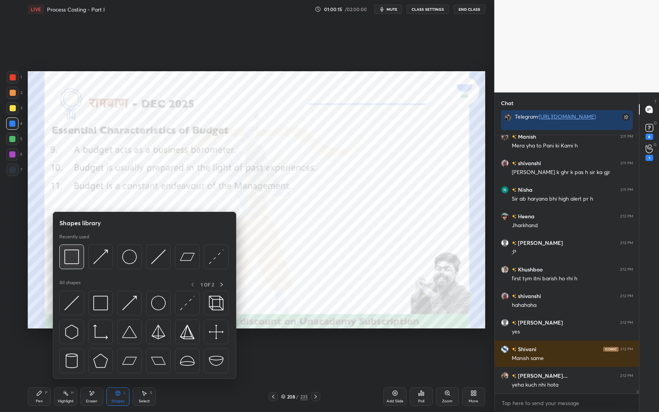
click at [71, 262] on img at bounding box center [71, 257] width 15 height 15
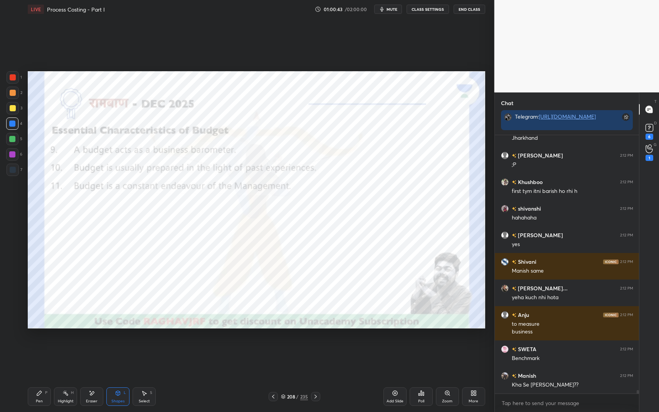
scroll to position [18245, 0]
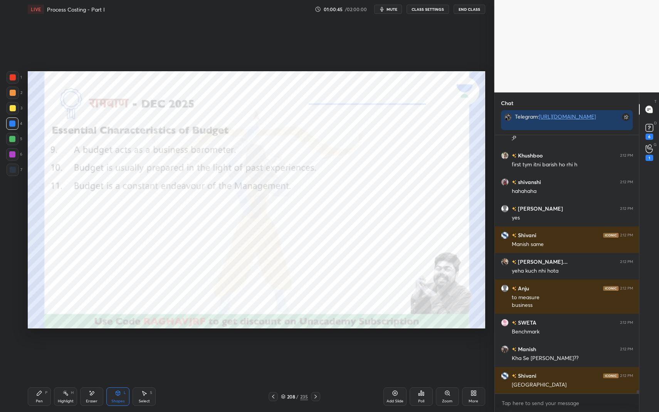
click at [44, 348] on div "Pen P" at bounding box center [39, 397] width 23 height 19
click at [123, 348] on div "Shapes L" at bounding box center [117, 397] width 23 height 19
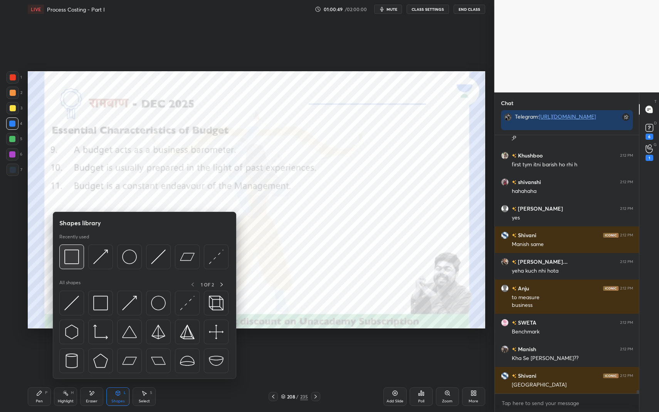
click at [75, 253] on img at bounding box center [71, 257] width 15 height 15
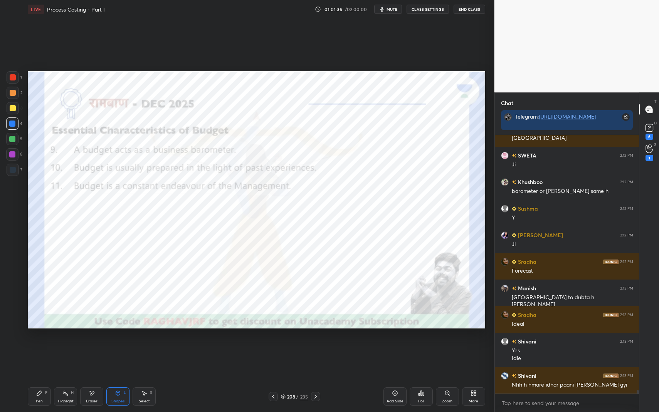
scroll to position [18519, 0]
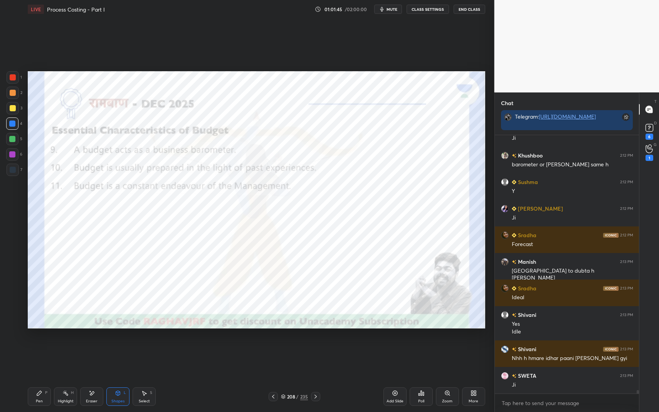
click at [41, 348] on div "Pen P" at bounding box center [39, 397] width 23 height 19
click at [122, 348] on div "Shapes L" at bounding box center [117, 397] width 23 height 19
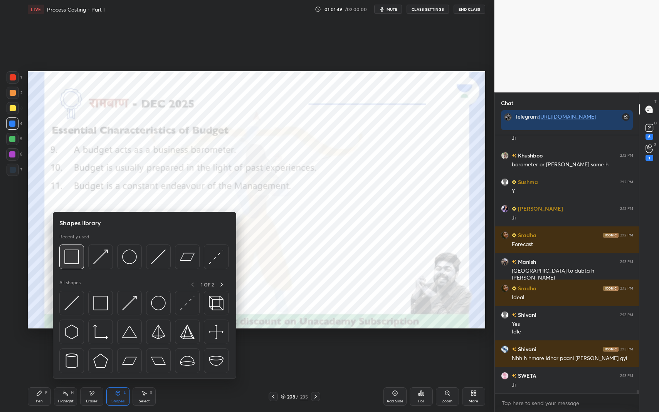
click at [75, 257] on img at bounding box center [71, 257] width 15 height 15
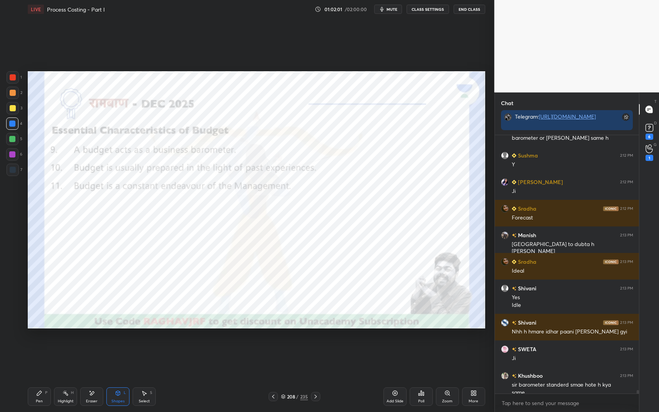
scroll to position [18553, 0]
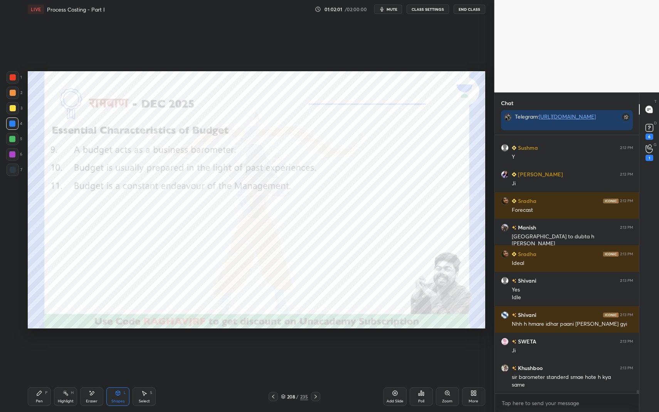
drag, startPoint x: 69, startPoint y: 407, endPoint x: 71, endPoint y: 402, distance: 4.9
click at [68, 348] on div "Pen P Highlight H Eraser Shapes L Select S 208 / 235 Add Slide Poll Zoom More" at bounding box center [257, 397] width 458 height 31
click at [70, 348] on div "Highlight" at bounding box center [66, 402] width 16 height 4
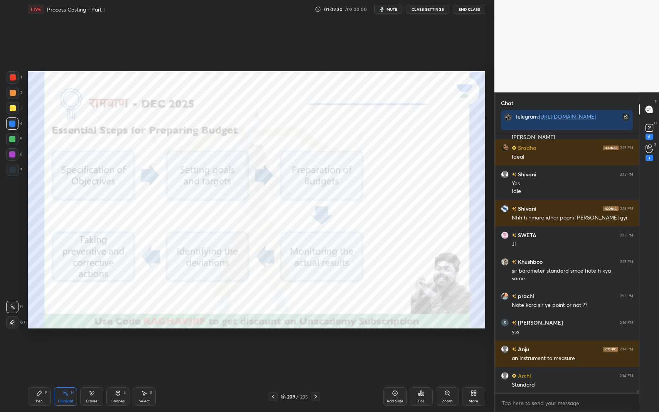
scroll to position [18686, 0]
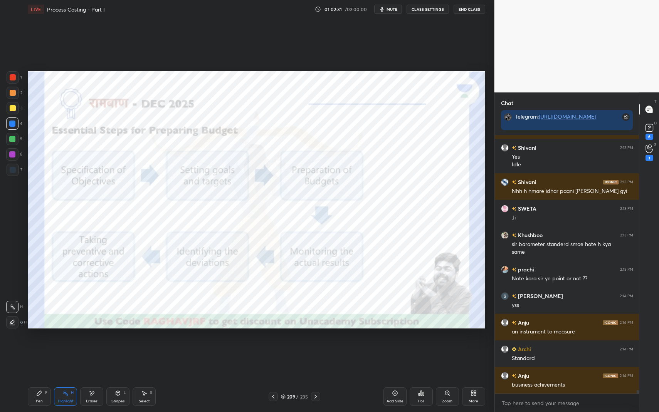
drag, startPoint x: 118, startPoint y: 394, endPoint x: 126, endPoint y: 391, distance: 8.5
click at [118, 348] on icon at bounding box center [118, 393] width 4 height 5
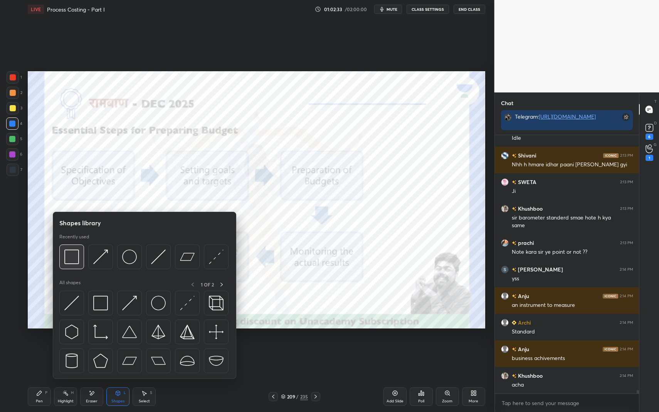
scroll to position [18739, 0]
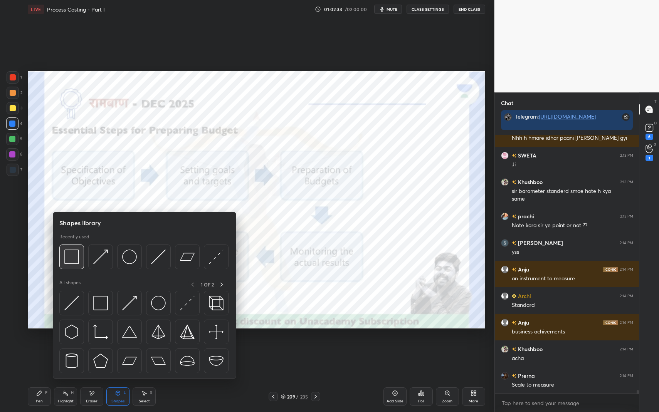
click at [77, 255] on img at bounding box center [71, 257] width 15 height 15
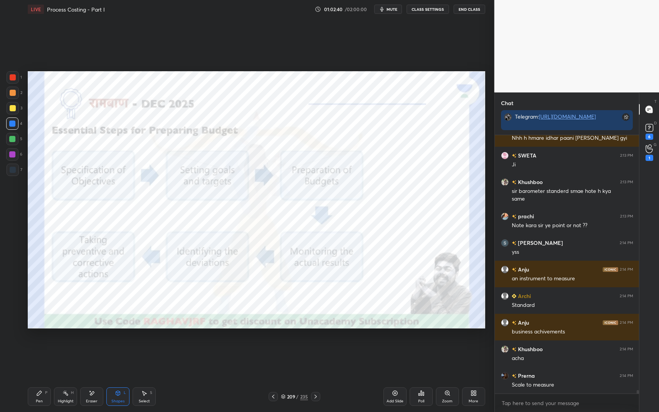
drag, startPoint x: 67, startPoint y: 392, endPoint x: 71, endPoint y: 390, distance: 4.7
click at [68, 348] on icon at bounding box center [65, 393] width 6 height 6
drag, startPoint x: 42, startPoint y: 390, endPoint x: 45, endPoint y: 395, distance: 5.0
click at [42, 348] on div "Pen P" at bounding box center [39, 397] width 23 height 19
drag, startPoint x: 45, startPoint y: 395, endPoint x: 46, endPoint y: 384, distance: 11.2
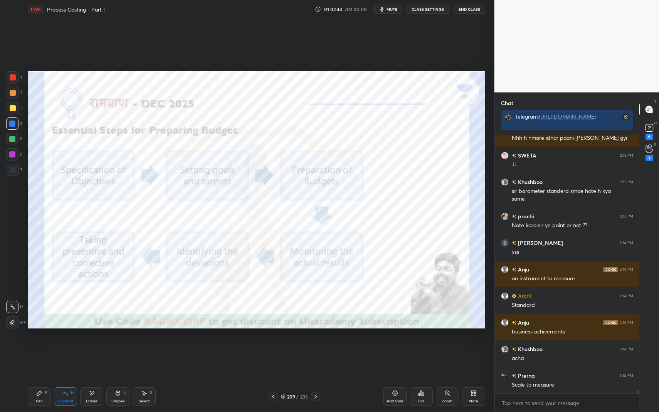
click at [46, 348] on div "P" at bounding box center [46, 393] width 2 height 4
click at [12, 78] on div at bounding box center [13, 77] width 6 height 6
drag, startPoint x: 11, startPoint y: 79, endPoint x: 25, endPoint y: 91, distance: 18.6
click at [13, 77] on div at bounding box center [13, 77] width 6 height 6
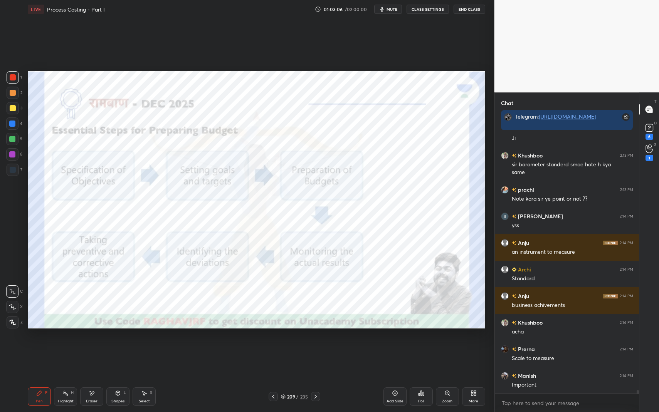
click at [90, 348] on div "Eraser" at bounding box center [92, 402] width 12 height 4
click at [41, 348] on icon at bounding box center [39, 393] width 6 height 6
click at [44, 348] on div "Pen P" at bounding box center [39, 397] width 23 height 19
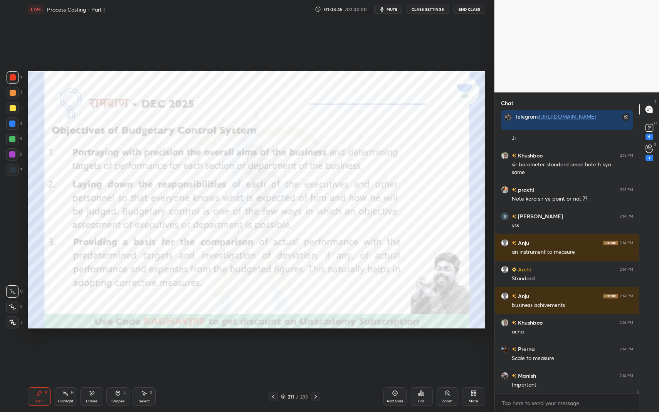
click at [119, 348] on icon at bounding box center [118, 393] width 6 height 6
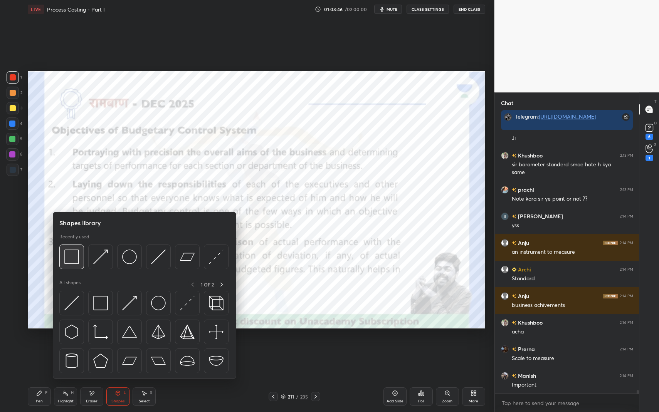
click at [72, 258] on img at bounding box center [71, 257] width 15 height 15
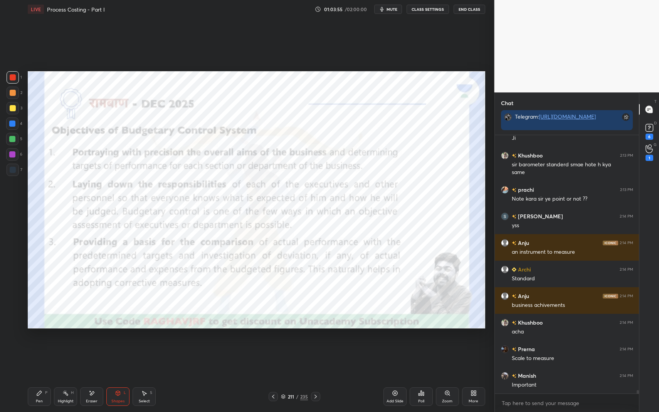
click at [40, 348] on icon at bounding box center [39, 393] width 6 height 6
click at [42, 348] on icon at bounding box center [39, 393] width 6 height 6
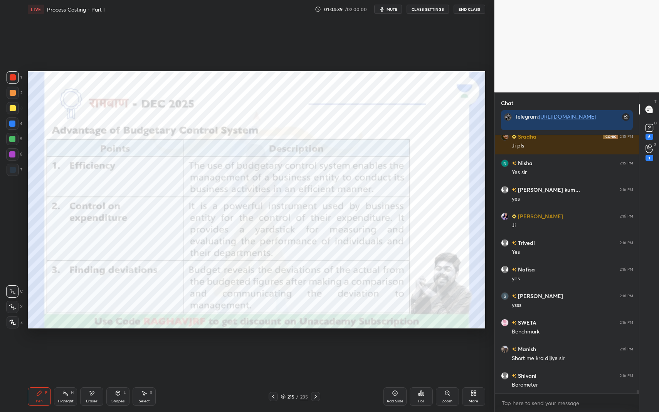
scroll to position [19165, 0]
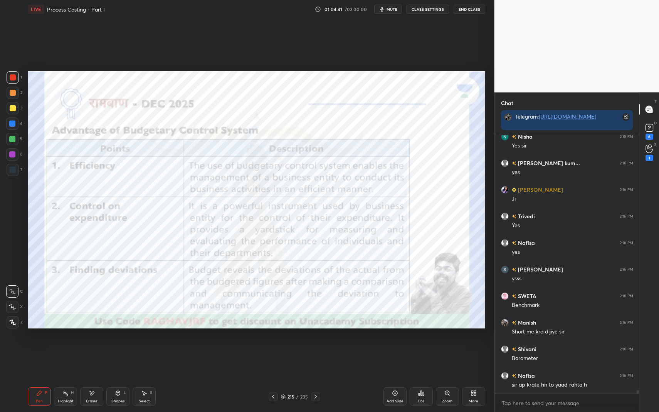
drag, startPoint x: 123, startPoint y: 390, endPoint x: 120, endPoint y: 394, distance: 4.7
click at [120, 348] on div "Pen P Highlight H Eraser Shapes L Select S 215 / 235 Add Slide Poll Zoom More" at bounding box center [257, 397] width 458 height 31
click at [120, 348] on div "Shapes L" at bounding box center [117, 397] width 23 height 19
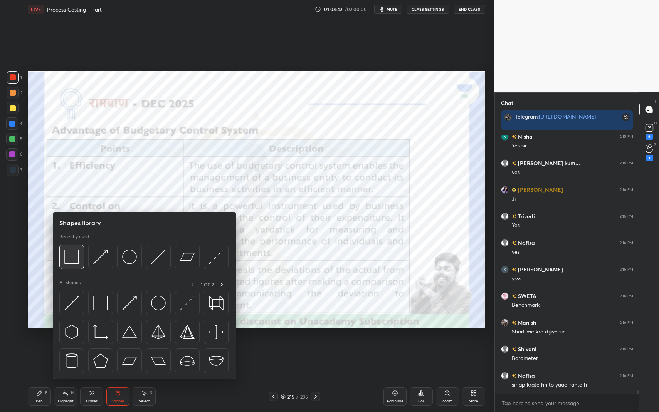
click at [72, 262] on img at bounding box center [71, 257] width 15 height 15
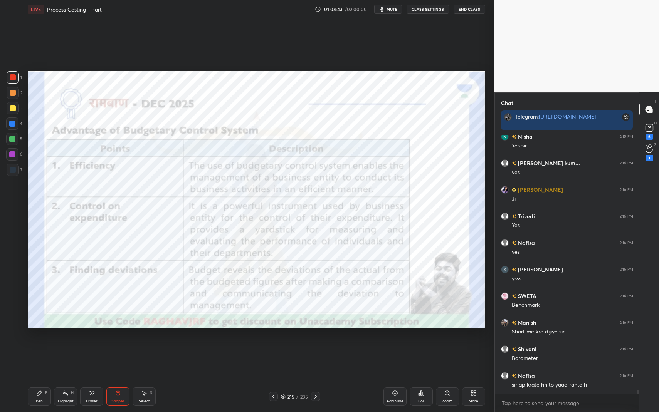
scroll to position [19191, 0]
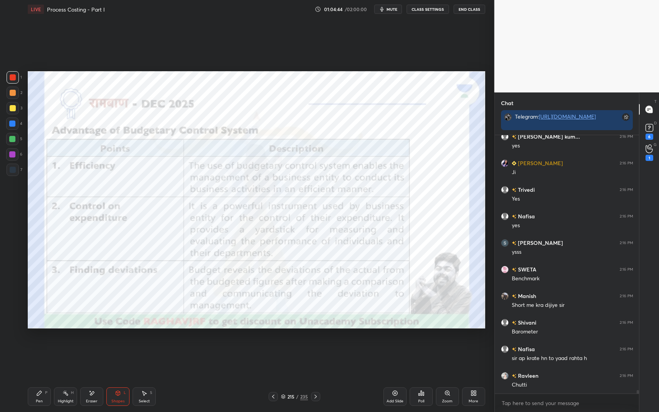
click at [50, 348] on div "Pen P Highlight H Eraser Shapes L Select S 215 / 235 Add Slide Poll Zoom More" at bounding box center [257, 397] width 458 height 31
click at [41, 348] on icon at bounding box center [39, 393] width 5 height 5
click at [290, 348] on div "215" at bounding box center [291, 397] width 8 height 5
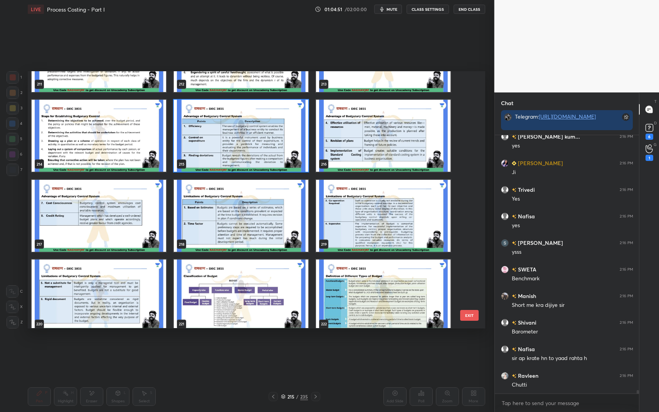
scroll to position [5660, 0]
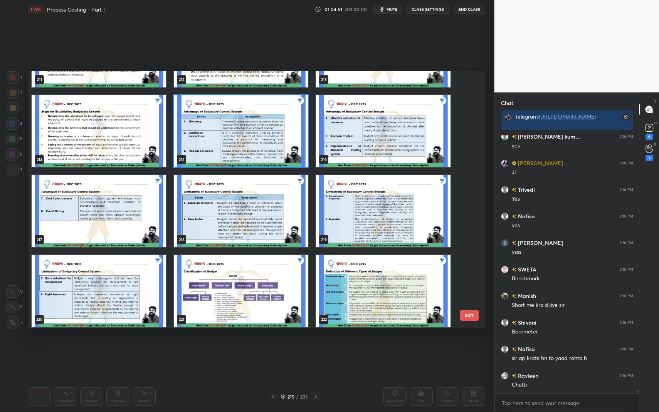
click at [240, 201] on img "grid" at bounding box center [241, 211] width 135 height 72
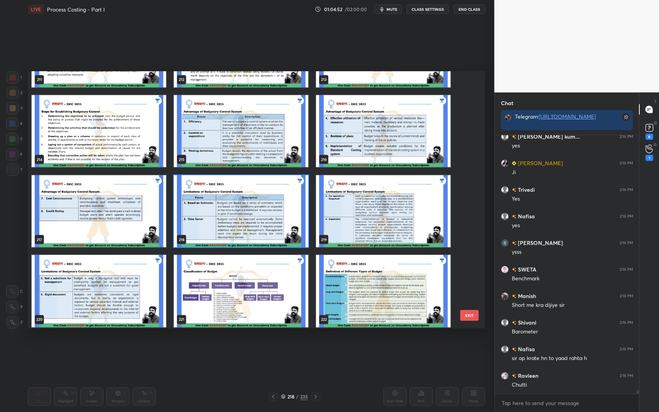
click at [240, 201] on img "grid" at bounding box center [241, 211] width 135 height 72
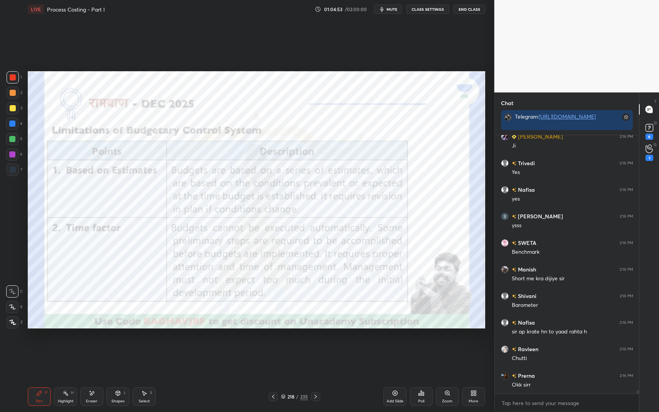
click at [115, 348] on div "Shapes" at bounding box center [117, 402] width 13 height 4
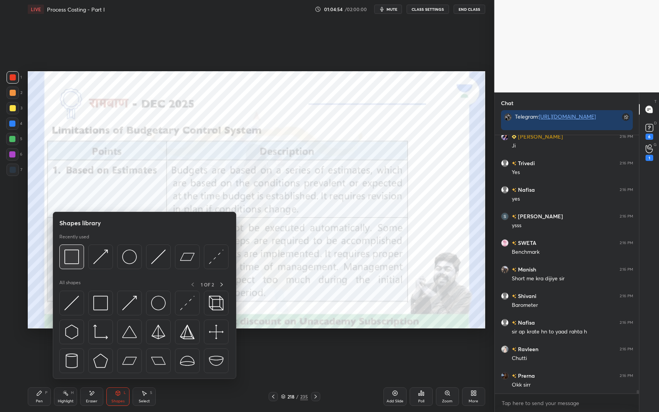
click at [70, 253] on img at bounding box center [71, 257] width 15 height 15
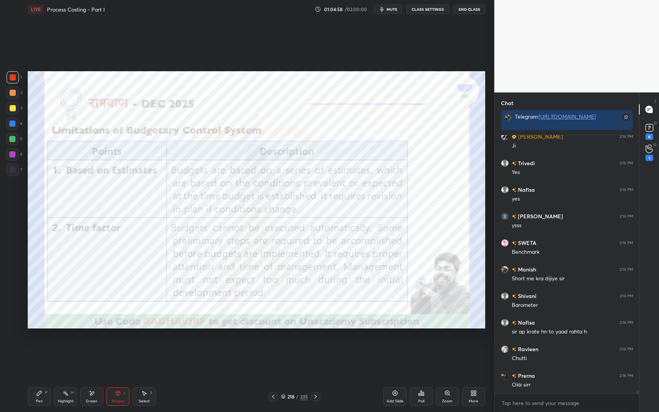
click at [40, 348] on div "Pen" at bounding box center [39, 402] width 7 height 4
click at [43, 348] on div "Pen P" at bounding box center [39, 397] width 23 height 19
click at [59, 348] on div "Highlight" at bounding box center [66, 402] width 16 height 4
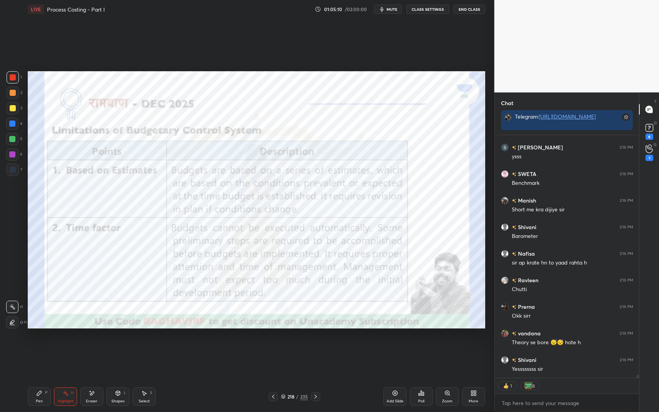
scroll to position [19314, 0]
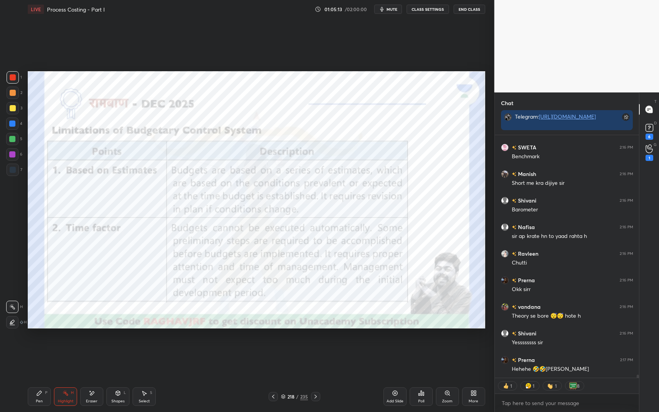
click at [40, 348] on div "Pen" at bounding box center [39, 402] width 7 height 4
click at [41, 348] on div "Pen" at bounding box center [39, 402] width 7 height 4
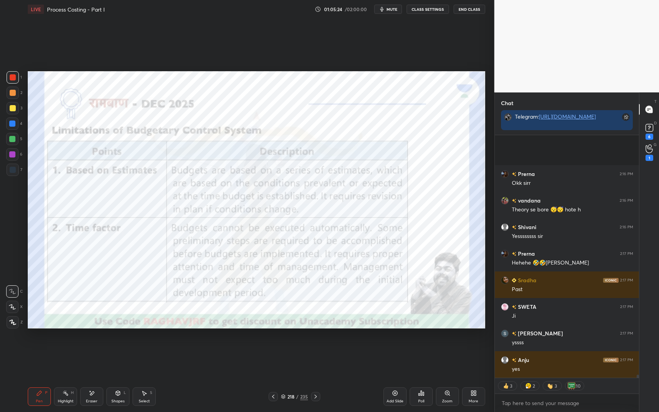
scroll to position [19500, 0]
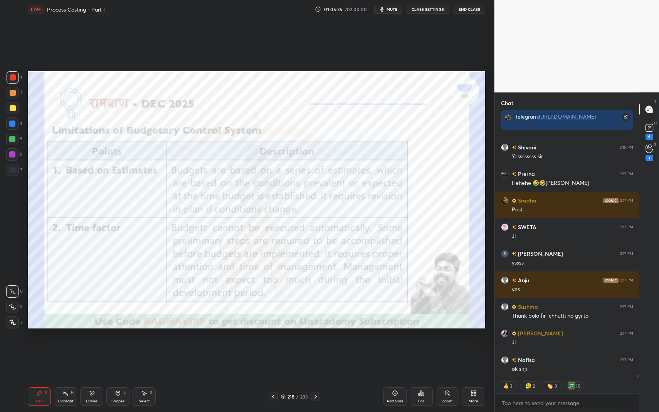
click at [66, 348] on circle at bounding box center [66, 391] width 1 height 1
drag, startPoint x: 69, startPoint y: 393, endPoint x: 85, endPoint y: 371, distance: 27.6
click at [69, 348] on div "Highlight H" at bounding box center [65, 397] width 23 height 19
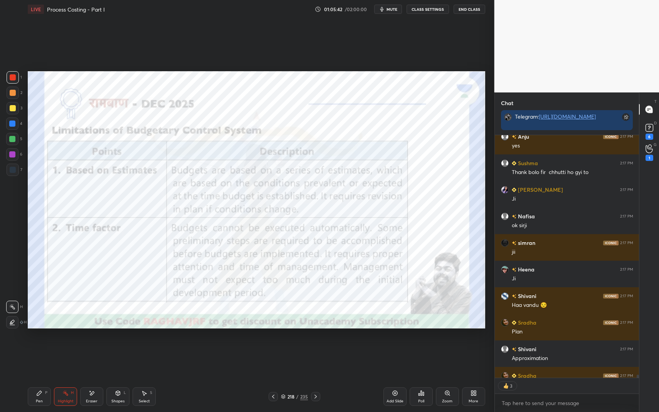
scroll to position [19667, 0]
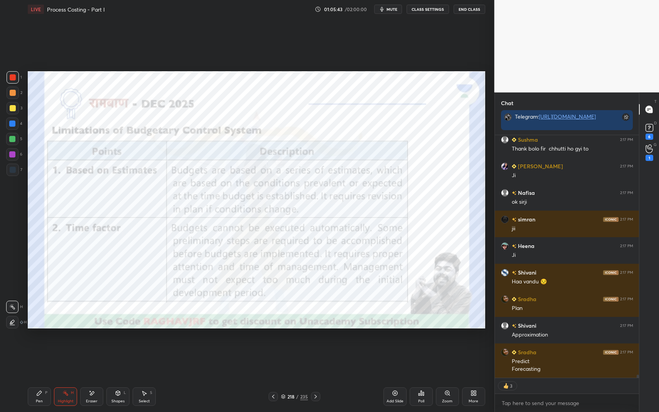
click at [67, 348] on div "Highlight H" at bounding box center [65, 397] width 23 height 19
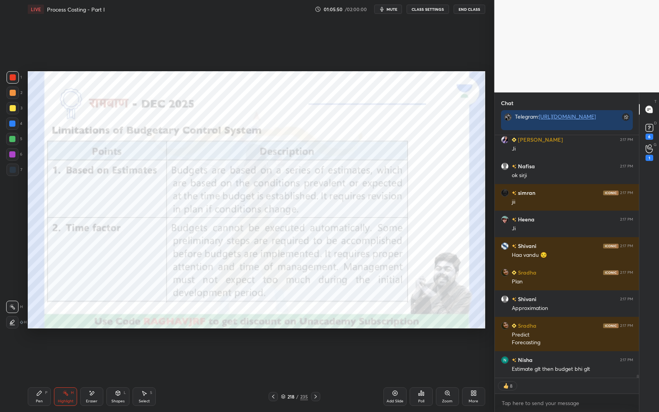
drag, startPoint x: 129, startPoint y: 395, endPoint x: 126, endPoint y: 399, distance: 5.5
click at [128, 348] on div "Pen P Highlight H Eraser Shapes L Select S" at bounding box center [117, 397] width 178 height 19
drag, startPoint x: 122, startPoint y: 397, endPoint x: 126, endPoint y: 383, distance: 14.5
click at [124, 348] on div "Shapes L" at bounding box center [117, 397] width 23 height 19
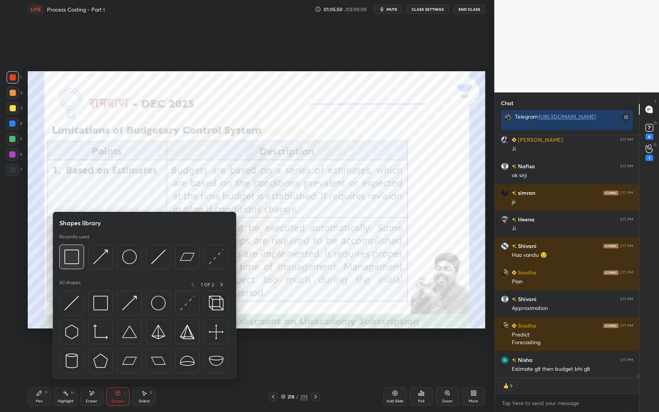
click at [72, 254] on img at bounding box center [71, 257] width 15 height 15
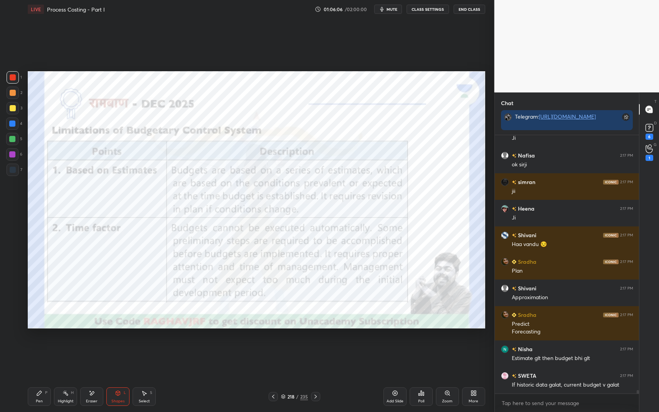
scroll to position [19731, 0]
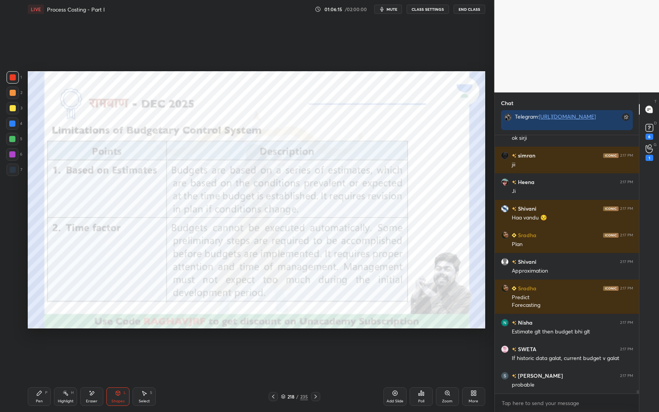
click at [41, 348] on icon at bounding box center [39, 393] width 6 height 6
drag, startPoint x: 36, startPoint y: 397, endPoint x: 45, endPoint y: 364, distance: 34.2
click at [36, 348] on div "Pen P" at bounding box center [39, 397] width 23 height 19
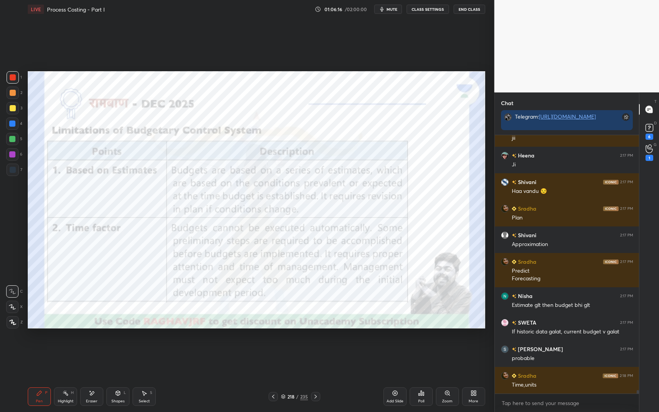
scroll to position [19791, 0]
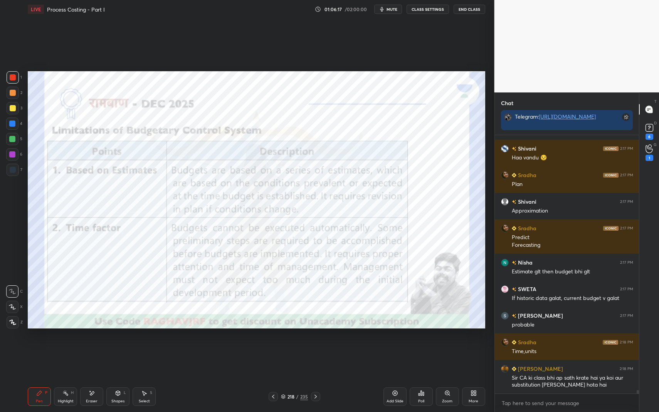
click at [70, 348] on div "Highlight H" at bounding box center [65, 397] width 23 height 19
click at [68, 348] on div "Highlight H" at bounding box center [65, 397] width 23 height 19
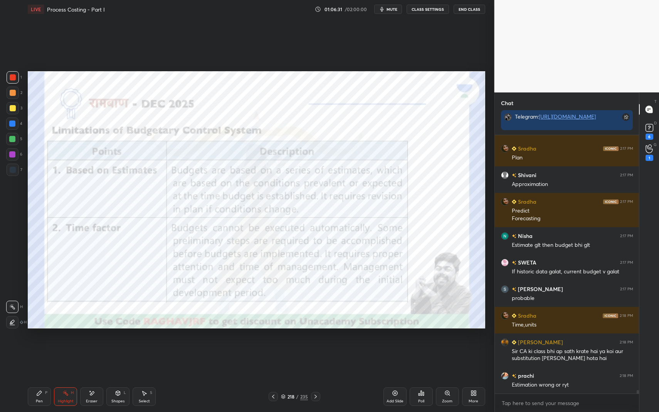
scroll to position [19844, 0]
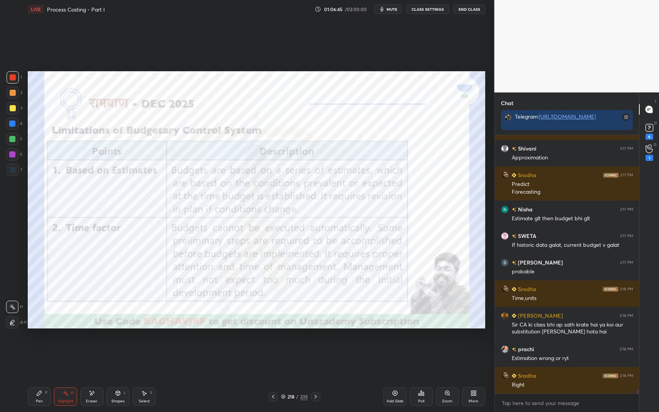
click at [113, 348] on div "Shapes" at bounding box center [117, 402] width 13 height 4
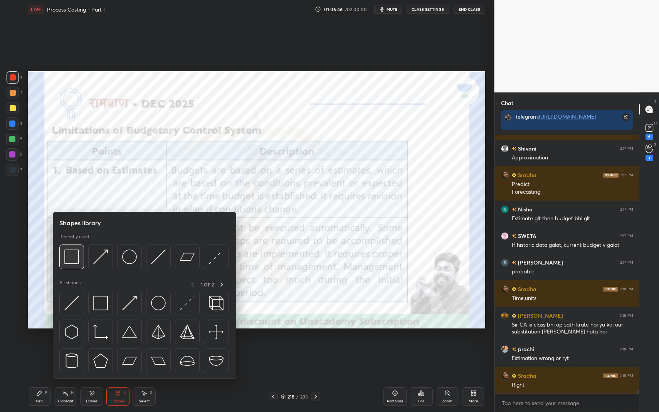
click at [75, 257] on img at bounding box center [71, 257] width 15 height 15
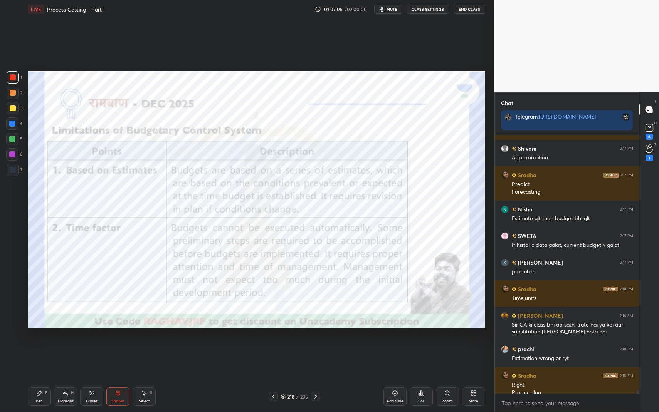
scroll to position [19852, 0]
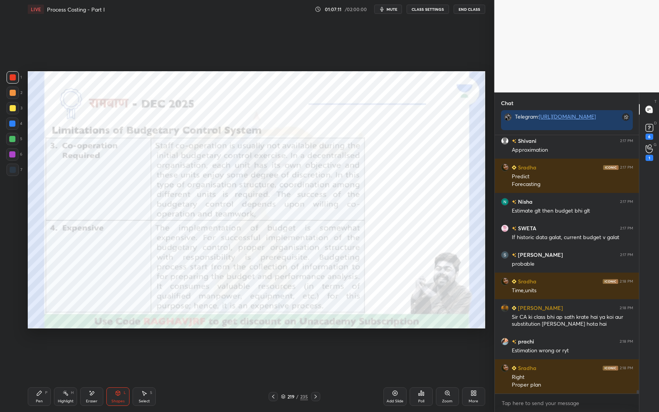
click at [42, 348] on div "Pen P" at bounding box center [39, 397] width 23 height 19
drag, startPoint x: 44, startPoint y: 398, endPoint x: 68, endPoint y: 360, distance: 45.2
click at [44, 348] on div "Pen P" at bounding box center [39, 397] width 23 height 19
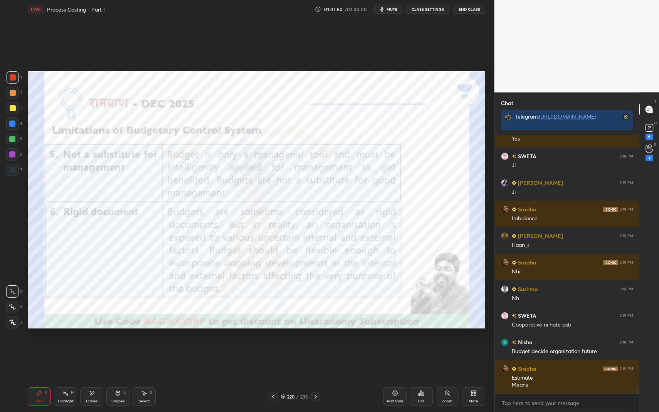
scroll to position [20231, 0]
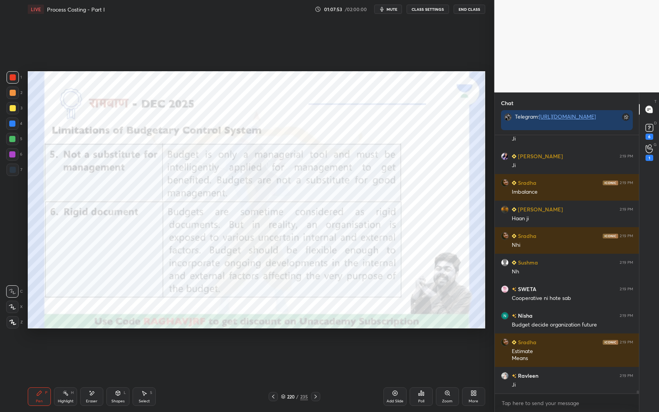
click at [121, 348] on div "Shapes" at bounding box center [117, 402] width 13 height 4
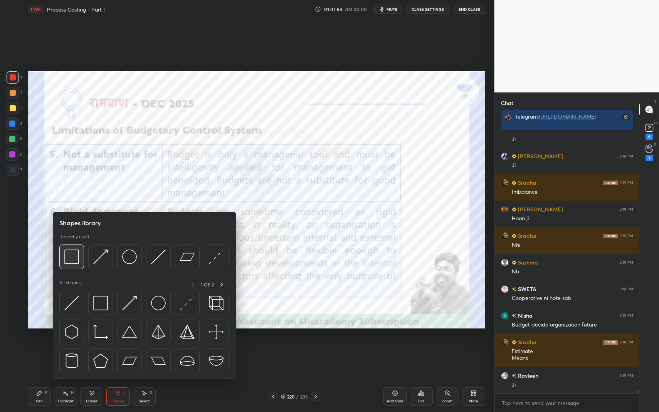
click at [74, 259] on img at bounding box center [71, 257] width 15 height 15
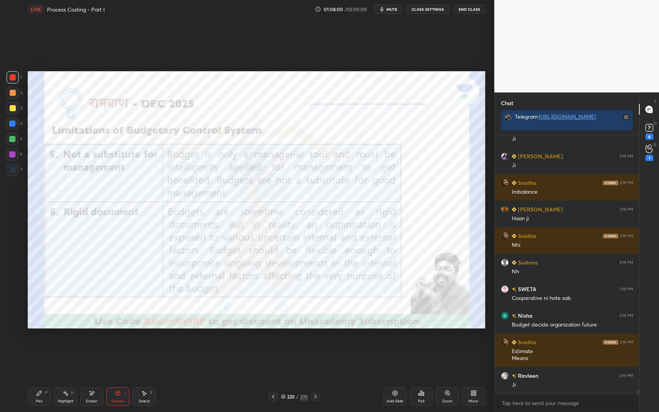
scroll to position [20258, 0]
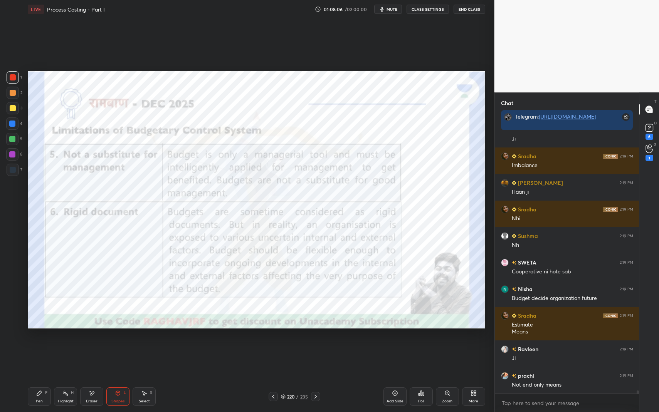
click at [42, 348] on div "Pen P" at bounding box center [39, 397] width 23 height 19
drag, startPoint x: 42, startPoint y: 397, endPoint x: 65, endPoint y: 372, distance: 34.1
click at [42, 348] on div "Pen P" at bounding box center [39, 397] width 23 height 19
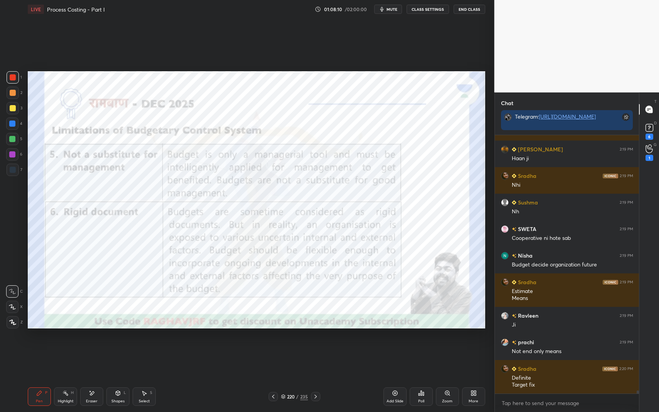
click at [55, 348] on div "Highlight H" at bounding box center [65, 397] width 23 height 19
click at [58, 348] on div "Highlight" at bounding box center [66, 402] width 16 height 4
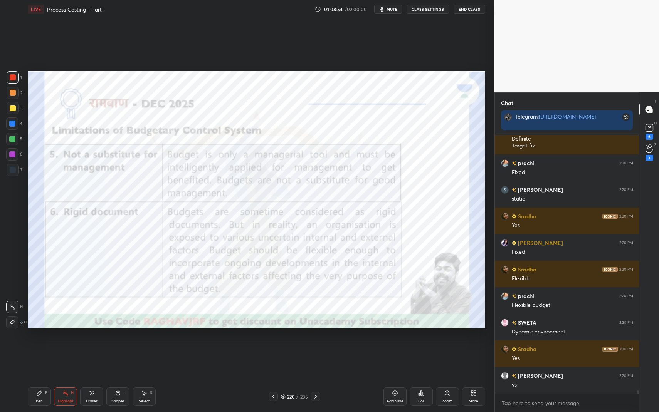
scroll to position [20557, 0]
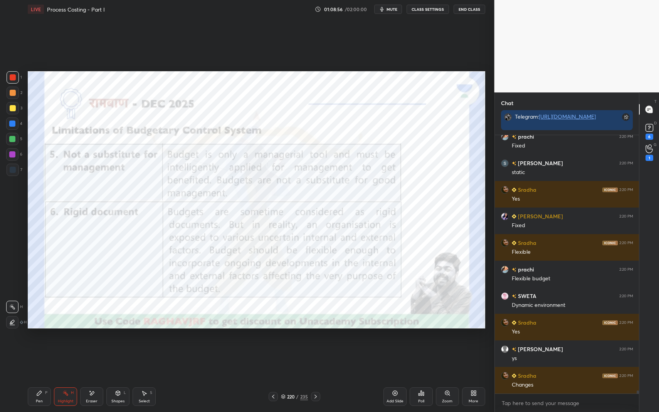
click at [298, 348] on div "/" at bounding box center [297, 397] width 2 height 5
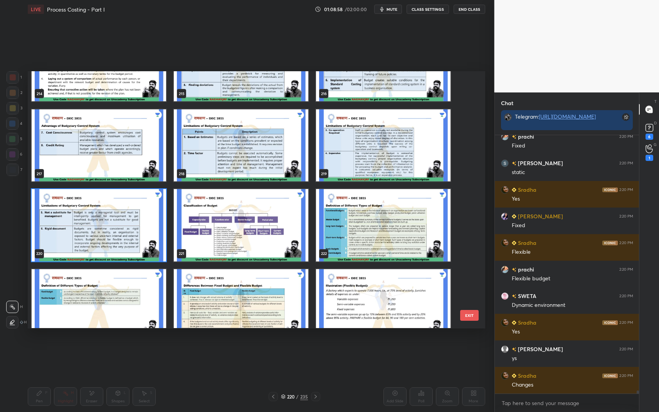
scroll to position [5742, 0]
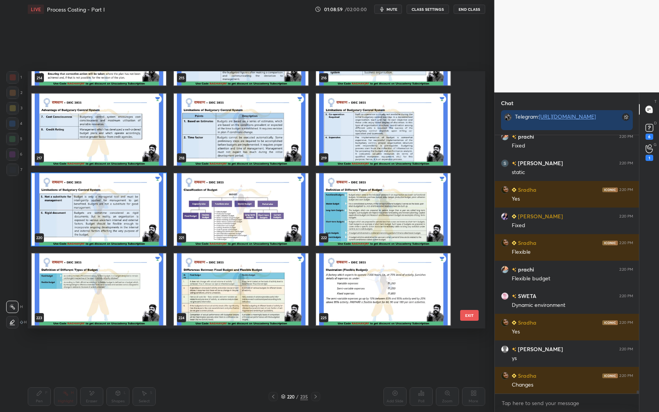
click at [262, 213] on img "grid" at bounding box center [241, 209] width 135 height 72
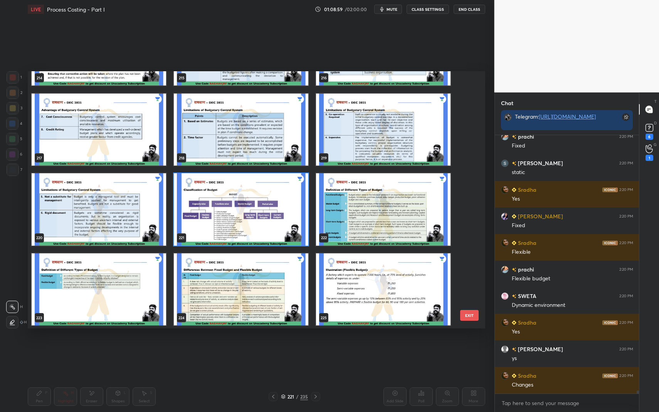
click at [262, 213] on img "grid" at bounding box center [241, 209] width 135 height 72
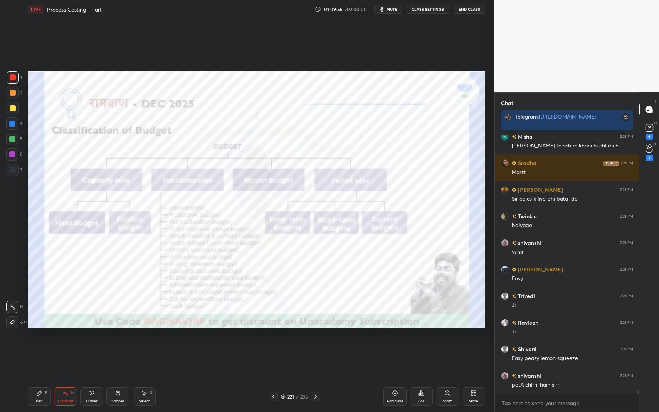
scroll to position [21143, 0]
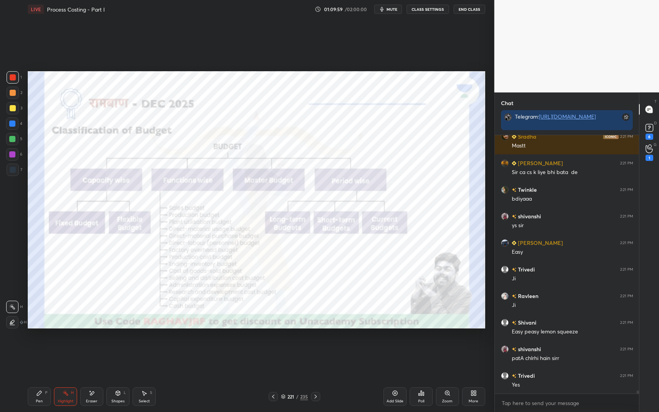
drag, startPoint x: 121, startPoint y: 399, endPoint x: 122, endPoint y: 393, distance: 6.0
click at [121, 348] on div "Shapes L" at bounding box center [117, 397] width 23 height 19
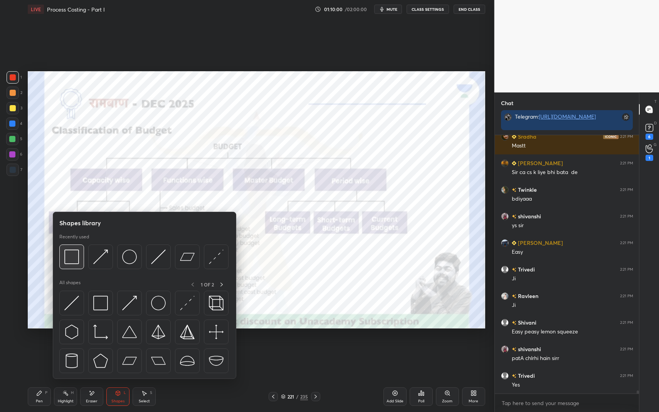
click at [70, 256] on img at bounding box center [71, 257] width 15 height 15
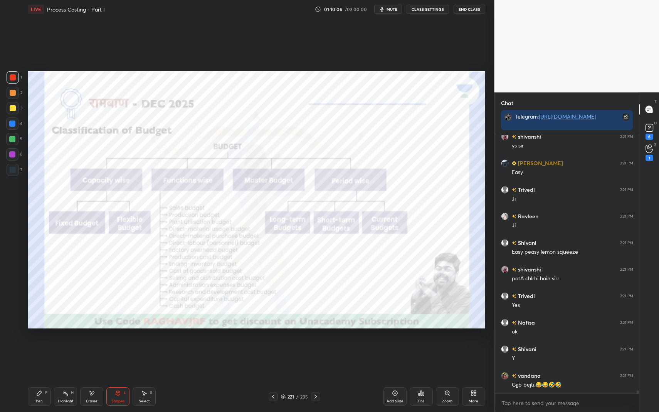
scroll to position [21282, 0]
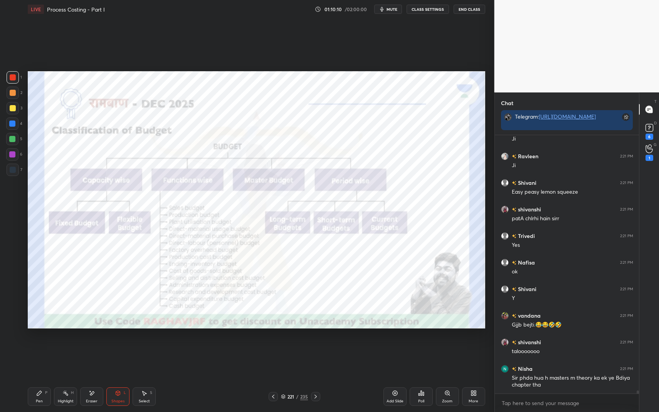
drag, startPoint x: 69, startPoint y: 400, endPoint x: 67, endPoint y: 396, distance: 4.7
click at [69, 348] on div "Highlight" at bounding box center [66, 402] width 16 height 4
click at [69, 348] on div "Highlight H" at bounding box center [65, 397] width 23 height 19
drag, startPoint x: 67, startPoint y: 394, endPoint x: 74, endPoint y: 378, distance: 16.8
click at [64, 348] on icon at bounding box center [65, 393] width 6 height 6
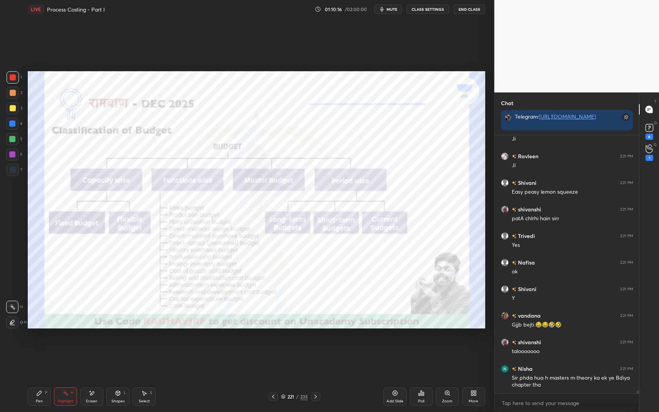
click at [439, 348] on div "Zoom" at bounding box center [447, 397] width 23 height 19
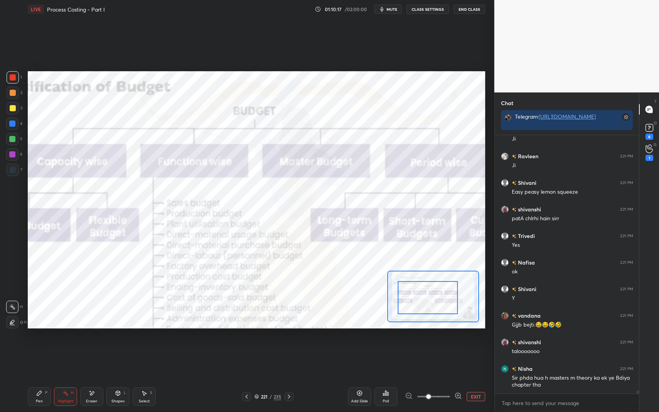
click at [412, 306] on div at bounding box center [428, 297] width 60 height 33
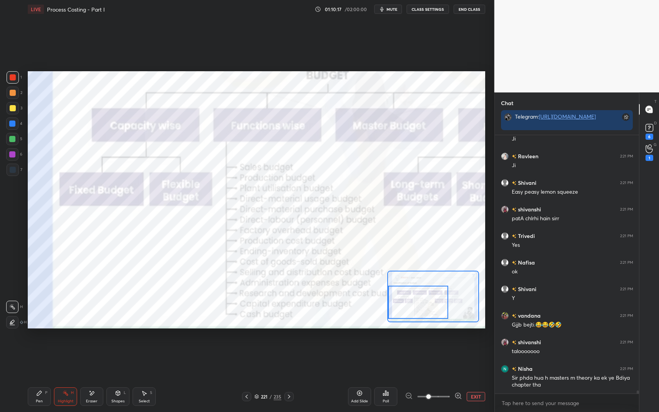
drag, startPoint x: 427, startPoint y: 303, endPoint x: 418, endPoint y: 302, distance: 9.3
click at [416, 306] on div at bounding box center [418, 302] width 60 height 33
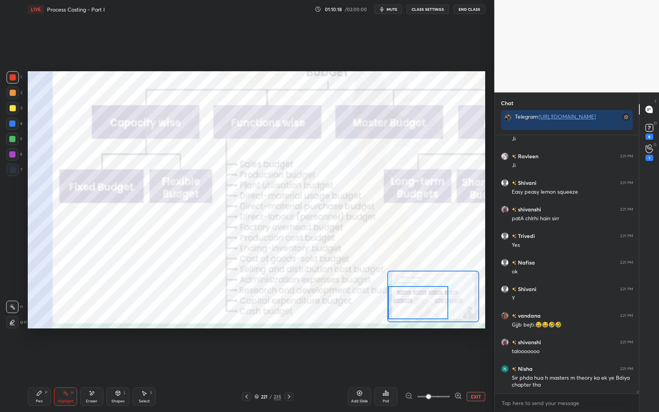
drag, startPoint x: 426, startPoint y: 301, endPoint x: 420, endPoint y: 298, distance: 6.9
click at [420, 299] on div at bounding box center [418, 302] width 60 height 33
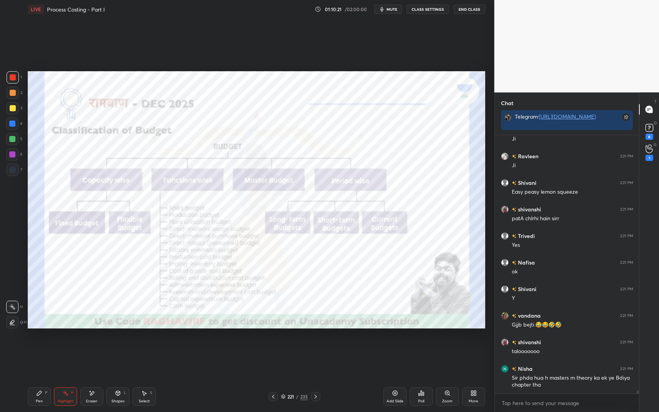
drag, startPoint x: 41, startPoint y: 399, endPoint x: 89, endPoint y: 395, distance: 48.8
click at [41, 348] on div "Pen" at bounding box center [39, 402] width 7 height 4
click at [106, 348] on div "Pen P Highlight H Eraser Shapes L Select S" at bounding box center [117, 397] width 178 height 19
click at [116, 348] on div "Shapes L" at bounding box center [117, 397] width 23 height 19
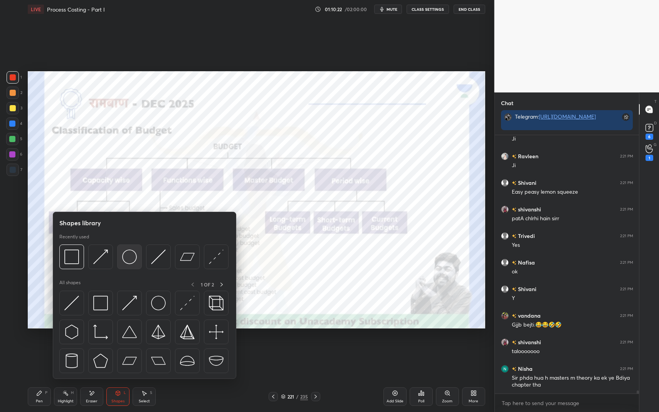
scroll to position [21309, 0]
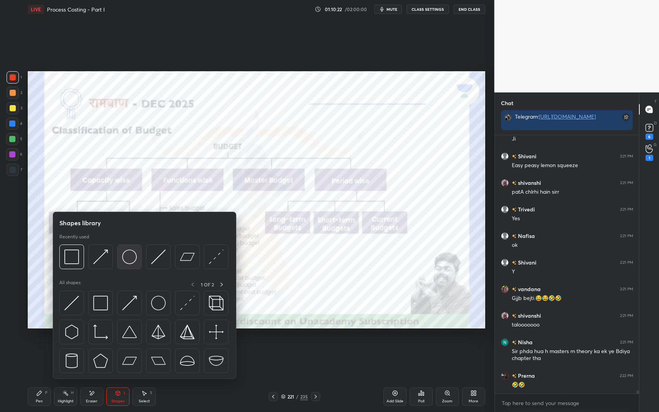
click at [126, 255] on img at bounding box center [129, 257] width 15 height 15
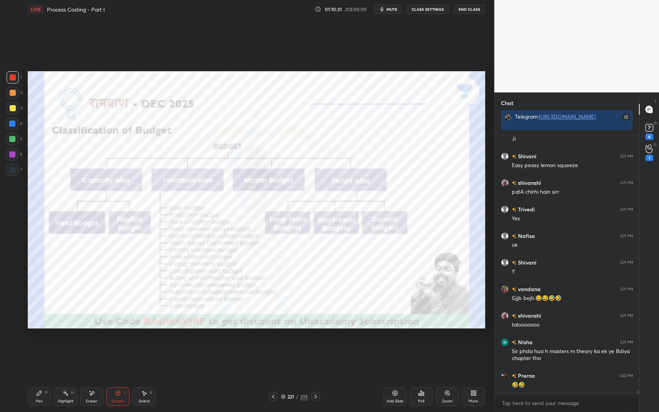
click at [36, 348] on div "Pen P" at bounding box center [39, 397] width 23 height 19
click at [39, 348] on icon at bounding box center [39, 393] width 5 height 5
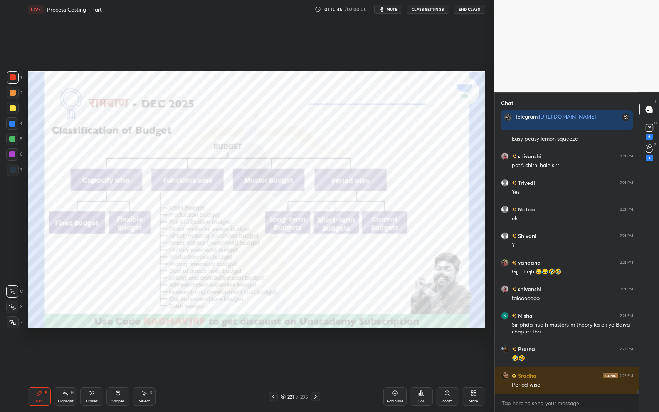
drag, startPoint x: 93, startPoint y: 395, endPoint x: 106, endPoint y: 379, distance: 20.6
click at [94, 348] on icon at bounding box center [92, 393] width 6 height 7
click at [67, 348] on icon at bounding box center [65, 393] width 6 height 6
drag, startPoint x: 68, startPoint y: 393, endPoint x: 69, endPoint y: 378, distance: 14.7
click at [71, 348] on div "Highlight H" at bounding box center [65, 397] width 23 height 19
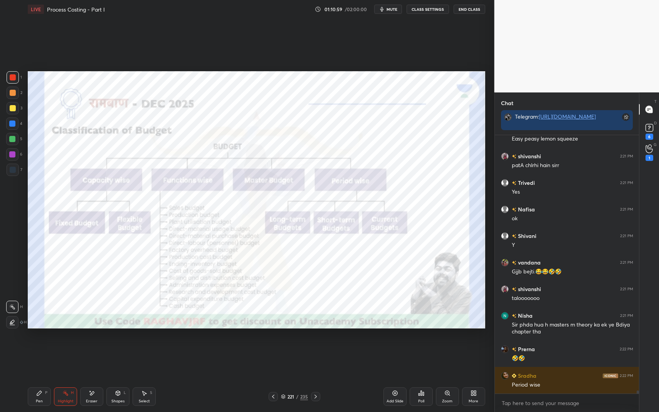
click at [453, 348] on div "Zoom" at bounding box center [447, 397] width 23 height 19
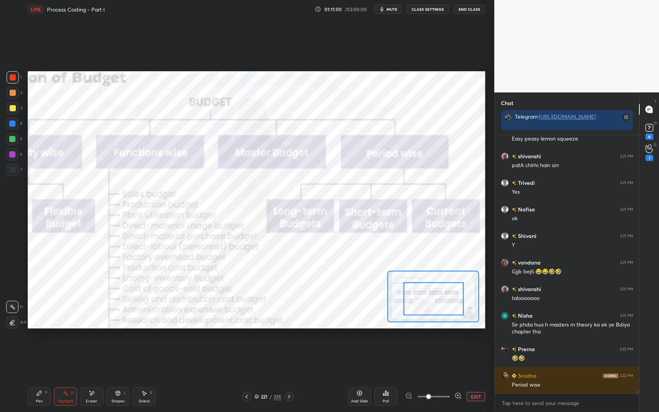
drag, startPoint x: 434, startPoint y: 313, endPoint x: 433, endPoint y: 318, distance: 4.8
click at [434, 313] on div at bounding box center [434, 299] width 60 height 33
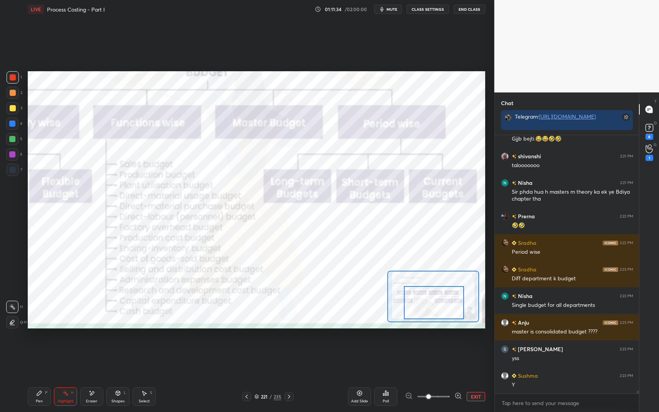
scroll to position [21495, 0]
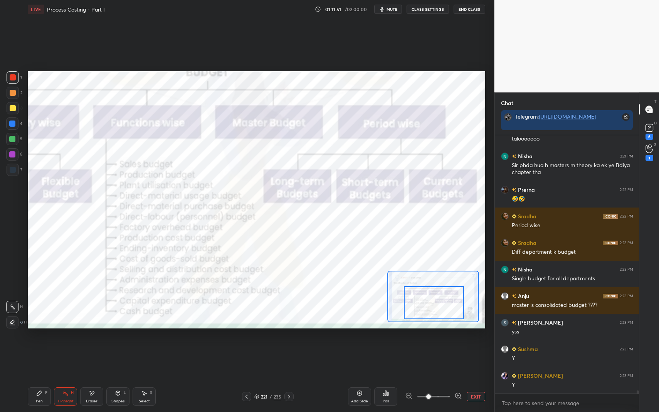
click at [40, 348] on icon at bounding box center [39, 393] width 6 height 6
drag, startPoint x: 42, startPoint y: 394, endPoint x: 55, endPoint y: 383, distance: 17.5
click at [42, 348] on icon at bounding box center [39, 393] width 6 height 6
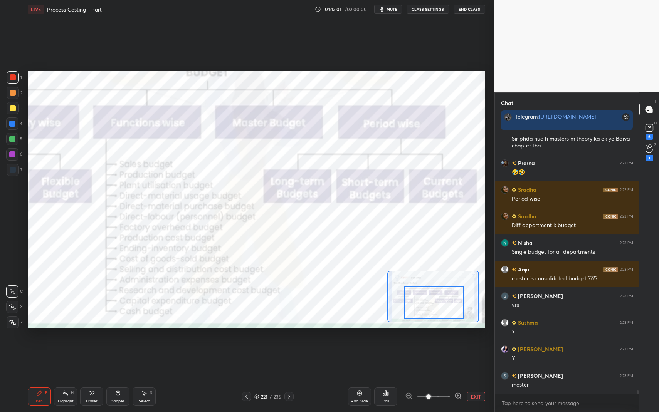
click at [95, 348] on div "Eraser" at bounding box center [91, 397] width 23 height 19
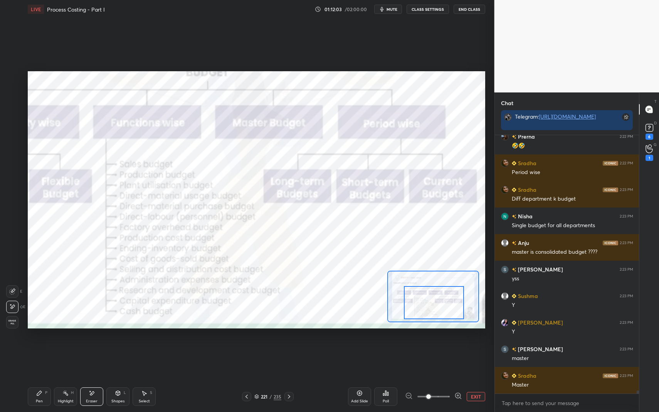
scroll to position [21575, 0]
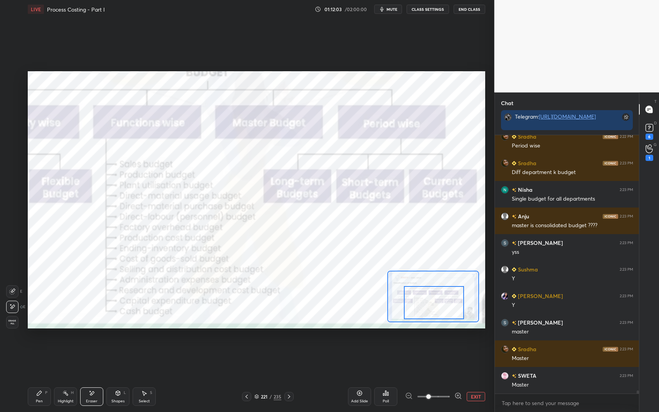
click at [44, 348] on div "Pen P" at bounding box center [39, 397] width 23 height 19
drag, startPoint x: 44, startPoint y: 391, endPoint x: 74, endPoint y: 337, distance: 62.3
click at [44, 348] on div "Pen P" at bounding box center [39, 397] width 23 height 19
click at [200, 338] on div "Setting up your live class Poll for secs No correct answer Start poll" at bounding box center [257, 200] width 464 height 363
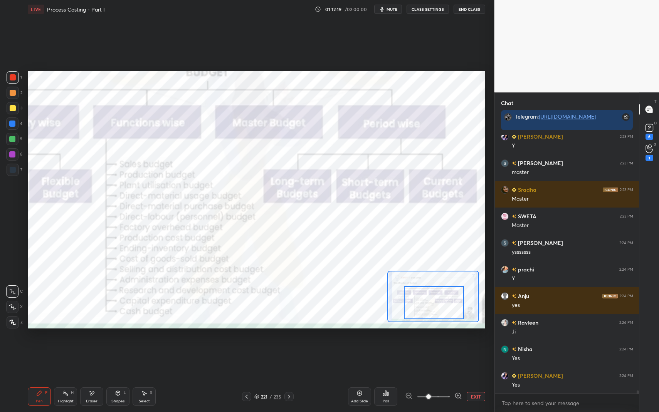
scroll to position [21742, 0]
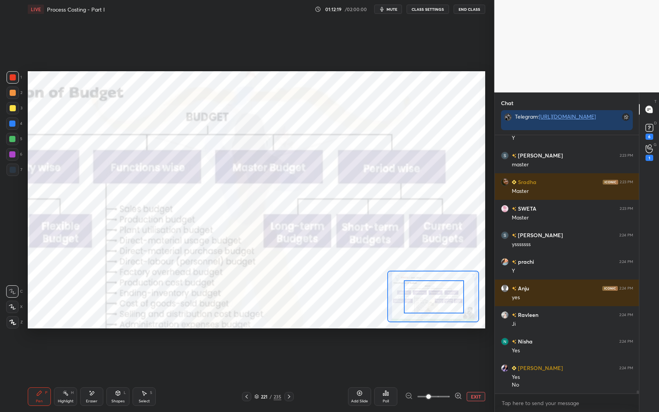
drag, startPoint x: 430, startPoint y: 293, endPoint x: 424, endPoint y: 285, distance: 9.6
click at [430, 291] on div at bounding box center [434, 297] width 60 height 33
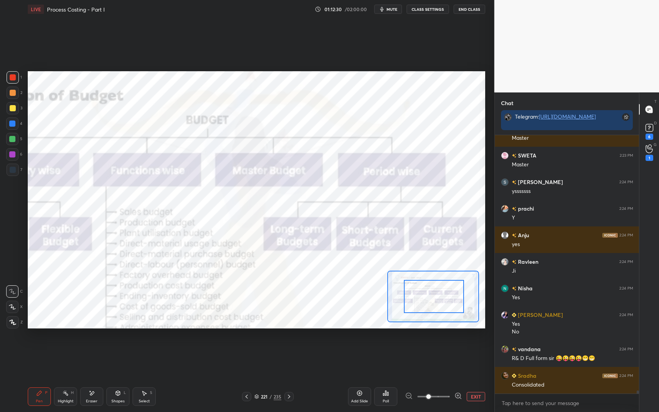
scroll to position [21814, 0]
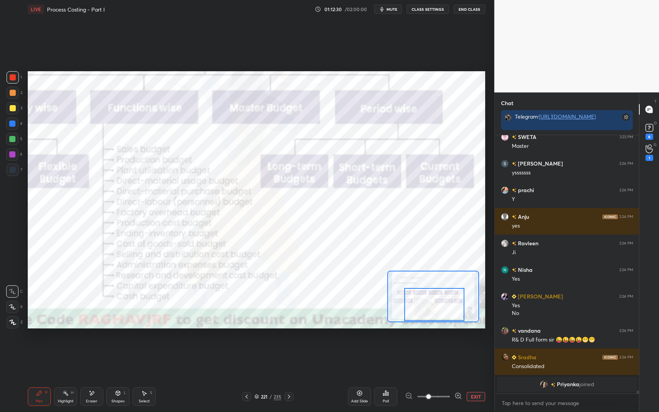
drag, startPoint x: 441, startPoint y: 288, endPoint x: 437, endPoint y: 302, distance: 14.2
click at [441, 305] on div at bounding box center [434, 304] width 60 height 33
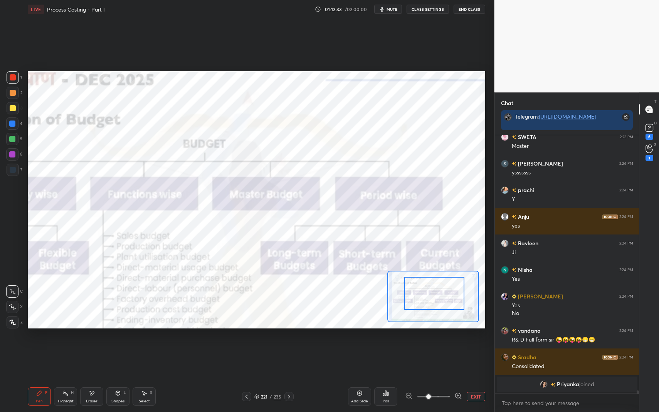
drag, startPoint x: 441, startPoint y: 302, endPoint x: 451, endPoint y: 283, distance: 21.0
click at [442, 291] on div at bounding box center [434, 293] width 60 height 33
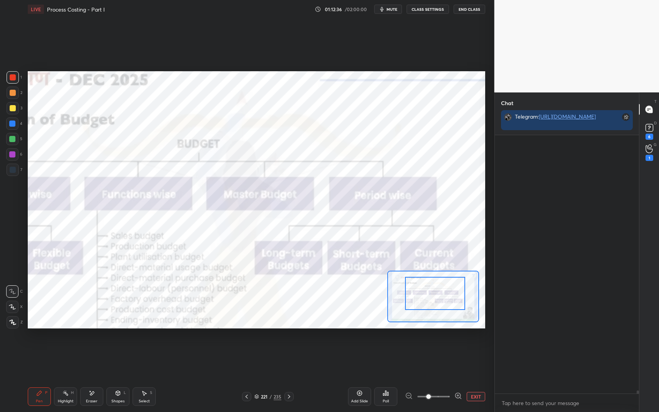
click at [70, 348] on div "Highlight H" at bounding box center [65, 397] width 23 height 19
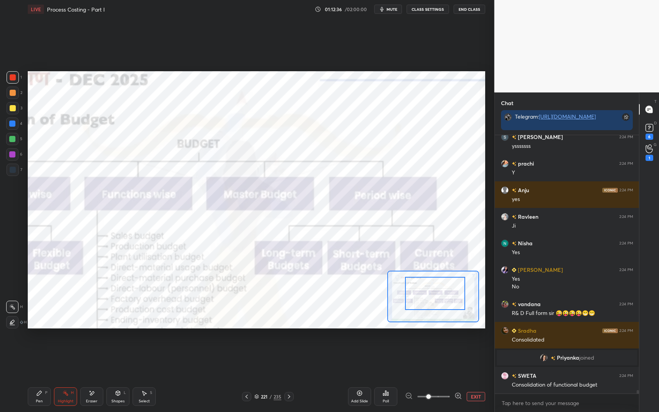
click at [72, 348] on div "H" at bounding box center [72, 393] width 3 height 4
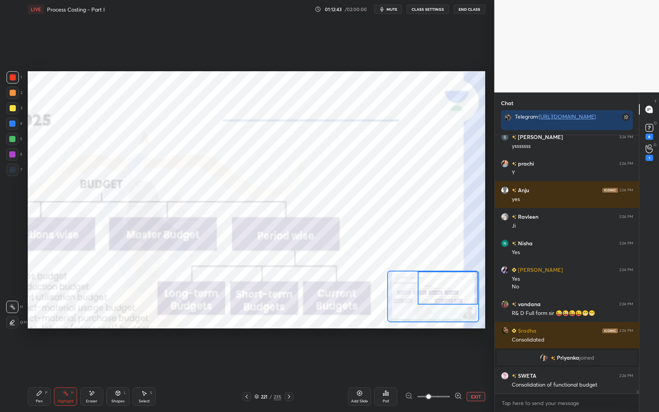
drag, startPoint x: 436, startPoint y: 293, endPoint x: 454, endPoint y: 279, distance: 22.6
click at [456, 280] on div at bounding box center [448, 288] width 60 height 33
click at [45, 348] on div "P" at bounding box center [46, 393] width 2 height 4
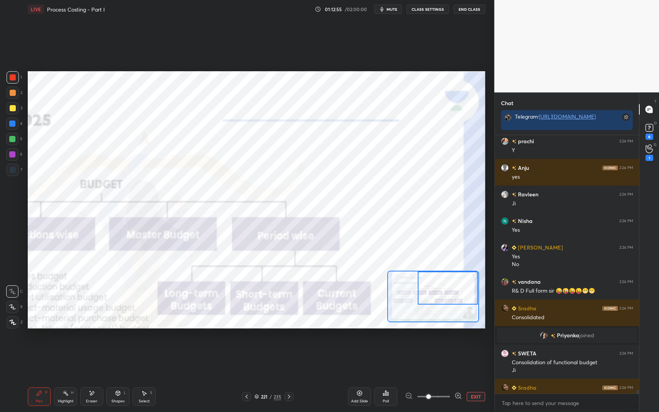
scroll to position [19833, 0]
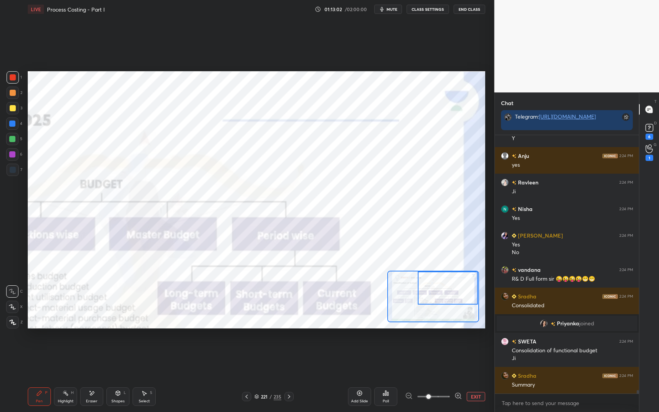
click at [43, 348] on div "Pen P" at bounding box center [39, 397] width 23 height 19
click at [46, 348] on div "Pen P" at bounding box center [39, 397] width 23 height 19
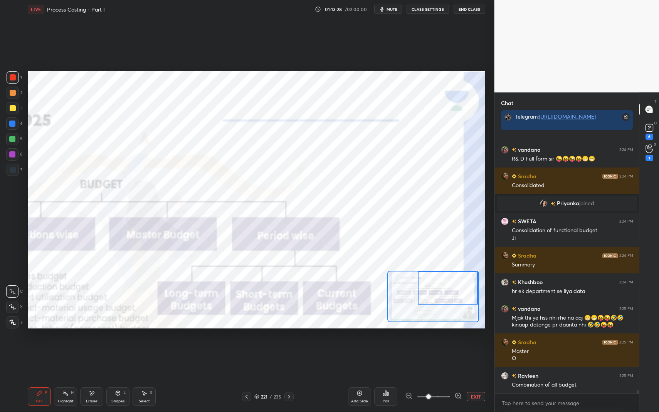
scroll to position [19980, 0]
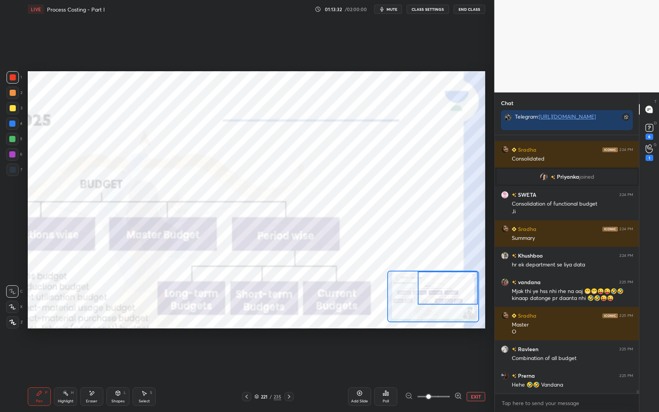
click at [69, 348] on div "Highlight H" at bounding box center [65, 397] width 23 height 19
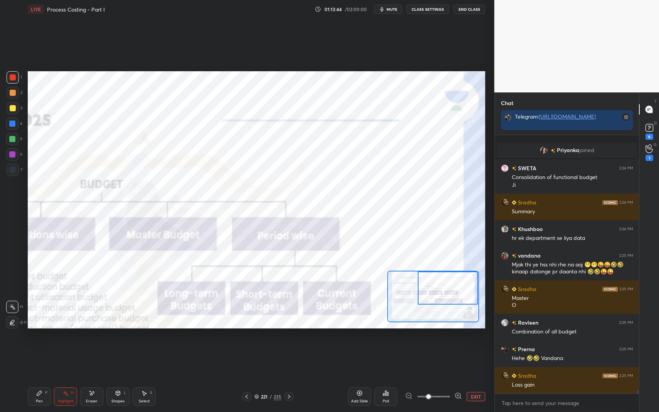
scroll to position [20033, 0]
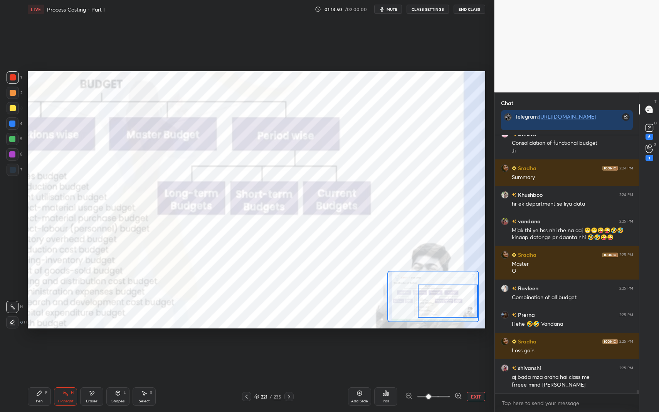
drag, startPoint x: 444, startPoint y: 286, endPoint x: 430, endPoint y: 302, distance: 20.5
click at [458, 300] on div at bounding box center [448, 301] width 60 height 33
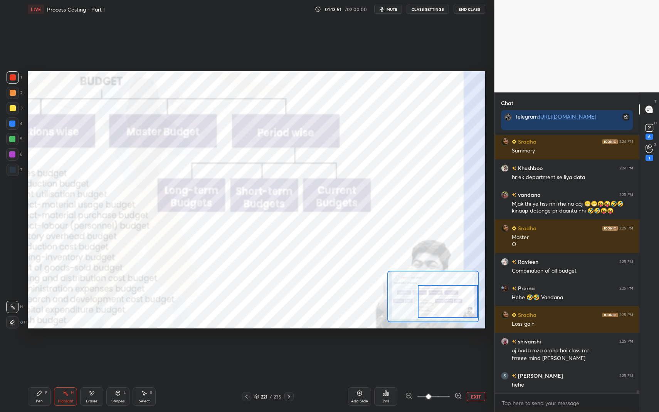
click at [67, 348] on icon at bounding box center [65, 393] width 6 height 6
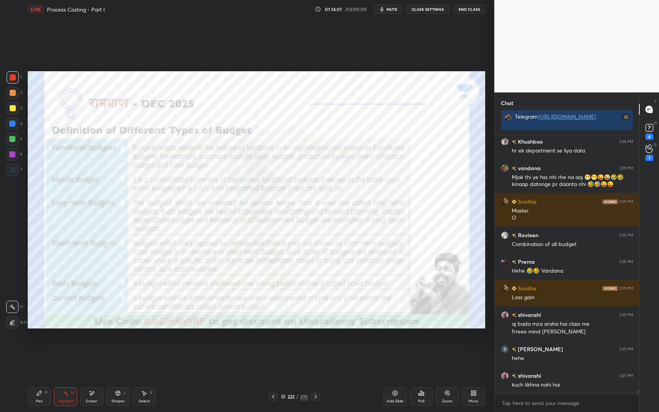
click at [120, 348] on icon at bounding box center [118, 393] width 6 height 6
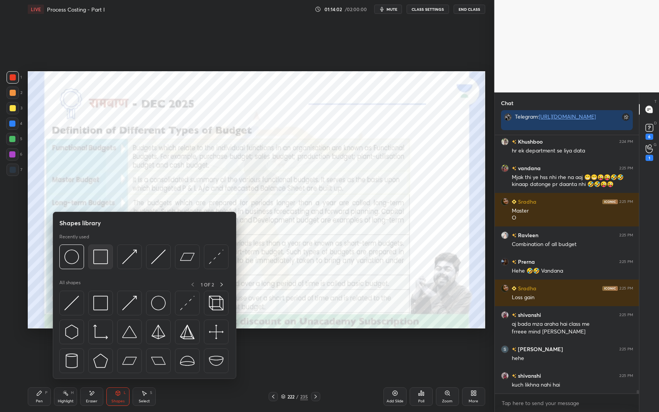
scroll to position [20128, 0]
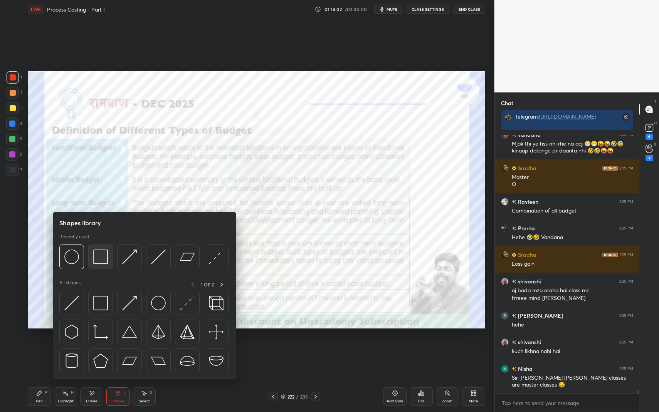
click at [101, 255] on img at bounding box center [100, 257] width 15 height 15
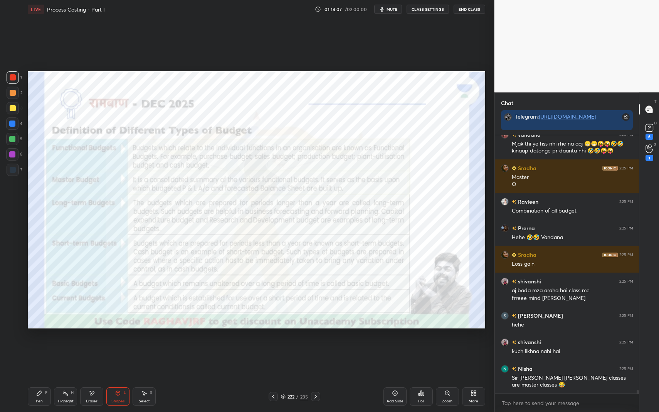
click at [59, 348] on div "Highlight" at bounding box center [66, 402] width 16 height 4
drag, startPoint x: 63, startPoint y: 403, endPoint x: 73, endPoint y: 398, distance: 11.7
click at [63, 348] on div "Highlight" at bounding box center [66, 402] width 16 height 4
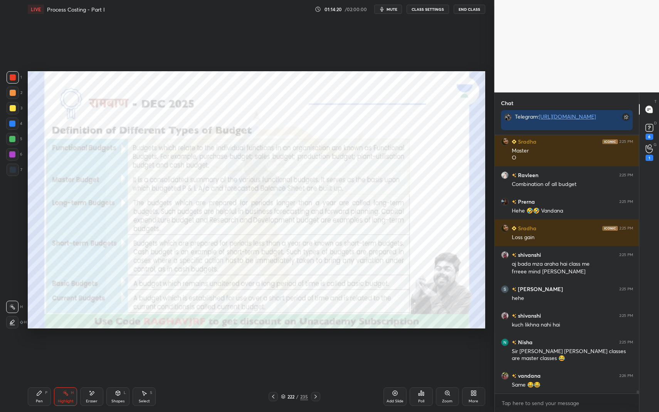
scroll to position [20181, 0]
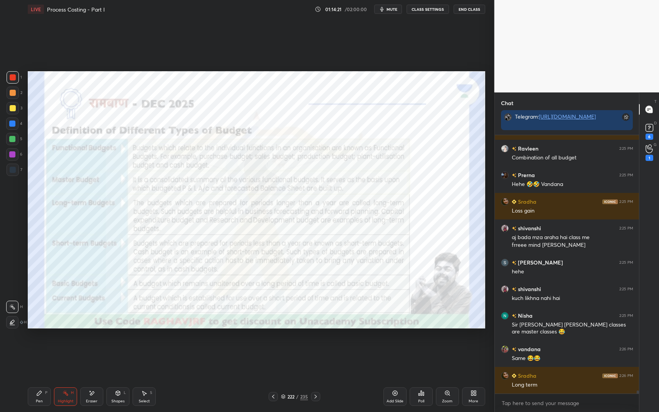
click at [121, 348] on div "Shapes L" at bounding box center [117, 397] width 23 height 19
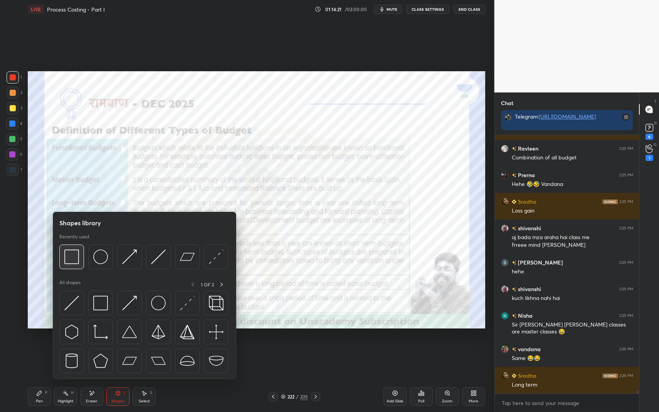
click at [72, 261] on img at bounding box center [71, 257] width 15 height 15
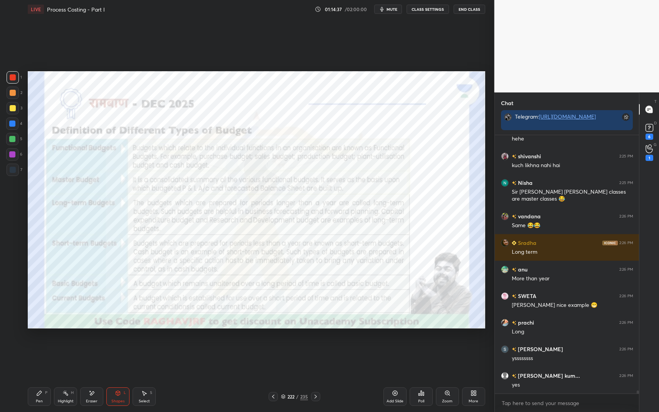
scroll to position [20340, 0]
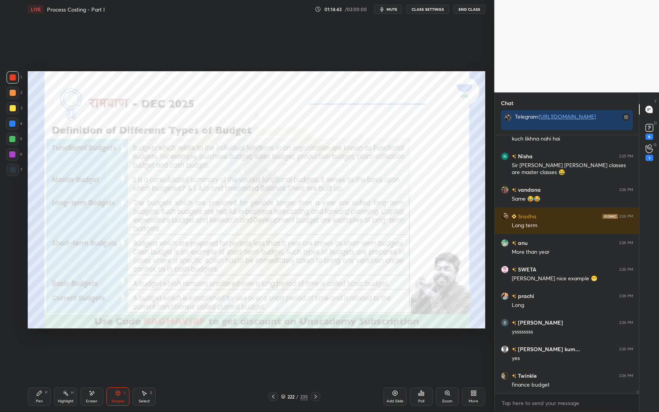
click at [37, 348] on icon at bounding box center [39, 393] width 6 height 6
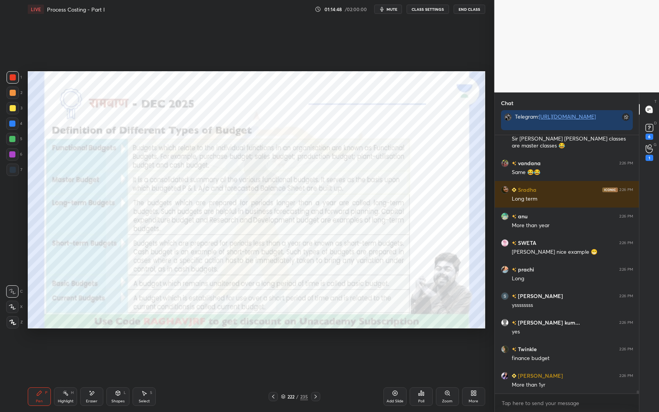
drag, startPoint x: 121, startPoint y: 392, endPoint x: 118, endPoint y: 383, distance: 9.5
click at [121, 348] on icon at bounding box center [118, 393] width 6 height 6
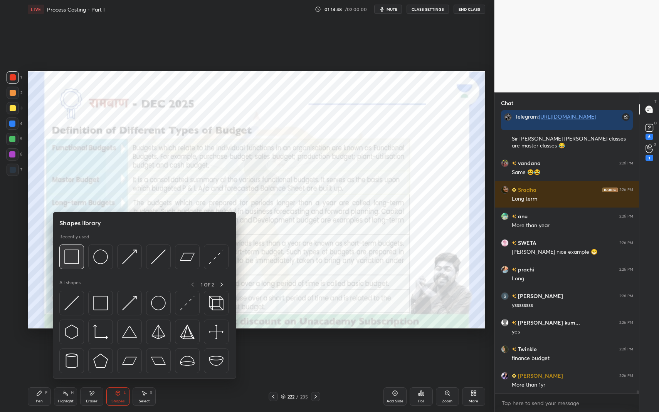
click at [74, 251] on img at bounding box center [71, 257] width 15 height 15
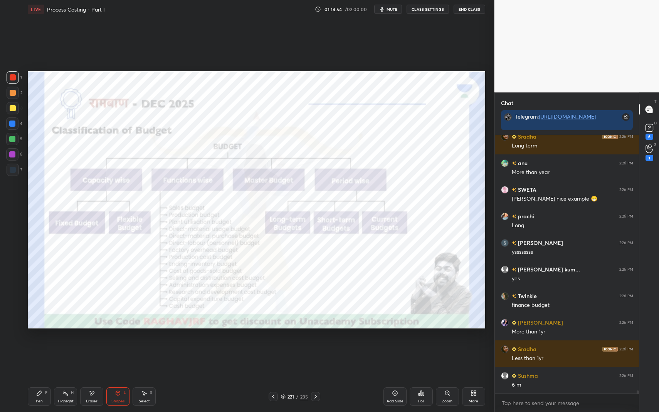
scroll to position [20447, 0]
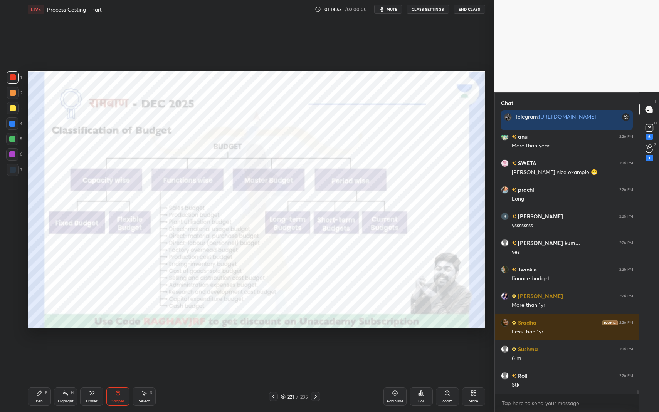
click at [61, 348] on div "Highlight H" at bounding box center [65, 397] width 23 height 19
click at [64, 348] on icon at bounding box center [65, 393] width 6 height 6
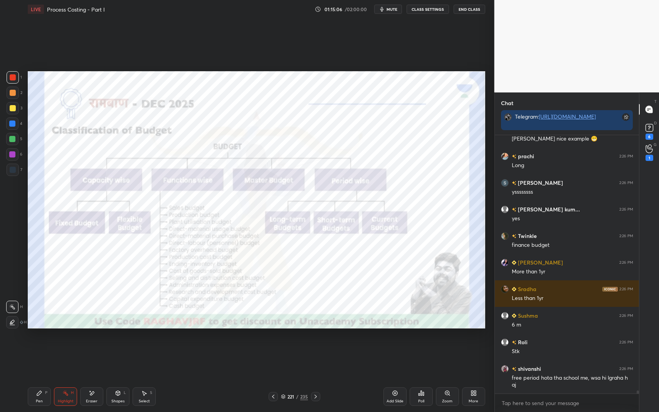
scroll to position [20507, 0]
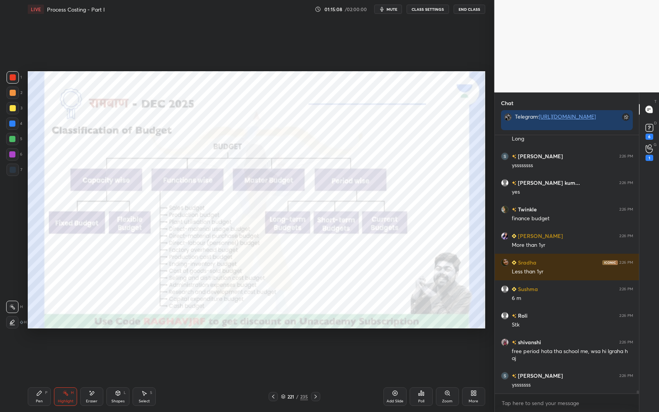
click at [42, 348] on div "Pen P" at bounding box center [39, 397] width 23 height 19
click at [445, 348] on div "Zoom" at bounding box center [447, 397] width 23 height 19
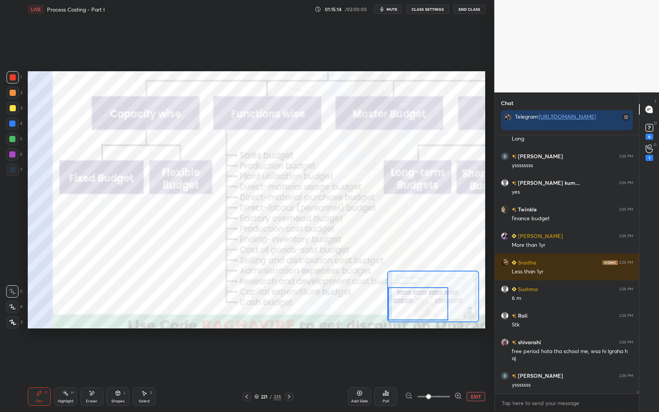
drag, startPoint x: 434, startPoint y: 302, endPoint x: 418, endPoint y: 303, distance: 16.3
click at [416, 306] on div at bounding box center [418, 304] width 60 height 33
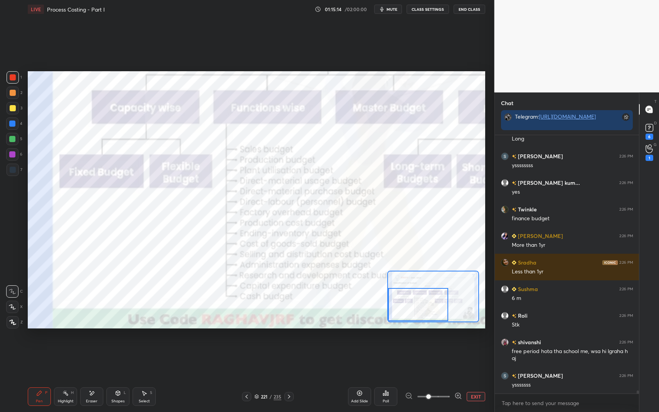
drag, startPoint x: 437, startPoint y: 300, endPoint x: 430, endPoint y: 296, distance: 8.5
click at [427, 301] on div at bounding box center [418, 304] width 60 height 33
click at [42, 348] on div "Pen P" at bounding box center [39, 397] width 23 height 19
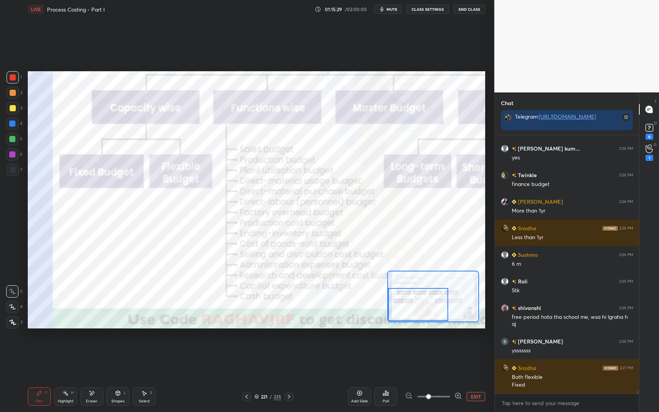
scroll to position [20568, 0]
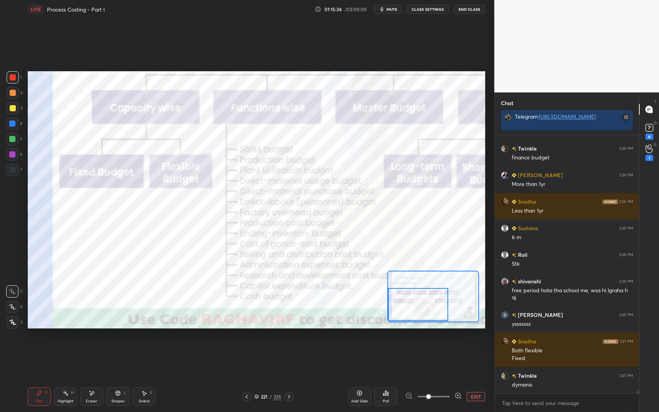
click at [15, 124] on div at bounding box center [12, 124] width 6 height 6
click at [17, 125] on div at bounding box center [12, 124] width 12 height 12
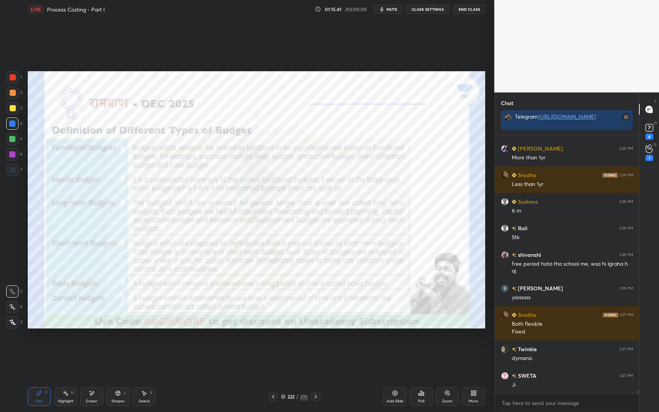
click at [63, 348] on icon at bounding box center [65, 393] width 6 height 6
click at [66, 348] on div "Highlight H" at bounding box center [65, 397] width 23 height 19
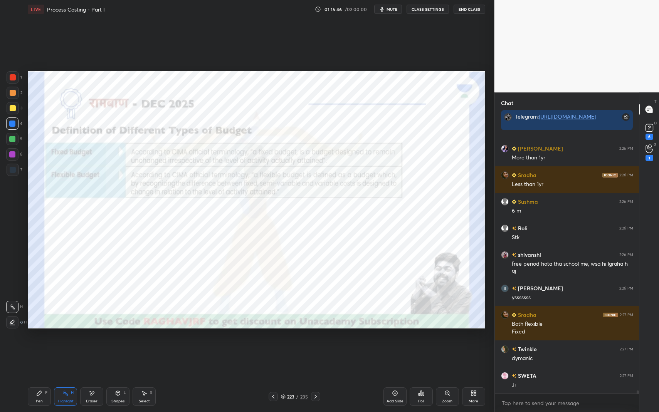
click at [118, 348] on div "Shapes L" at bounding box center [117, 397] width 23 height 19
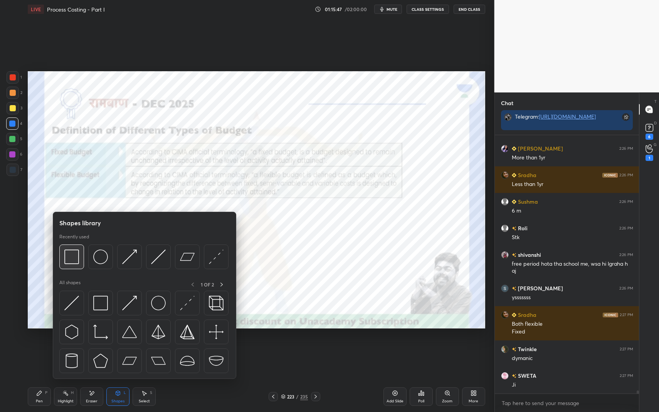
scroll to position [20621, 0]
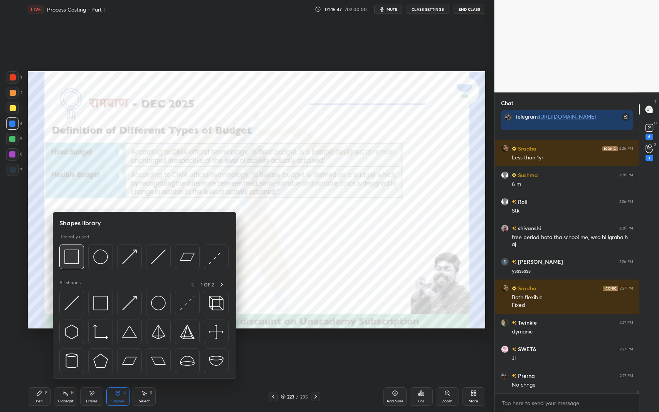
click at [72, 256] on img at bounding box center [71, 257] width 15 height 15
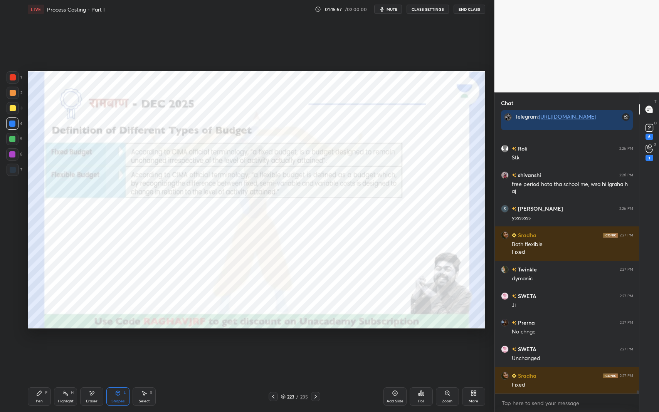
scroll to position [20701, 0]
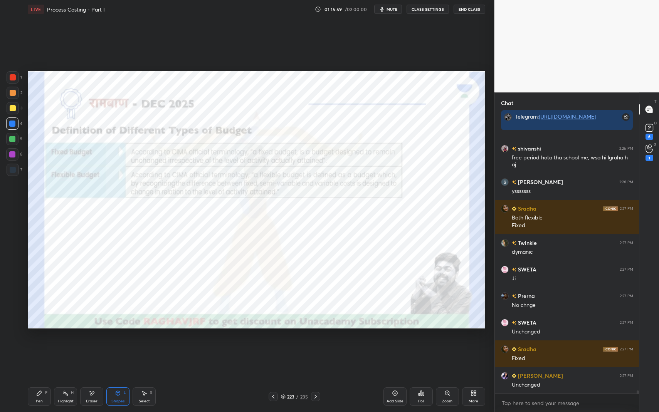
drag, startPoint x: 29, startPoint y: 398, endPoint x: 35, endPoint y: 402, distance: 7.3
click at [30, 348] on div "Pen P" at bounding box center [39, 397] width 23 height 19
click at [35, 348] on div "Pen P" at bounding box center [39, 397] width 23 height 19
click at [14, 77] on div at bounding box center [13, 77] width 6 height 6
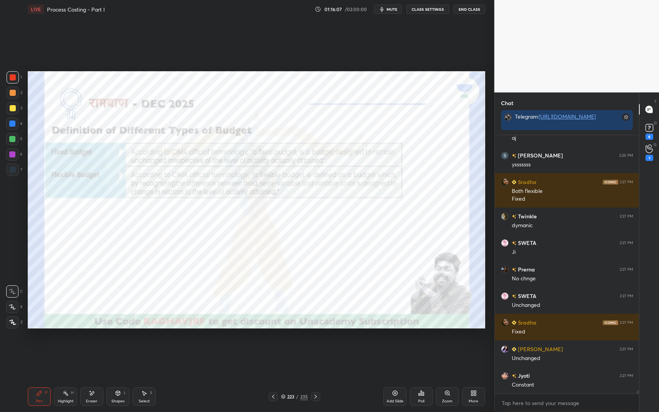
drag, startPoint x: 120, startPoint y: 390, endPoint x: 121, endPoint y: 382, distance: 8.2
click at [120, 348] on div "Shapes L" at bounding box center [117, 397] width 23 height 19
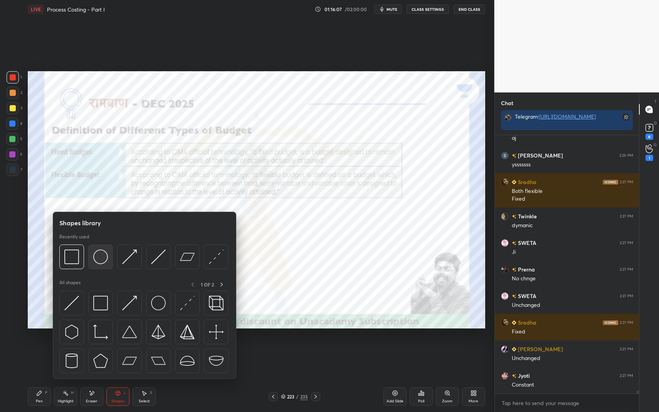
click at [103, 252] on img at bounding box center [100, 257] width 15 height 15
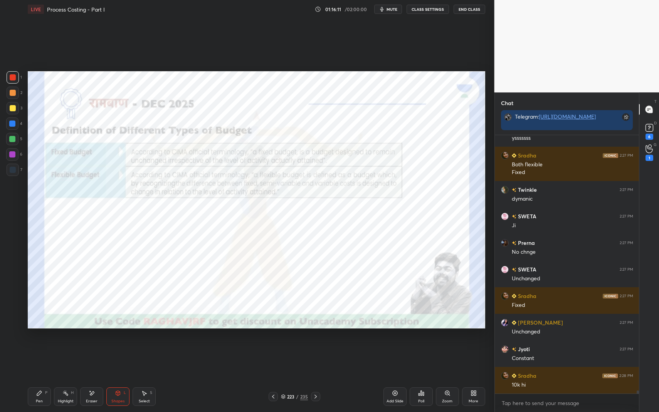
scroll to position [20781, 0]
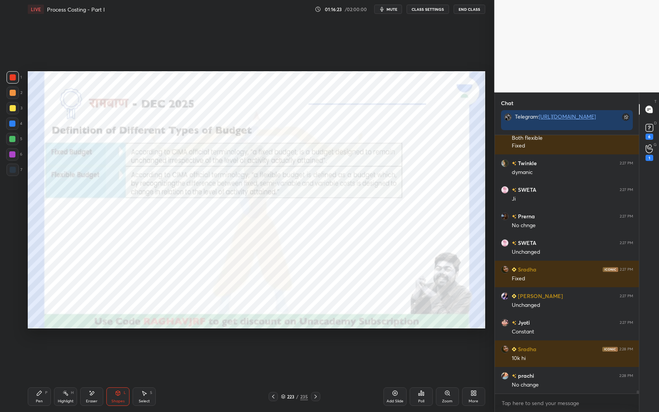
click at [64, 348] on div "Highlight H" at bounding box center [65, 397] width 23 height 19
click at [64, 348] on div "Highlight" at bounding box center [66, 402] width 16 height 4
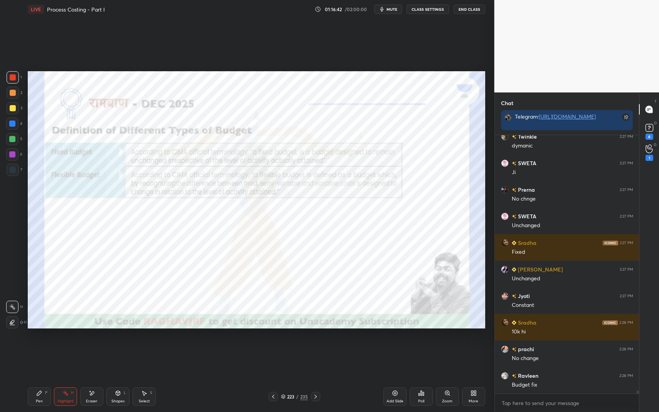
scroll to position [20535, 0]
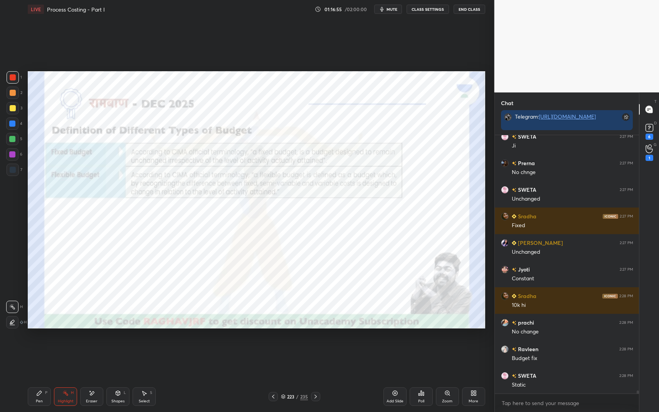
click at [37, 348] on div "Pen P" at bounding box center [39, 397] width 23 height 19
click at [38, 348] on icon at bounding box center [39, 393] width 5 height 5
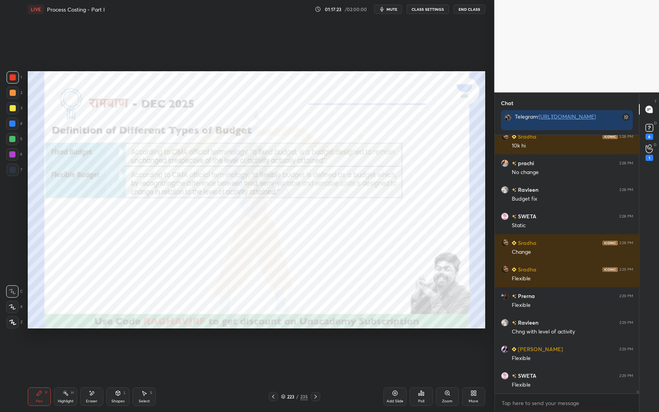
scroll to position [20721, 0]
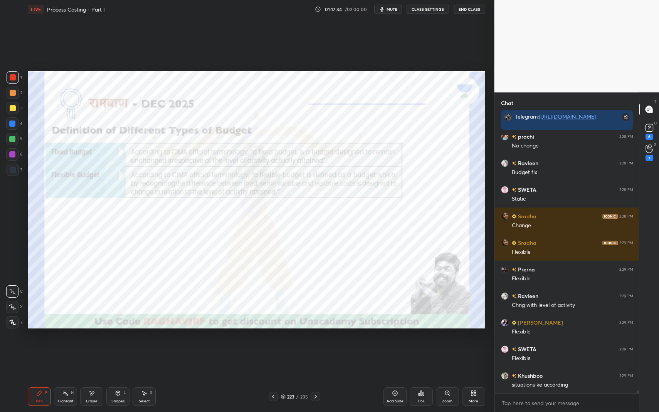
drag, startPoint x: 62, startPoint y: 387, endPoint x: 66, endPoint y: 392, distance: 6.3
click at [64, 348] on div "Pen P Highlight H Eraser Shapes L Select S 223 / 235 Add Slide Poll Zoom More" at bounding box center [257, 397] width 458 height 31
click at [67, 348] on icon at bounding box center [65, 393] width 6 height 6
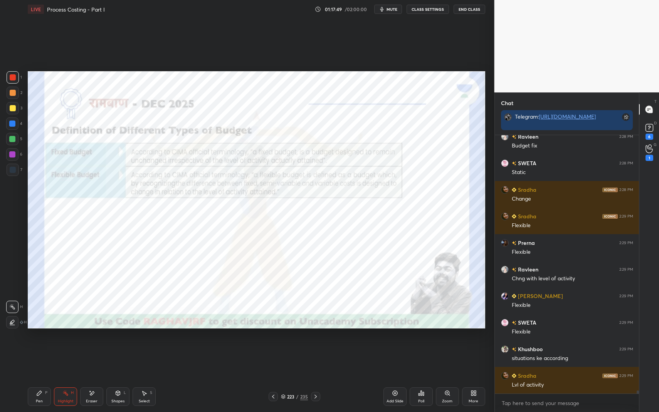
click at [123, 348] on div "Shapes L" at bounding box center [117, 397] width 23 height 19
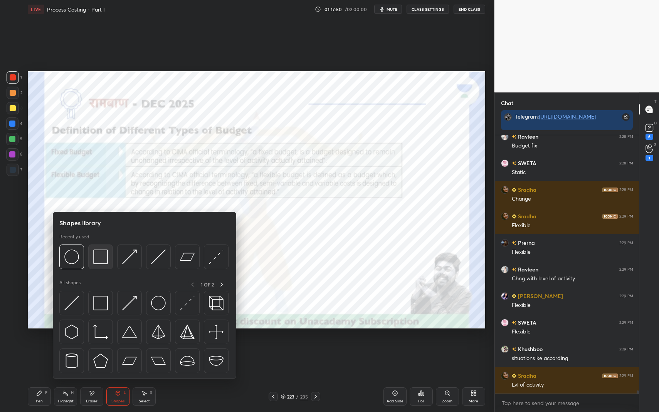
click at [101, 252] on img at bounding box center [100, 257] width 15 height 15
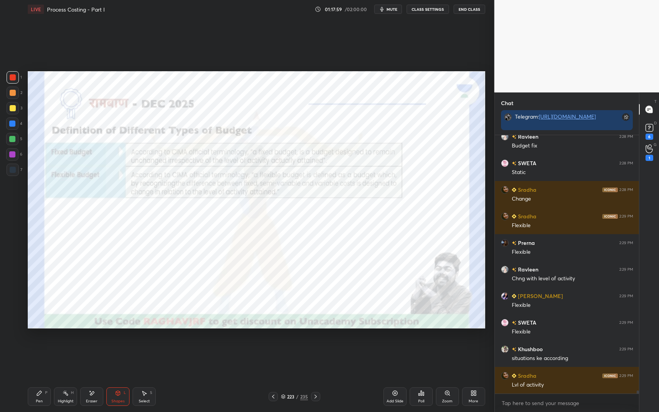
click at [118, 348] on icon at bounding box center [118, 393] width 6 height 6
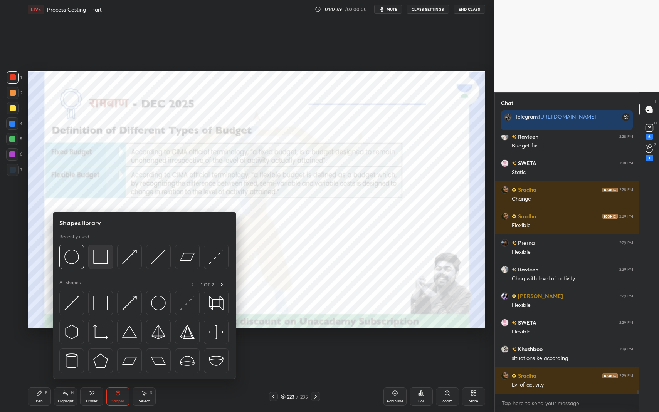
click at [96, 259] on img at bounding box center [100, 257] width 15 height 15
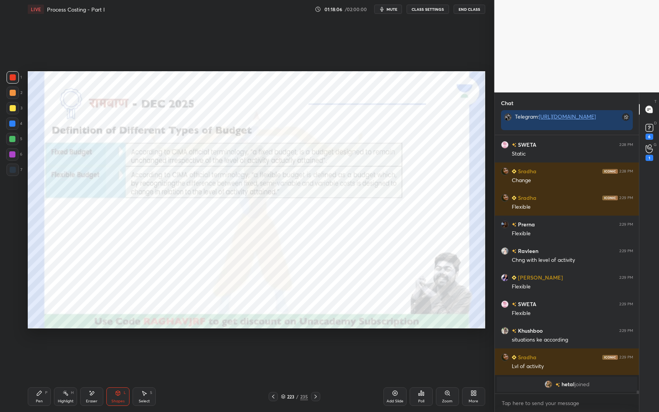
scroll to position [20719, 0]
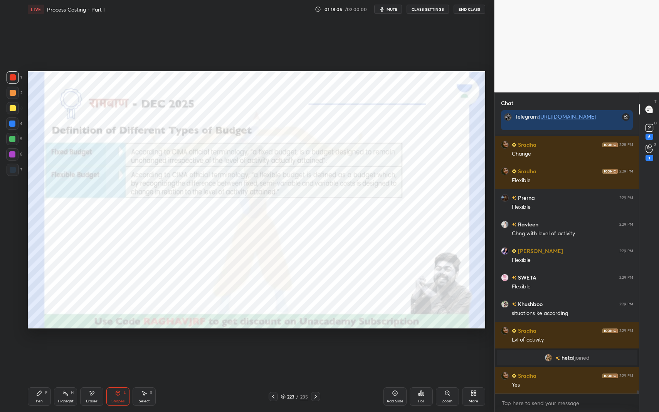
drag, startPoint x: 33, startPoint y: 394, endPoint x: 38, endPoint y: 390, distance: 5.9
click at [33, 348] on div "Pen P" at bounding box center [39, 397] width 23 height 19
click at [35, 348] on div "Pen P" at bounding box center [39, 397] width 23 height 19
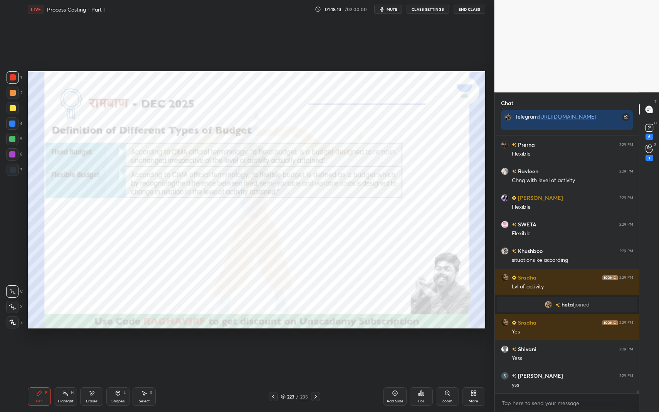
scroll to position [20799, 0]
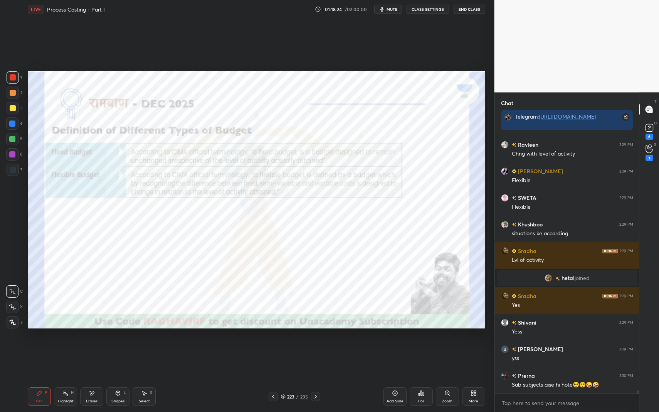
click at [6, 157] on div "1 2 3 4 5 6 7 C X Z E E Erase all H H" at bounding box center [12, 199] width 25 height 257
drag, startPoint x: 14, startPoint y: 157, endPoint x: 18, endPoint y: 156, distance: 3.9
click at [14, 157] on div at bounding box center [12, 154] width 6 height 6
click at [12, 137] on div at bounding box center [12, 139] width 6 height 6
click at [15, 138] on div at bounding box center [12, 139] width 6 height 6
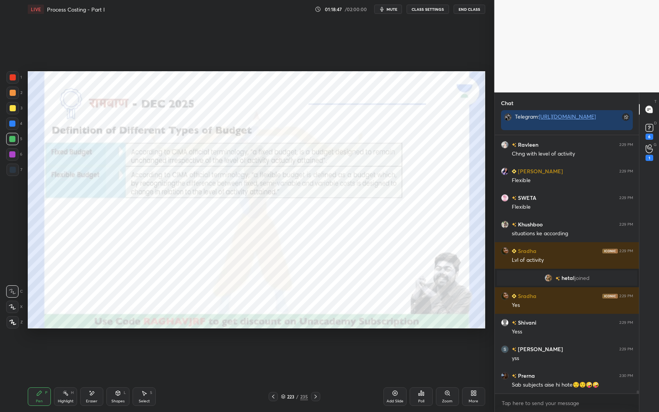
click at [7, 145] on div "5" at bounding box center [14, 140] width 16 height 15
click at [14, 152] on div at bounding box center [12, 154] width 6 height 6
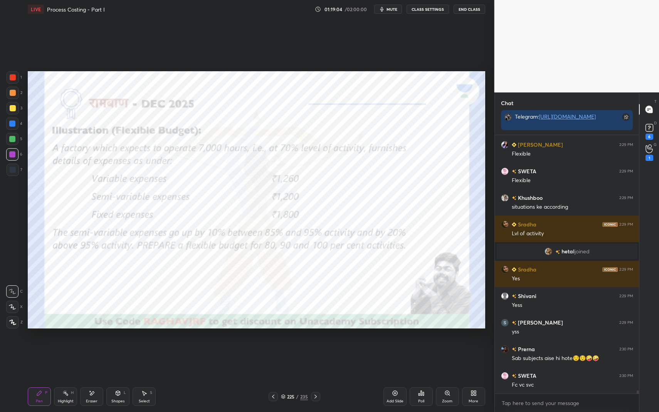
click at [125, 348] on div "Shapes L" at bounding box center [117, 397] width 23 height 19
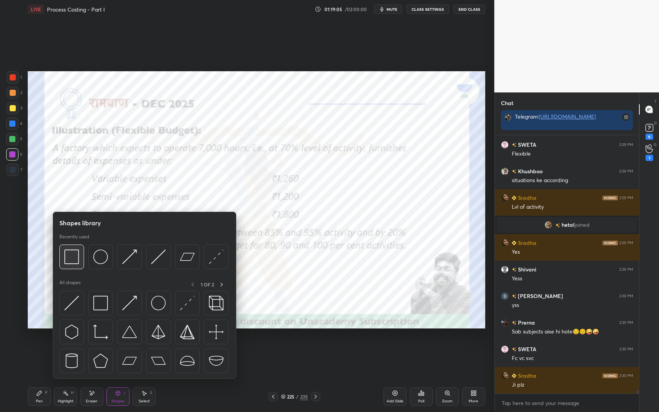
click at [77, 262] on img at bounding box center [71, 257] width 15 height 15
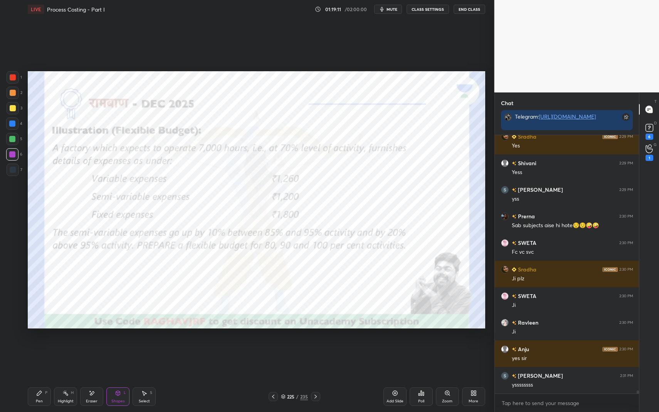
scroll to position [20985, 0]
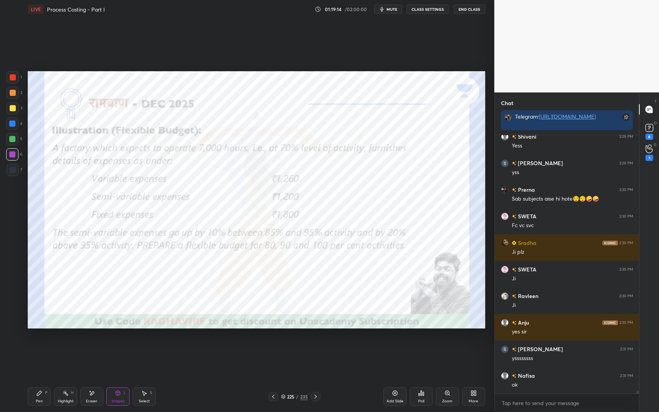
click at [7, 127] on div at bounding box center [12, 124] width 12 height 12
click at [11, 124] on div at bounding box center [12, 124] width 6 height 6
drag, startPoint x: 126, startPoint y: 394, endPoint x: 129, endPoint y: 383, distance: 11.4
click at [126, 348] on div "Shapes L" at bounding box center [117, 397] width 23 height 19
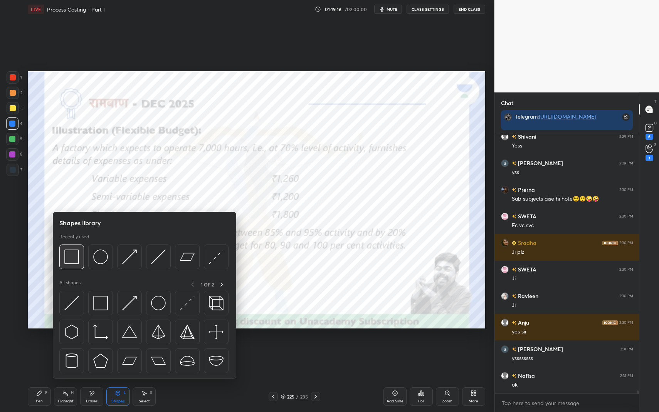
click at [77, 252] on img at bounding box center [71, 257] width 15 height 15
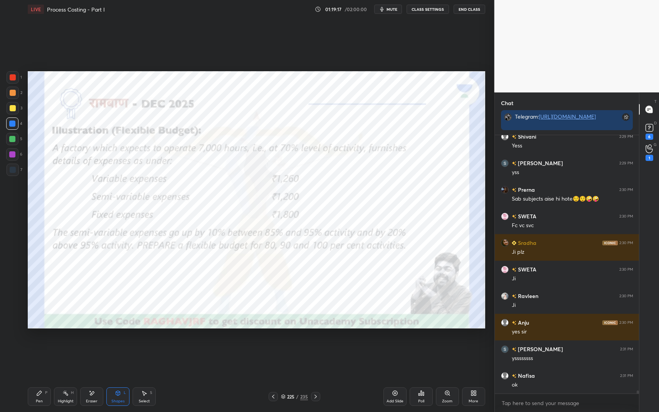
scroll to position [21012, 0]
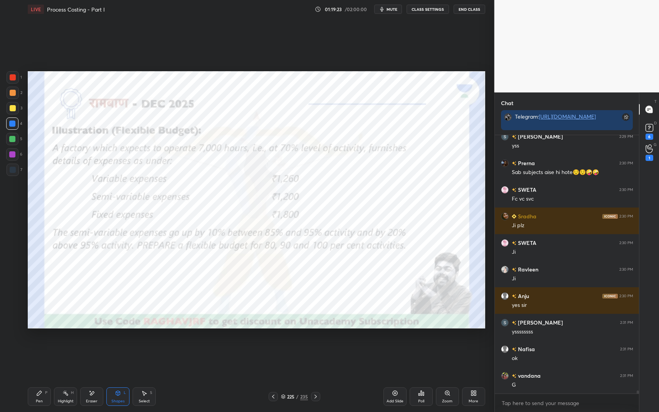
click at [42, 348] on div "Pen P" at bounding box center [39, 397] width 23 height 19
click at [14, 78] on div at bounding box center [13, 77] width 6 height 6
click at [118, 348] on icon at bounding box center [118, 393] width 6 height 6
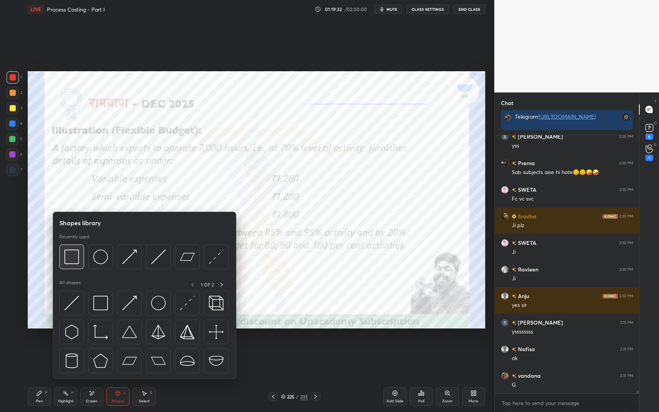
click at [76, 262] on img at bounding box center [71, 257] width 15 height 15
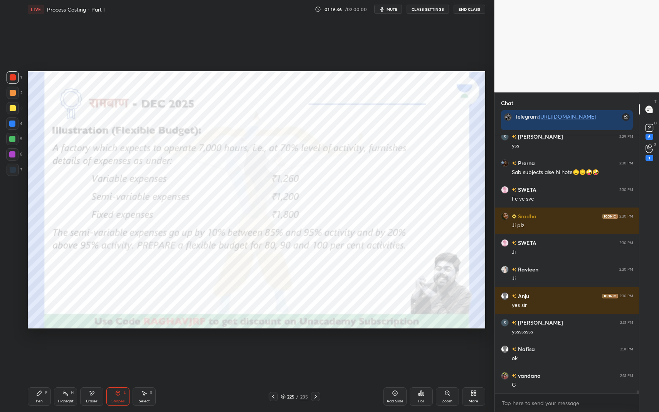
click at [37, 348] on div "Pen P" at bounding box center [39, 397] width 23 height 19
click at [41, 348] on div "Pen P" at bounding box center [39, 397] width 23 height 19
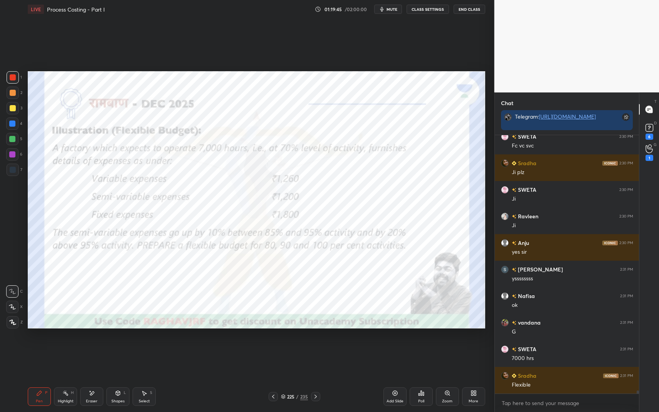
scroll to position [21092, 0]
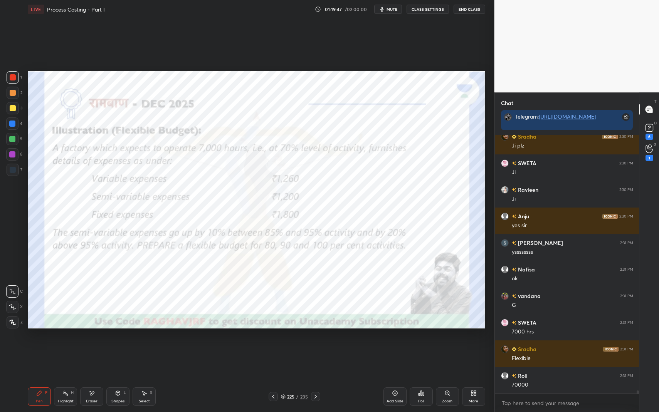
click at [11, 123] on div at bounding box center [12, 124] width 6 height 6
drag, startPoint x: 12, startPoint y: 124, endPoint x: 27, endPoint y: 118, distance: 16.5
click at [14, 125] on div at bounding box center [12, 124] width 6 height 6
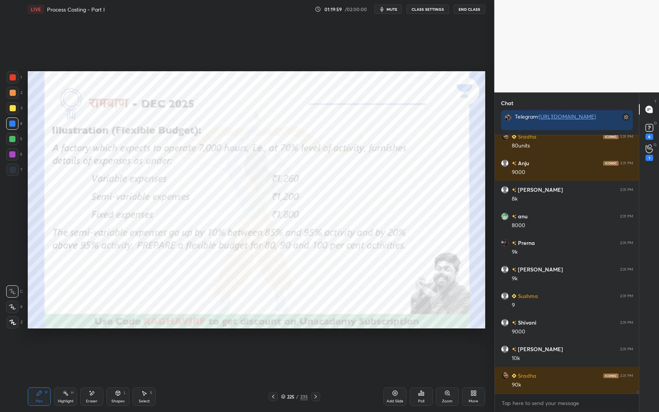
scroll to position [21411, 0]
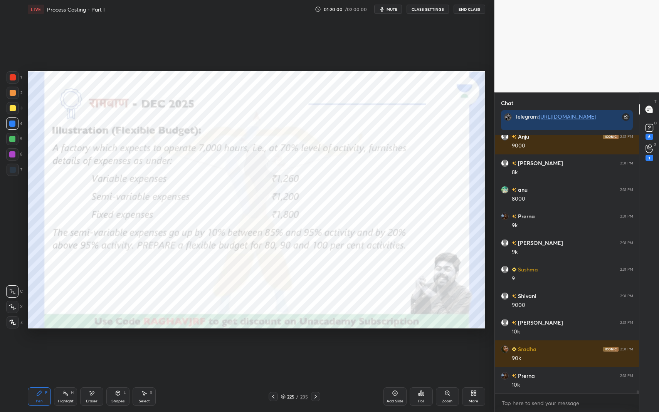
click at [16, 76] on div at bounding box center [13, 77] width 12 height 12
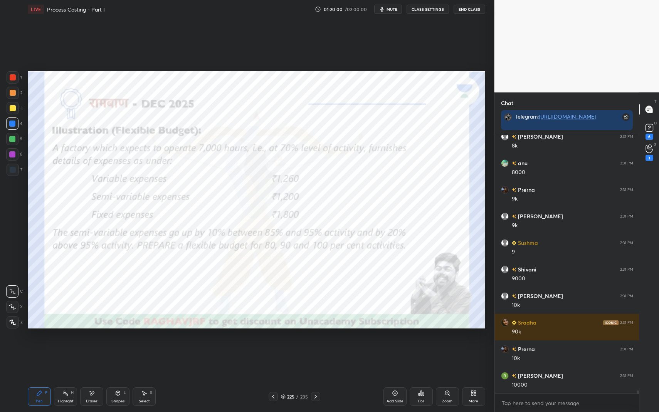
click at [17, 81] on div at bounding box center [13, 77] width 12 height 12
click at [18, 153] on div at bounding box center [12, 154] width 12 height 12
drag, startPoint x: 19, startPoint y: 152, endPoint x: 22, endPoint y: 149, distance: 5.2
click at [19, 152] on div "6" at bounding box center [14, 154] width 16 height 12
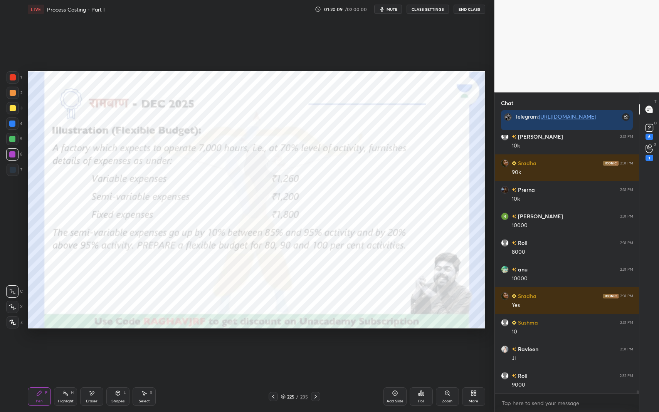
scroll to position [21624, 0]
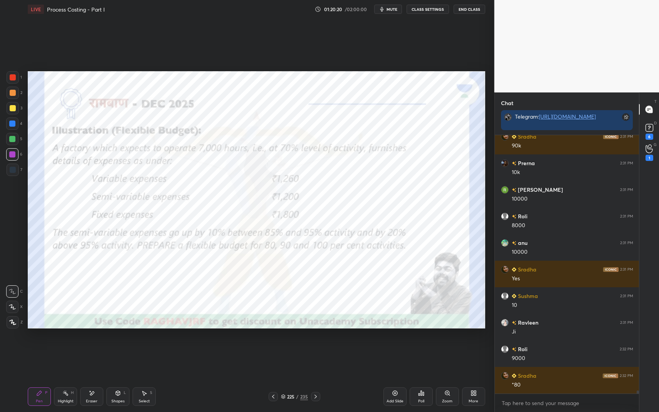
click at [67, 348] on div "Highlight H" at bounding box center [65, 397] width 23 height 19
drag, startPoint x: 67, startPoint y: 394, endPoint x: 74, endPoint y: 390, distance: 8.1
click at [67, 348] on icon at bounding box center [65, 393] width 6 height 6
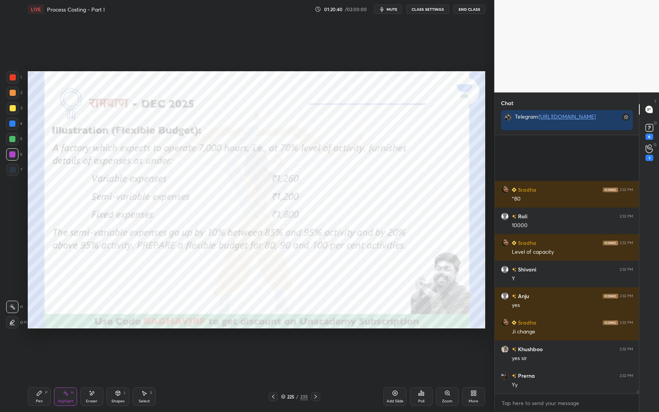
scroll to position [21890, 0]
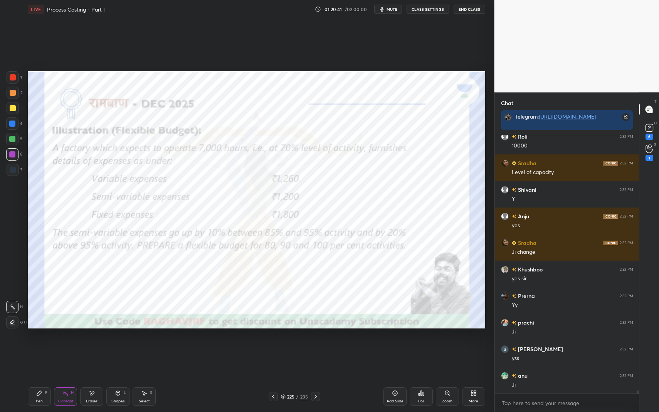
drag, startPoint x: 114, startPoint y: 391, endPoint x: 111, endPoint y: 380, distance: 11.2
click at [114, 348] on div "Shapes L" at bounding box center [117, 397] width 23 height 19
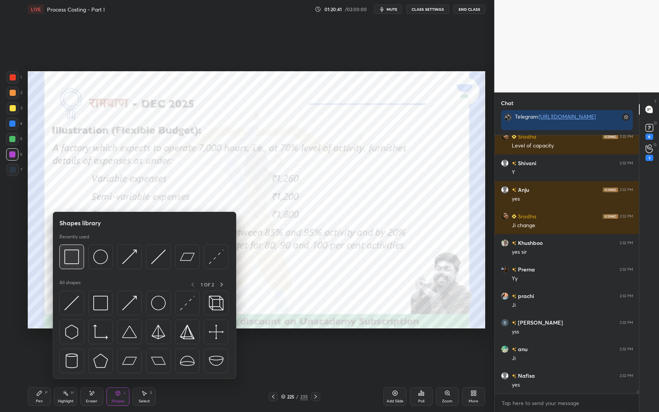
click at [66, 255] on img at bounding box center [71, 257] width 15 height 15
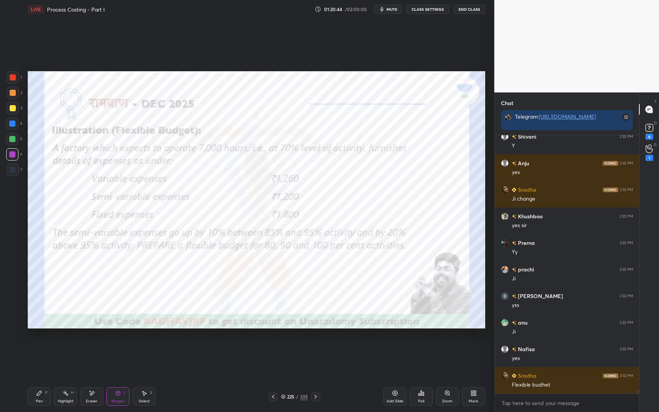
scroll to position [21969, 0]
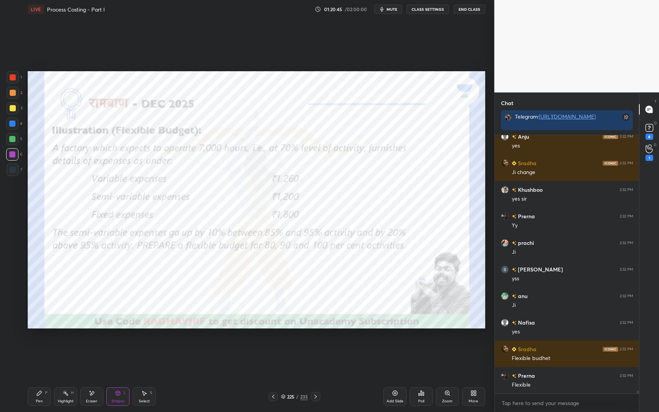
click at [44, 348] on div "Pen P" at bounding box center [39, 397] width 23 height 19
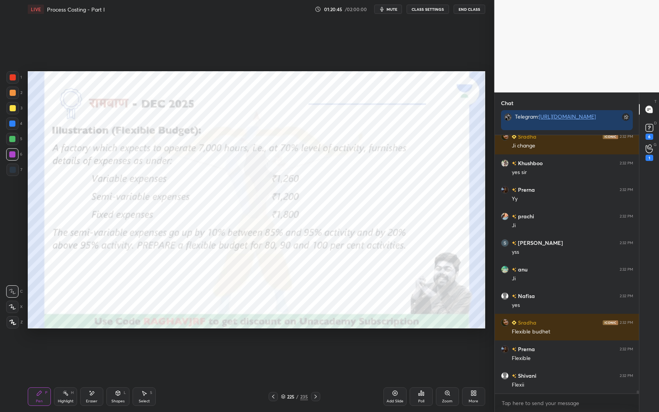
drag, startPoint x: 47, startPoint y: 391, endPoint x: 58, endPoint y: 366, distance: 27.2
click at [47, 348] on div "P" at bounding box center [46, 393] width 2 height 4
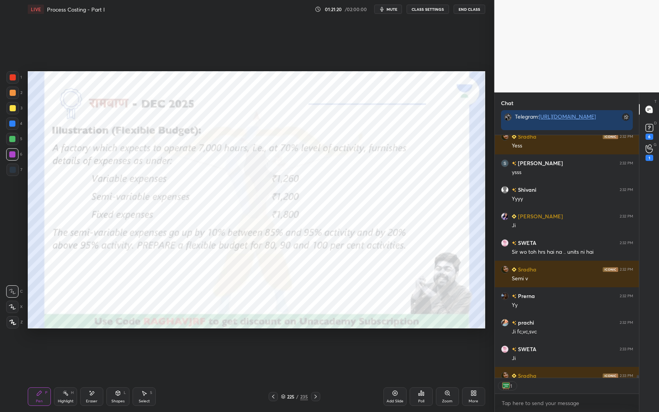
scroll to position [22331, 0]
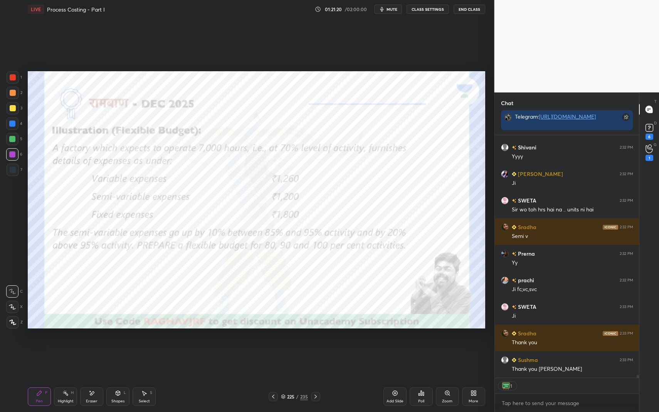
drag, startPoint x: 67, startPoint y: 393, endPoint x: 69, endPoint y: 389, distance: 4.4
click at [67, 348] on icon at bounding box center [65, 393] width 6 height 6
click at [10, 123] on div at bounding box center [12, 124] width 6 height 6
click at [13, 120] on div at bounding box center [12, 124] width 12 height 12
click at [71, 348] on div "Highlight H" at bounding box center [65, 397] width 23 height 19
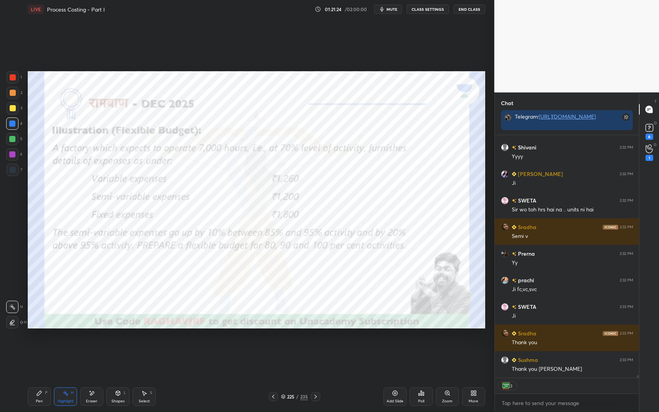
drag, startPoint x: 97, startPoint y: 398, endPoint x: 101, endPoint y: 390, distance: 8.3
click at [97, 348] on div "Eraser" at bounding box center [91, 397] width 23 height 19
drag, startPoint x: 117, startPoint y: 392, endPoint x: 124, endPoint y: 382, distance: 12.1
click at [117, 348] on icon at bounding box center [118, 393] width 4 height 5
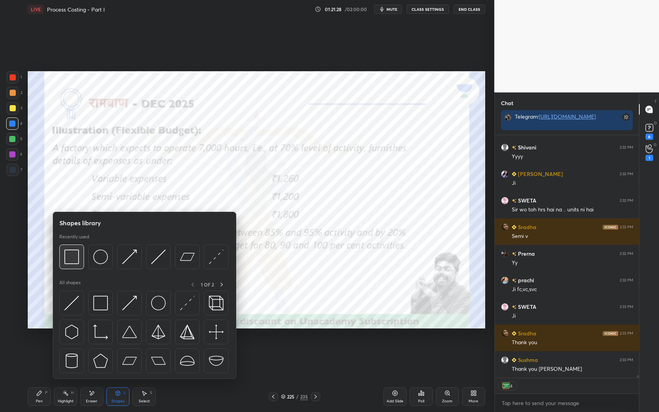
click at [74, 257] on img at bounding box center [71, 257] width 15 height 15
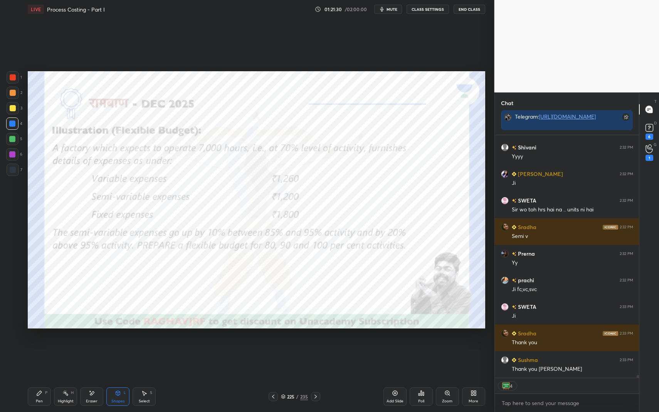
scroll to position [22357, 0]
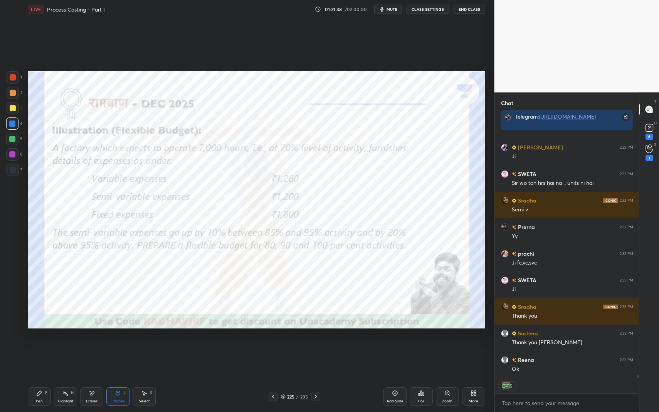
click at [40, 348] on div "Pen P" at bounding box center [39, 397] width 23 height 19
drag, startPoint x: 43, startPoint y: 394, endPoint x: 88, endPoint y: 333, distance: 76.4
click at [43, 348] on div "Pen P" at bounding box center [39, 397] width 23 height 19
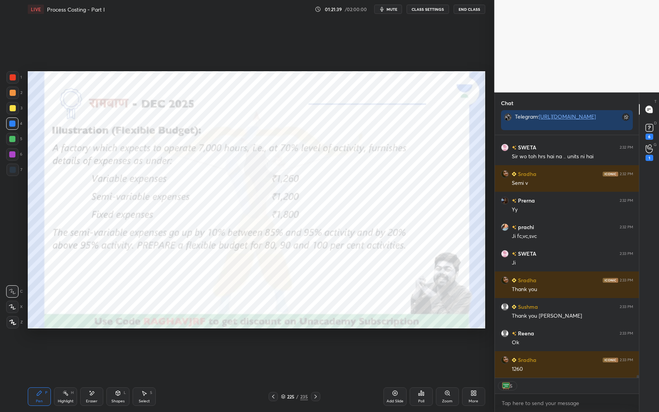
click at [17, 75] on div at bounding box center [13, 77] width 12 height 12
click at [24, 76] on div "1 2 3 4 5 6 7 C X Z E E Erase all H H" at bounding box center [12, 199] width 25 height 257
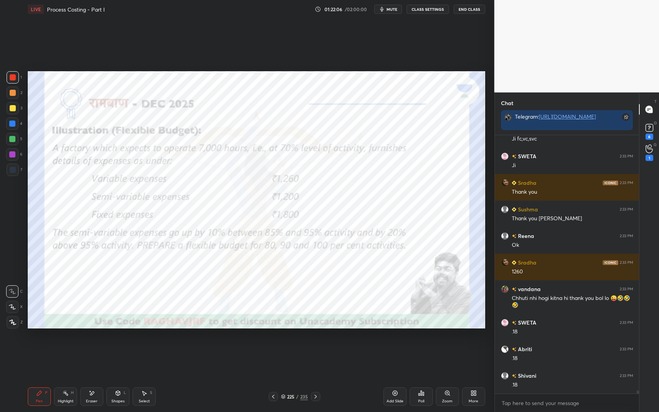
scroll to position [22561, 0]
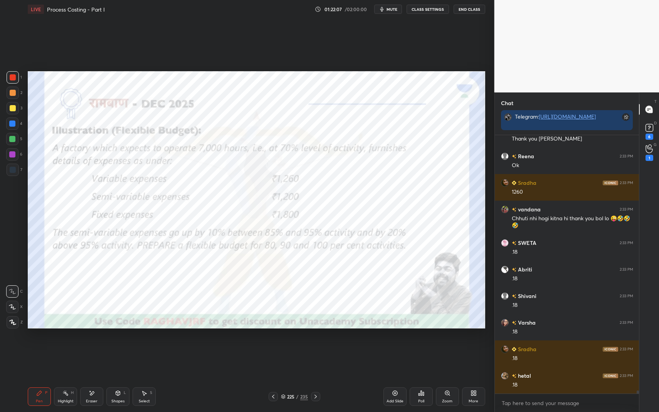
drag, startPoint x: 95, startPoint y: 392, endPoint x: 137, endPoint y: 333, distance: 71.9
click at [94, 348] on div "Eraser" at bounding box center [91, 397] width 23 height 19
click at [41, 348] on icon at bounding box center [39, 393] width 6 height 6
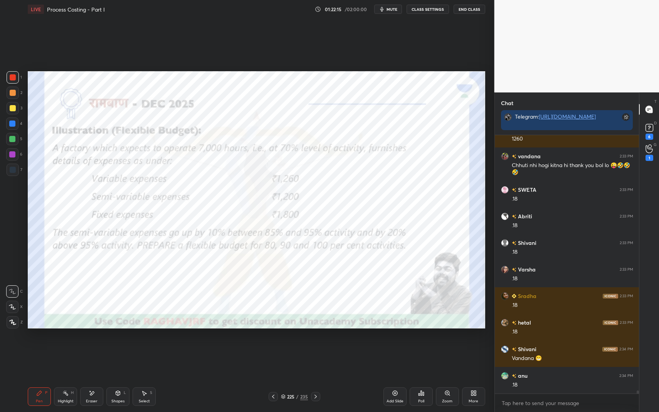
scroll to position [22641, 0]
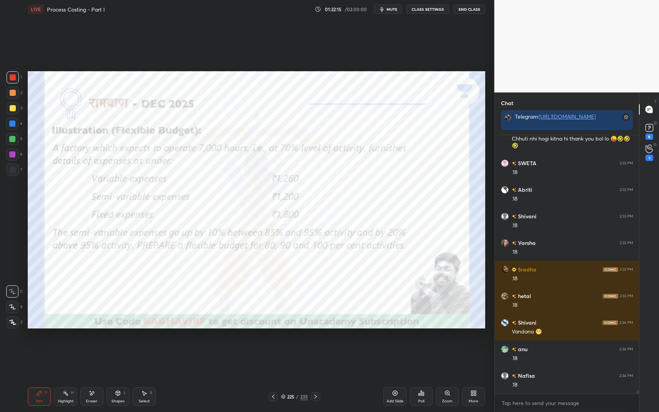
drag, startPoint x: 115, startPoint y: 394, endPoint x: 117, endPoint y: 383, distance: 11.0
click at [115, 348] on icon at bounding box center [118, 393] width 6 height 6
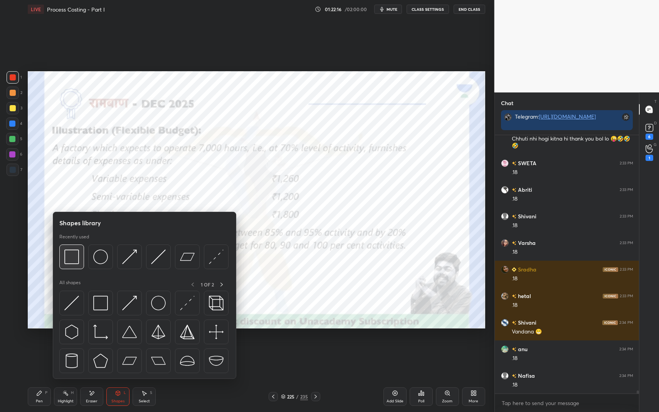
click at [76, 259] on img at bounding box center [71, 257] width 15 height 15
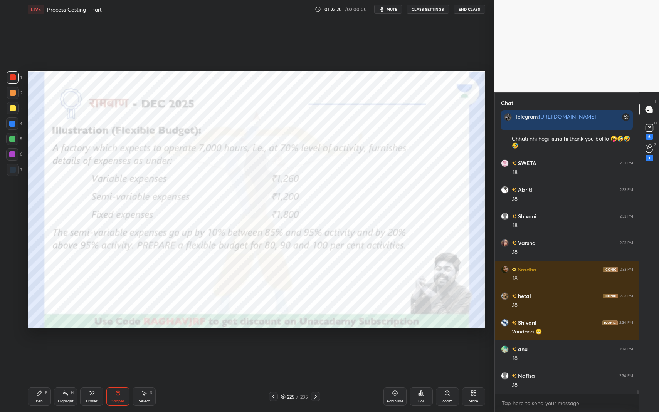
click at [39, 348] on div "Pen" at bounding box center [39, 402] width 7 height 4
click at [43, 348] on div "Pen P" at bounding box center [39, 397] width 23 height 19
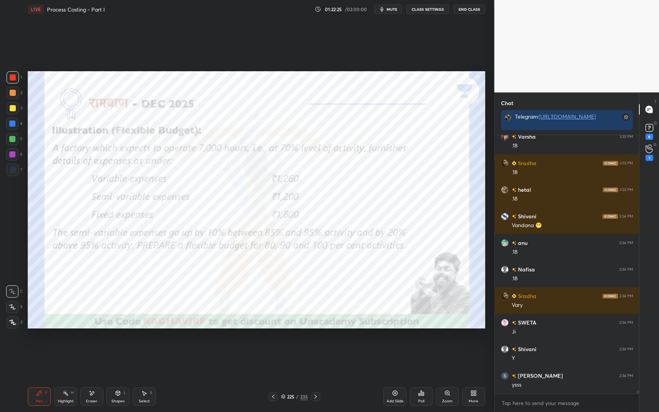
scroll to position [22774, 0]
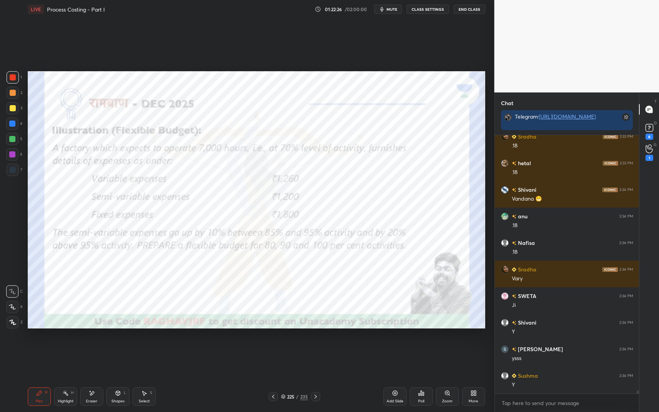
drag, startPoint x: 69, startPoint y: 394, endPoint x: 74, endPoint y: 398, distance: 6.0
click at [69, 348] on div "Highlight H" at bounding box center [65, 397] width 23 height 19
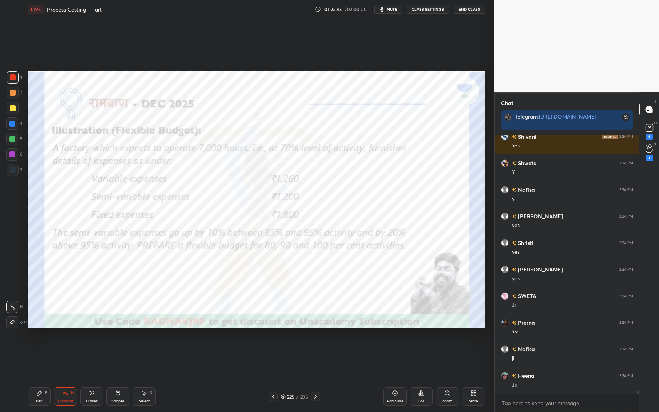
scroll to position [23173, 0]
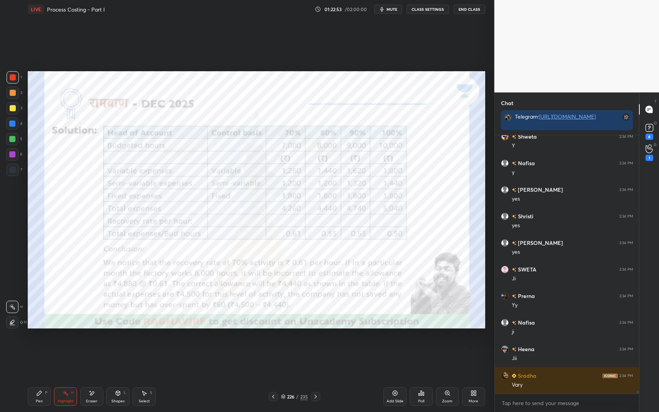
click at [40, 348] on div "Pen P" at bounding box center [39, 397] width 23 height 19
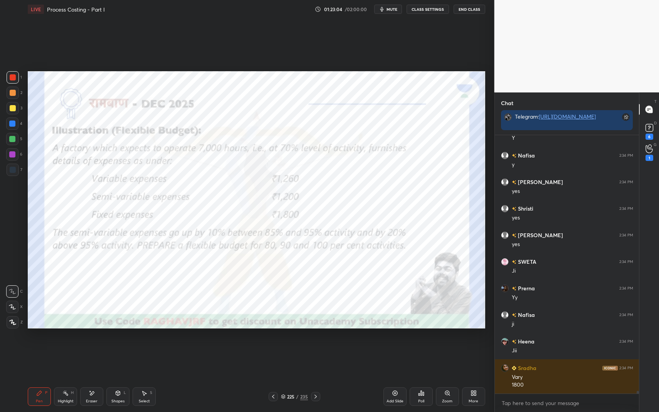
scroll to position [23207, 0]
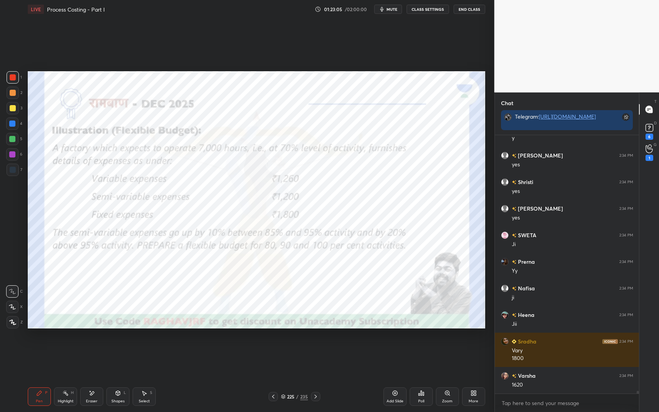
click at [64, 348] on div "Highlight H" at bounding box center [65, 397] width 23 height 19
click at [63, 348] on div "Highlight" at bounding box center [66, 402] width 16 height 4
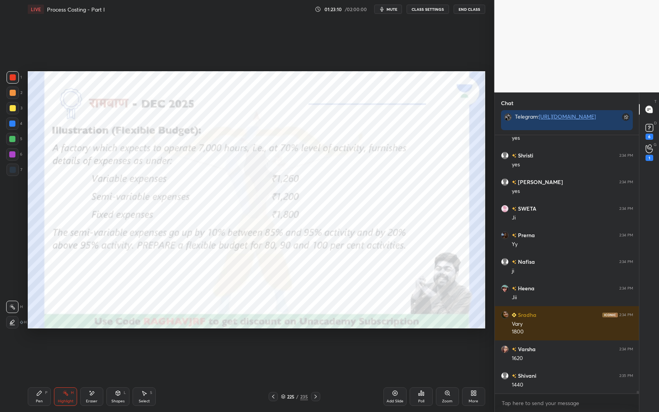
scroll to position [23261, 0]
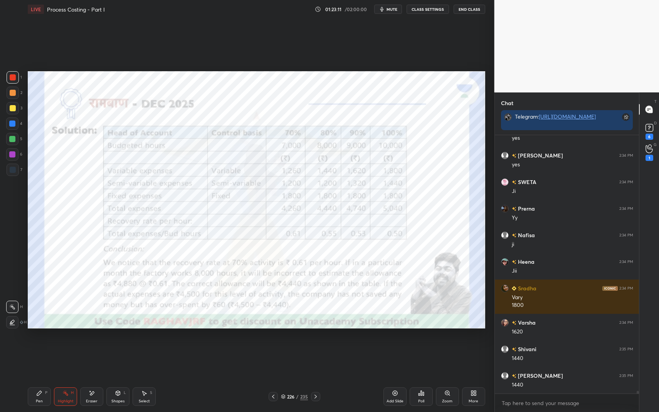
click at [47, 348] on div "P" at bounding box center [46, 393] width 2 height 4
click at [44, 348] on div "Pen P" at bounding box center [39, 397] width 23 height 19
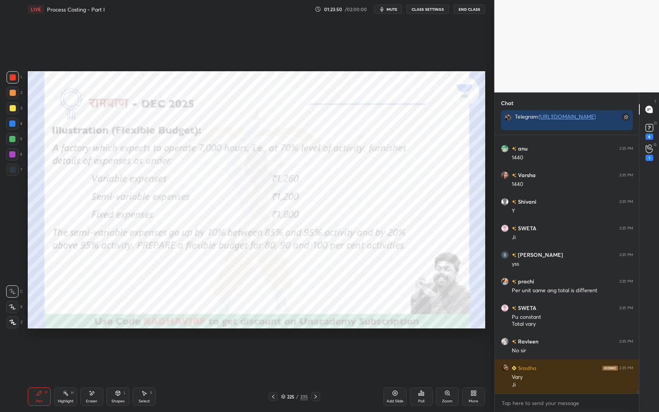
scroll to position [23541, 0]
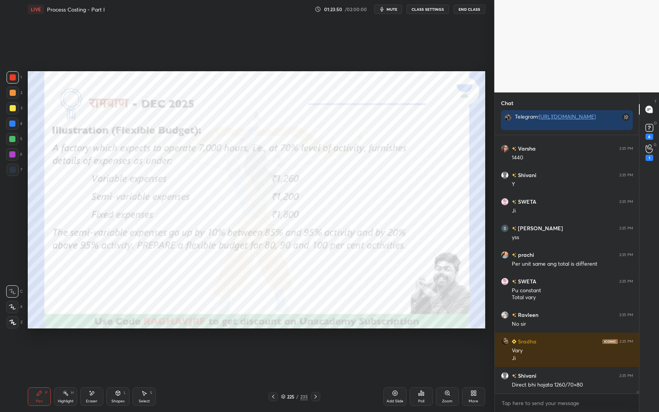
click at [117, 348] on div "Shapes" at bounding box center [117, 402] width 13 height 4
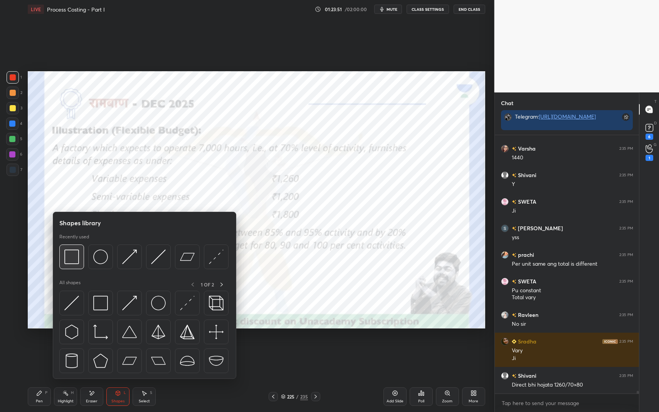
click at [74, 254] on img at bounding box center [71, 257] width 15 height 15
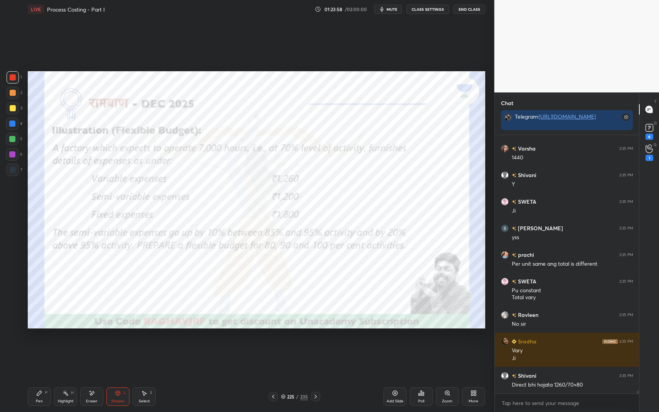
scroll to position [23568, 0]
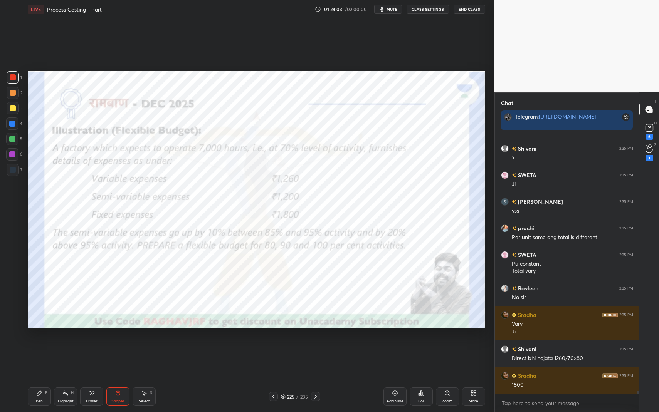
click at [36, 348] on icon at bounding box center [39, 393] width 6 height 6
click at [40, 348] on icon at bounding box center [39, 393] width 6 height 6
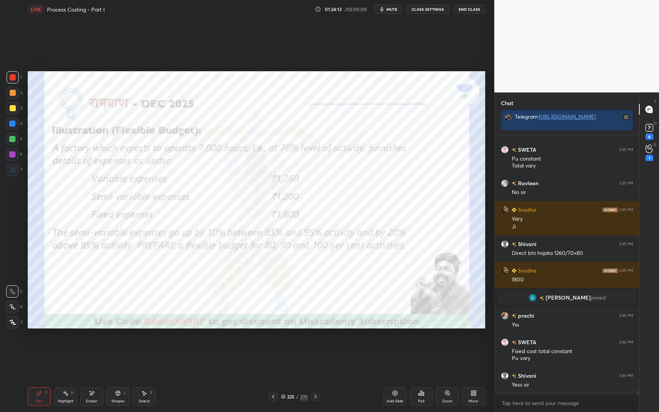
scroll to position [22888, 0]
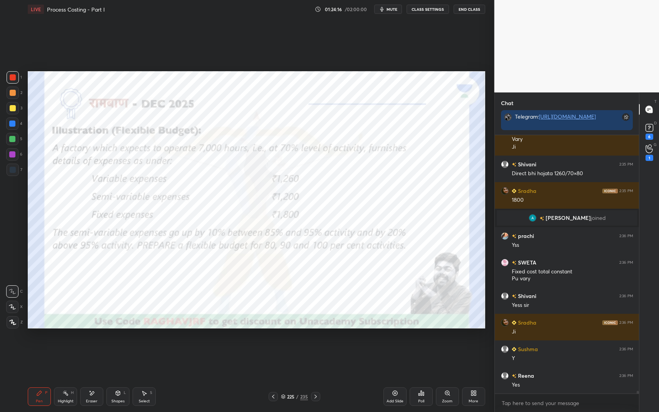
drag, startPoint x: 119, startPoint y: 390, endPoint x: 121, endPoint y: 383, distance: 7.7
click at [119, 348] on icon at bounding box center [118, 393] width 6 height 6
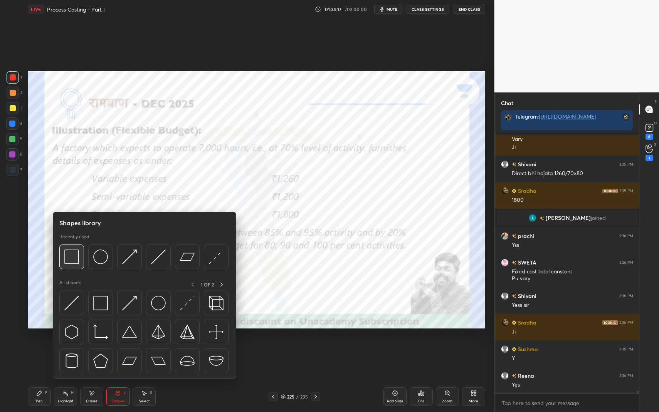
scroll to position [22968, 0]
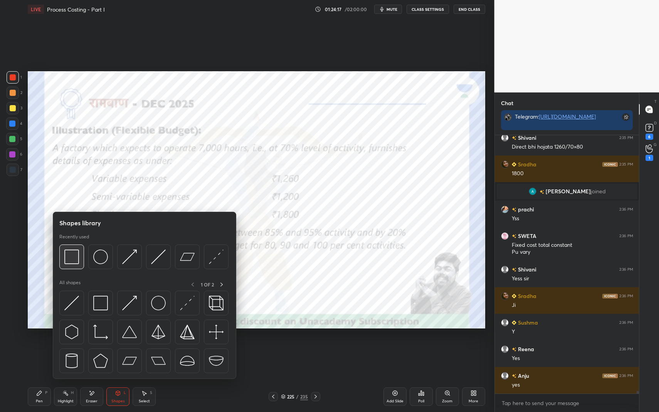
click at [72, 262] on img at bounding box center [71, 257] width 15 height 15
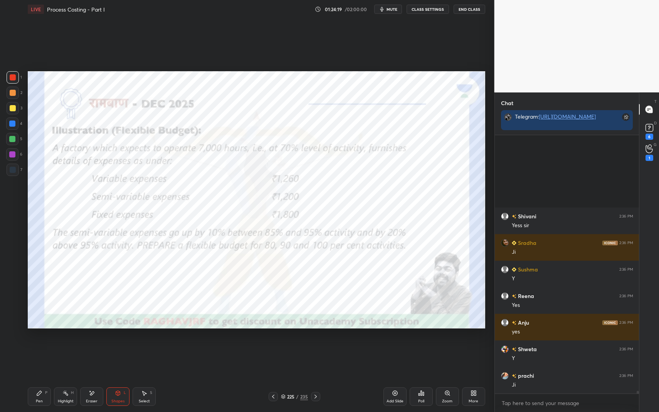
scroll to position [23127, 0]
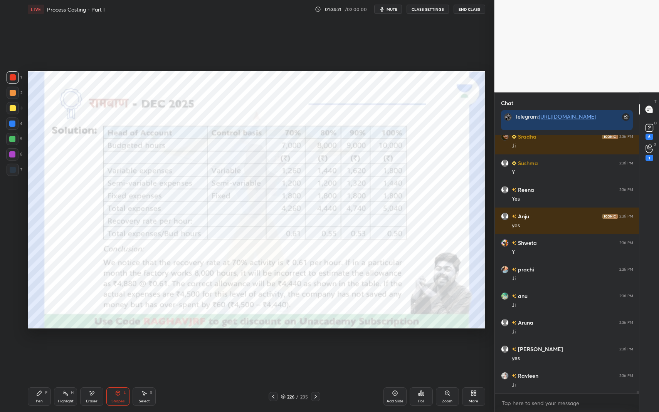
click at [35, 348] on div "Pen P" at bounding box center [39, 397] width 23 height 19
drag, startPoint x: 35, startPoint y: 395, endPoint x: 40, endPoint y: 395, distance: 5.4
click at [38, 348] on div "Pen P" at bounding box center [39, 397] width 23 height 19
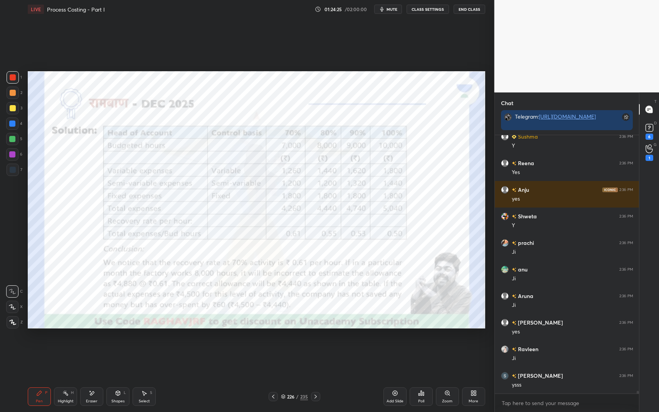
scroll to position [23180, 0]
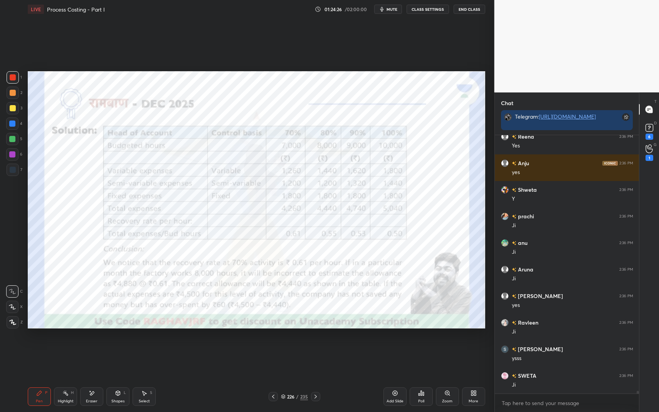
click at [9, 125] on div at bounding box center [12, 124] width 6 height 6
drag, startPoint x: 9, startPoint y: 125, endPoint x: 23, endPoint y: 122, distance: 14.2
click at [9, 125] on div at bounding box center [12, 124] width 6 height 6
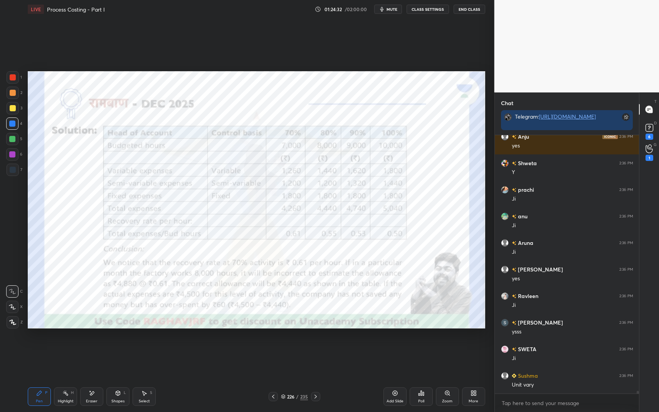
click at [14, 156] on div at bounding box center [12, 154] width 6 height 6
drag, startPoint x: 14, startPoint y: 156, endPoint x: 27, endPoint y: 146, distance: 16.7
click at [12, 155] on div at bounding box center [12, 154] width 6 height 6
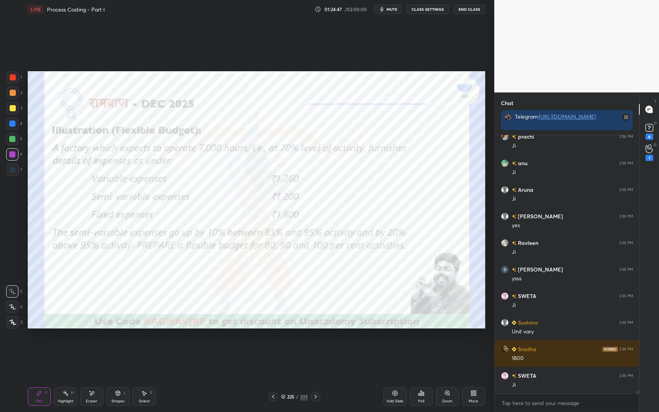
scroll to position [23287, 0]
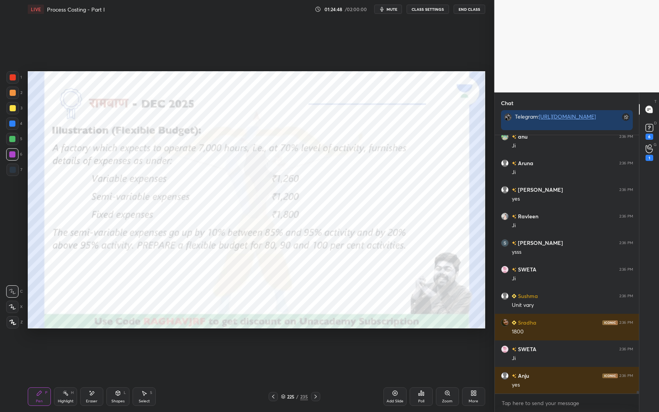
click at [39, 348] on div "Pen P" at bounding box center [39, 397] width 23 height 19
drag, startPoint x: 39, startPoint y: 398, endPoint x: 57, endPoint y: 363, distance: 39.1
click at [39, 348] on div "Pen P" at bounding box center [39, 397] width 23 height 19
click at [12, 77] on div at bounding box center [13, 77] width 6 height 6
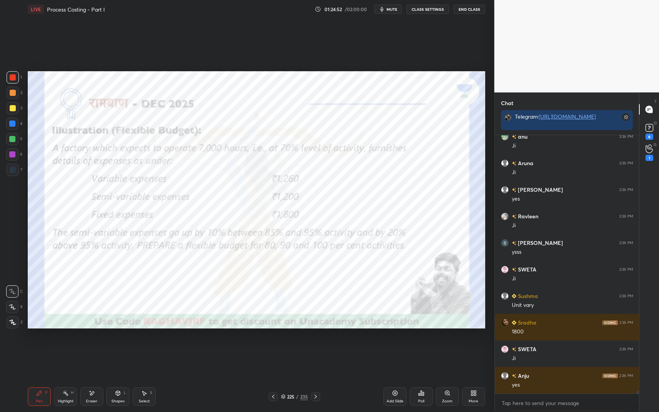
scroll to position [23313, 0]
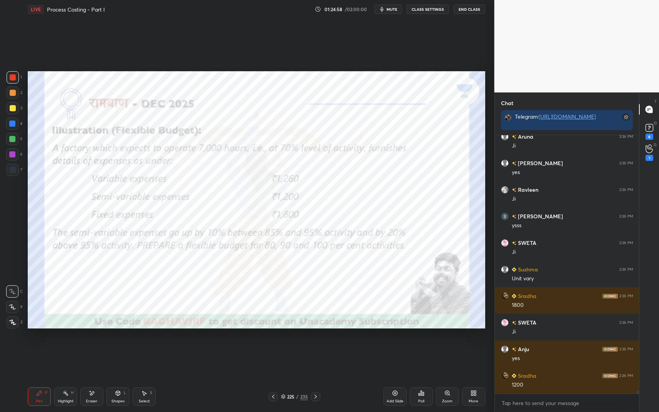
drag, startPoint x: 65, startPoint y: 397, endPoint x: 71, endPoint y: 394, distance: 6.7
click at [65, 348] on div "Highlight H" at bounding box center [65, 397] width 23 height 19
click at [68, 348] on div "Highlight H" at bounding box center [65, 397] width 23 height 19
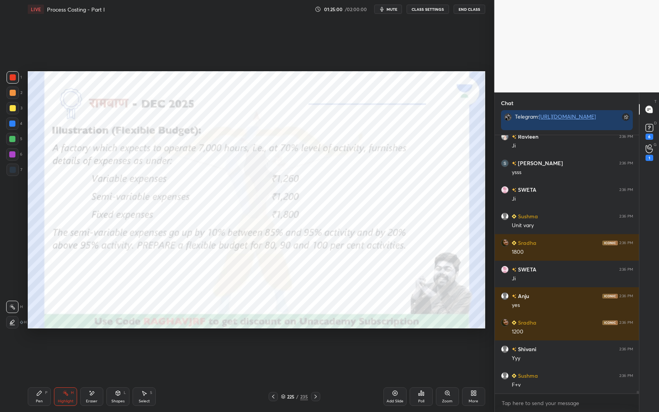
scroll to position [23393, 0]
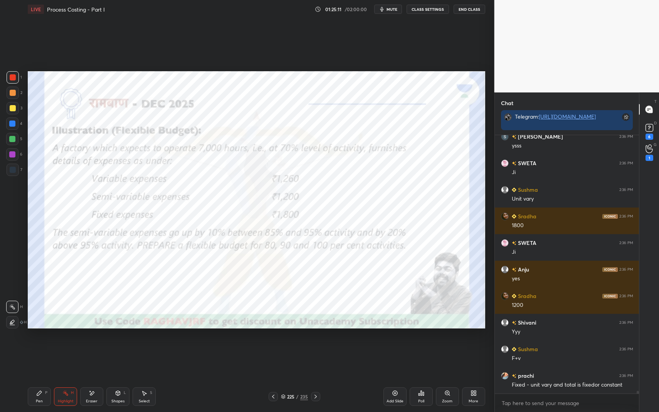
drag, startPoint x: 33, startPoint y: 393, endPoint x: 37, endPoint y: 396, distance: 5.0
click at [33, 348] on div "Pen P" at bounding box center [39, 397] width 23 height 19
drag, startPoint x: 37, startPoint y: 396, endPoint x: 40, endPoint y: 392, distance: 4.8
click at [37, 348] on icon at bounding box center [39, 393] width 5 height 5
click at [58, 348] on div "Highlight H" at bounding box center [65, 397] width 23 height 19
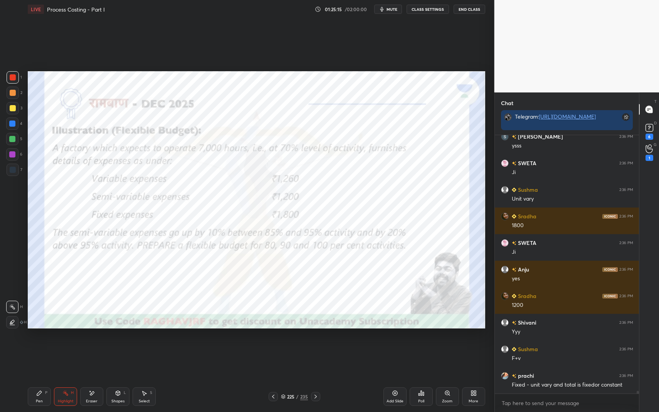
click at [59, 348] on div "Highlight H" at bounding box center [65, 397] width 23 height 19
click at [35, 348] on div "Pen P" at bounding box center [39, 397] width 23 height 19
click at [39, 348] on div "Pen" at bounding box center [39, 402] width 7 height 4
click at [14, 137] on div at bounding box center [12, 139] width 6 height 6
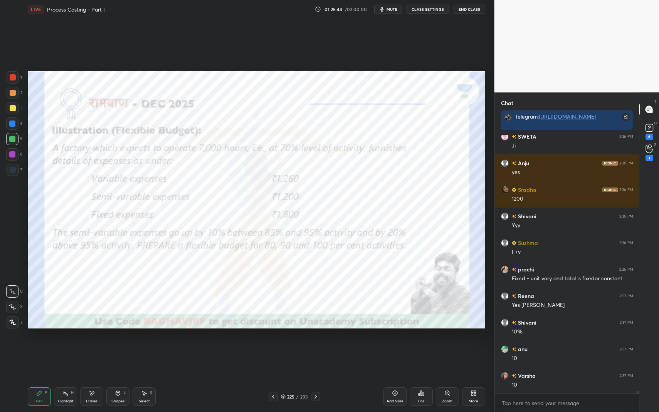
scroll to position [23526, 0]
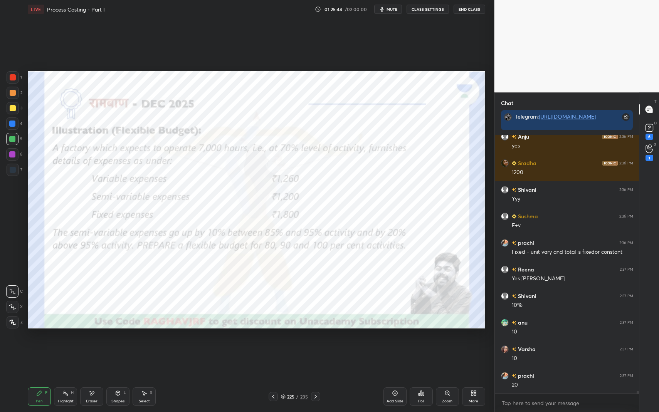
click at [12, 97] on div at bounding box center [13, 93] width 12 height 12
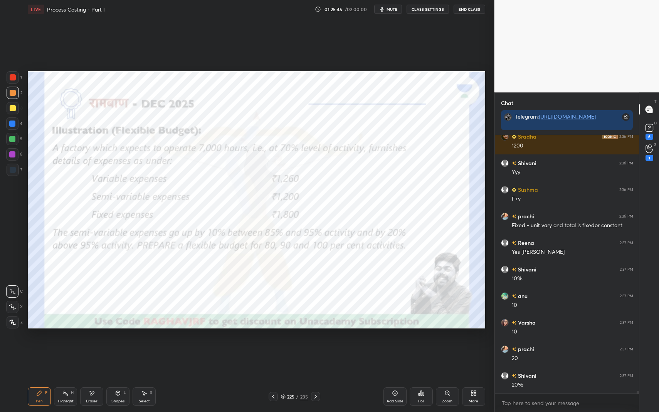
drag, startPoint x: 64, startPoint y: 393, endPoint x: 72, endPoint y: 388, distance: 9.9
click at [64, 348] on icon at bounding box center [65, 393] width 6 height 6
click at [67, 348] on icon at bounding box center [65, 393] width 6 height 6
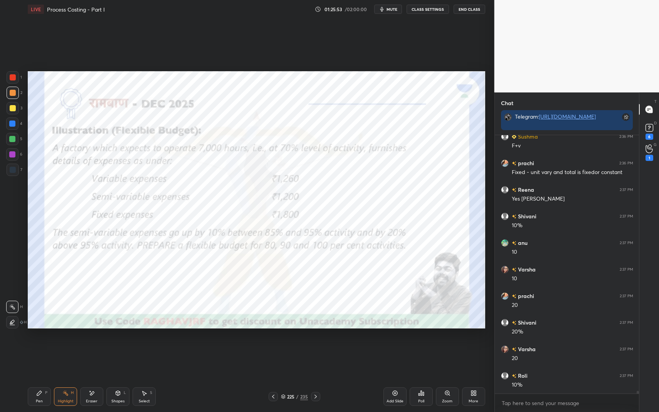
scroll to position [23633, 0]
drag, startPoint x: 120, startPoint y: 395, endPoint x: 121, endPoint y: 381, distance: 13.5
click at [120, 348] on icon at bounding box center [118, 393] width 6 height 6
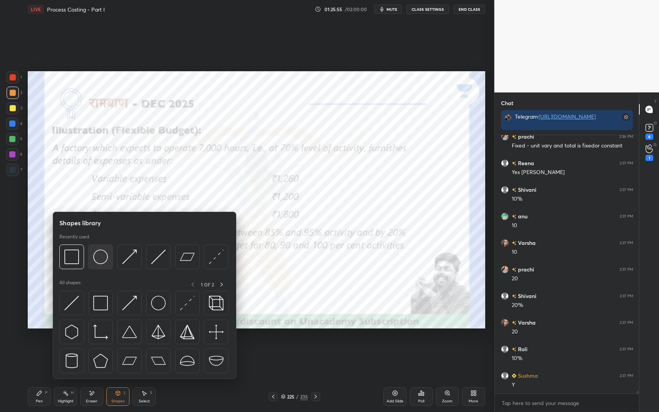
click at [101, 256] on img at bounding box center [100, 257] width 15 height 15
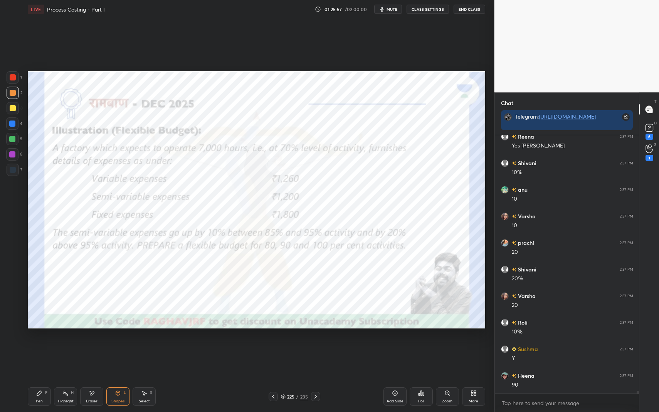
scroll to position [23686, 0]
click at [39, 348] on icon at bounding box center [39, 393] width 5 height 5
drag, startPoint x: 39, startPoint y: 394, endPoint x: 51, endPoint y: 387, distance: 14.2
click at [39, 348] on icon at bounding box center [39, 393] width 5 height 5
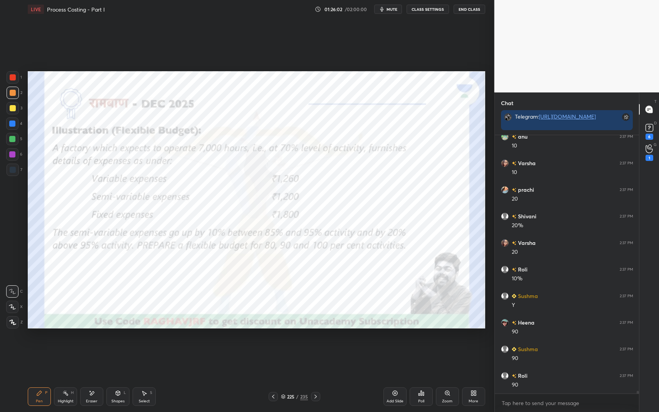
drag, startPoint x: 124, startPoint y: 392, endPoint x: 122, endPoint y: 385, distance: 7.1
click at [124, 348] on div "L" at bounding box center [125, 393] width 2 height 4
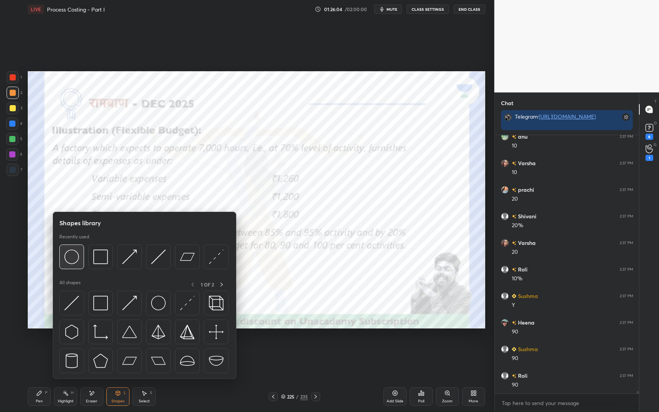
click at [78, 256] on img at bounding box center [71, 257] width 15 height 15
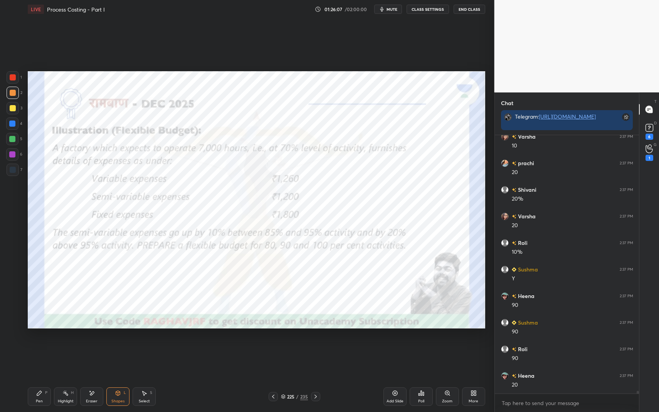
scroll to position [23766, 0]
click at [40, 348] on icon at bounding box center [39, 393] width 5 height 5
click at [43, 348] on div "Pen P" at bounding box center [39, 397] width 23 height 19
click at [12, 139] on div at bounding box center [12, 139] width 6 height 6
click at [14, 138] on div at bounding box center [12, 139] width 6 height 6
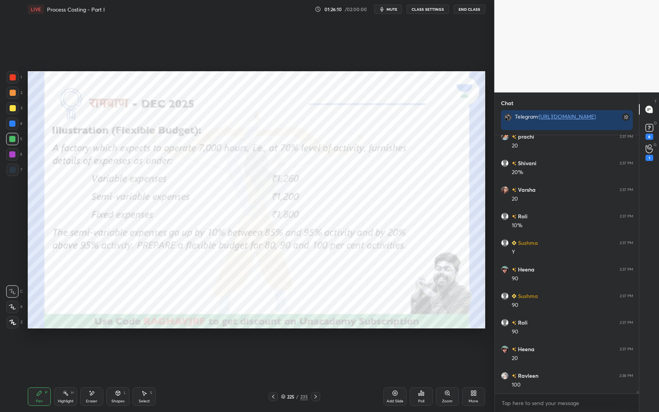
click at [17, 171] on div at bounding box center [13, 170] width 12 height 12
click at [14, 167] on div at bounding box center [13, 170] width 6 height 6
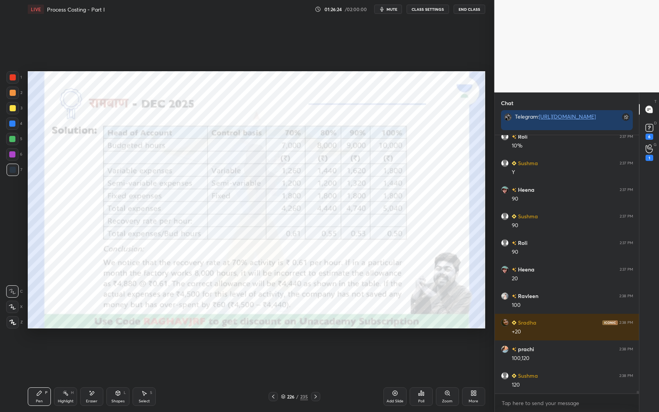
scroll to position [23872, 0]
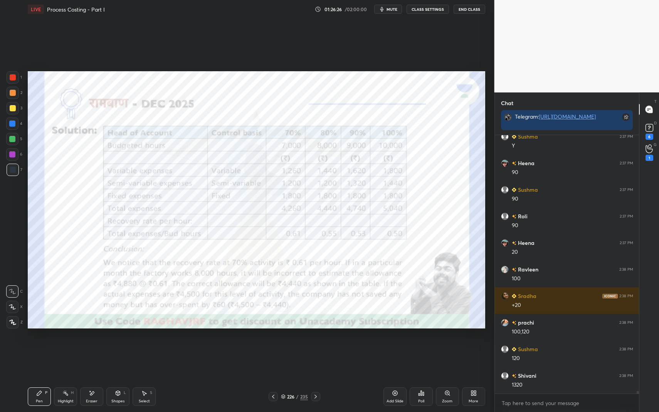
click at [14, 126] on div at bounding box center [12, 124] width 6 height 6
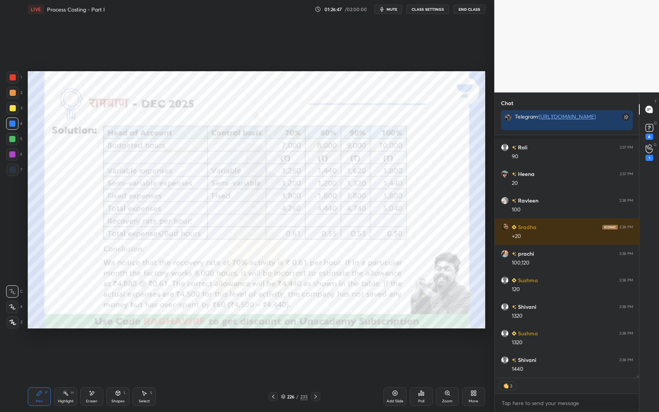
scroll to position [23981, 0]
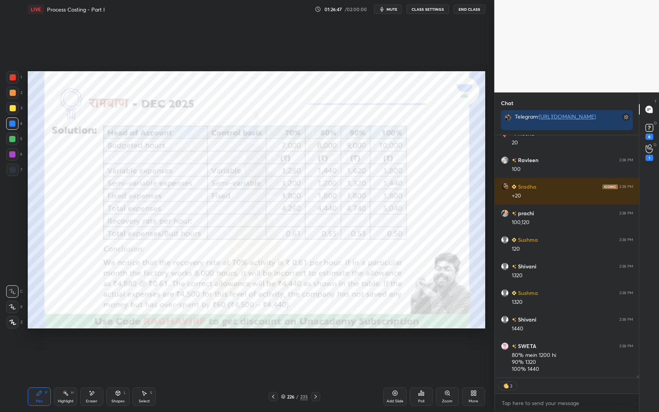
click at [126, 348] on div "L" at bounding box center [125, 393] width 2 height 4
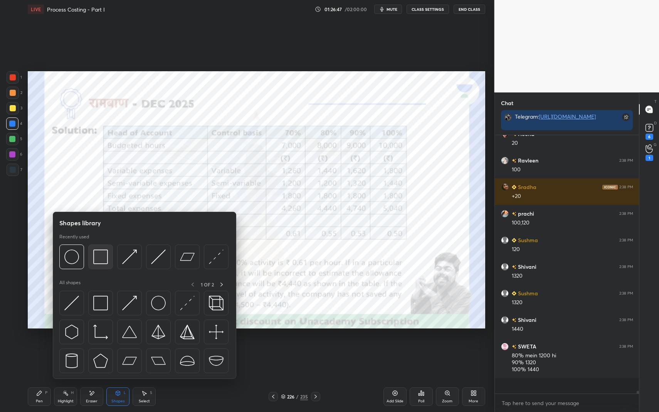
scroll to position [23966, 0]
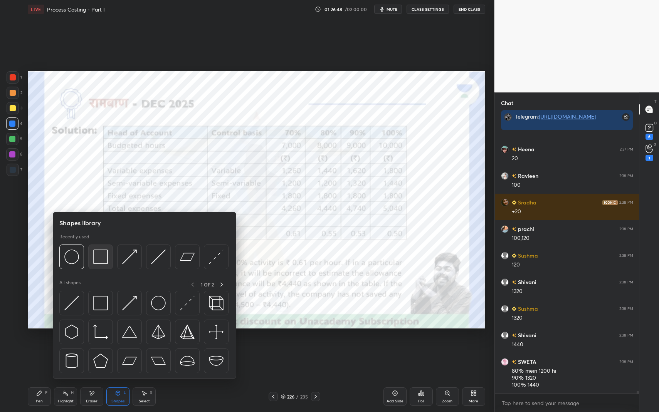
click at [99, 252] on img at bounding box center [100, 257] width 15 height 15
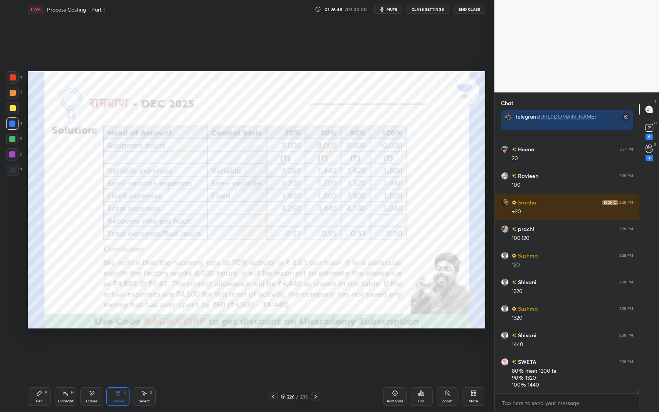
click at [12, 156] on div at bounding box center [12, 154] width 6 height 6
drag, startPoint x: 17, startPoint y: 155, endPoint x: 24, endPoint y: 155, distance: 6.2
click at [20, 155] on div "6" at bounding box center [14, 154] width 16 height 12
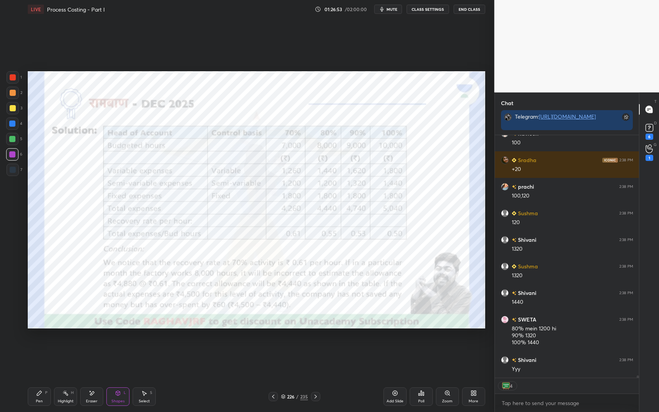
scroll to position [24035, 0]
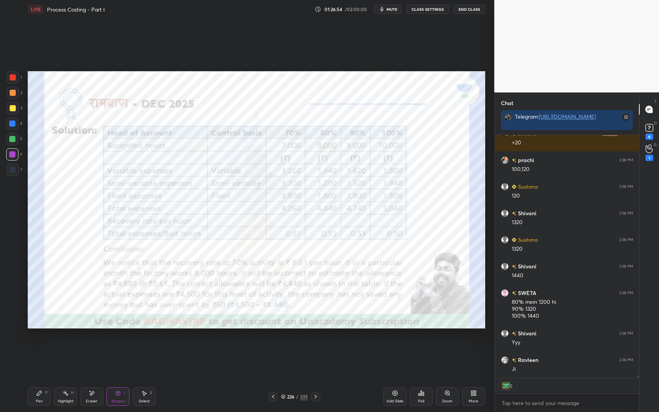
click at [41, 348] on icon at bounding box center [39, 393] width 6 height 6
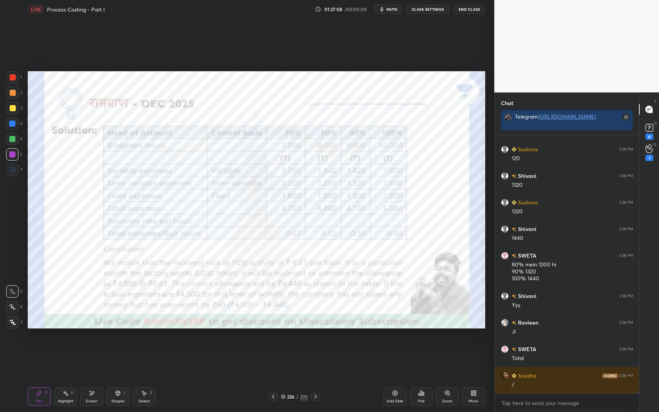
scroll to position [24099, 0]
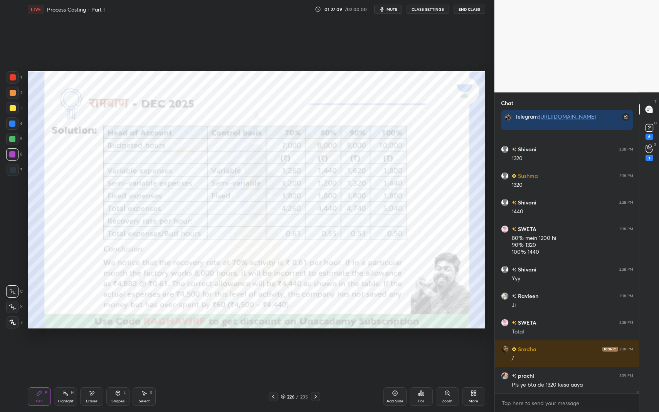
click at [15, 120] on div at bounding box center [12, 124] width 12 height 12
click at [12, 121] on div at bounding box center [12, 124] width 6 height 6
click at [19, 165] on div "7" at bounding box center [15, 170] width 16 height 12
drag, startPoint x: 20, startPoint y: 165, endPoint x: 18, endPoint y: 160, distance: 4.9
click at [18, 165] on div "7" at bounding box center [15, 170] width 16 height 12
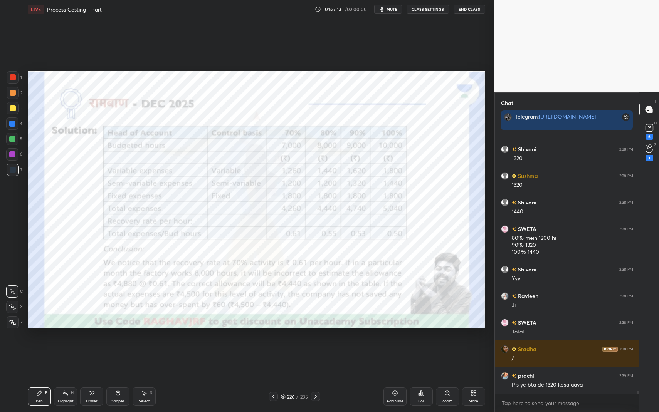
click at [14, 152] on div at bounding box center [12, 154] width 6 height 6
drag, startPoint x: 14, startPoint y: 152, endPoint x: 22, endPoint y: 150, distance: 7.6
click at [14, 152] on div at bounding box center [12, 154] width 6 height 6
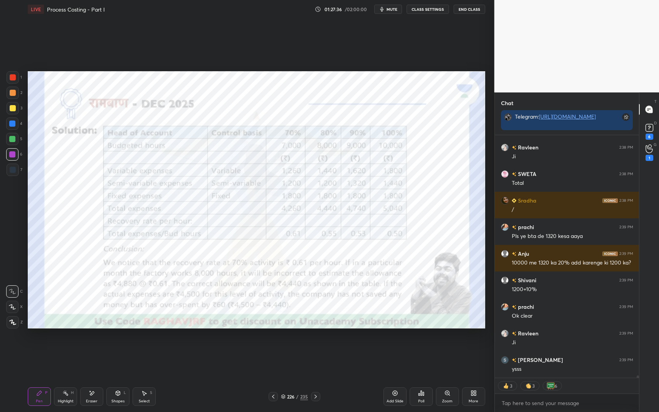
scroll to position [24274, 0]
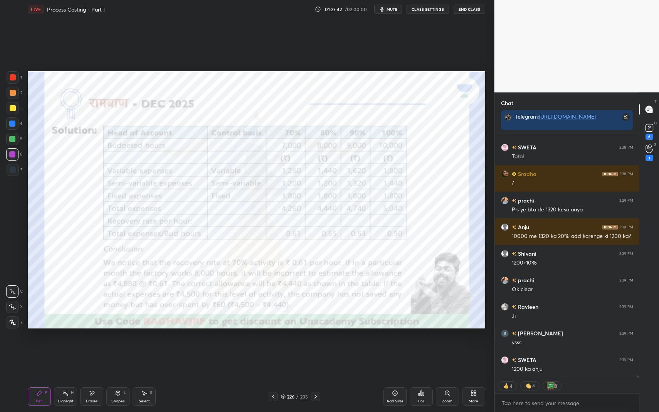
click at [70, 348] on div "Highlight H" at bounding box center [65, 397] width 23 height 19
click at [73, 348] on div "H" at bounding box center [72, 393] width 3 height 4
click at [14, 120] on div at bounding box center [12, 124] width 12 height 12
click at [17, 118] on div at bounding box center [12, 124] width 12 height 12
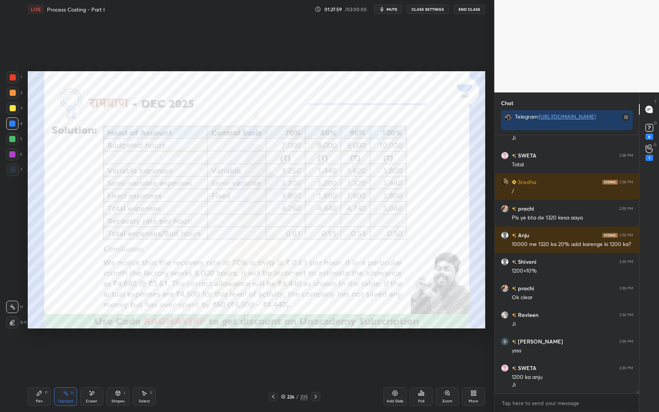
scroll to position [24293, 0]
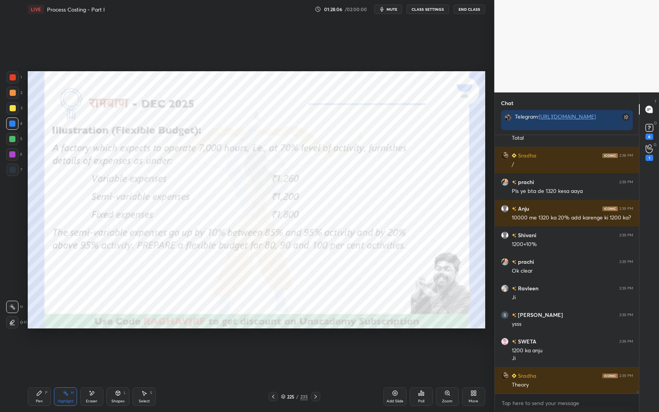
click at [291, 348] on div "225" at bounding box center [291, 397] width 8 height 5
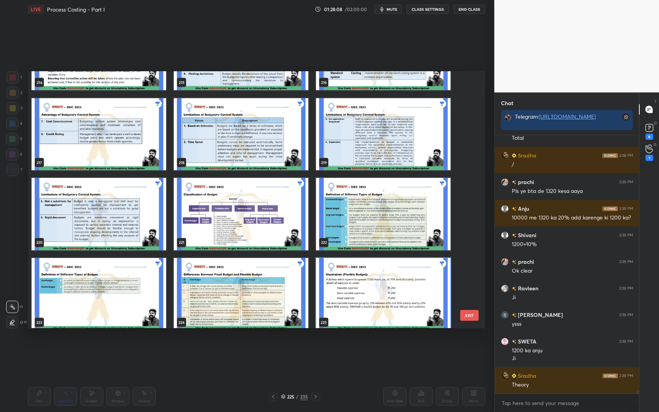
scroll to position [5743, 0]
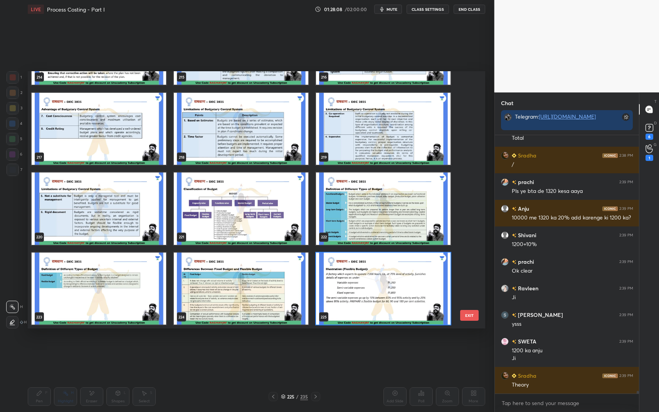
click at [276, 207] on img "grid" at bounding box center [241, 209] width 135 height 72
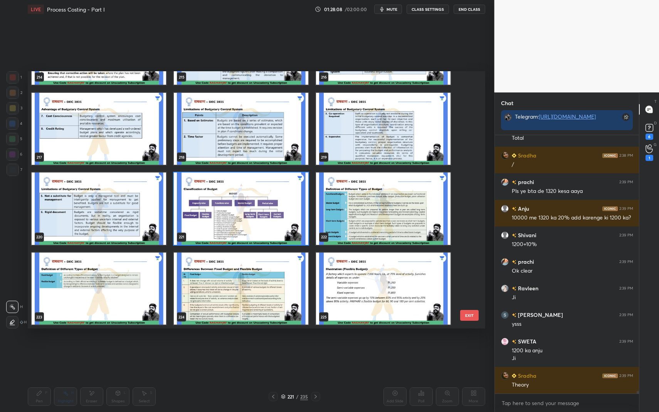
click at [276, 207] on img "grid" at bounding box center [241, 209] width 135 height 72
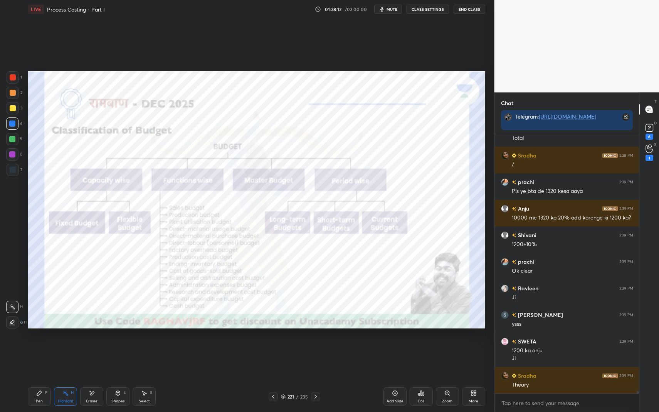
click at [63, 348] on div "Highlight H" at bounding box center [65, 397] width 23 height 19
click at [64, 348] on div "Highlight" at bounding box center [66, 402] width 16 height 4
click at [299, 348] on div "Pen P Highlight H Eraser Shapes L Select S 221 / 235 Add Slide Poll Zoom More" at bounding box center [257, 397] width 458 height 31
drag, startPoint x: 300, startPoint y: 399, endPoint x: 299, endPoint y: 395, distance: 3.9
click at [300, 348] on div "221 / 235" at bounding box center [294, 397] width 27 height 7
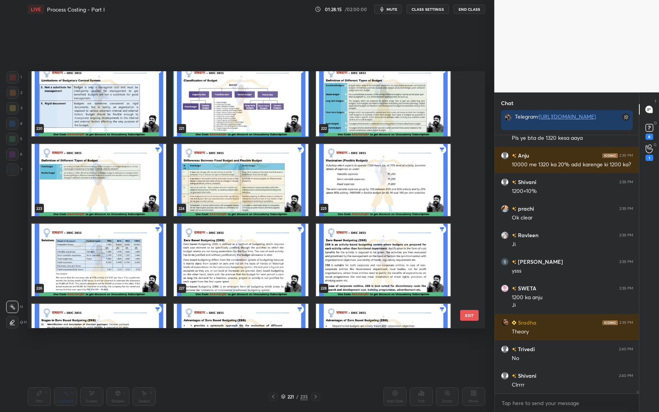
scroll to position [5852, 0]
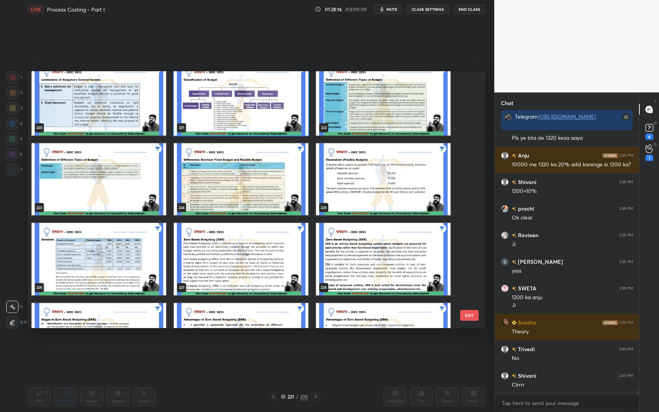
click at [241, 174] on img "grid" at bounding box center [241, 179] width 135 height 72
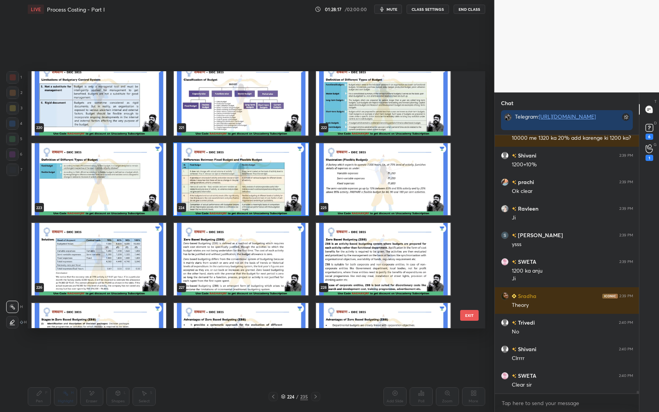
click at [241, 174] on img "grid" at bounding box center [241, 179] width 135 height 72
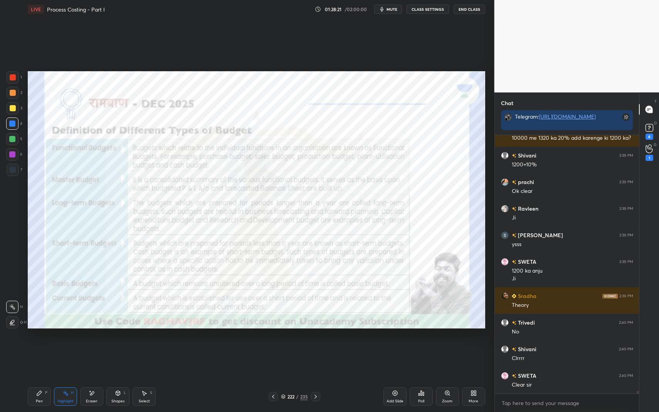
scroll to position [24399, 0]
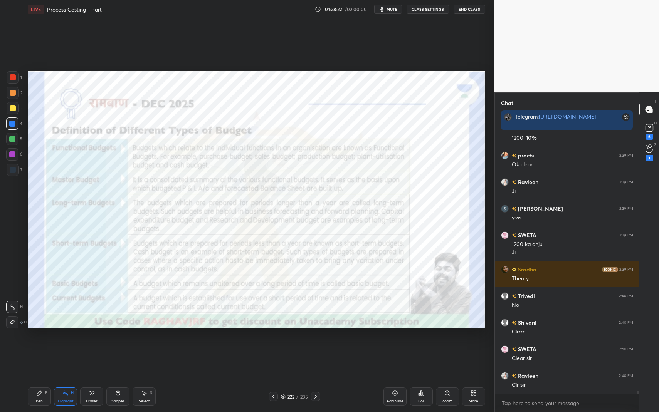
click at [38, 348] on div "Pen P Highlight H Eraser Shapes L Select S 222 / 235 Add Slide Poll Zoom More" at bounding box center [257, 397] width 458 height 31
click at [41, 348] on icon at bounding box center [39, 393] width 6 height 6
click at [12, 82] on div "1" at bounding box center [14, 78] width 15 height 15
click at [15, 83] on div at bounding box center [13, 77] width 12 height 12
drag, startPoint x: 120, startPoint y: 398, endPoint x: 125, endPoint y: 382, distance: 16.2
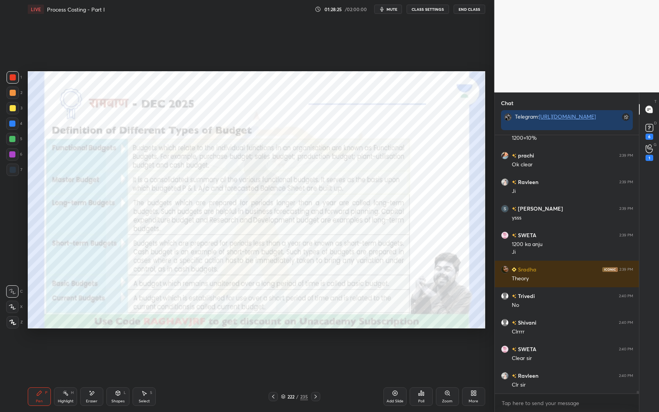
click at [121, 348] on div "Shapes L" at bounding box center [117, 397] width 23 height 19
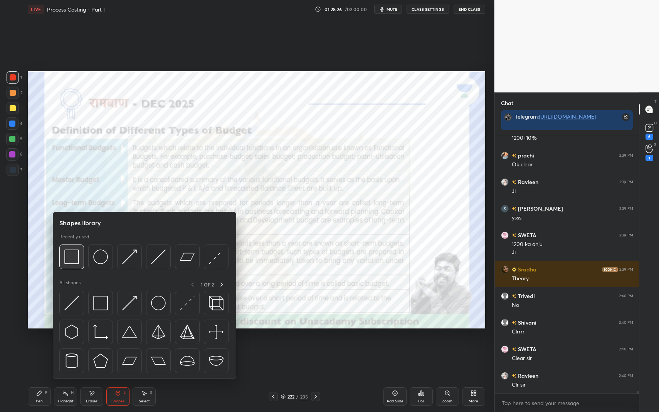
click at [72, 254] on img at bounding box center [71, 257] width 15 height 15
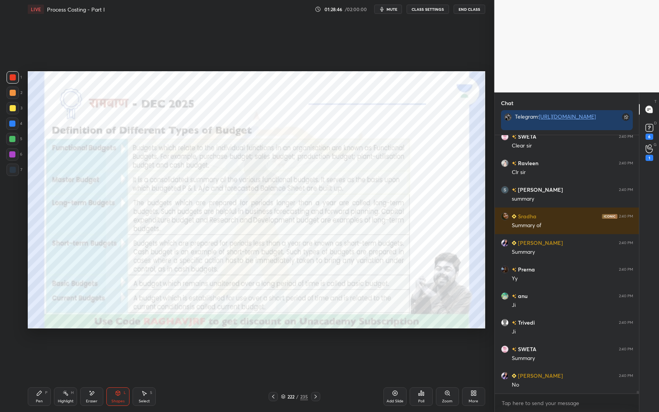
scroll to position [24638, 0]
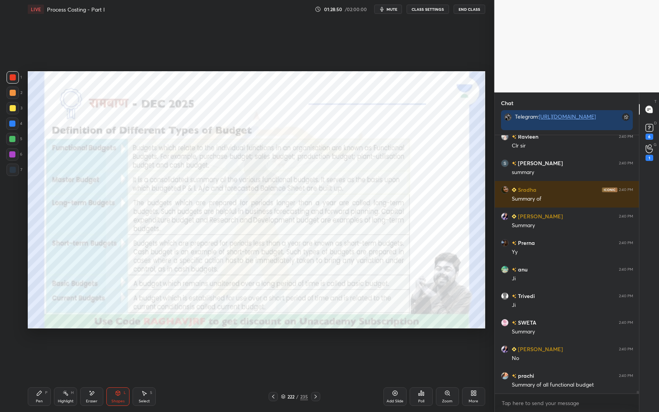
drag, startPoint x: 66, startPoint y: 393, endPoint x: 68, endPoint y: 397, distance: 4.7
click at [66, 348] on icon at bounding box center [65, 393] width 6 height 6
click at [67, 348] on div "Highlight H" at bounding box center [65, 397] width 23 height 19
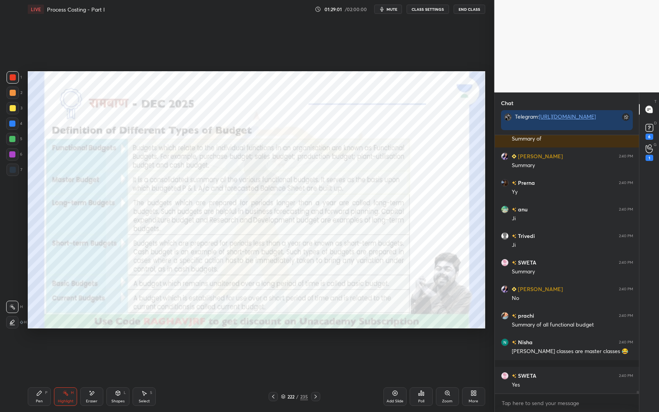
scroll to position [24725, 0]
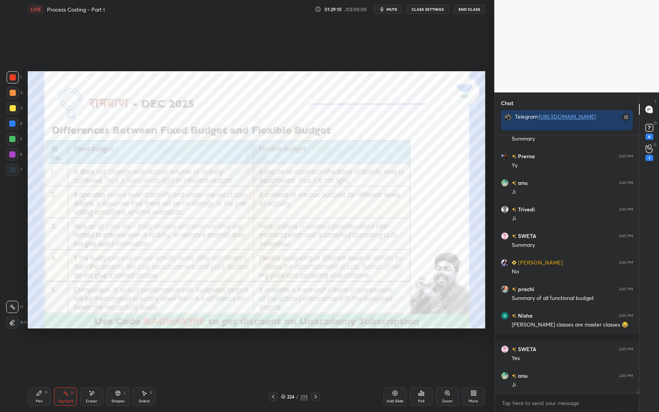
drag, startPoint x: 40, startPoint y: 396, endPoint x: 45, endPoint y: 392, distance: 6.3
click at [40, 348] on icon at bounding box center [39, 393] width 6 height 6
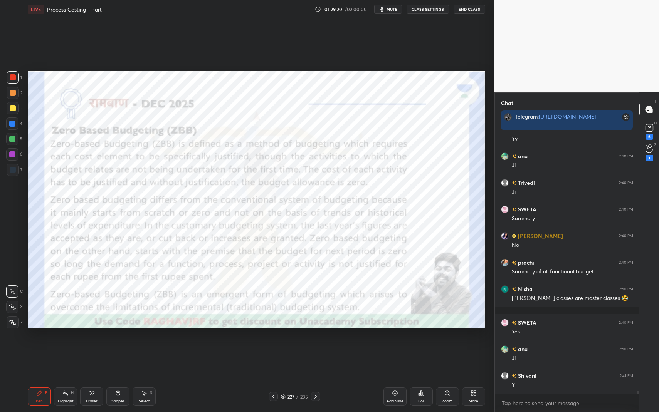
click at [301, 348] on div "235" at bounding box center [304, 397] width 8 height 7
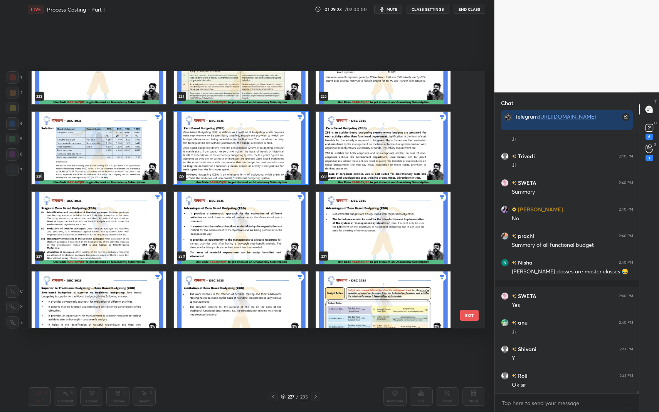
scroll to position [5951, 0]
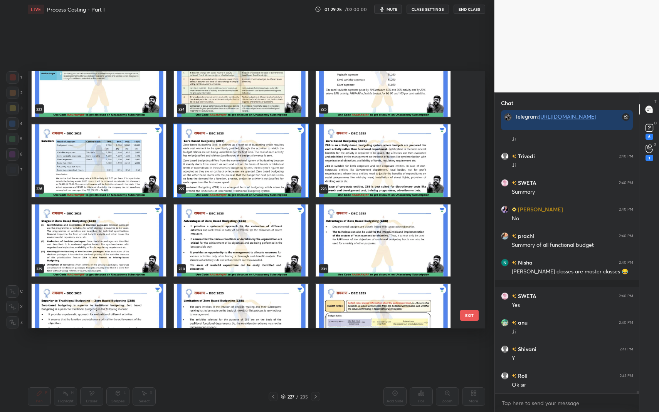
click at [284, 176] on img "grid" at bounding box center [241, 161] width 135 height 72
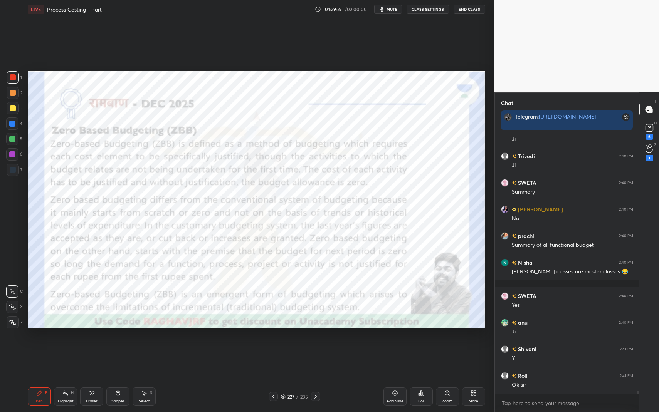
scroll to position [24812, 0]
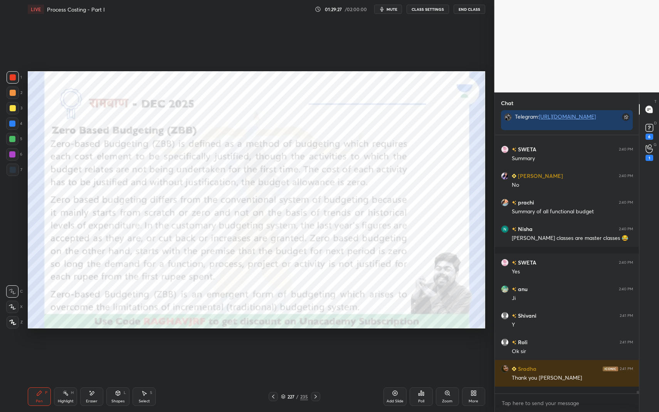
click at [118, 348] on div "Shapes L" at bounding box center [117, 397] width 23 height 19
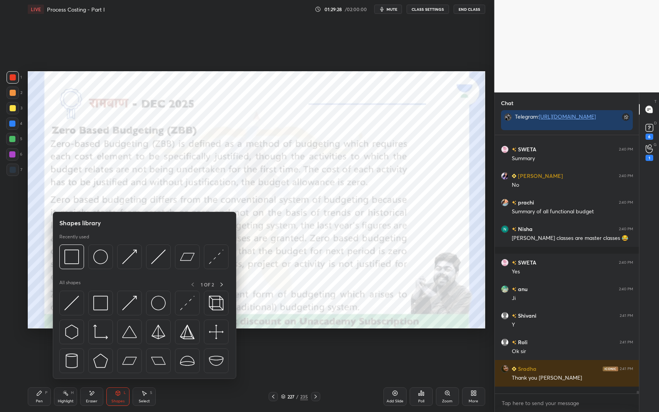
scroll to position [3, 3]
click at [77, 255] on img at bounding box center [71, 257] width 15 height 15
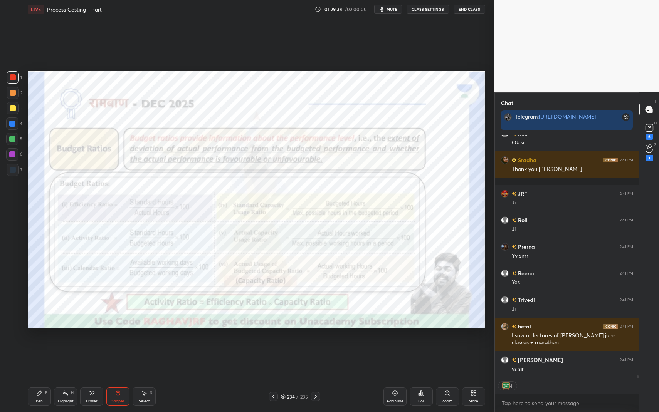
scroll to position [25047, 0]
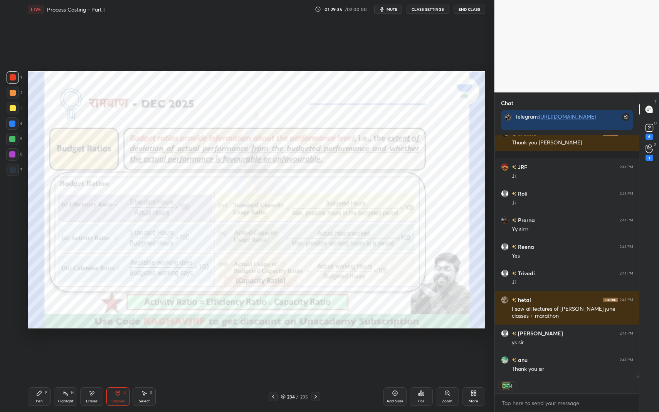
click at [119, 348] on icon at bounding box center [118, 393] width 6 height 6
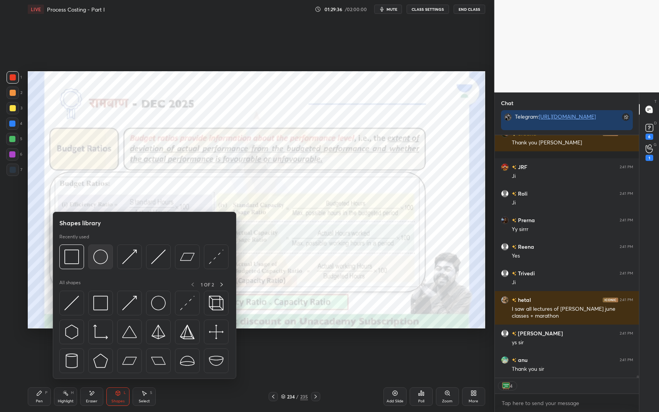
click at [99, 257] on img at bounding box center [100, 257] width 15 height 15
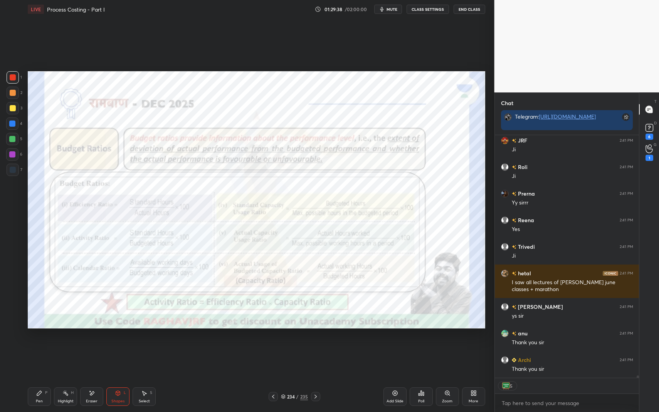
scroll to position [25100, 0]
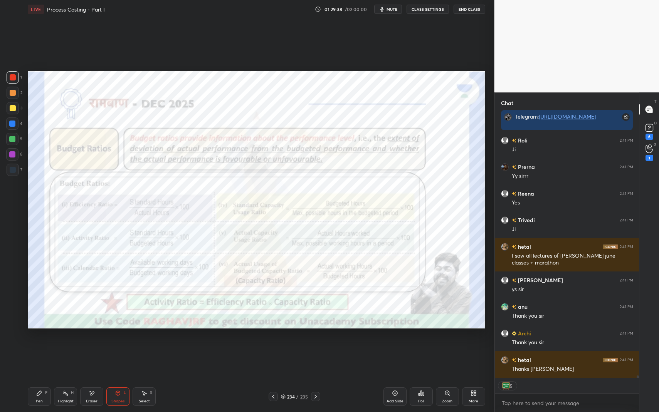
click at [65, 348] on div "Highlight H" at bounding box center [65, 397] width 23 height 19
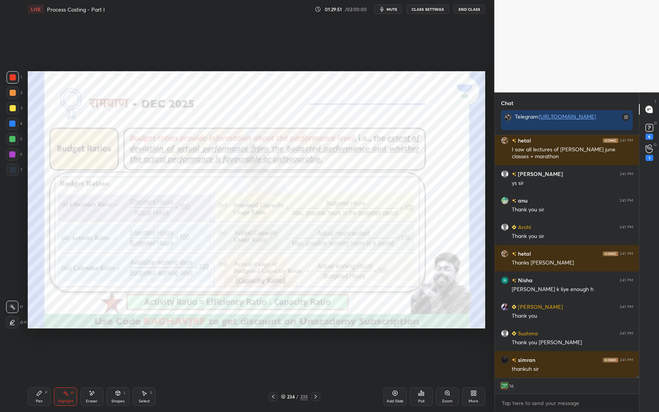
scroll to position [25233, 0]
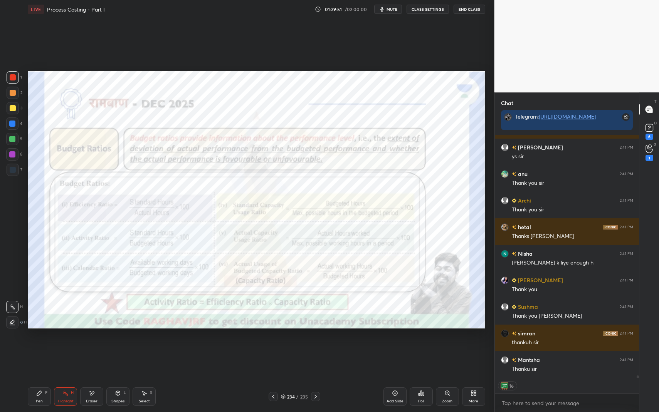
click at [292, 348] on div "234" at bounding box center [291, 397] width 8 height 5
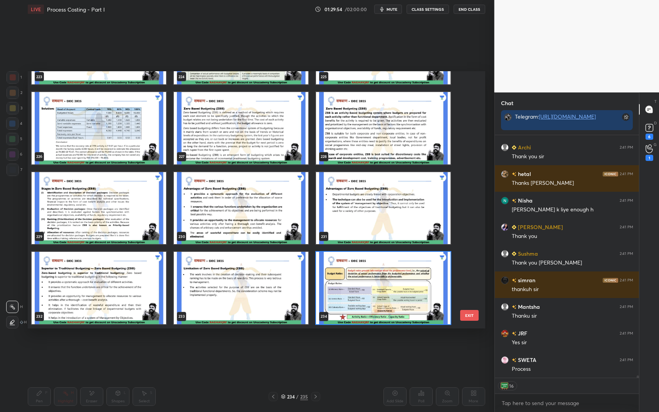
scroll to position [1850, 0]
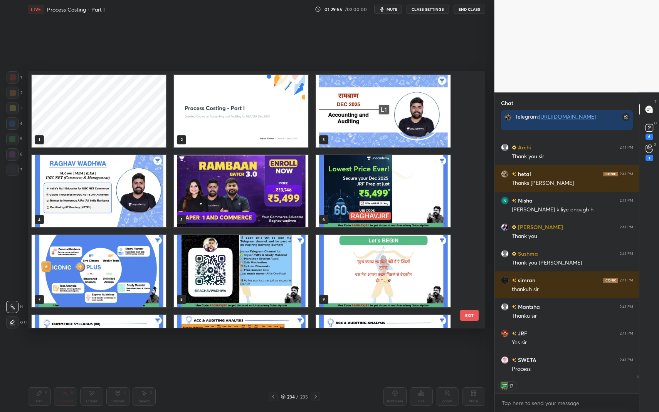
click at [252, 108] on img "grid" at bounding box center [241, 111] width 135 height 72
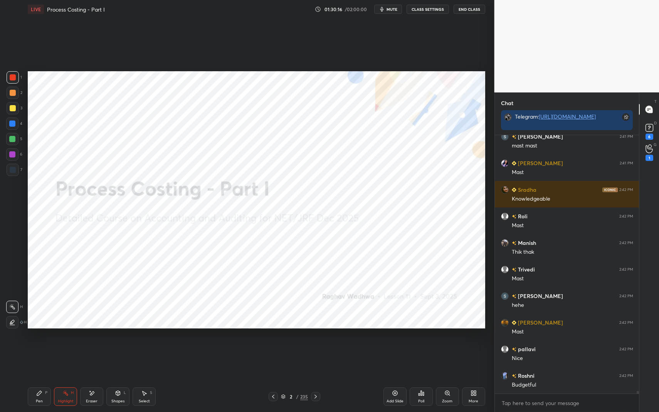
drag, startPoint x: 41, startPoint y: 402, endPoint x: 41, endPoint y: 397, distance: 5.0
click at [41, 348] on div "Pen" at bounding box center [39, 402] width 7 height 4
click at [42, 348] on div "Pen P" at bounding box center [39, 397] width 23 height 19
click at [12, 80] on div at bounding box center [13, 77] width 12 height 12
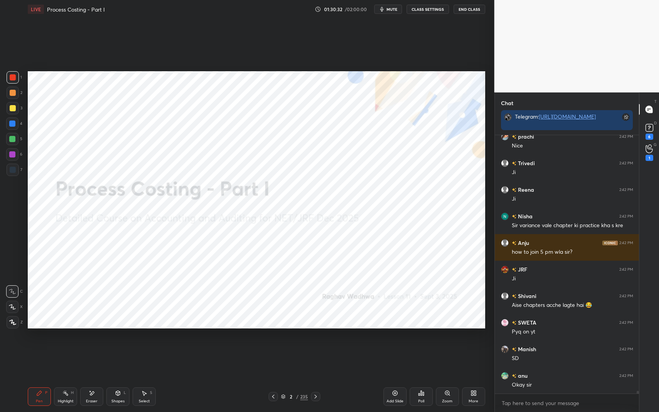
drag, startPoint x: 122, startPoint y: 395, endPoint x: 128, endPoint y: 384, distance: 12.1
click at [122, 348] on div "Shapes L" at bounding box center [117, 397] width 23 height 19
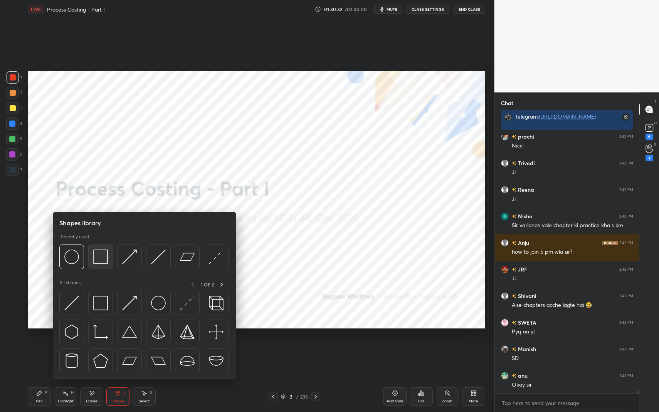
click at [98, 261] on img at bounding box center [100, 257] width 15 height 15
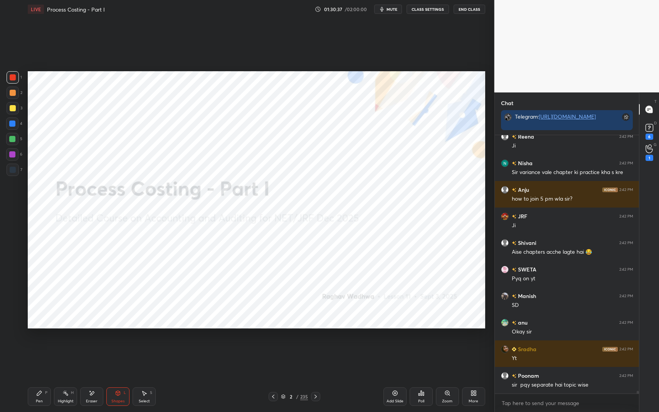
drag, startPoint x: 40, startPoint y: 397, endPoint x: 41, endPoint y: 389, distance: 8.2
click at [40, 348] on div "Pen P" at bounding box center [39, 397] width 23 height 19
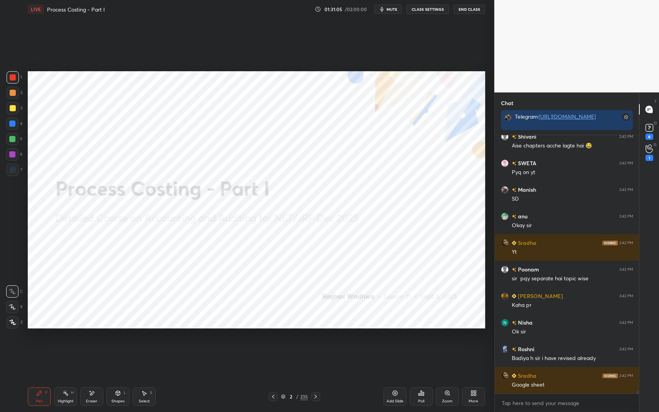
scroll to position [26262, 0]
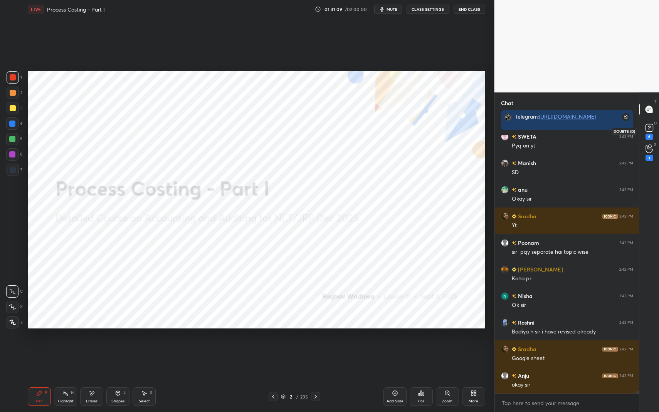
click at [642, 128] on div "6" at bounding box center [649, 131] width 15 height 14
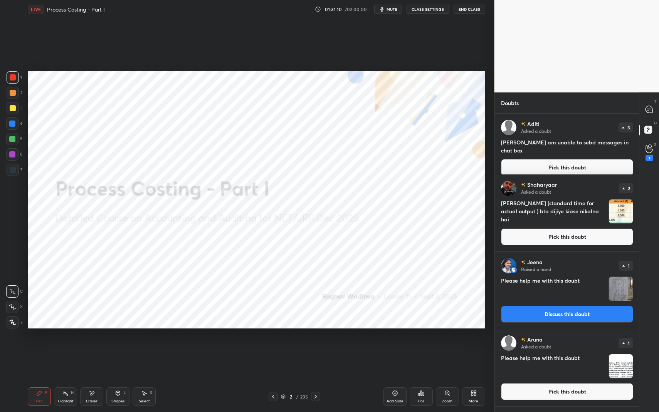
click at [584, 161] on button "Pick this doubt" at bounding box center [567, 167] width 132 height 17
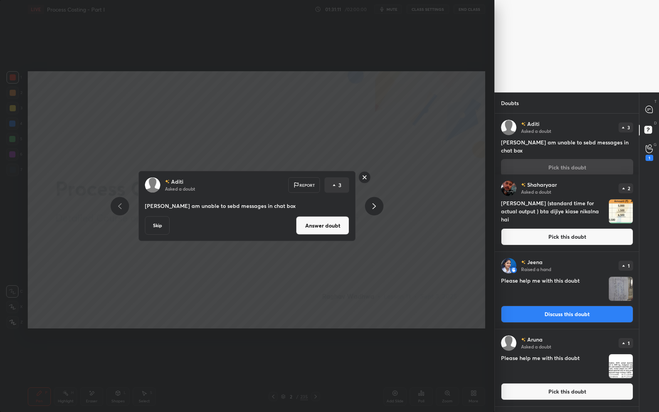
drag, startPoint x: 328, startPoint y: 220, endPoint x: 333, endPoint y: 219, distance: 5.7
click at [328, 220] on button "Answer doubt" at bounding box center [322, 226] width 53 height 19
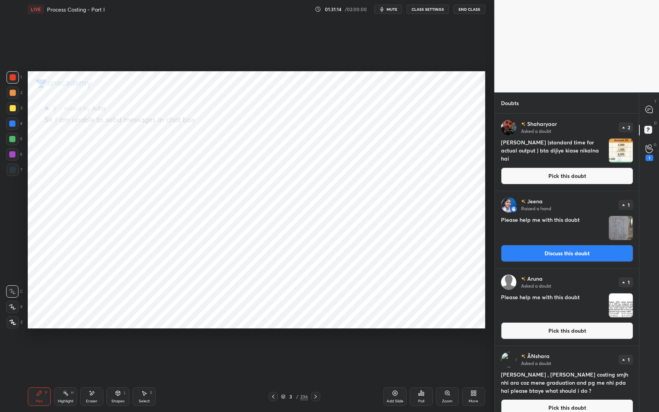
click at [541, 180] on button "Pick this doubt" at bounding box center [567, 176] width 132 height 17
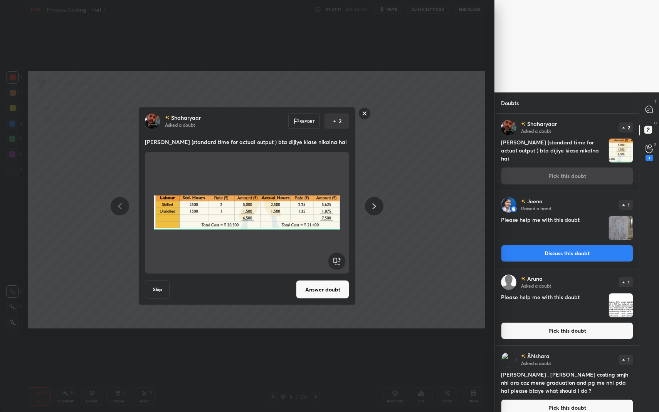
click at [317, 293] on button "Answer doubt" at bounding box center [322, 290] width 53 height 19
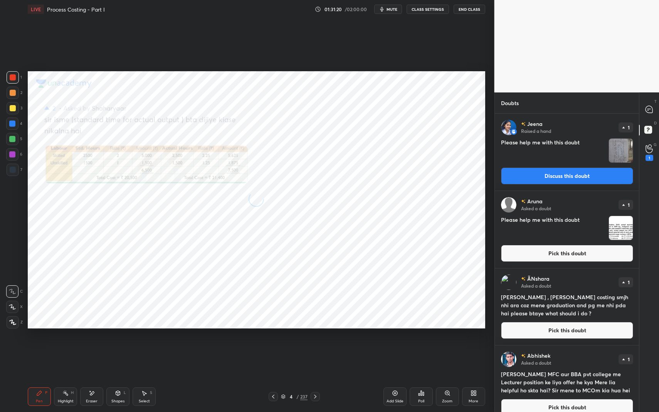
drag, startPoint x: 551, startPoint y: 179, endPoint x: 554, endPoint y: 176, distance: 4.6
click at [551, 179] on button "Discuss this doubt" at bounding box center [567, 176] width 132 height 17
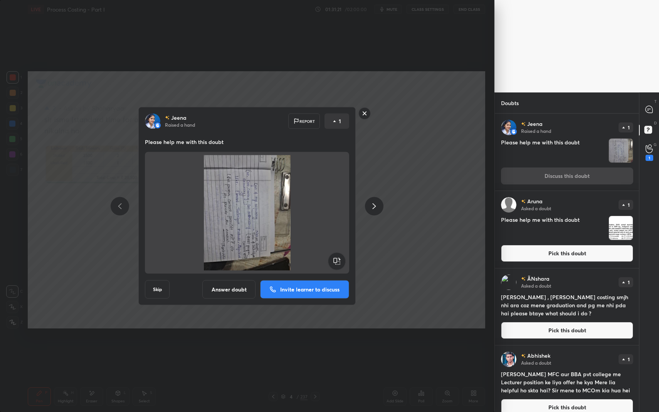
click at [333, 261] on rect at bounding box center [336, 261] width 17 height 17
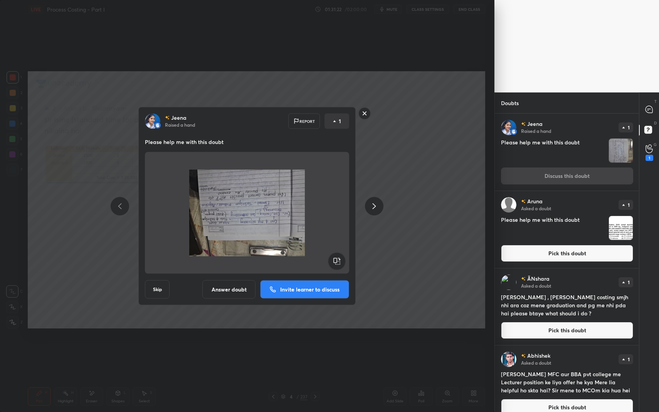
click at [336, 264] on rect at bounding box center [336, 261] width 17 height 17
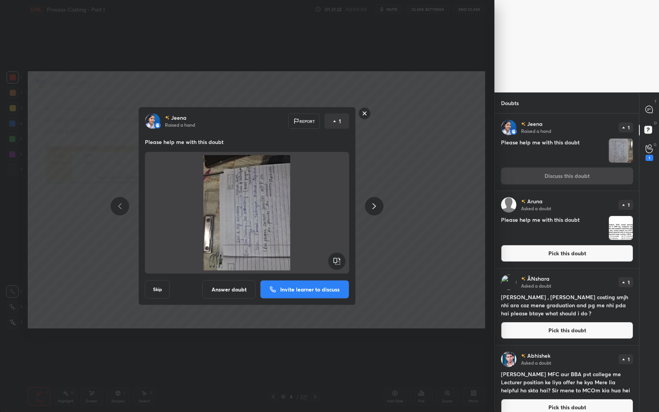
click at [336, 264] on rect at bounding box center [336, 261] width 17 height 17
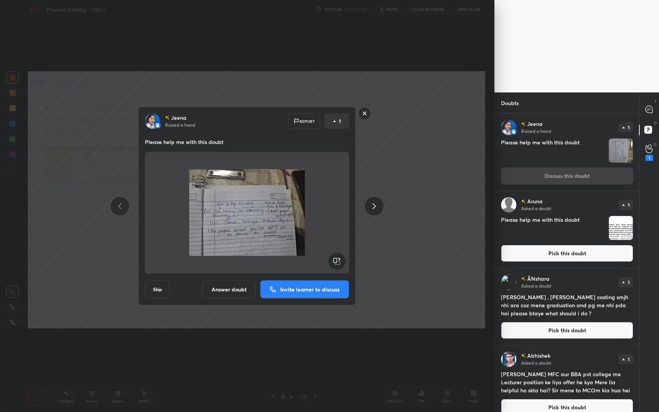
click at [236, 291] on button "Answer doubt" at bounding box center [228, 290] width 53 height 19
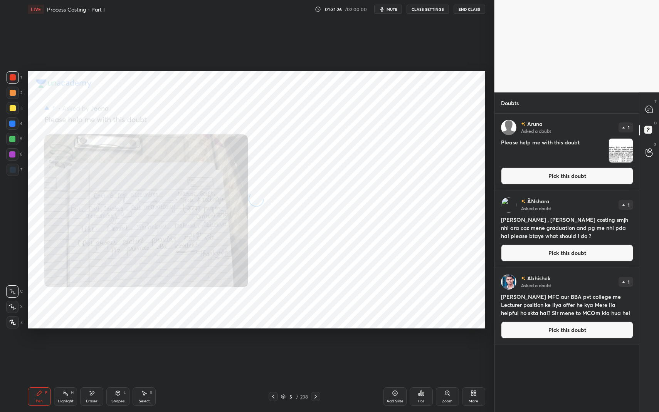
click at [539, 180] on button "Pick this doubt" at bounding box center [567, 176] width 132 height 17
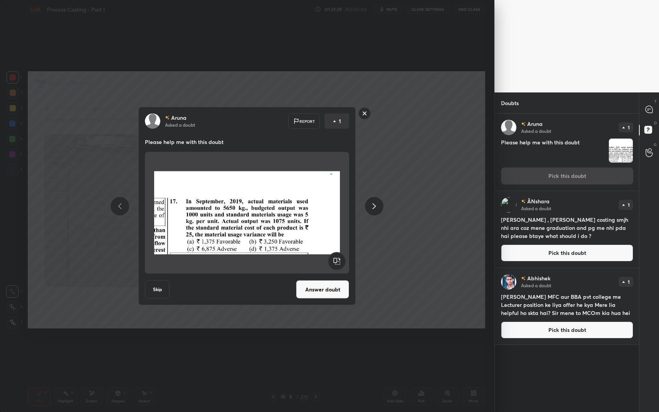
click at [306, 285] on button "Answer doubt" at bounding box center [322, 290] width 53 height 19
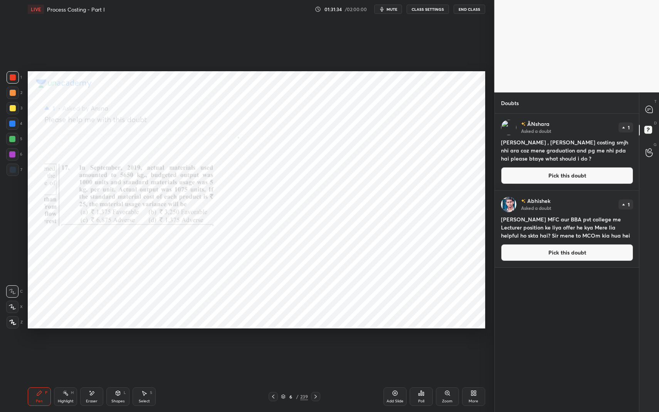
click at [547, 177] on button "Pick this doubt" at bounding box center [567, 175] width 132 height 17
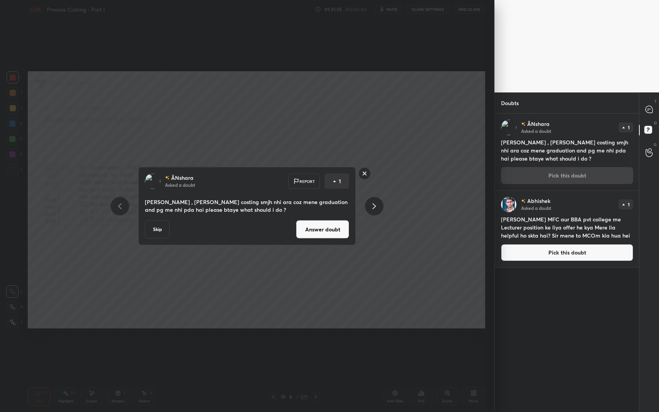
drag, startPoint x: 334, startPoint y: 231, endPoint x: 333, endPoint y: 223, distance: 7.7
click at [334, 231] on button "Answer doubt" at bounding box center [322, 229] width 53 height 19
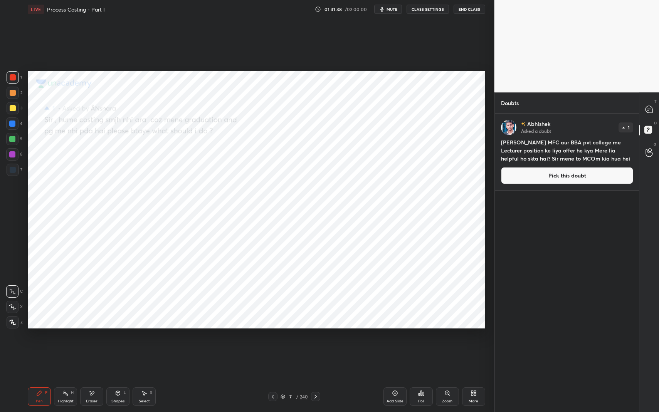
click at [557, 183] on button "Pick this doubt" at bounding box center [567, 175] width 132 height 17
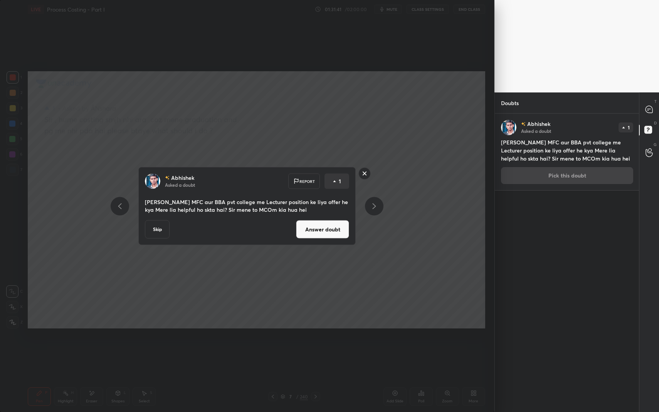
click at [319, 228] on button "Answer doubt" at bounding box center [322, 229] width 53 height 19
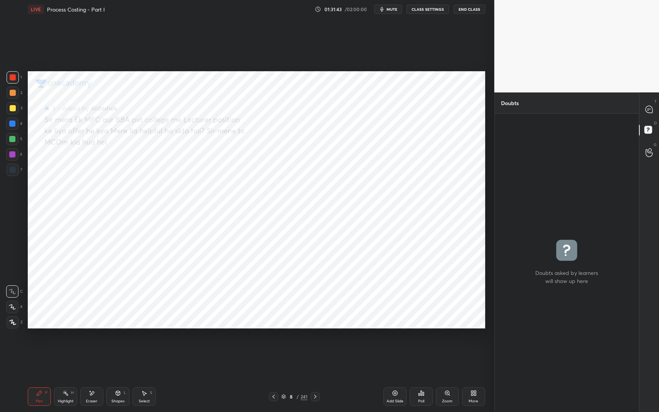
drag, startPoint x: 648, startPoint y: 110, endPoint x: 645, endPoint y: 116, distance: 6.6
click at [648, 110] on div at bounding box center [649, 110] width 15 height 14
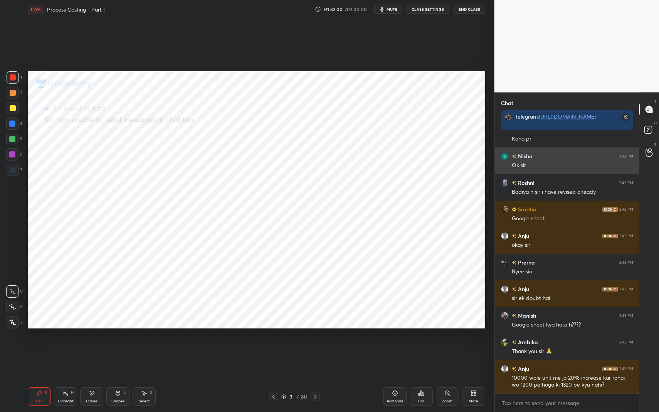
scroll to position [26496, 0]
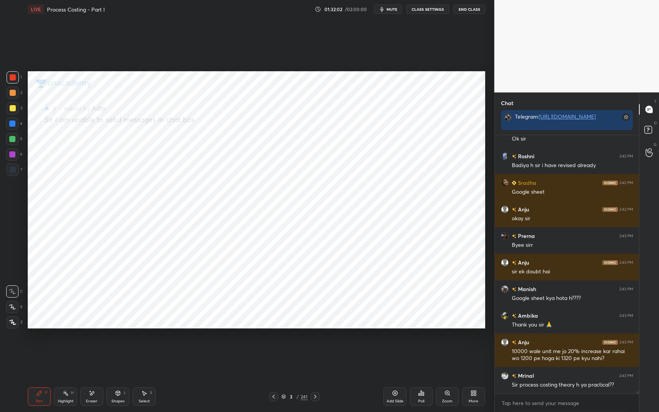
click at [64, 348] on div "Highlight" at bounding box center [66, 402] width 16 height 4
click at [66, 348] on div "Highlight H" at bounding box center [65, 397] width 23 height 19
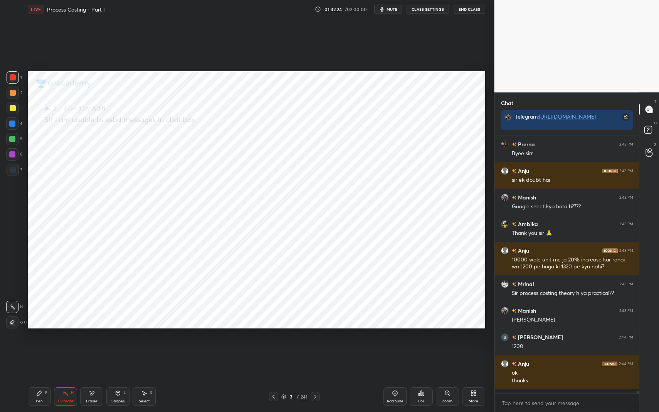
scroll to position [26583, 0]
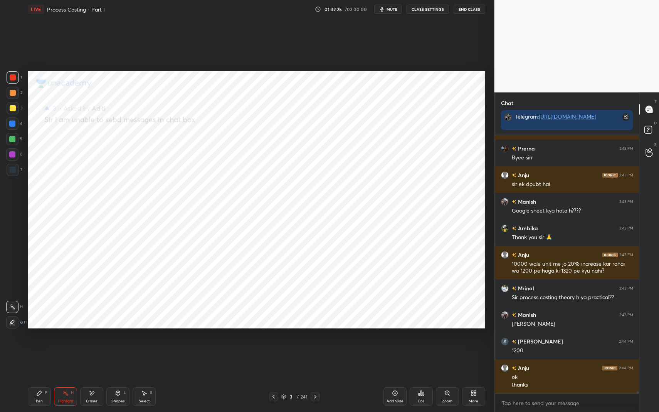
click at [39, 348] on div "Pen P" at bounding box center [39, 397] width 23 height 19
click at [41, 348] on icon at bounding box center [39, 393] width 5 height 5
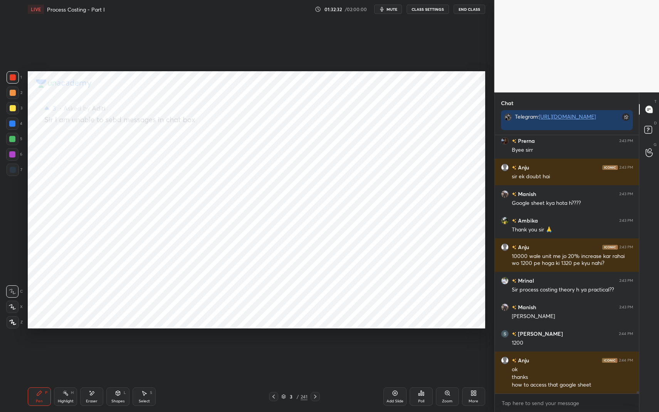
scroll to position [26618, 0]
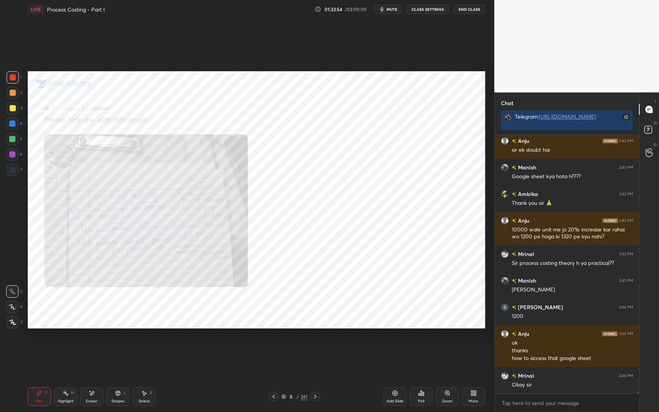
drag, startPoint x: 448, startPoint y: 394, endPoint x: 453, endPoint y: 377, distance: 17.7
click at [448, 348] on icon at bounding box center [447, 393] width 4 height 4
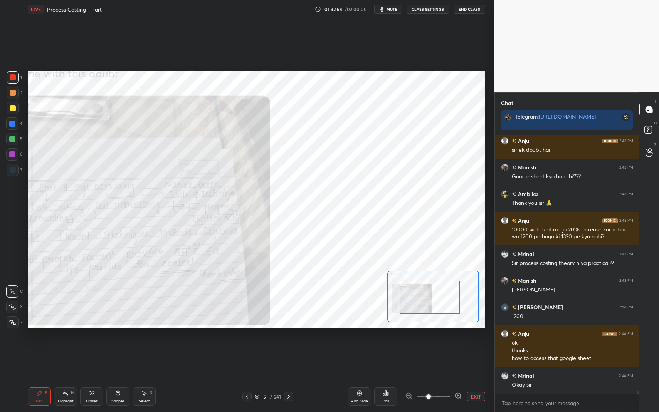
drag, startPoint x: 437, startPoint y: 303, endPoint x: 432, endPoint y: 289, distance: 14.5
click at [431, 294] on div at bounding box center [430, 297] width 60 height 33
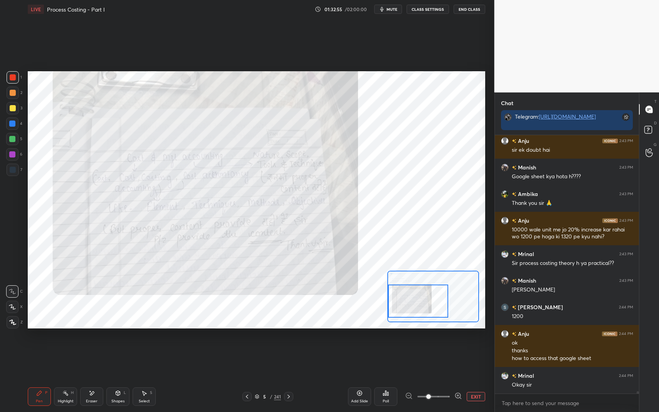
click at [432, 293] on div at bounding box center [418, 301] width 60 height 33
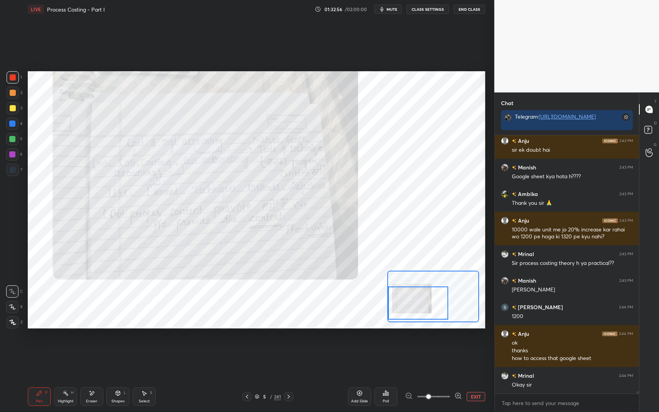
click at [455, 348] on icon at bounding box center [458, 396] width 8 height 8
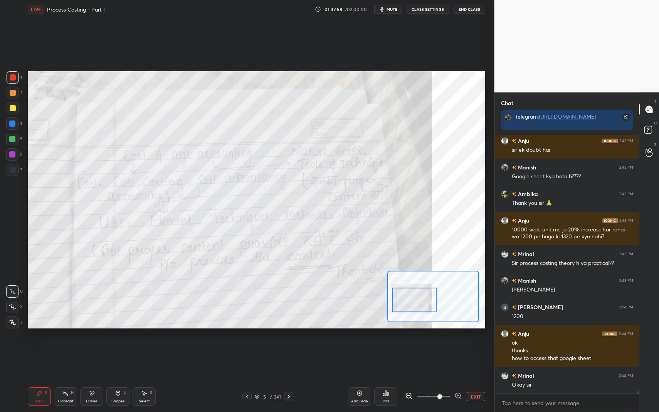
drag, startPoint x: 413, startPoint y: 296, endPoint x: 415, endPoint y: 289, distance: 7.2
click at [413, 296] on div at bounding box center [414, 300] width 45 height 25
click at [125, 348] on div "L" at bounding box center [125, 393] width 2 height 4
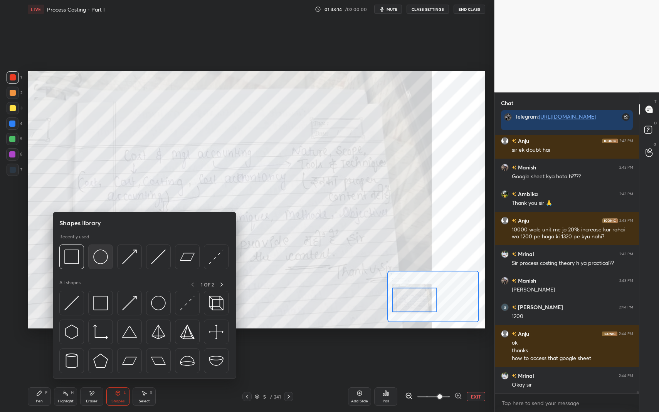
click at [101, 255] on img at bounding box center [100, 257] width 15 height 15
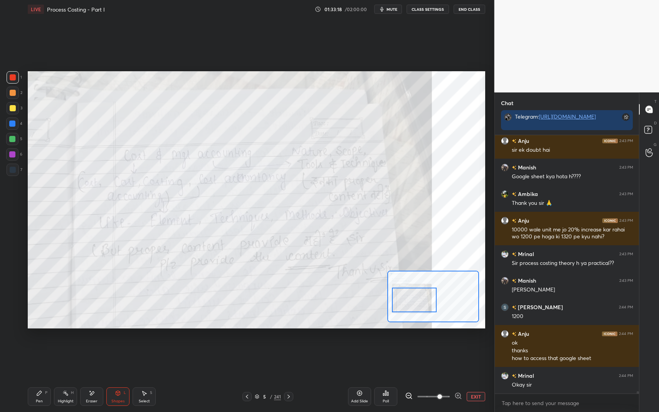
scroll to position [26644, 0]
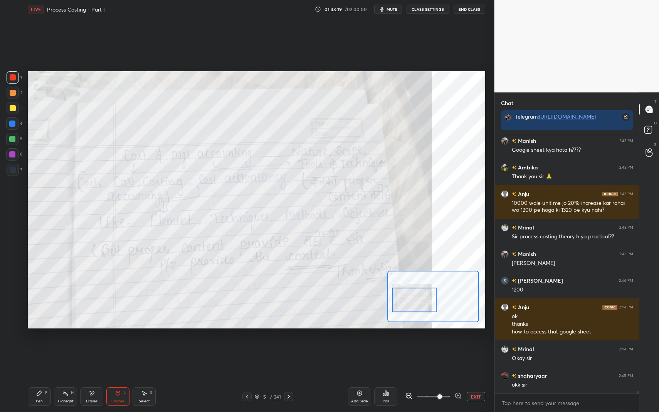
click at [42, 348] on icon at bounding box center [39, 393] width 6 height 6
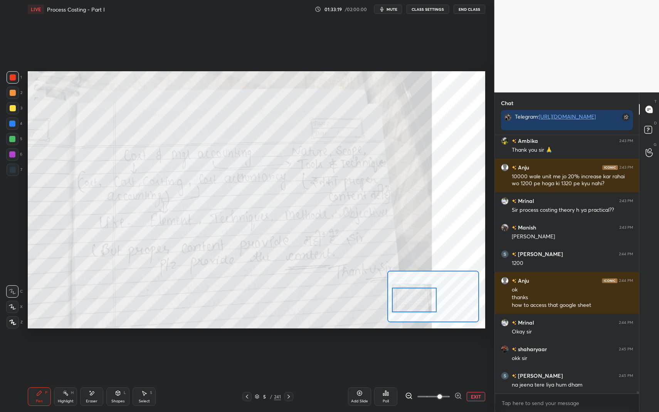
click at [43, 348] on div "Pen P" at bounding box center [39, 397] width 23 height 19
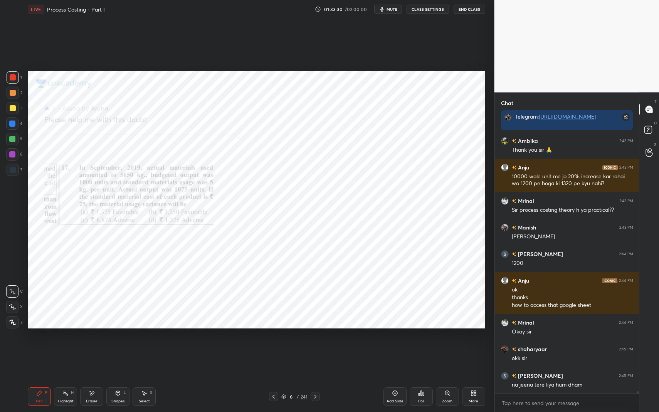
click at [458, 348] on div "Zoom" at bounding box center [447, 397] width 23 height 19
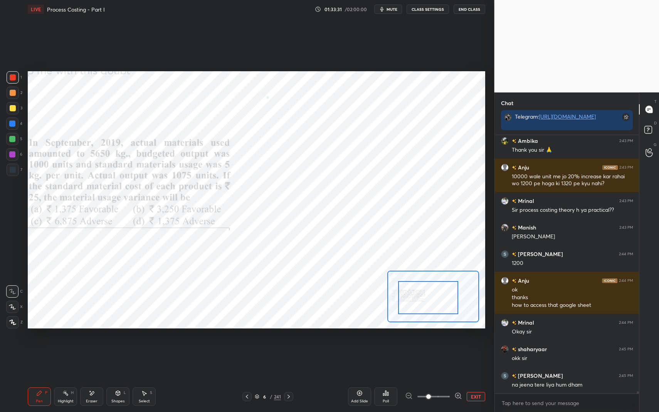
drag, startPoint x: 432, startPoint y: 302, endPoint x: 427, endPoint y: 300, distance: 5.7
click at [426, 301] on div at bounding box center [428, 297] width 60 height 33
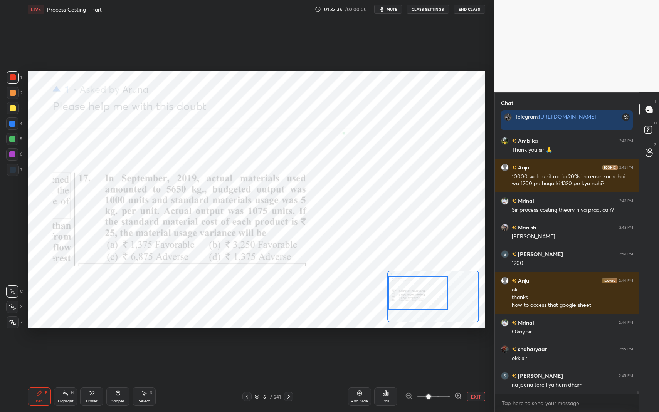
drag, startPoint x: 432, startPoint y: 298, endPoint x: 424, endPoint y: 295, distance: 8.7
click at [424, 298] on div at bounding box center [418, 293] width 60 height 33
click at [40, 348] on div "Pen" at bounding box center [39, 402] width 7 height 4
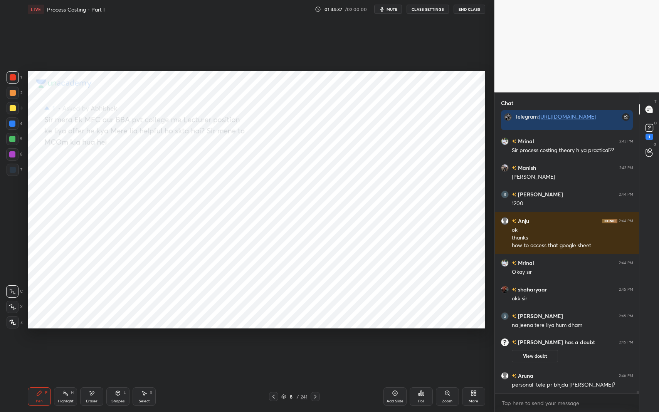
scroll to position [25437, 0]
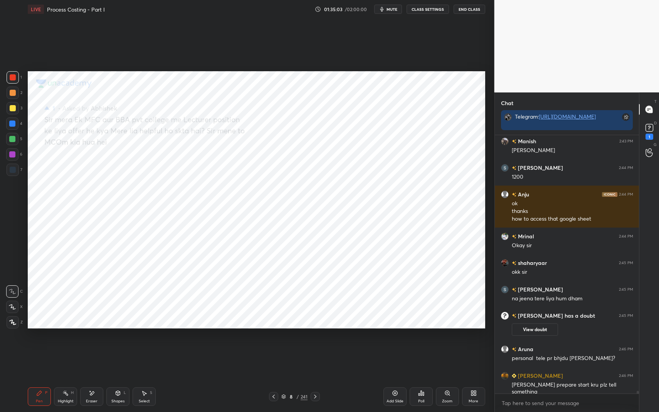
click at [7, 139] on div at bounding box center [12, 139] width 12 height 12
click at [14, 94] on div at bounding box center [13, 93] width 6 height 6
click at [16, 73] on div at bounding box center [13, 77] width 12 height 12
drag, startPoint x: 16, startPoint y: 73, endPoint x: 43, endPoint y: 71, distance: 26.7
click at [16, 73] on div at bounding box center [13, 77] width 12 height 12
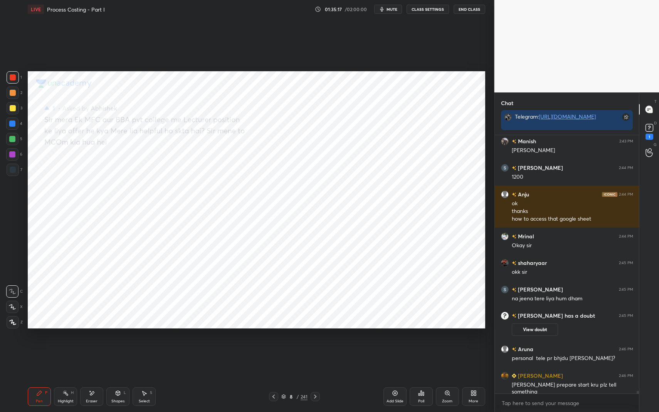
click at [14, 139] on div at bounding box center [12, 139] width 6 height 6
click at [12, 123] on div at bounding box center [12, 124] width 6 height 6
click at [14, 78] on div at bounding box center [13, 77] width 6 height 6
drag, startPoint x: 14, startPoint y: 78, endPoint x: 24, endPoint y: 69, distance: 12.8
click at [14, 78] on div at bounding box center [13, 77] width 6 height 6
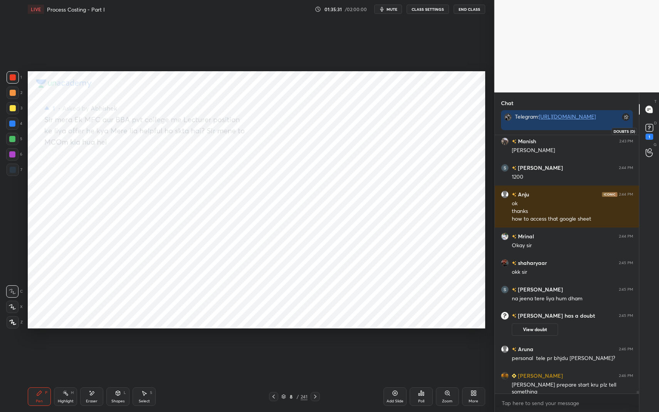
click at [653, 130] on rect at bounding box center [649, 128] width 7 height 7
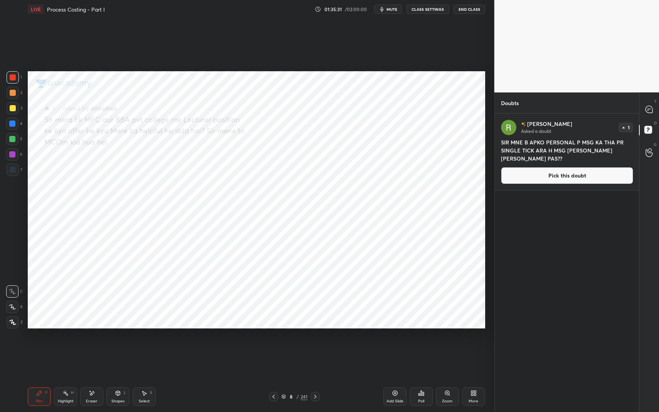
click at [566, 178] on button "Pick this doubt" at bounding box center [567, 175] width 132 height 17
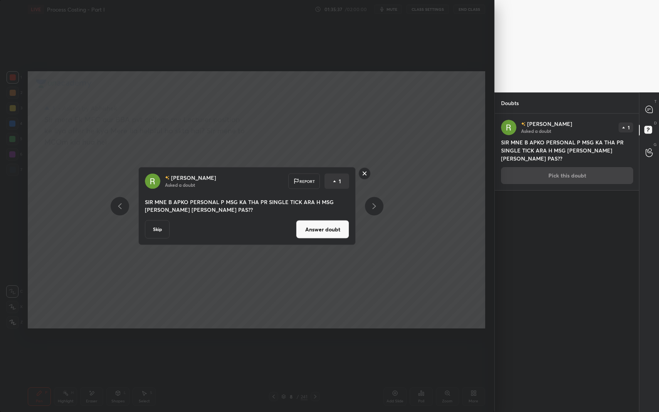
click at [363, 175] on rect at bounding box center [365, 174] width 12 height 12
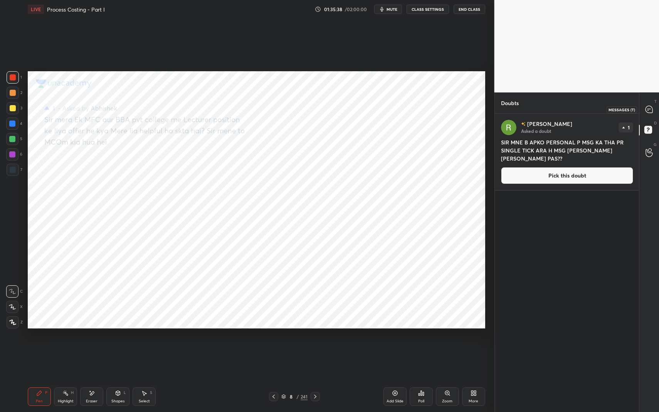
click at [646, 110] on icon at bounding box center [649, 109] width 7 height 7
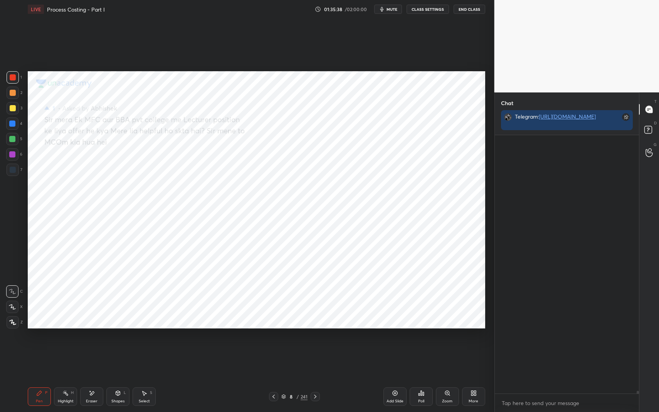
scroll to position [256, 142]
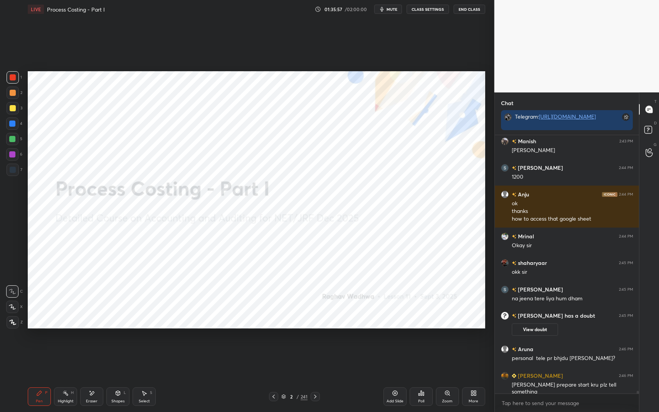
drag, startPoint x: 120, startPoint y: 395, endPoint x: 119, endPoint y: 384, distance: 10.9
click at [118, 348] on icon at bounding box center [118, 393] width 6 height 6
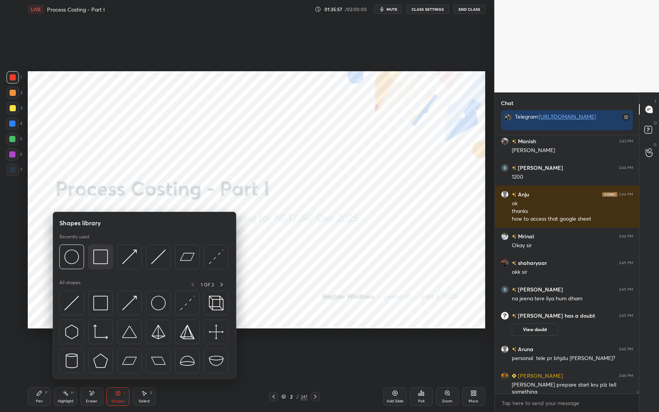
click at [97, 259] on img at bounding box center [100, 257] width 15 height 15
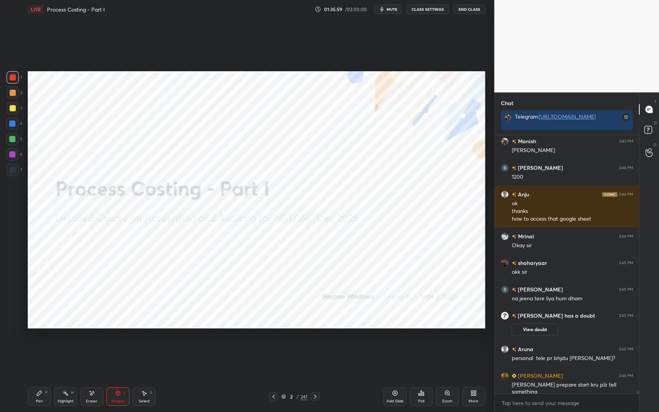
drag, startPoint x: 88, startPoint y: 400, endPoint x: 87, endPoint y: 395, distance: 5.8
click at [88, 348] on div "Eraser" at bounding box center [92, 402] width 12 height 4
click at [36, 348] on div "Pen P" at bounding box center [39, 397] width 23 height 19
drag, startPoint x: 40, startPoint y: 392, endPoint x: 63, endPoint y: 355, distance: 43.5
click at [42, 348] on icon at bounding box center [39, 393] width 6 height 6
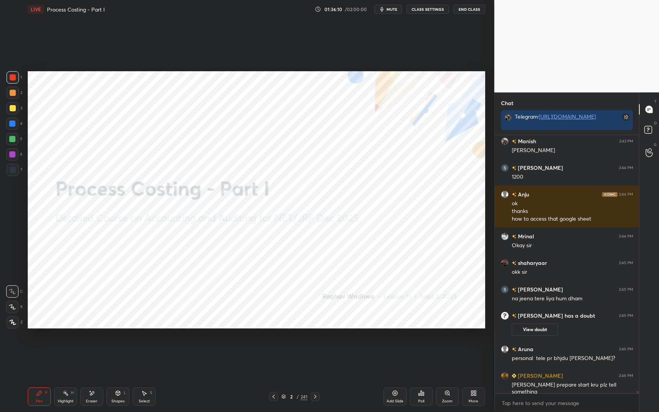
click at [121, 348] on div "Shapes L" at bounding box center [117, 397] width 23 height 19
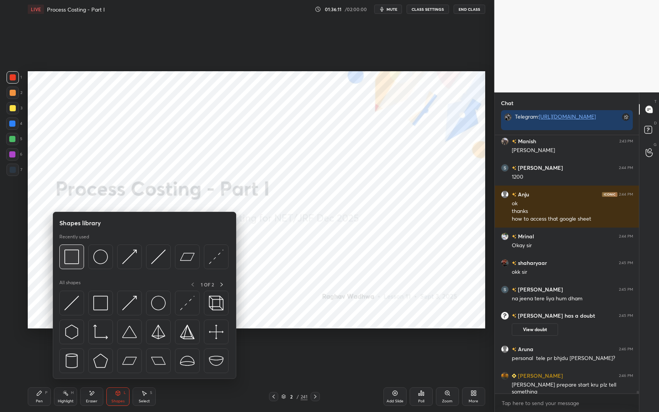
click at [75, 254] on img at bounding box center [71, 257] width 15 height 15
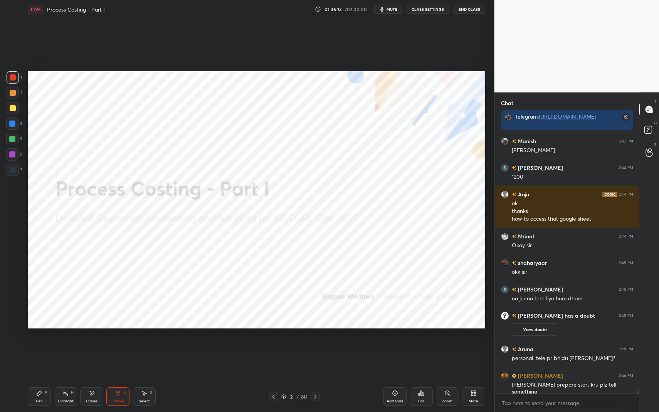
click at [34, 348] on div "Pen P" at bounding box center [39, 397] width 23 height 19
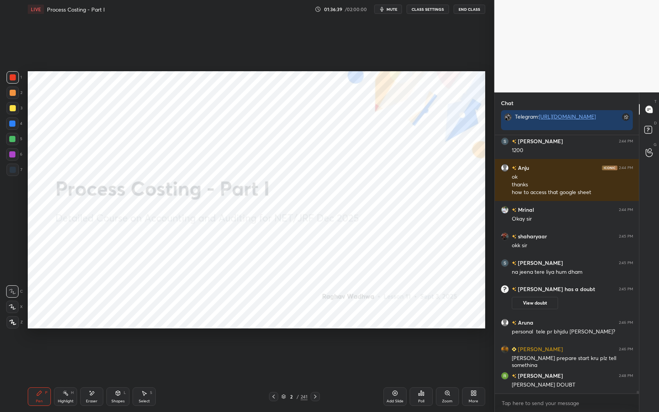
scroll to position [25673, 0]
click at [10, 121] on div at bounding box center [12, 124] width 6 height 6
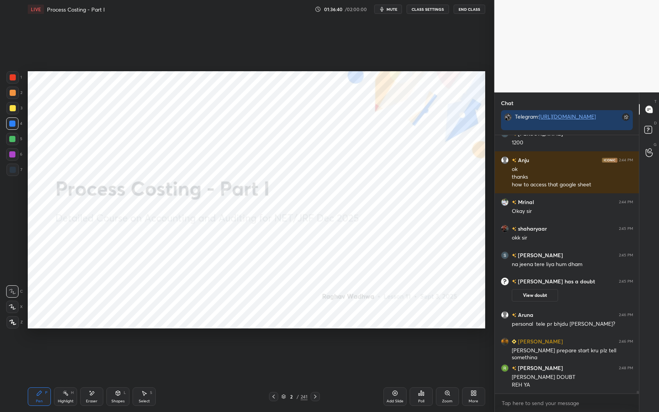
drag, startPoint x: 11, startPoint y: 122, endPoint x: 23, endPoint y: 119, distance: 12.3
click at [11, 122] on div at bounding box center [12, 124] width 6 height 6
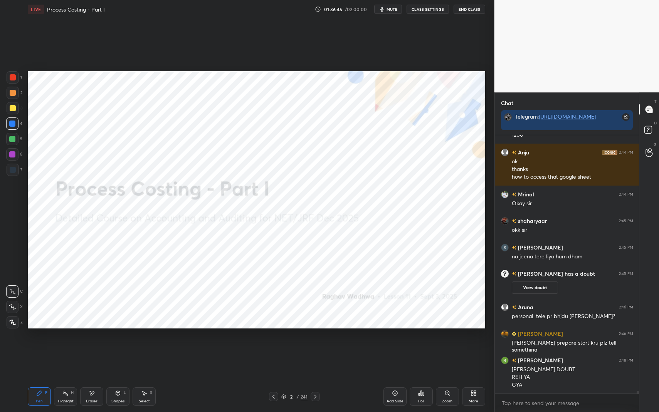
click at [13, 152] on div at bounding box center [12, 154] width 6 height 6
drag, startPoint x: 14, startPoint y: 152, endPoint x: 19, endPoint y: 147, distance: 7.1
click at [14, 152] on div at bounding box center [12, 154] width 6 height 6
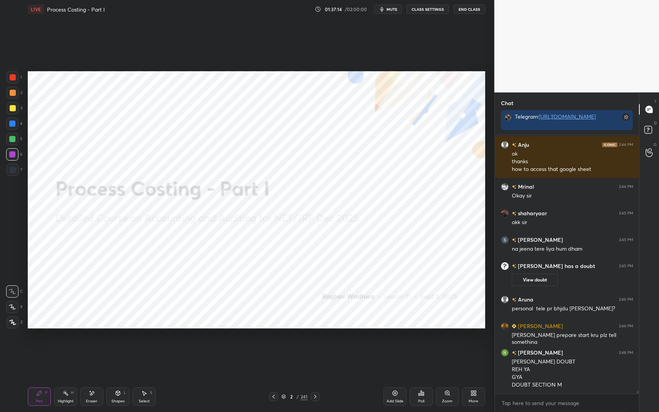
click at [652, 131] on rect at bounding box center [647, 129] width 7 height 7
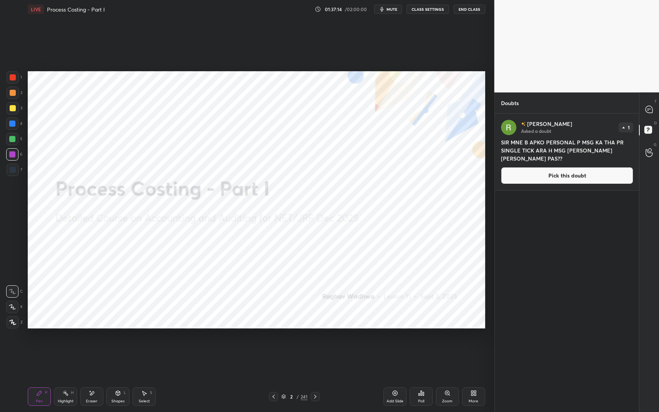
scroll to position [296, 142]
click at [651, 117] on div "T Messages (T)" at bounding box center [649, 110] width 20 height 22
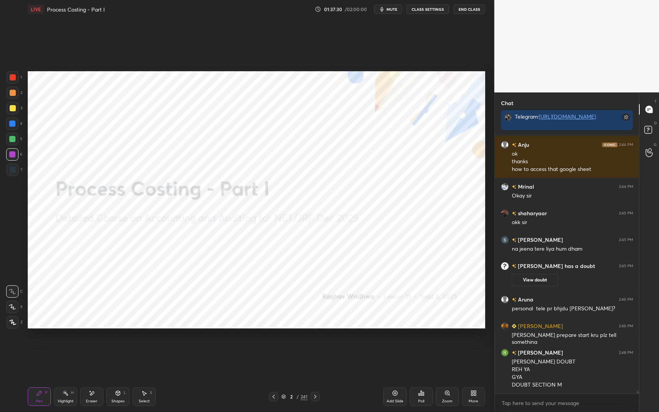
scroll to position [25730, 0]
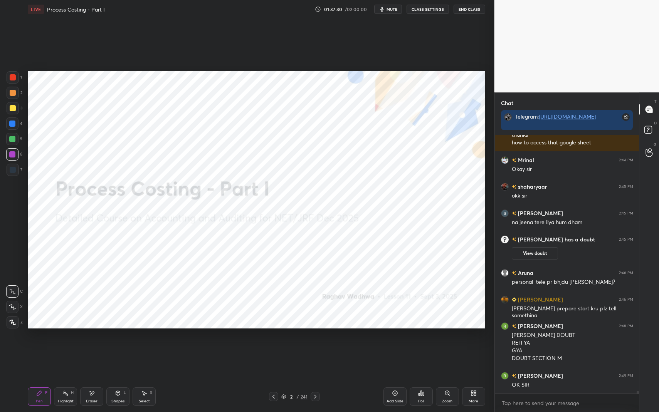
click at [471, 7] on button "End Class" at bounding box center [470, 9] width 32 height 9
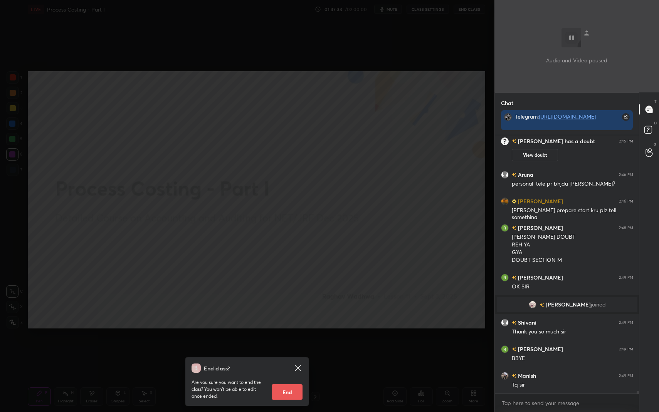
scroll to position [25854, 0]
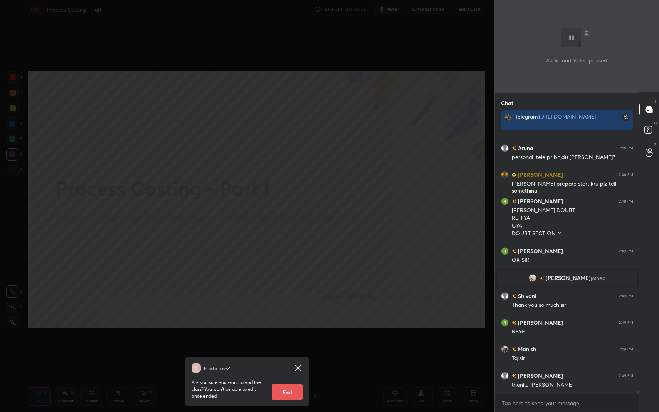
click at [293, 348] on button "End" at bounding box center [287, 392] width 31 height 15
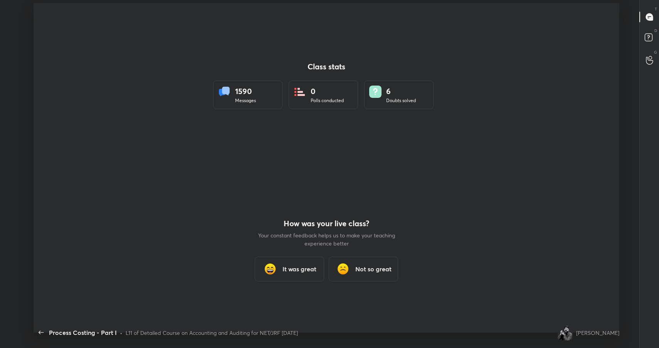
scroll to position [38247, 37893]
type textarea "x"
